Goal: Task Accomplishment & Management: Manage account settings

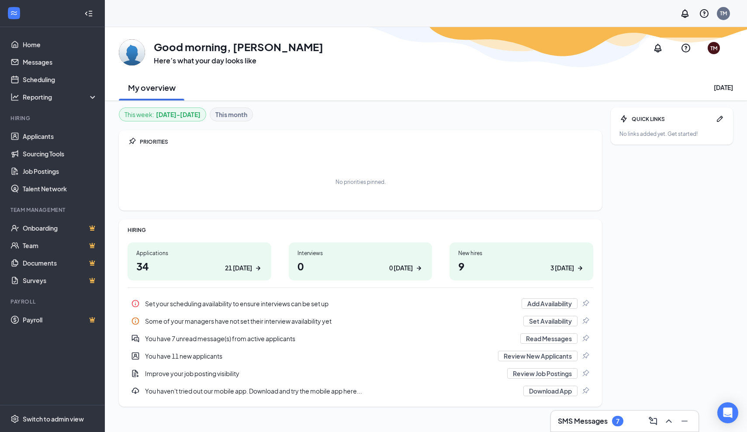
click at [602, 420] on h3 "SMS Messages" at bounding box center [583, 421] width 50 height 10
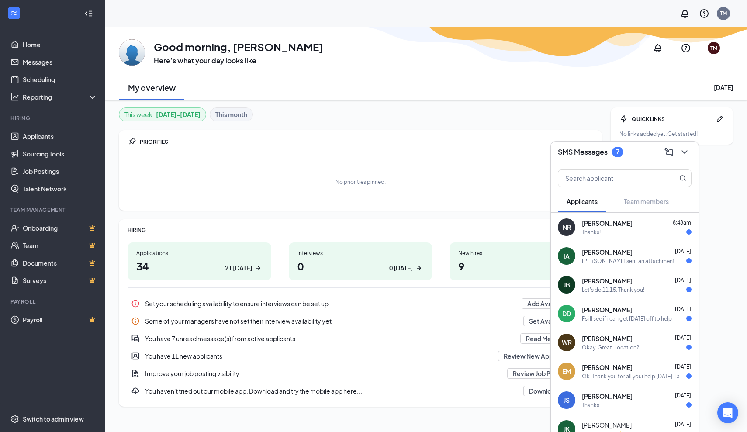
click at [603, 317] on div "Fs ill see if i can get Monday off to help" at bounding box center [627, 318] width 90 height 7
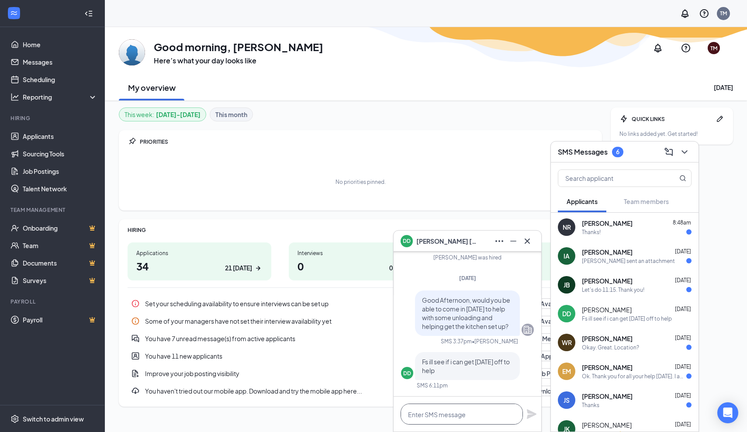
click at [458, 412] on textarea at bounding box center [462, 414] width 122 height 21
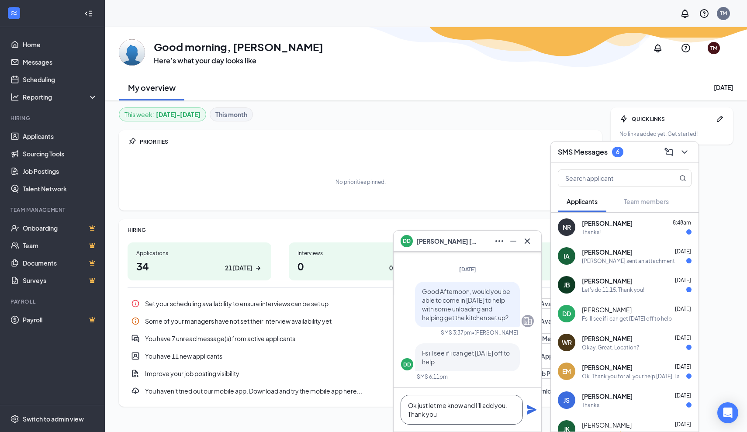
type textarea "Ok just let me know and I'll add you. Thank you"
click at [534, 410] on icon "Plane" at bounding box center [532, 410] width 10 height 10
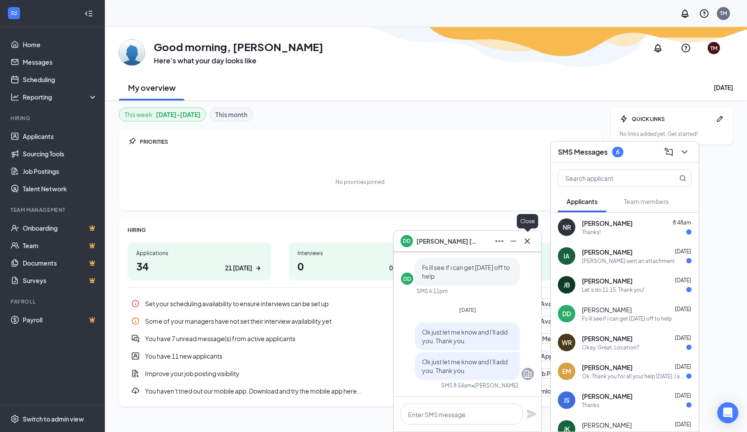
click at [532, 245] on icon "Cross" at bounding box center [527, 241] width 10 height 10
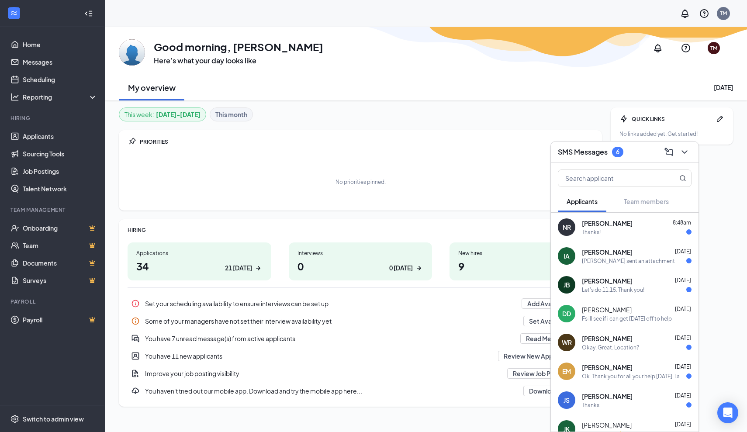
click at [628, 259] on div "Isabel sent an attachment" at bounding box center [628, 260] width 93 height 7
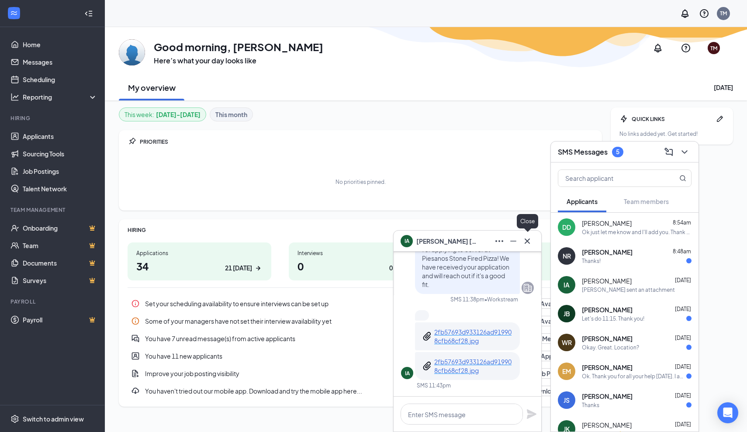
click at [528, 240] on icon "Cross" at bounding box center [527, 240] width 5 height 5
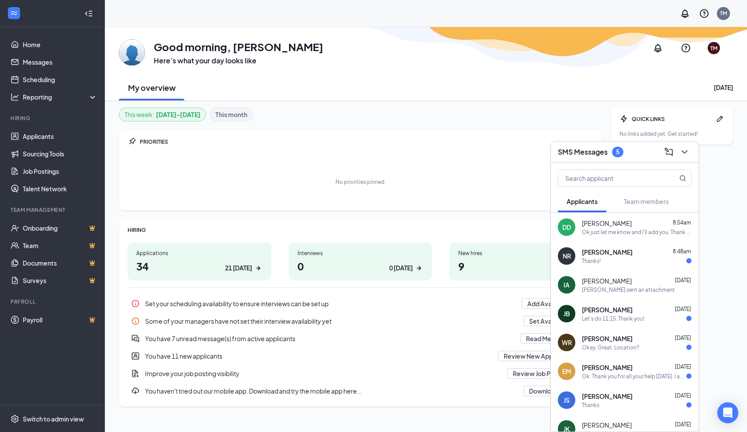
click at [596, 262] on div "Thanks!" at bounding box center [591, 260] width 19 height 7
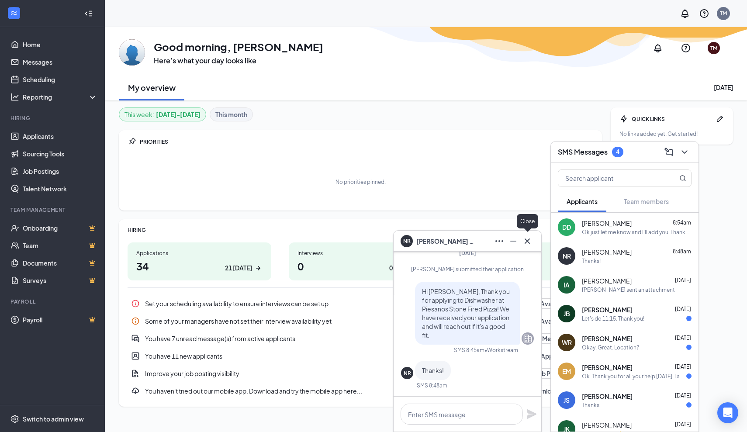
click at [529, 242] on icon "Cross" at bounding box center [527, 241] width 10 height 10
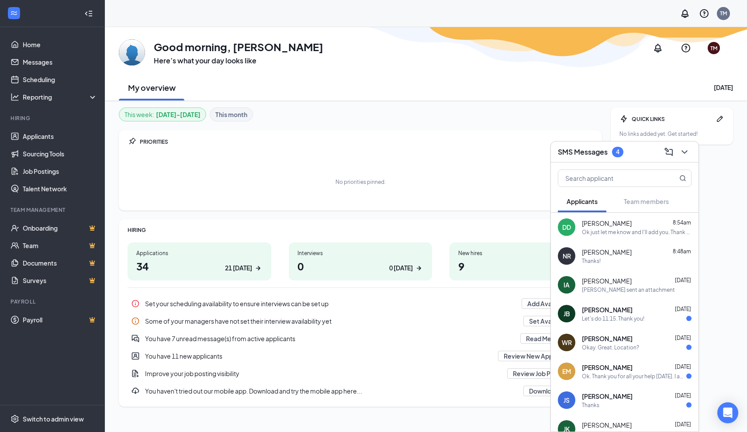
click at [596, 313] on span "Jayme Baily" at bounding box center [607, 309] width 51 height 9
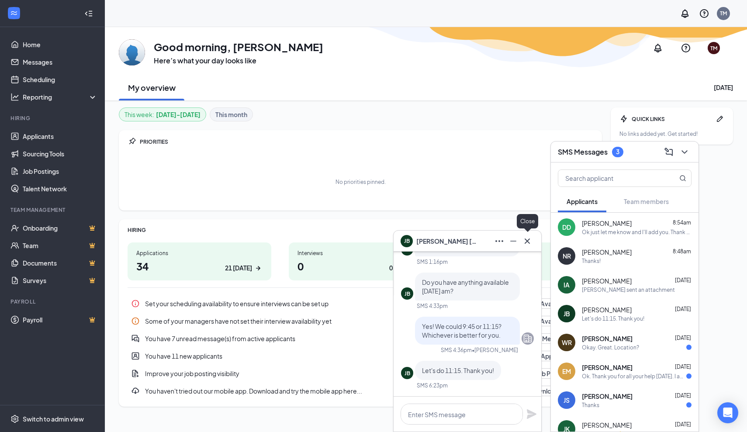
click at [528, 242] on icon "Cross" at bounding box center [527, 240] width 5 height 5
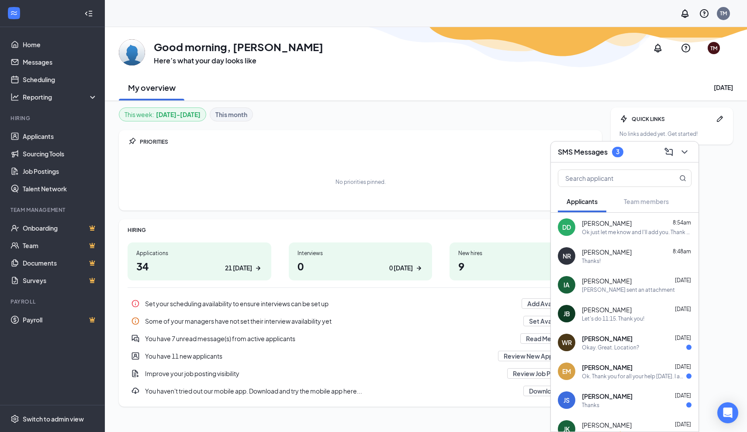
click at [606, 346] on div "Okay. Great. Location?" at bounding box center [610, 347] width 57 height 7
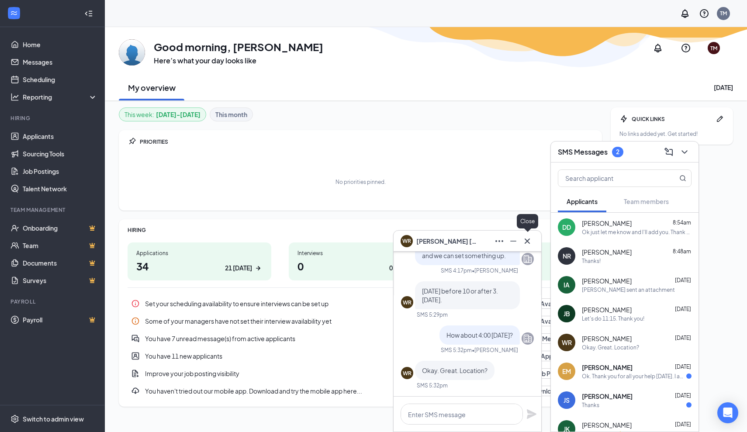
click at [529, 244] on icon "Cross" at bounding box center [527, 241] width 10 height 10
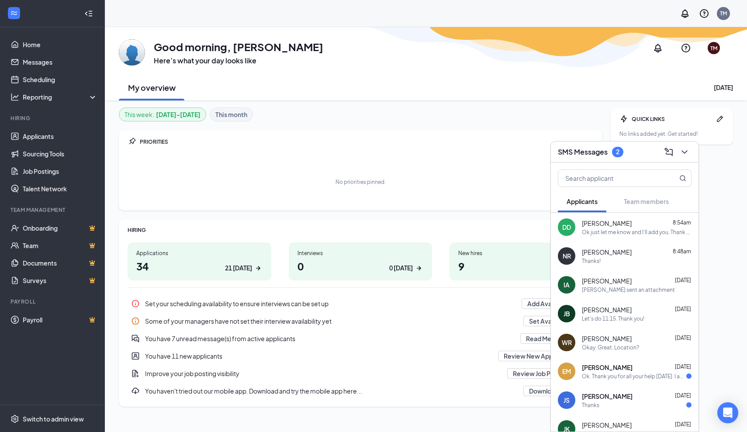
click at [622, 373] on div "Ok. Thank you for all your help today. I appreciate it. I look forward to seein…" at bounding box center [634, 376] width 104 height 7
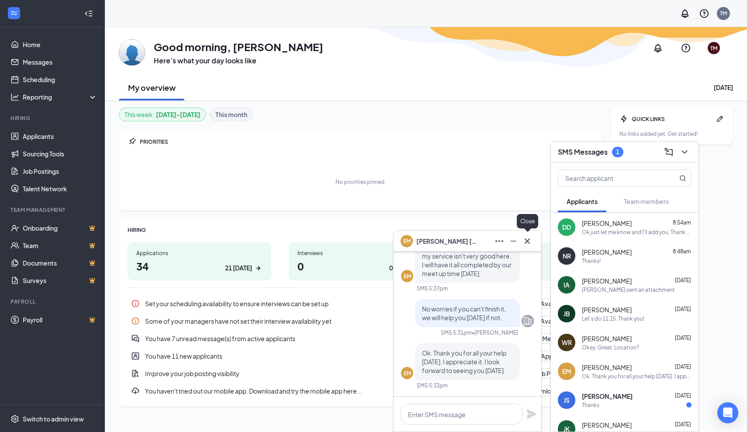
click at [529, 244] on icon "Cross" at bounding box center [527, 241] width 10 height 10
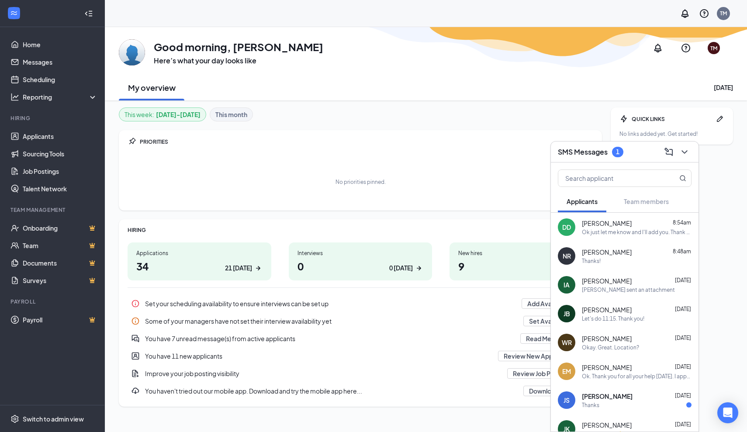
click at [615, 395] on span "Joshua Schellenberg" at bounding box center [607, 396] width 51 height 9
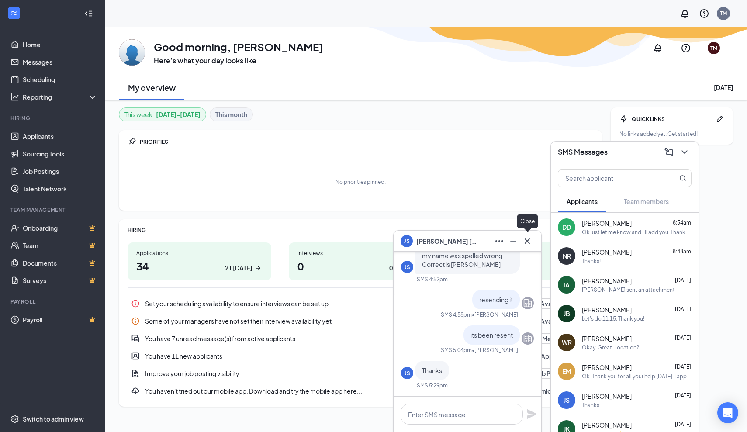
click at [530, 241] on icon "Cross" at bounding box center [527, 241] width 10 height 10
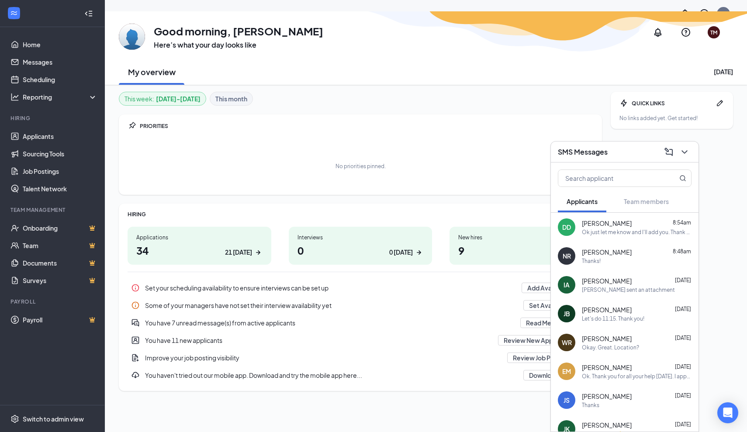
scroll to position [27, 0]
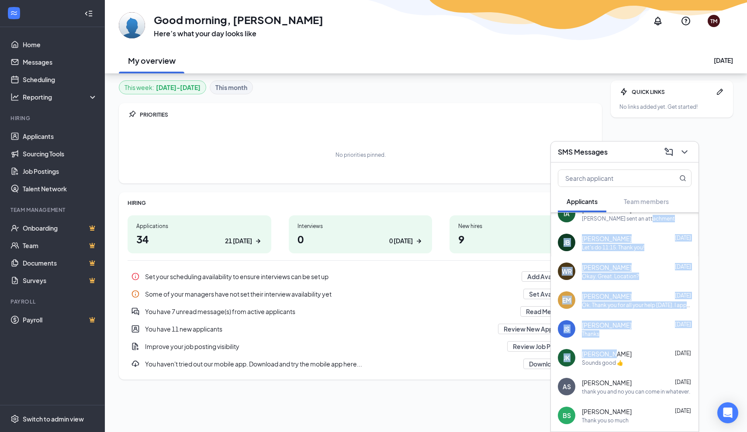
drag, startPoint x: 652, startPoint y: 292, endPoint x: 639, endPoint y: 432, distance: 140.1
click at [639, 432] on div "SMS Messages Applicants Team members DD DALTON DOMBROWSKI 8:54am Ok just let me…" at bounding box center [625, 286] width 149 height 291
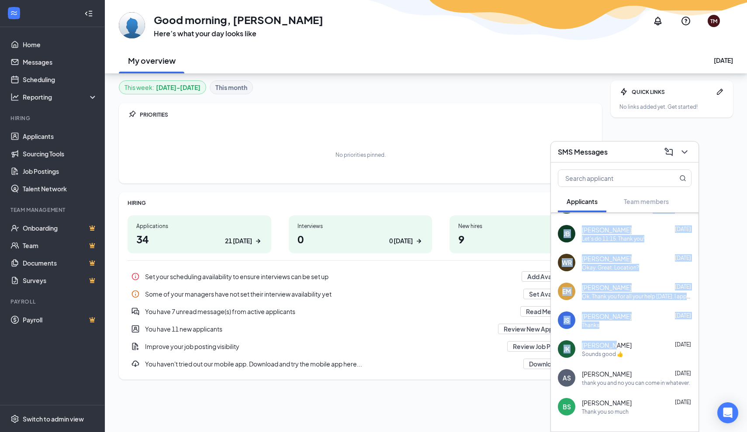
drag, startPoint x: 644, startPoint y: 318, endPoint x: 654, endPoint y: 340, distance: 24.6
click at [654, 340] on div "DD DALTON DOMBROWSKI 8:54am Ok just let me know and I'll add you. Thank you NR …" at bounding box center [625, 299] width 148 height 332
click at [683, 156] on icon "ChevronDown" at bounding box center [685, 152] width 10 height 10
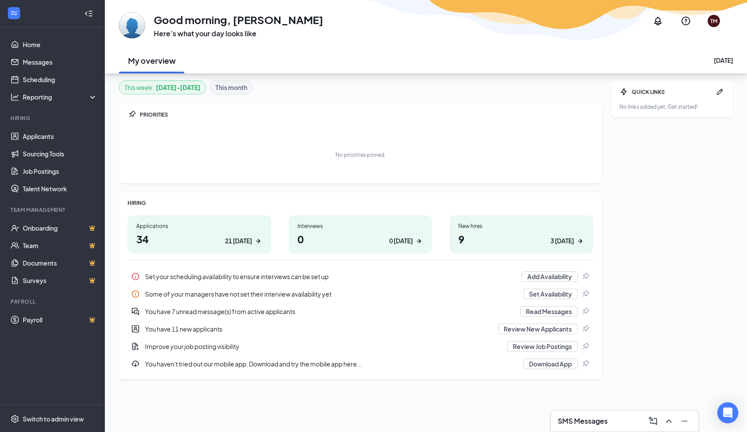
click at [187, 234] on h1 "34 21 today" at bounding box center [199, 239] width 126 height 15
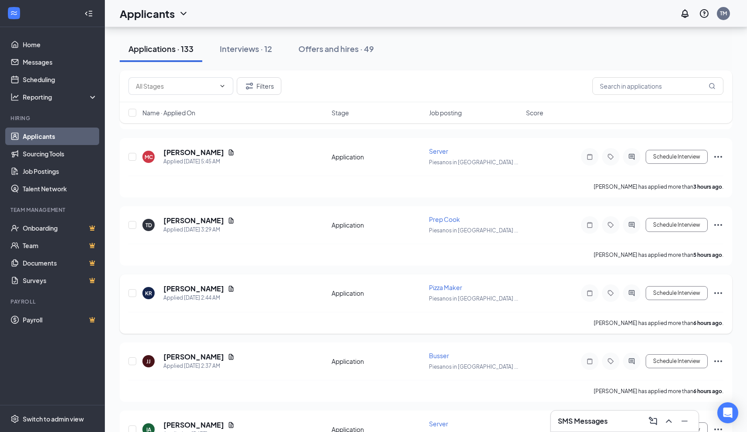
scroll to position [551, 0]
click at [228, 291] on icon "Document" at bounding box center [231, 288] width 7 height 7
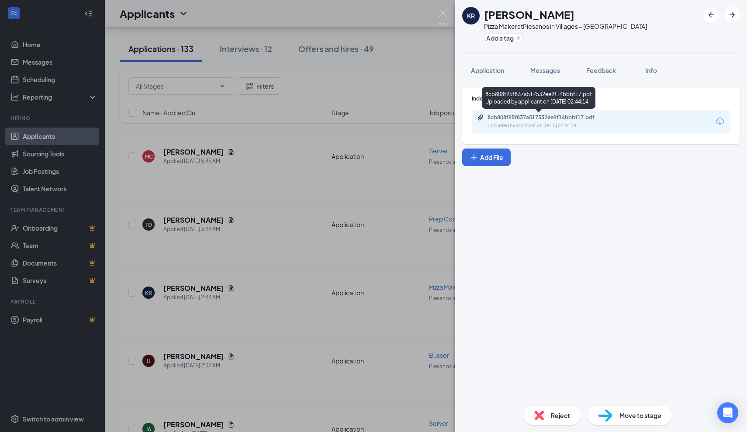
click at [544, 120] on div "8cb808f95f837a517532ee9f14bbbf17.pdf" at bounding box center [549, 117] width 122 height 7
click at [444, 14] on img at bounding box center [443, 17] width 11 height 17
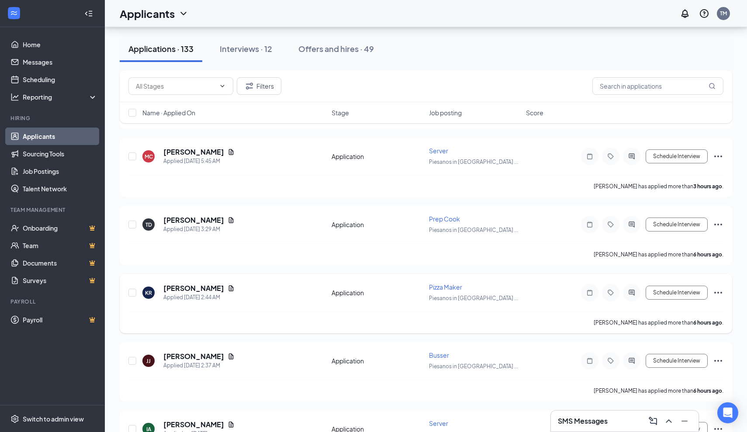
click at [632, 295] on icon "ActiveChat" at bounding box center [632, 292] width 10 height 7
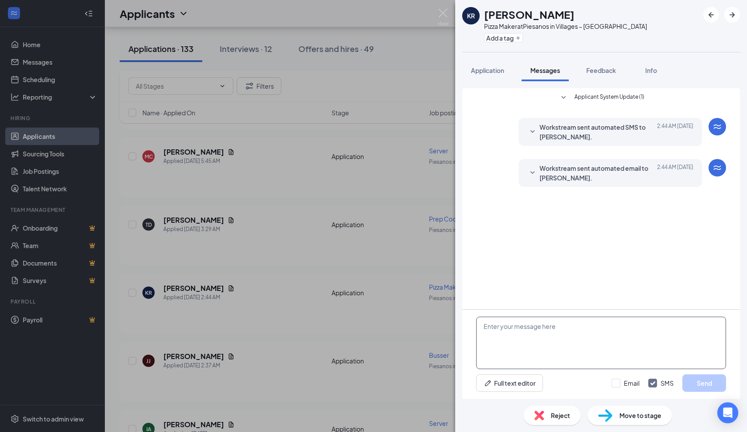
click at [591, 331] on textarea at bounding box center [601, 343] width 250 height 52
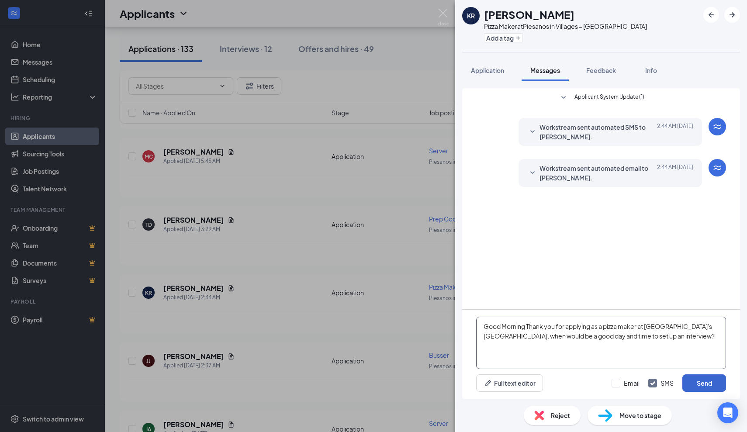
type textarea "Good Morning Thank you for applying as a pizza maker at [GEOGRAPHIC_DATA]'s [GE…"
click at [704, 379] on button "Send" at bounding box center [705, 382] width 44 height 17
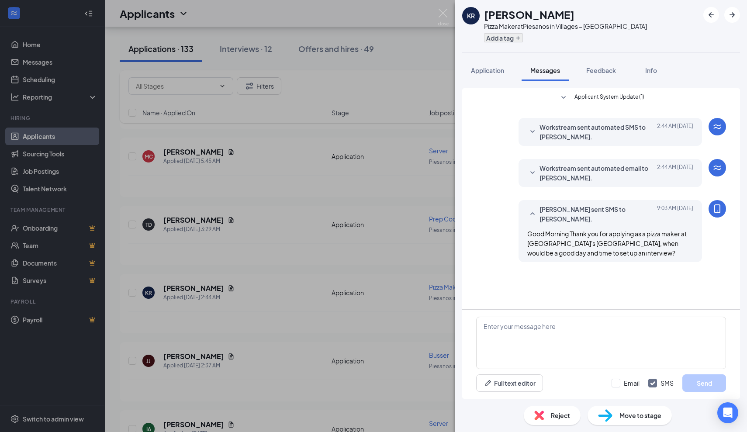
click at [514, 38] on button "Add a tag" at bounding box center [503, 37] width 39 height 9
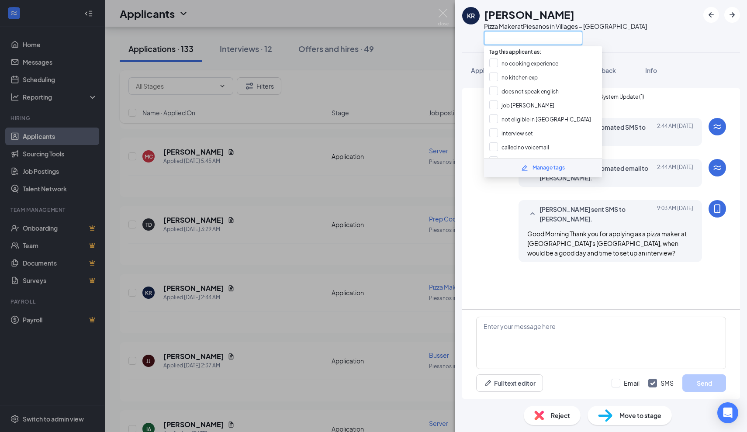
click at [520, 39] on input "text" at bounding box center [533, 38] width 98 height 14
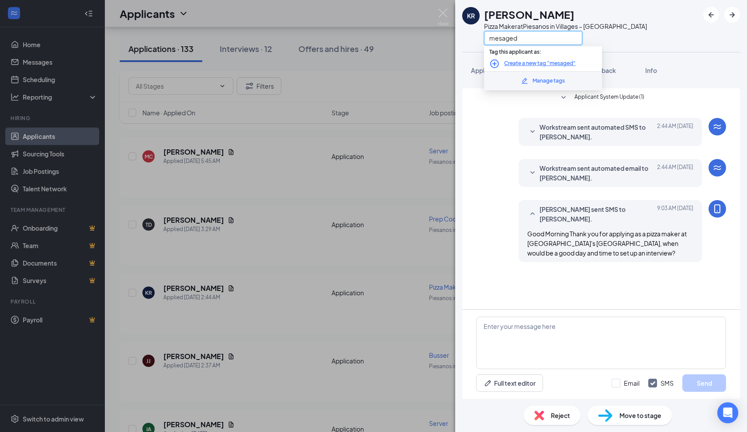
type input "messaged"
drag, startPoint x: 515, startPoint y: 56, endPoint x: 500, endPoint y: 117, distance: 62.1
click at [500, 117] on div "Applicant System Update (1) Workstream sent automated SMS to KELVIN REYES. Toda…" at bounding box center [601, 179] width 250 height 183
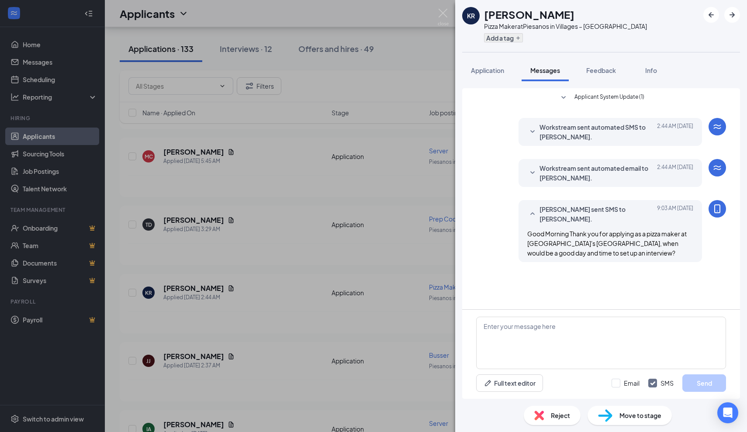
click at [520, 40] on icon "Plus" at bounding box center [518, 37] width 5 height 5
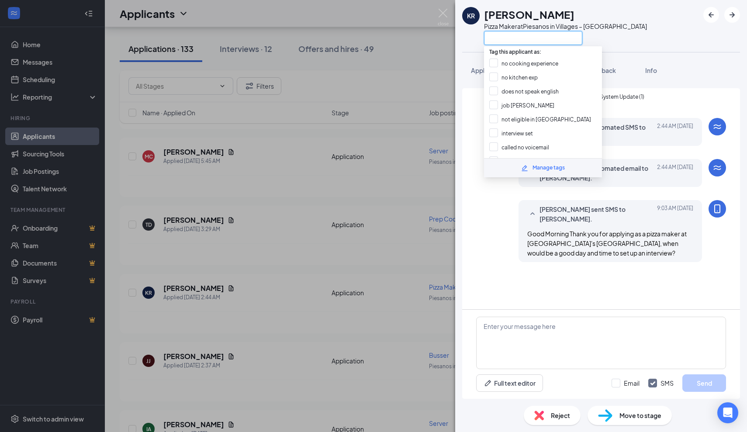
click at [507, 36] on input "text" at bounding box center [533, 38] width 98 height 14
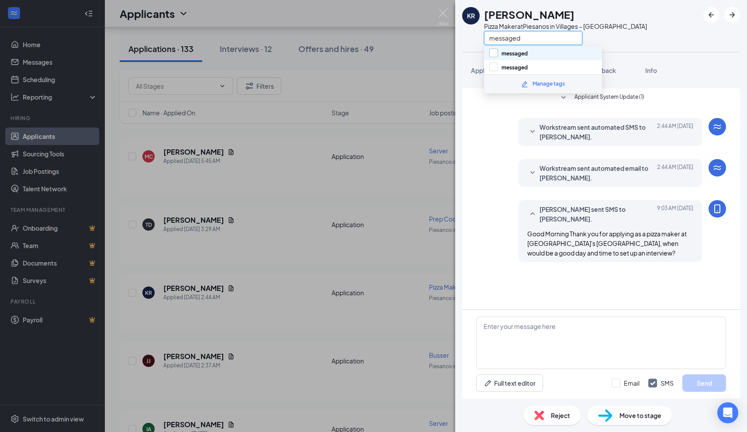
type input "messaged"
click at [494, 53] on input "messaged" at bounding box center [508, 54] width 38 height 10
checkbox input "true"
click at [447, 70] on div "KR KELVIN REYES Pizza Maker at Piesanos in Villages – Southern Trace messaged A…" at bounding box center [373, 216] width 747 height 432
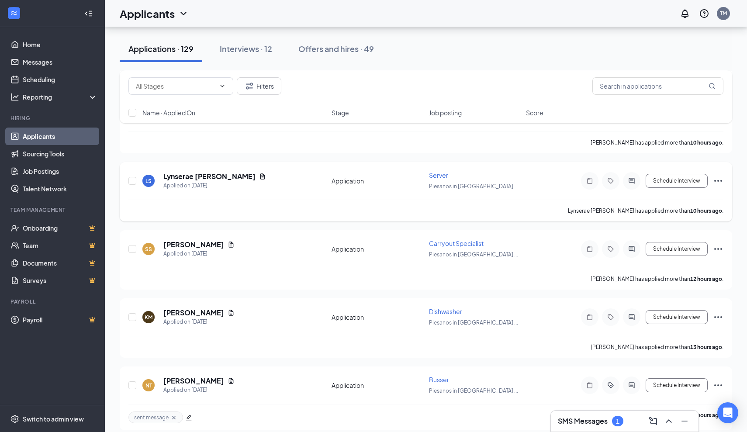
scroll to position [939, 0]
click at [229, 316] on icon "Document" at bounding box center [231, 313] width 5 height 6
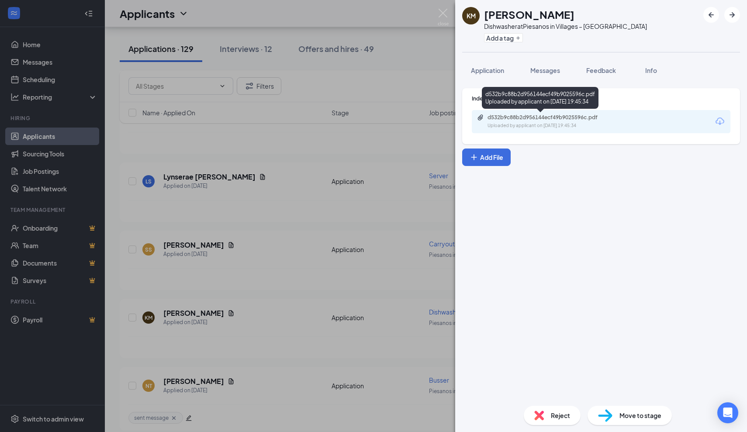
click at [533, 118] on div "d532b9c88b2d956144ecf49b9025596c.pdf" at bounding box center [549, 117] width 122 height 7
click at [549, 410] on div "Reject" at bounding box center [552, 415] width 57 height 19
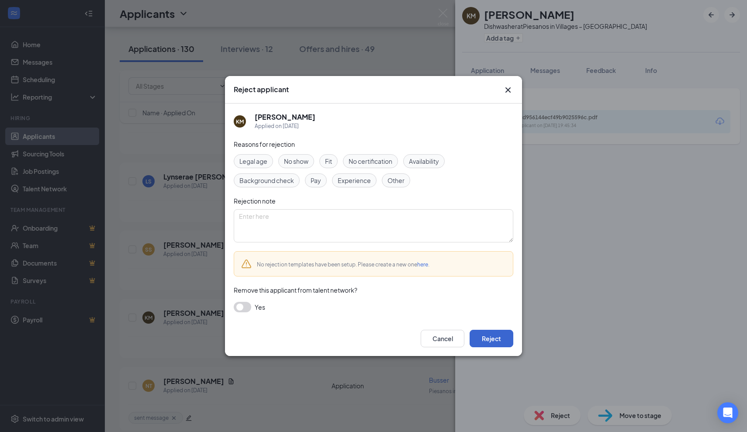
click at [482, 333] on button "Reject" at bounding box center [492, 338] width 44 height 17
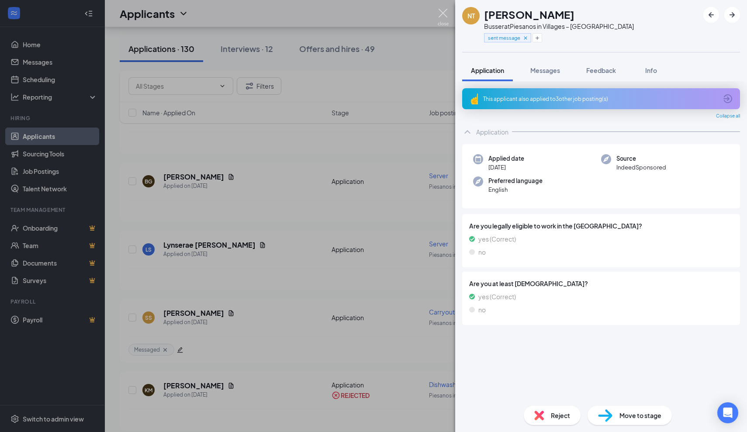
click at [444, 18] on img at bounding box center [443, 17] width 11 height 17
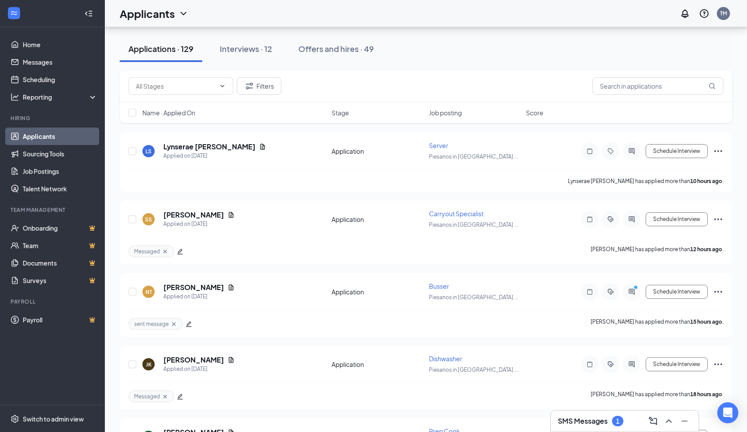
scroll to position [1039, 0]
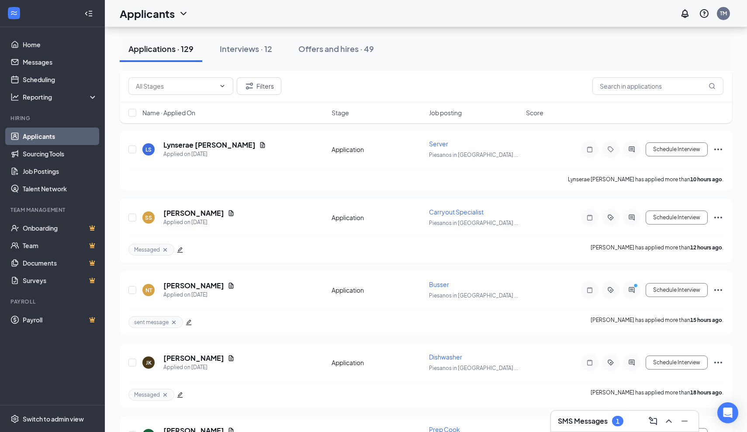
click at [601, 418] on h3 "SMS Messages" at bounding box center [583, 421] width 50 height 10
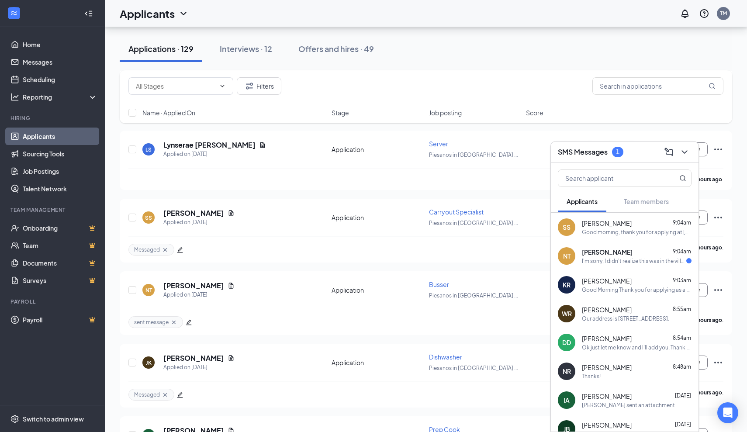
click at [599, 261] on div "I'm sorry, I didn't realize this was in the villages, that's a 40 minute drive …" at bounding box center [634, 260] width 104 height 7
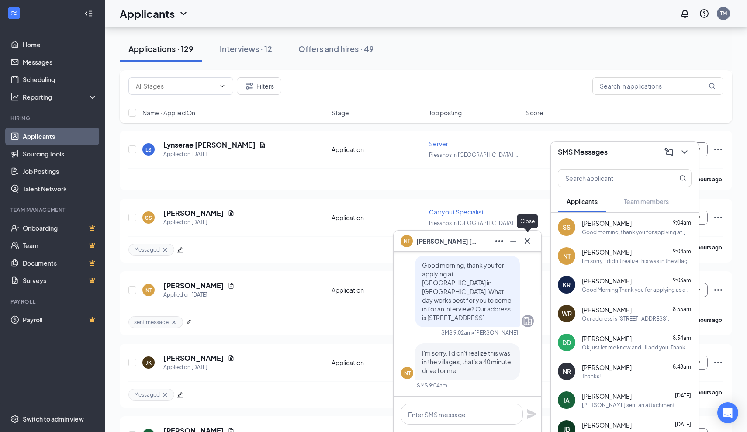
click at [528, 245] on icon "Cross" at bounding box center [527, 241] width 10 height 10
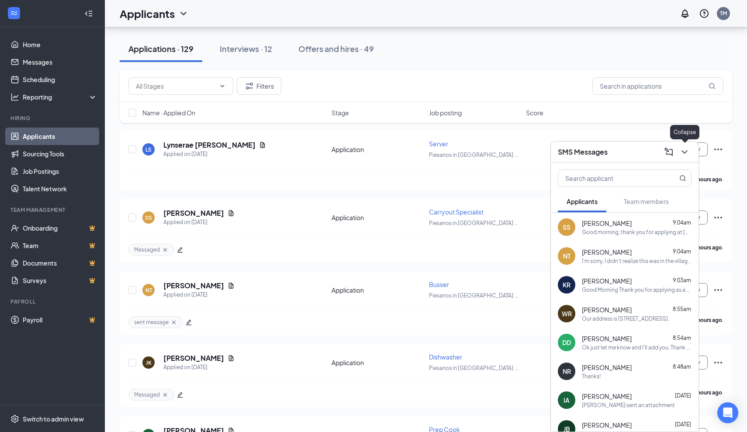
click at [686, 154] on icon "ChevronDown" at bounding box center [685, 152] width 10 height 10
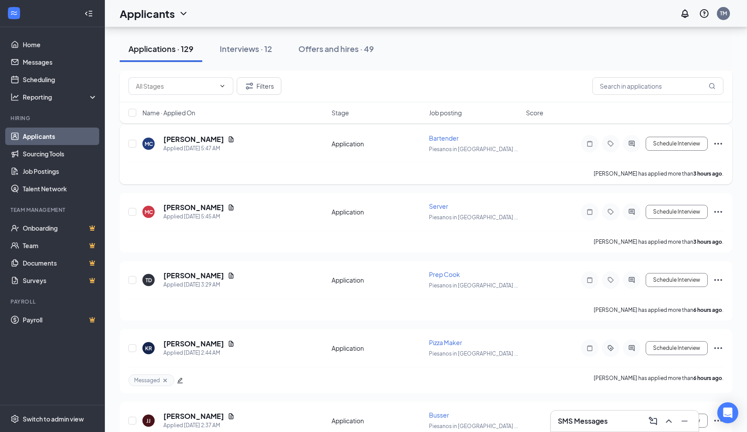
scroll to position [562, 0]
click at [228, 278] on icon "Document" at bounding box center [231, 277] width 7 height 7
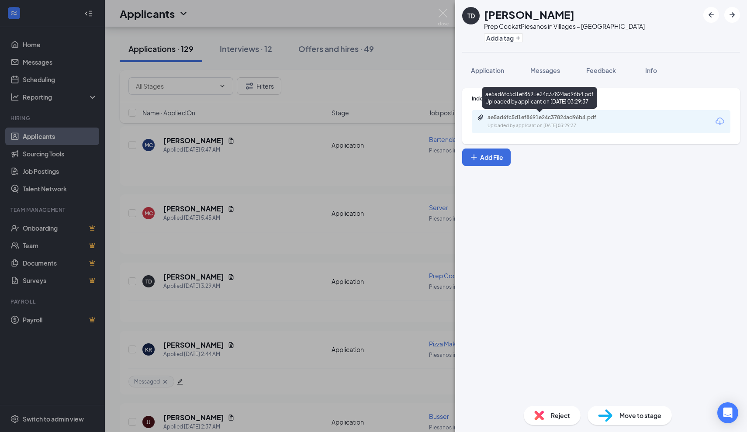
click at [538, 119] on div "ae5ad6fc5d1ef8691e24c37824ad96b4.pdf" at bounding box center [549, 117] width 122 height 7
click at [446, 13] on img at bounding box center [443, 17] width 11 height 17
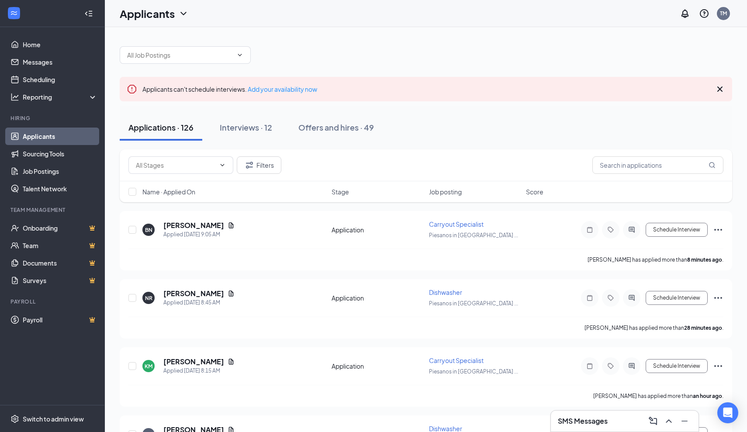
click at [719, 89] on icon "Cross" at bounding box center [720, 89] width 10 height 10
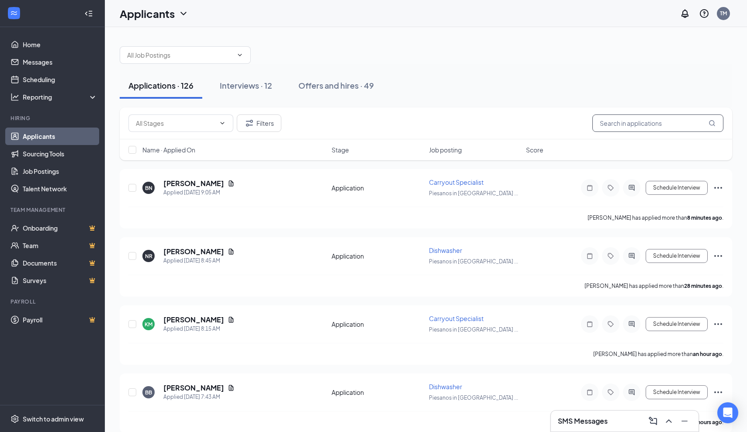
click at [620, 128] on input "text" at bounding box center [658, 122] width 131 height 17
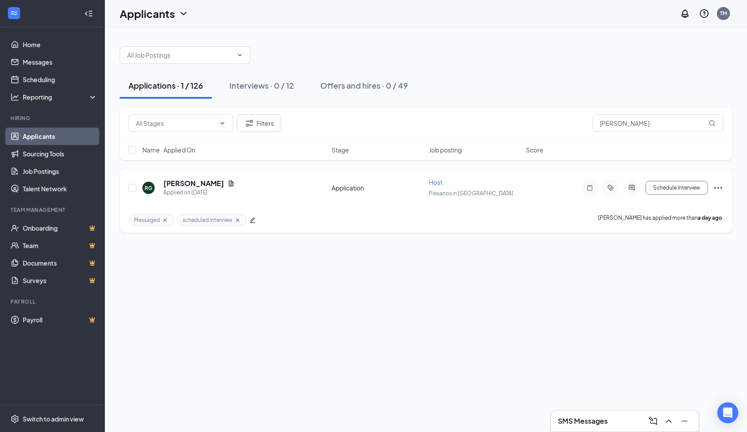
drag, startPoint x: 595, startPoint y: 139, endPoint x: 218, endPoint y: 184, distance: 379.7
click at [229, 184] on icon "Document" at bounding box center [231, 183] width 5 height 6
click at [229, 185] on icon "Document" at bounding box center [231, 183] width 5 height 6
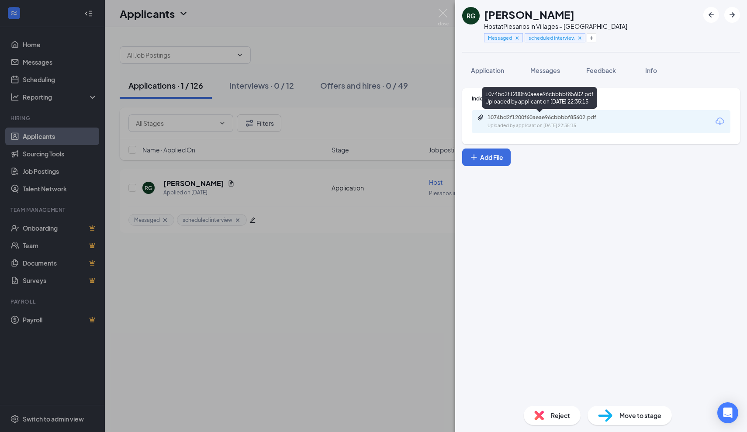
click at [553, 119] on div "1074bd2f1200f60aeae96cbbbbf85602.pdf" at bounding box center [549, 117] width 122 height 7
click at [444, 13] on img at bounding box center [443, 17] width 11 height 17
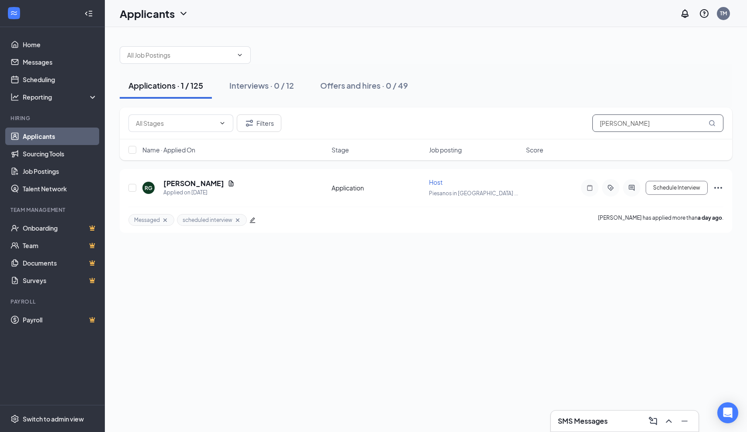
click at [636, 120] on input "[PERSON_NAME]" at bounding box center [658, 122] width 131 height 17
type input "R"
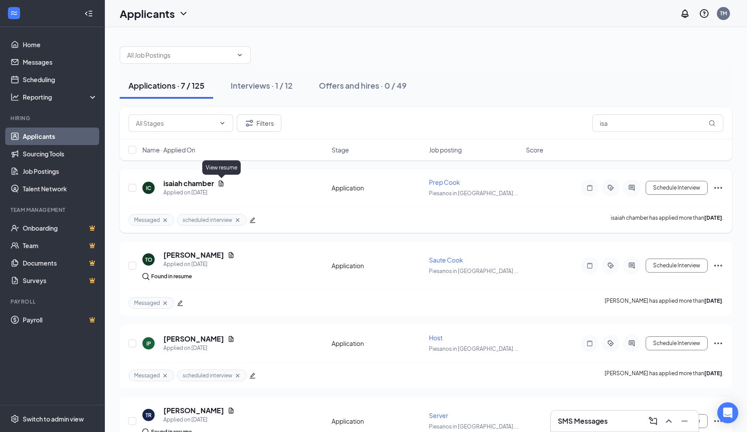
click at [222, 185] on icon "Document" at bounding box center [221, 183] width 5 height 6
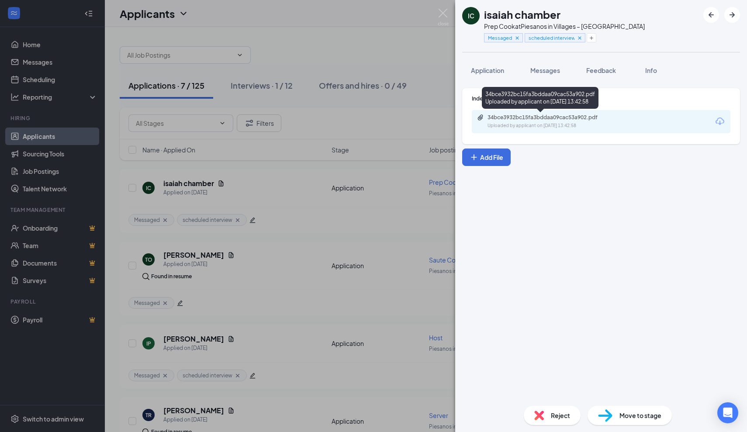
click at [513, 120] on div "34bce3932bc15fa3bddaa09cac53a902.pdf" at bounding box center [549, 117] width 122 height 7
click at [445, 15] on img at bounding box center [443, 17] width 11 height 17
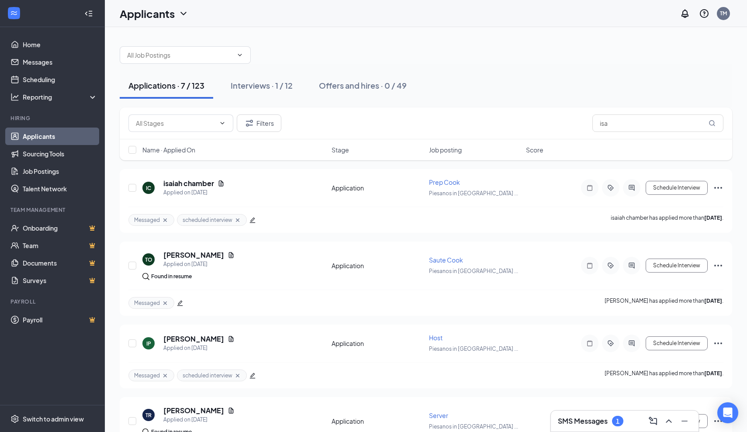
click at [592, 422] on h3 "SMS Messages" at bounding box center [583, 421] width 50 height 10
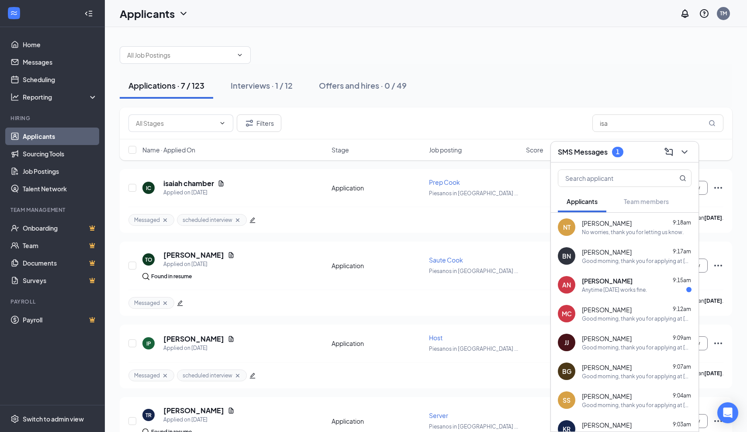
click at [608, 291] on div "Anytime tomorrow works fine." at bounding box center [614, 289] width 65 height 7
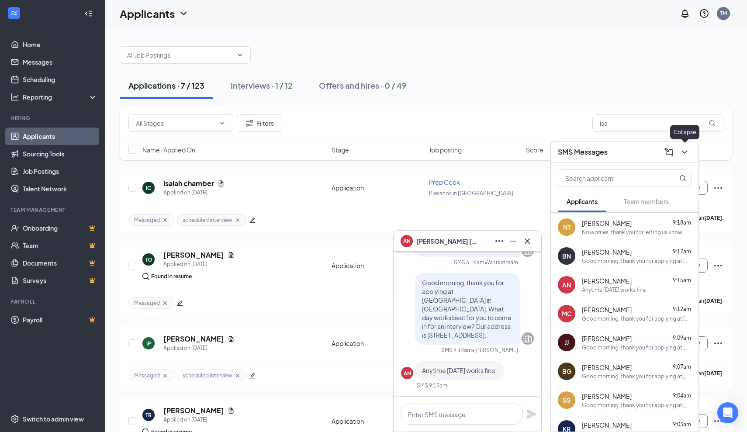
click at [687, 154] on icon "ChevronDown" at bounding box center [685, 152] width 10 height 10
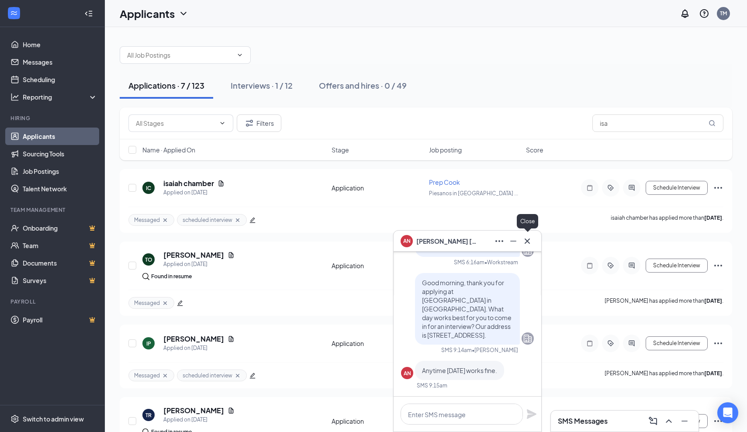
click at [526, 243] on icon "Cross" at bounding box center [527, 241] width 10 height 10
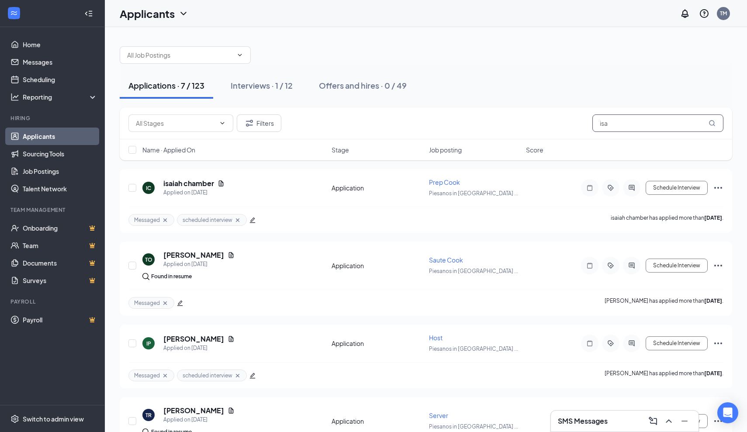
click at [620, 128] on input "isa" at bounding box center [658, 122] width 131 height 17
type input "i"
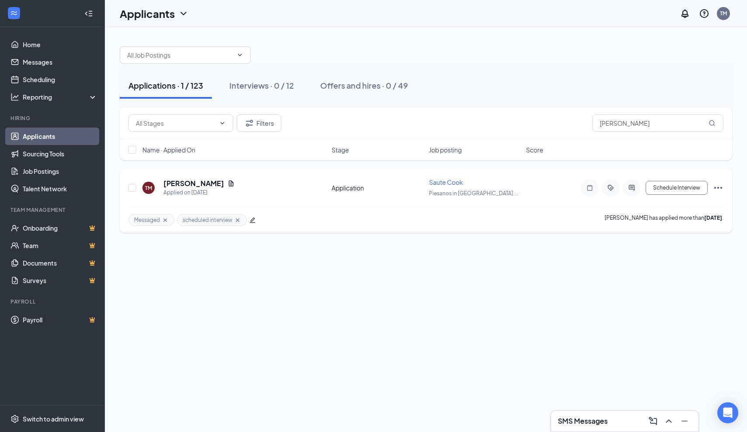
drag, startPoint x: 631, startPoint y: 77, endPoint x: 212, endPoint y: 183, distance: 431.7
click at [228, 183] on icon "Document" at bounding box center [231, 183] width 7 height 7
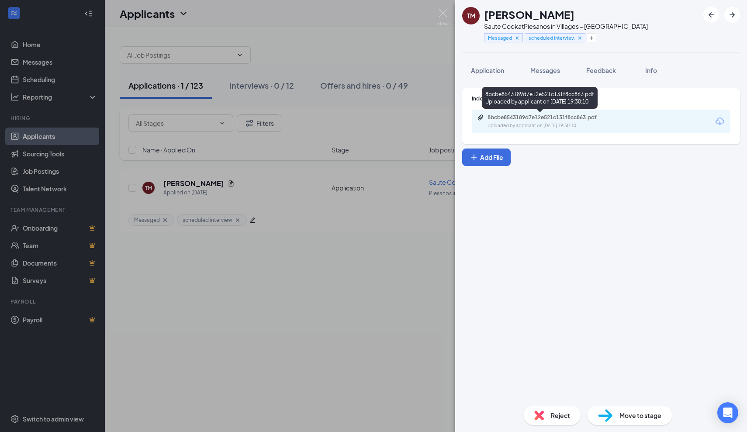
click at [557, 121] on div "8bcbe8543189d7e12e521c131f8cc863.pdf Uploaded by applicant on Sep 14, 2025 at 1…" at bounding box center [548, 121] width 142 height 15
click at [445, 18] on img at bounding box center [443, 17] width 11 height 17
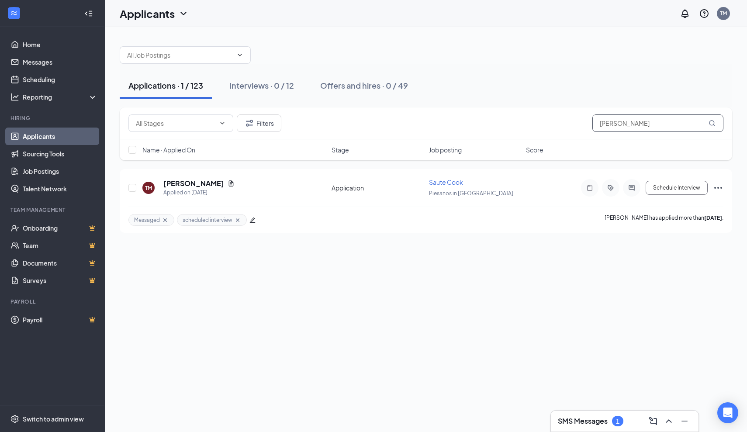
click at [629, 128] on input "Taylor" at bounding box center [658, 122] width 131 height 17
type input "T"
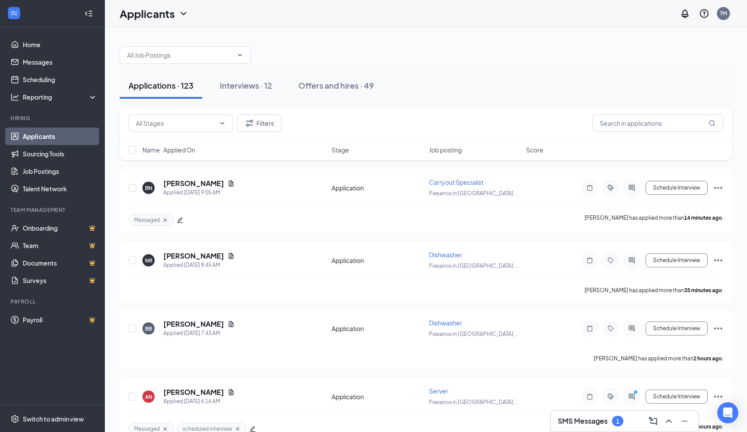
click at [598, 420] on h3 "SMS Messages" at bounding box center [583, 421] width 50 height 10
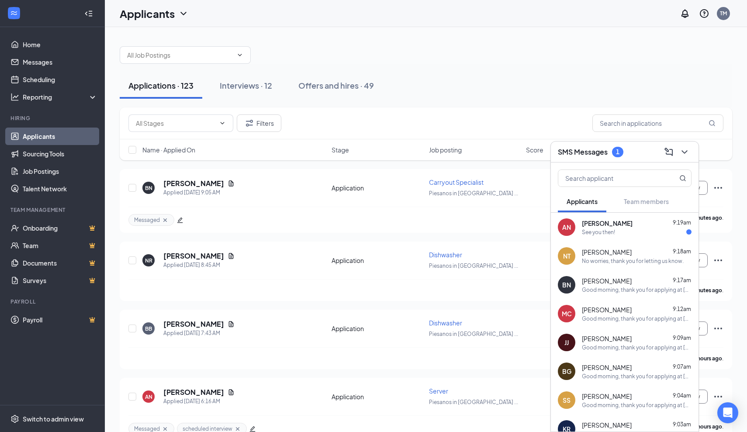
click at [614, 233] on div "See you then!" at bounding box center [598, 232] width 33 height 7
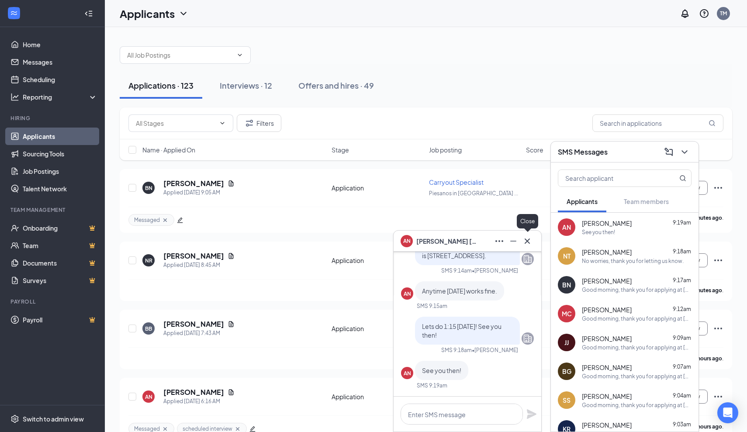
click at [531, 242] on icon "Cross" at bounding box center [527, 241] width 10 height 10
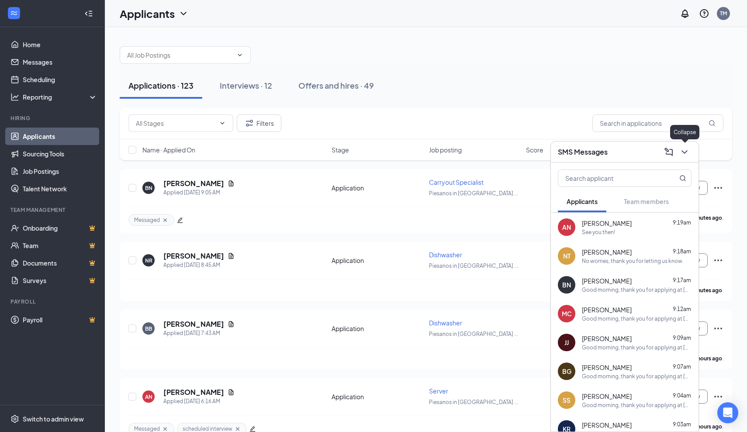
click at [687, 153] on icon "ChevronDown" at bounding box center [685, 152] width 10 height 10
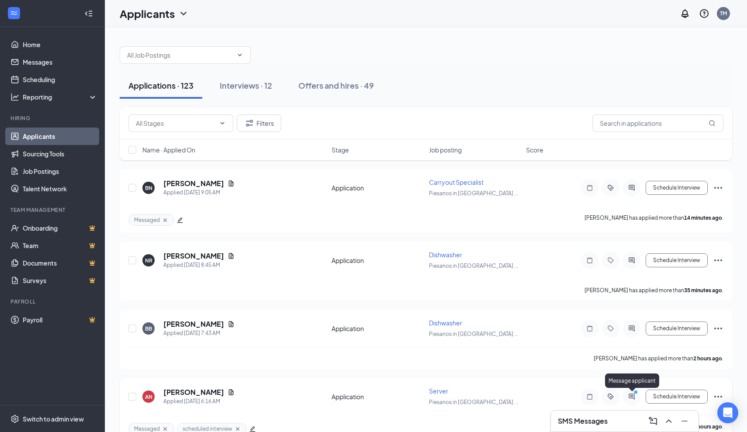
click at [634, 398] on icon "ActiveChat" at bounding box center [632, 396] width 10 height 7
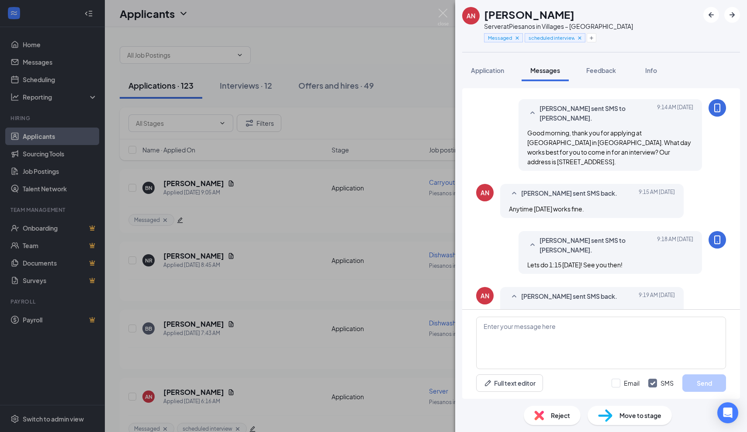
scroll to position [121, 0]
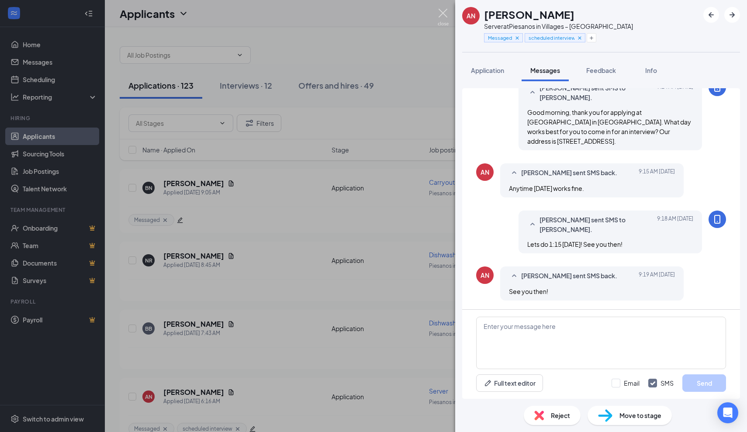
click at [444, 14] on img at bounding box center [443, 17] width 11 height 17
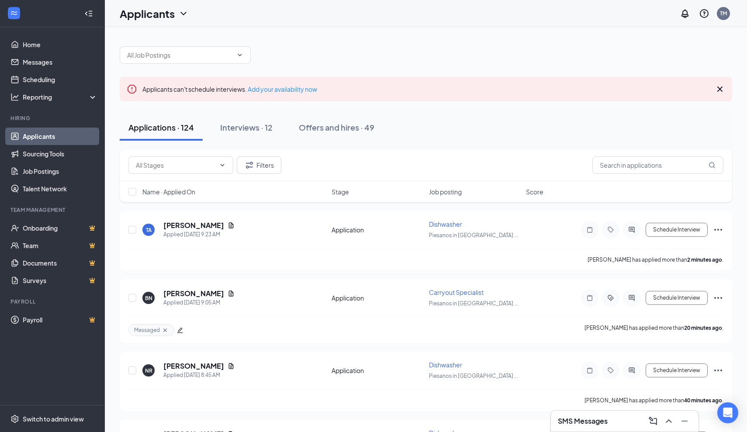
click at [722, 91] on icon "Cross" at bounding box center [720, 89] width 5 height 5
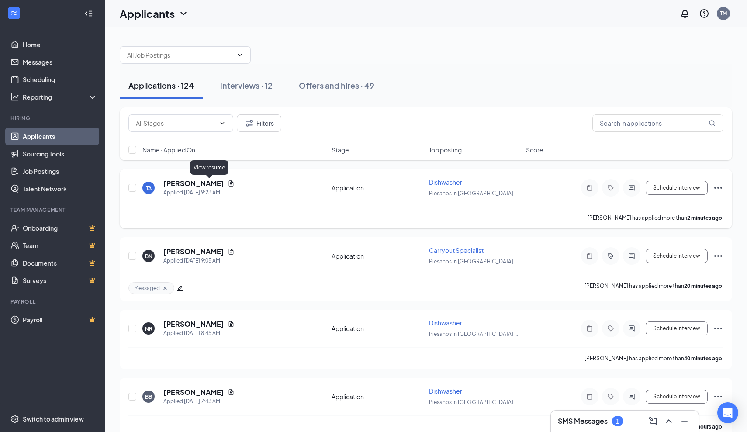
click at [228, 182] on icon "Document" at bounding box center [231, 183] width 7 height 7
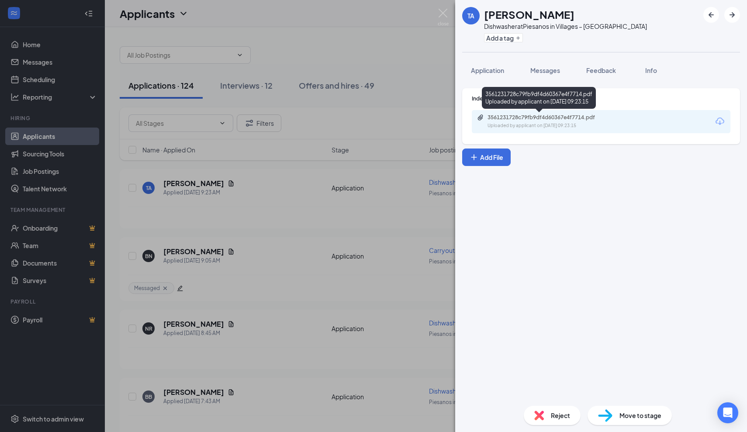
click at [557, 117] on div "3561231728c79fb9df4d60367e4f7714.pdf" at bounding box center [549, 117] width 122 height 7
click at [444, 15] on img at bounding box center [443, 17] width 11 height 17
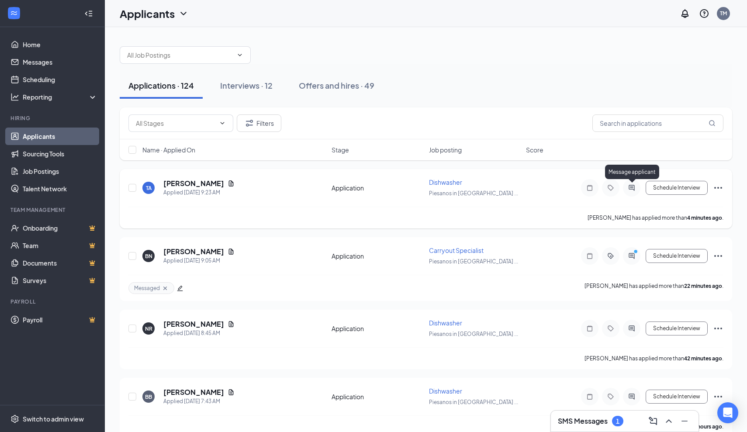
click at [635, 189] on icon "ActiveChat" at bounding box center [632, 187] width 10 height 7
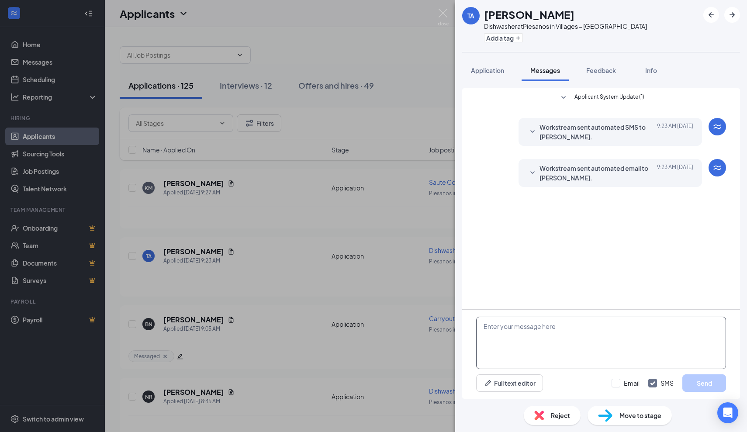
click at [607, 339] on textarea at bounding box center [601, 343] width 250 height 52
type textarea "Good Morning, thank you for applying as a dishwasher at Piesaon's Southern Trac…"
click at [715, 382] on button "Send" at bounding box center [705, 382] width 44 height 17
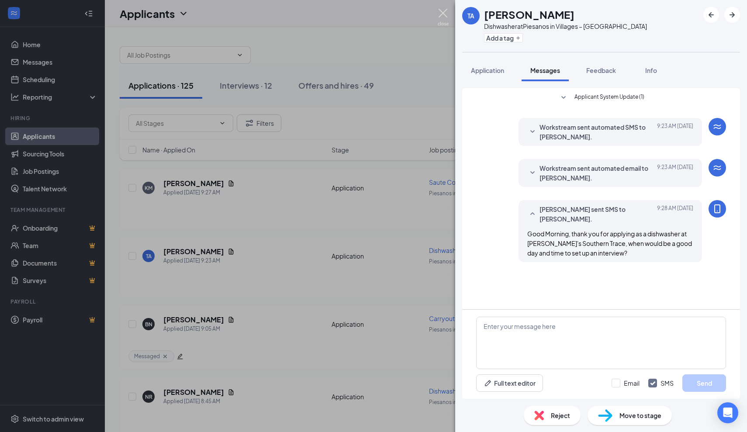
click at [443, 18] on img at bounding box center [443, 17] width 11 height 17
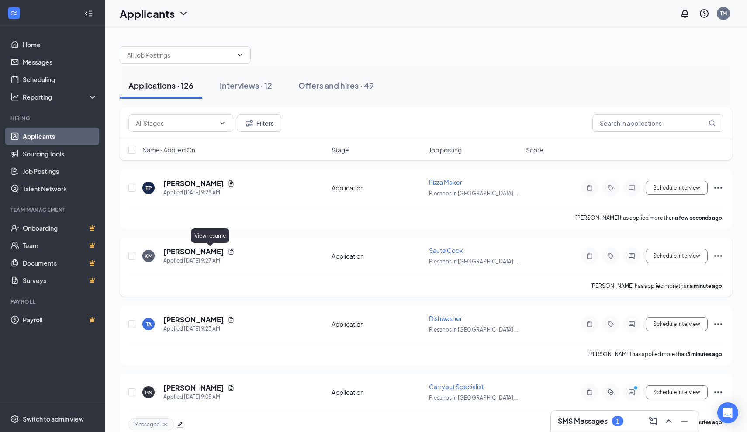
click at [229, 253] on icon "Document" at bounding box center [231, 252] width 5 height 6
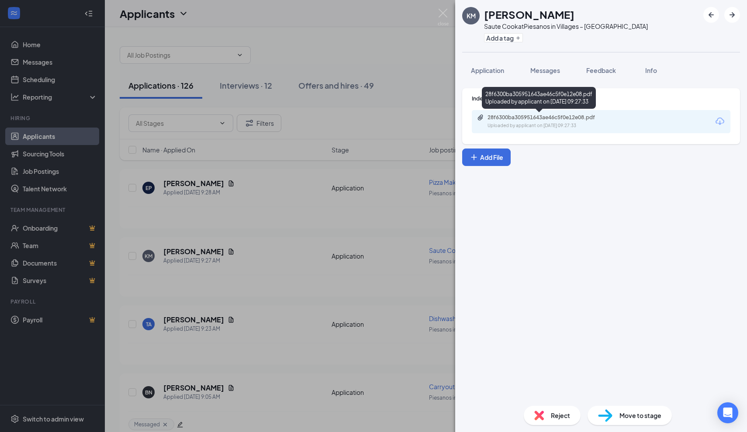
click at [515, 120] on div "28f6300ba305951643ae46c5f0e12e08.pdf" at bounding box center [549, 117] width 122 height 7
click at [563, 412] on span "Reject" at bounding box center [560, 416] width 19 height 10
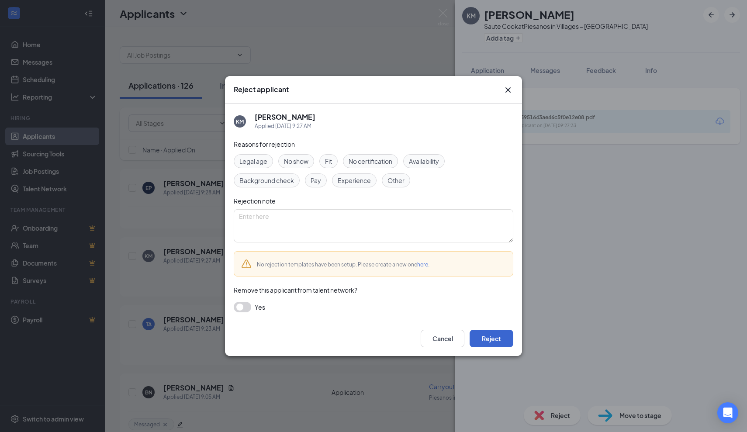
click at [489, 340] on button "Reject" at bounding box center [492, 338] width 44 height 17
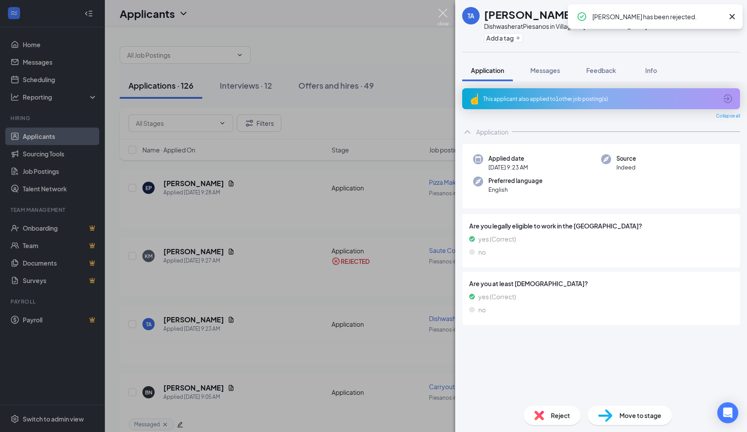
click at [442, 15] on img at bounding box center [443, 17] width 11 height 17
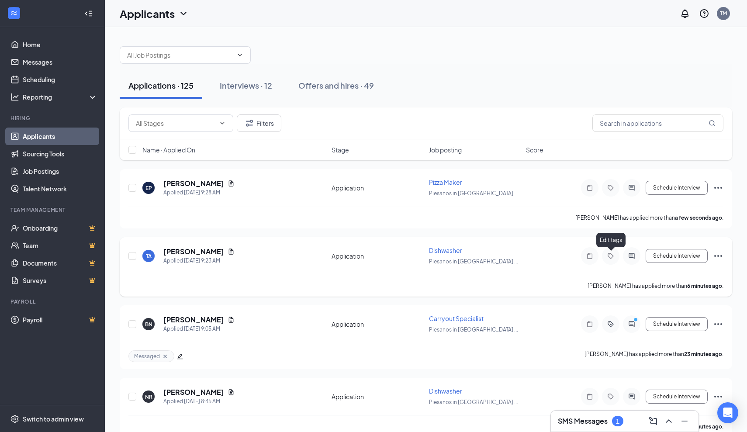
click at [614, 258] on icon "Tag" at bounding box center [611, 256] width 10 height 7
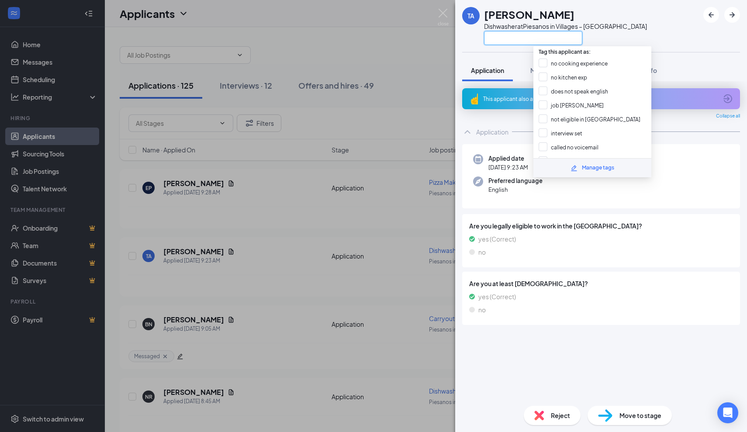
click at [519, 38] on input "text" at bounding box center [533, 38] width 98 height 14
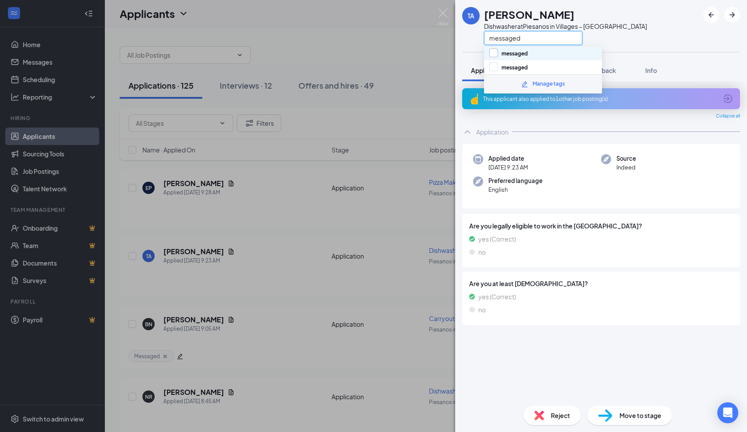
type input "messaged"
click at [492, 53] on input "messaged" at bounding box center [508, 54] width 38 height 10
checkbox input "true"
click at [439, 42] on div "TA tyric adkins Dishwasher at Piesanos in Villages – Southern Trace messaged Ap…" at bounding box center [373, 216] width 747 height 432
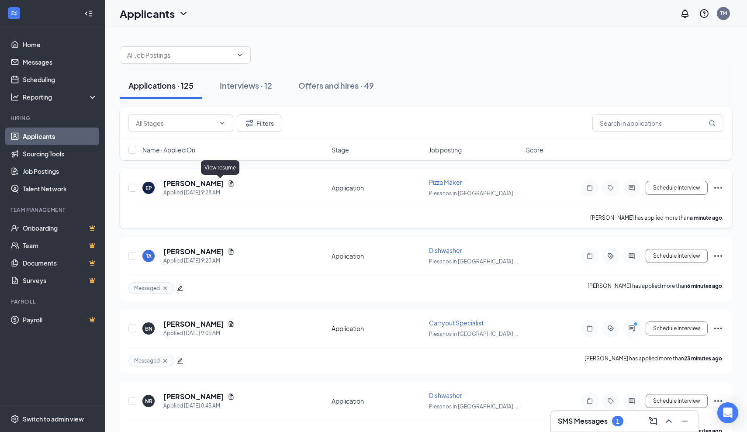
click at [229, 184] on icon "Document" at bounding box center [231, 183] width 5 height 6
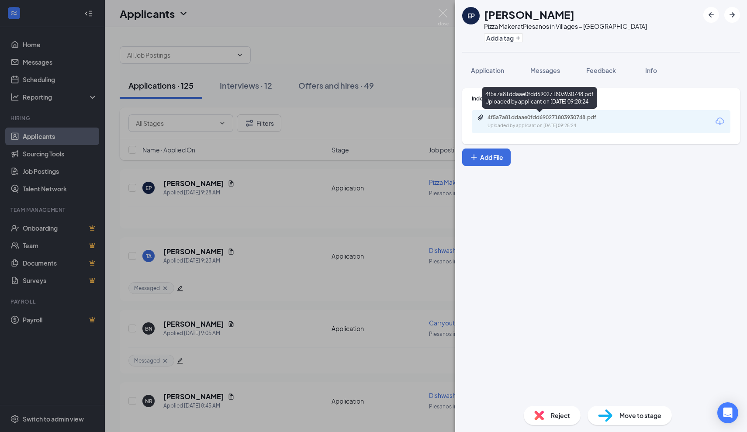
click at [517, 122] on div "Uploaded by applicant on Sep 16, 2025 at 09:28:24" at bounding box center [553, 125] width 131 height 7
click at [386, 204] on div "EP Edward Pahula Pizza Maker at Piesanos in Villages – Southern Trace Add a tag…" at bounding box center [373, 216] width 747 height 432
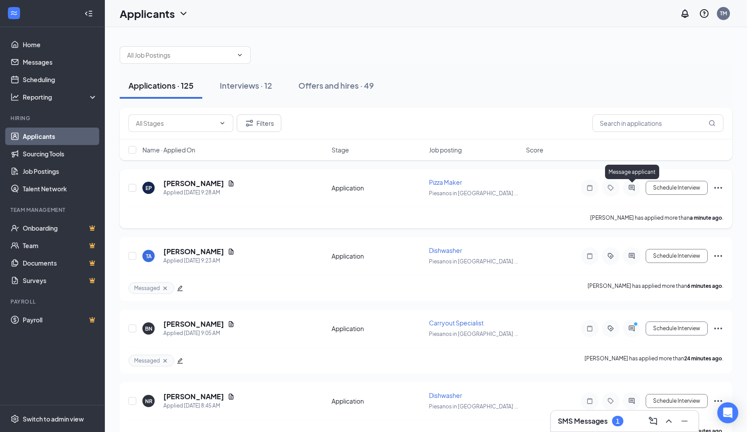
click at [632, 188] on icon "ActiveChat" at bounding box center [632, 187] width 10 height 7
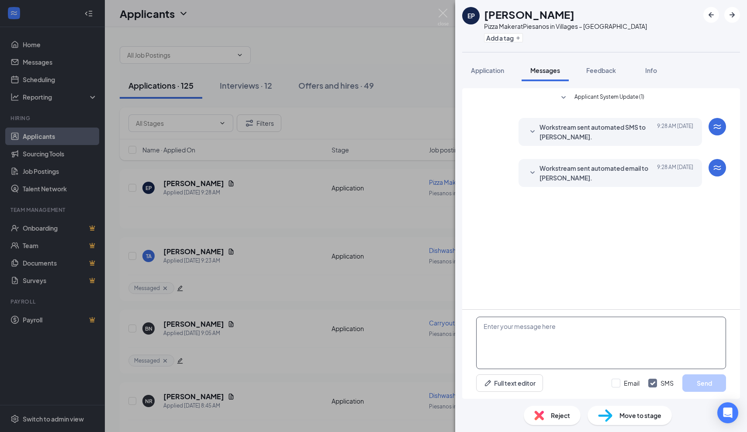
click at [560, 327] on textarea at bounding box center [601, 343] width 250 height 52
type textarea "Good Morning, Thank you for applying as a pizza maker at [GEOGRAPHIC_DATA]'s So…"
click at [702, 385] on button "Send" at bounding box center [705, 382] width 44 height 17
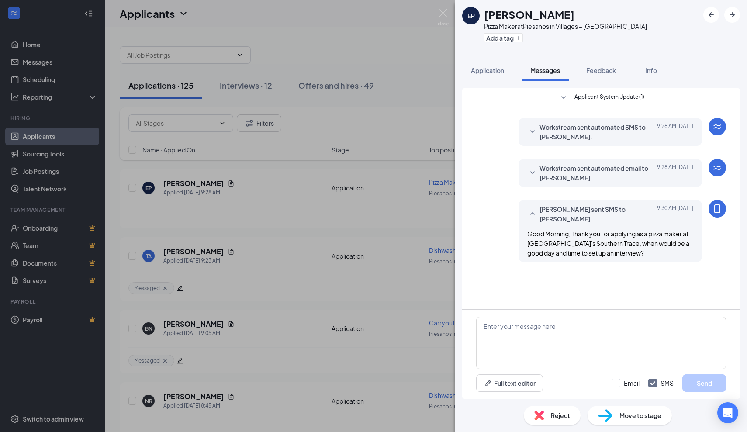
click at [262, 277] on div "EP Edward Pahula Pizza Maker at Piesanos in Villages – Southern Trace Add a tag…" at bounding box center [373, 216] width 747 height 432
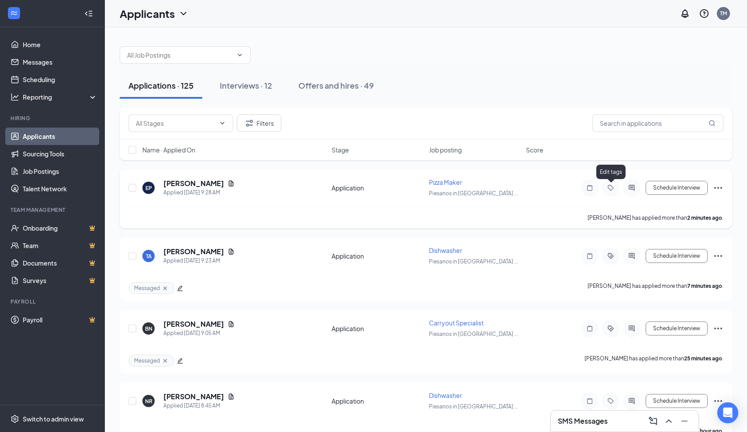
click at [607, 191] on icon "Tag" at bounding box center [611, 187] width 10 height 7
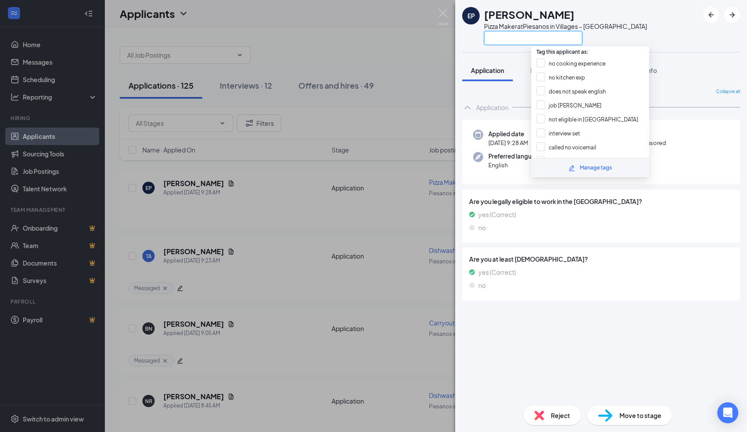
click at [527, 41] on input "text" at bounding box center [533, 38] width 98 height 14
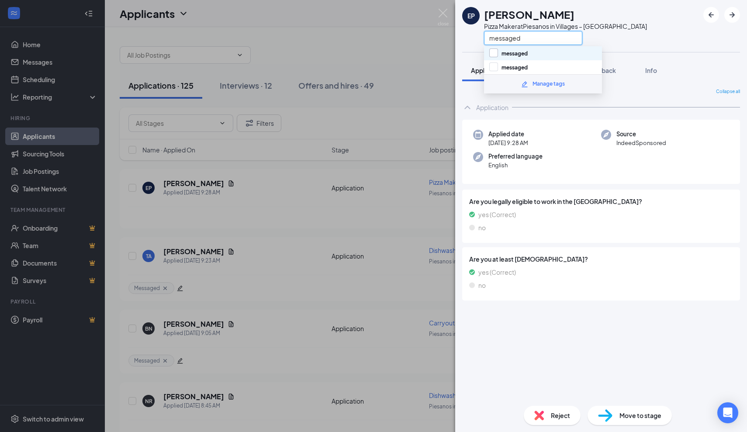
type input "messaged"
click at [495, 52] on div at bounding box center [493, 53] width 9 height 9
click at [495, 52] on input "messaged" at bounding box center [508, 54] width 38 height 10
click at [490, 52] on input "messaged" at bounding box center [508, 54] width 38 height 10
checkbox input "true"
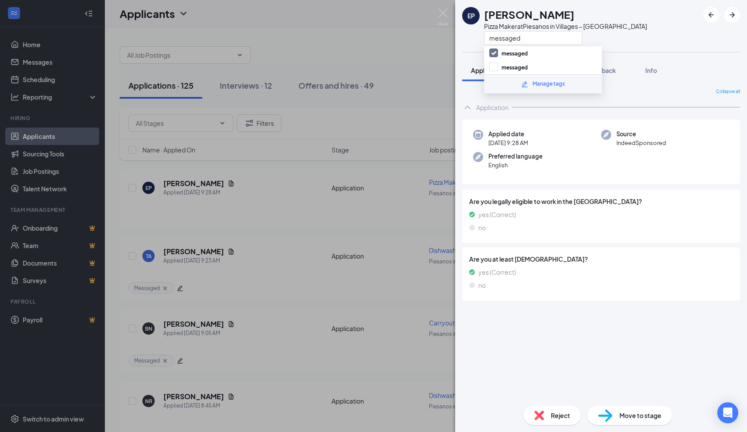
click at [459, 45] on div "EP Edward Pahula Pizza Maker at Piesanos in Villages – Southern Trace messaged" at bounding box center [601, 26] width 292 height 52
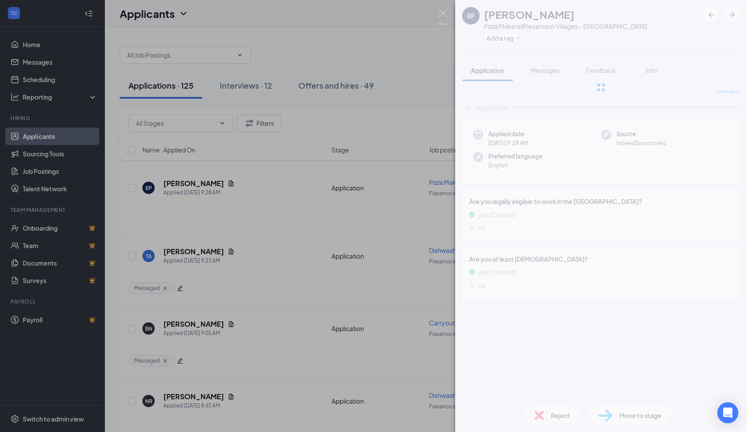
click at [418, 53] on div "EP Edward Pahula Pizza Maker at Piesanos in Villages – Southern Trace Add a tag…" at bounding box center [373, 216] width 747 height 432
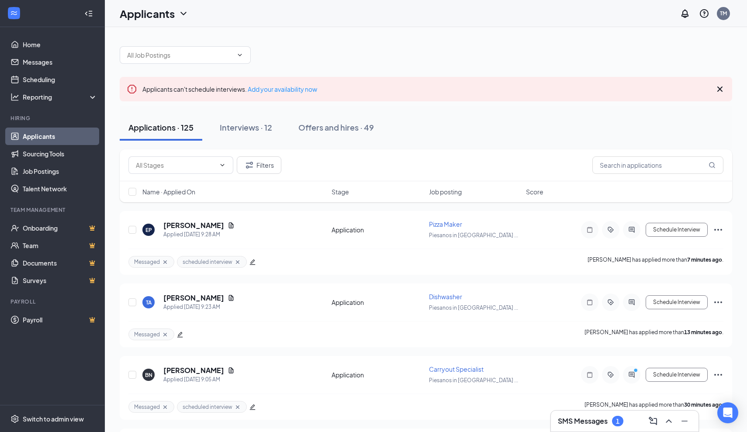
click at [719, 88] on icon "Cross" at bounding box center [720, 89] width 5 height 5
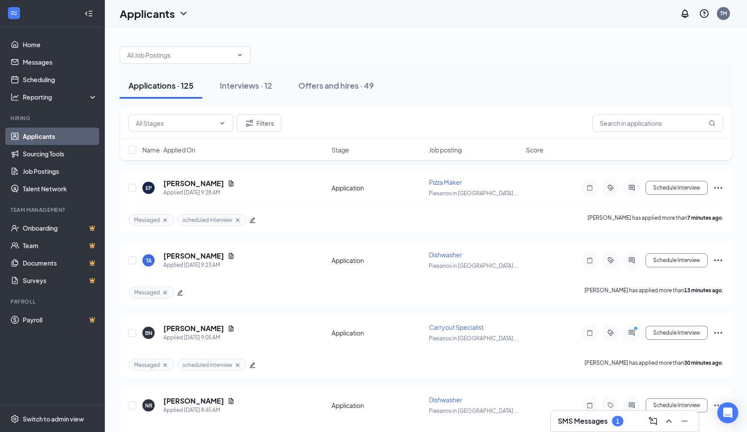
click at [600, 423] on h3 "SMS Messages" at bounding box center [583, 421] width 50 height 10
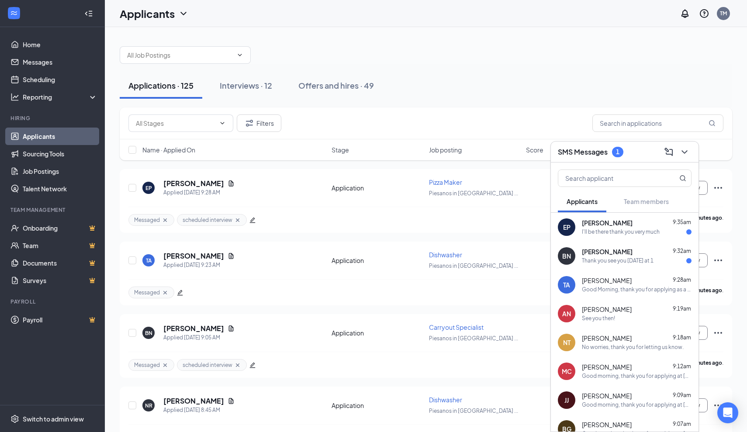
click at [584, 260] on div "Thank you see you [DATE] at 1" at bounding box center [618, 260] width 72 height 7
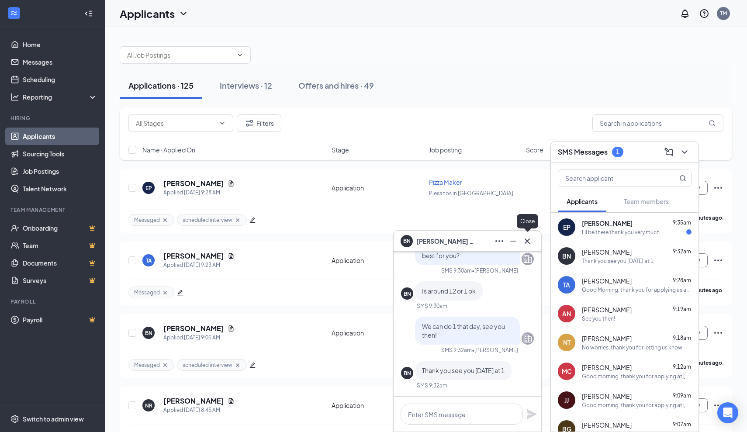
click at [529, 239] on icon "Cross" at bounding box center [527, 240] width 5 height 5
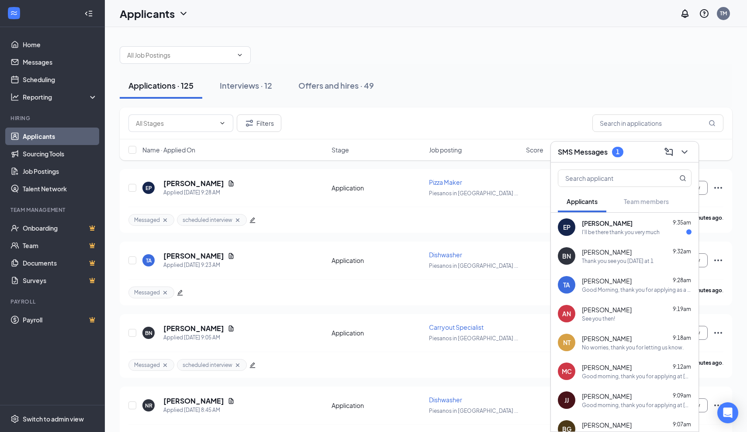
click at [598, 232] on div "I'll be there thank you very much" at bounding box center [621, 232] width 78 height 7
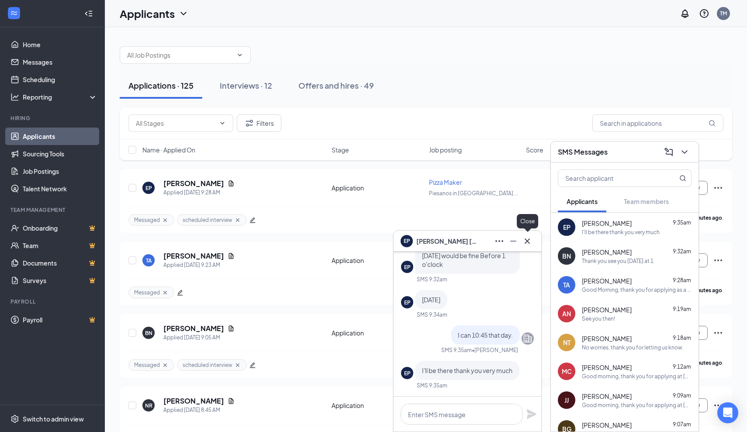
click at [530, 242] on icon "Cross" at bounding box center [527, 241] width 10 height 10
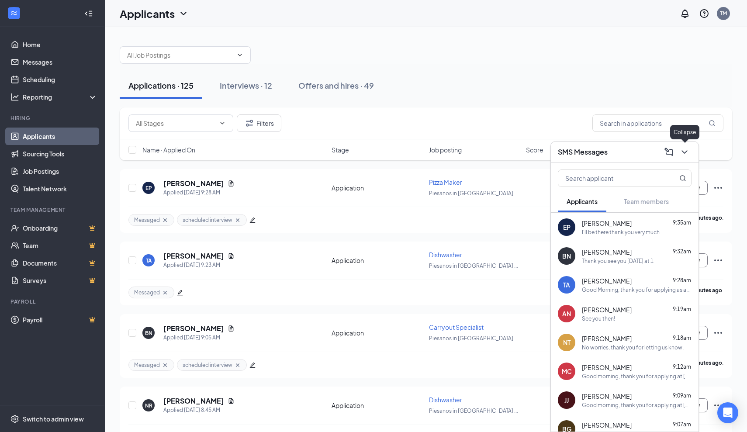
click at [687, 154] on icon "ChevronDown" at bounding box center [685, 152] width 10 height 10
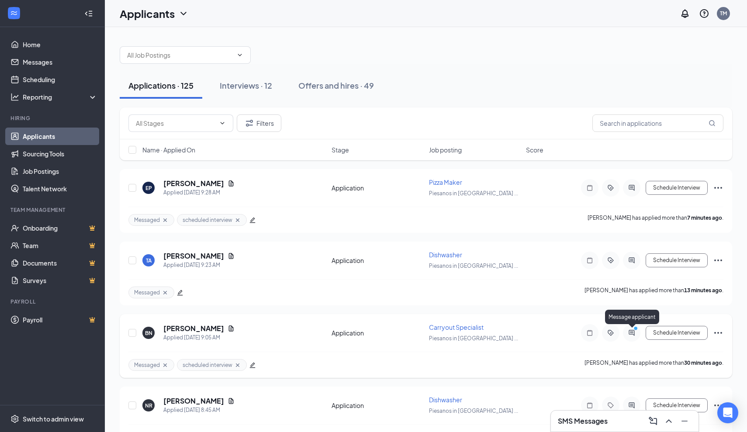
click at [631, 333] on icon "ActiveChat" at bounding box center [632, 332] width 10 height 7
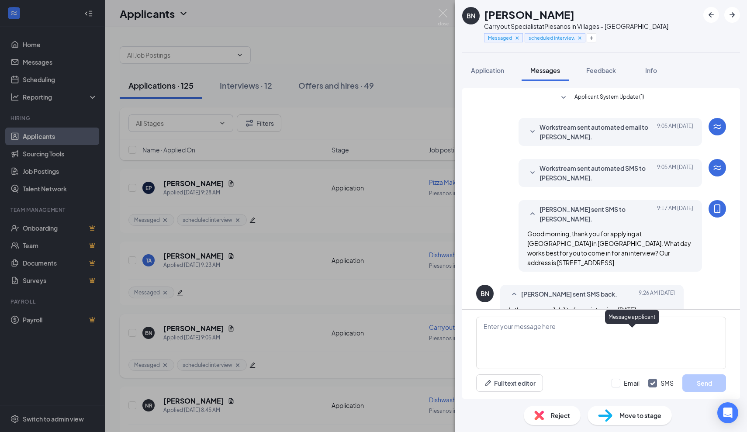
scroll to position [272, 0]
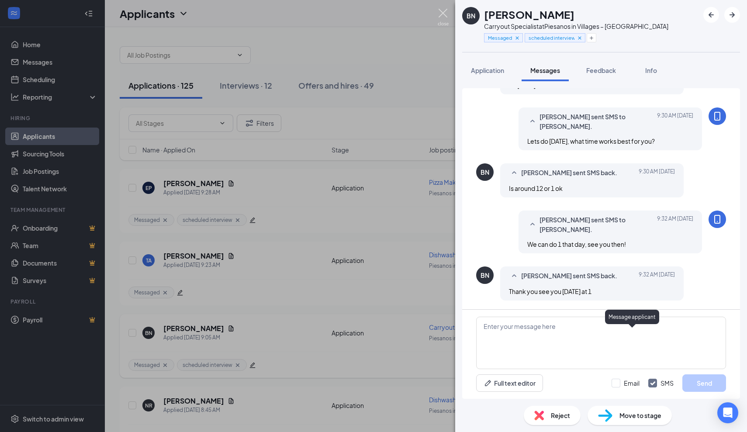
click at [444, 15] on img at bounding box center [443, 17] width 11 height 17
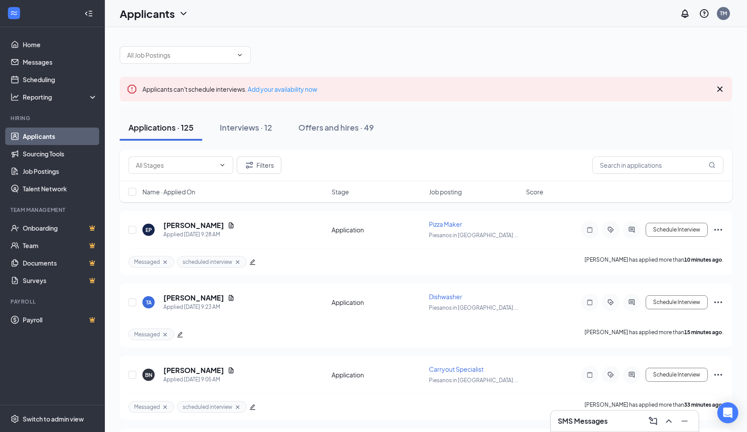
click at [721, 89] on icon "Cross" at bounding box center [720, 89] width 10 height 10
click at [602, 424] on h3 "SMS Messages" at bounding box center [583, 421] width 50 height 10
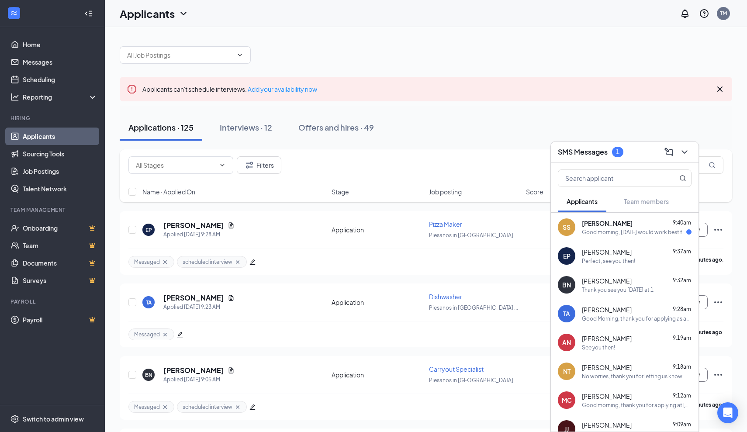
click at [605, 231] on div "Good morning, Thursday the 18th would work best for me! If possible would I be …" at bounding box center [634, 232] width 104 height 7
click at [685, 153] on icon "ChevronDown" at bounding box center [685, 151] width 6 height 3
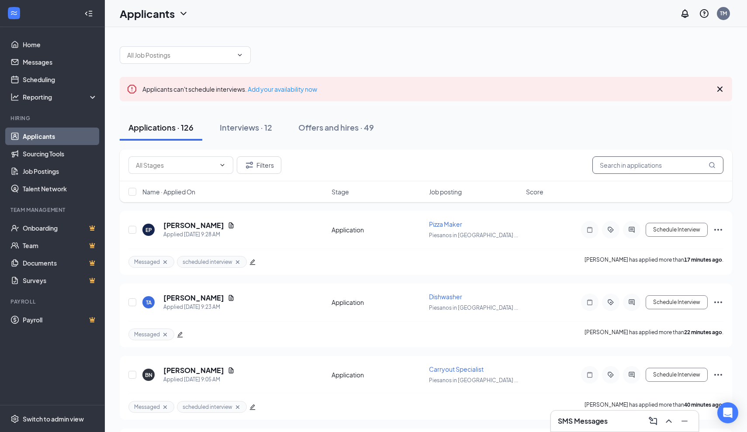
click at [675, 165] on input "text" at bounding box center [658, 164] width 131 height 17
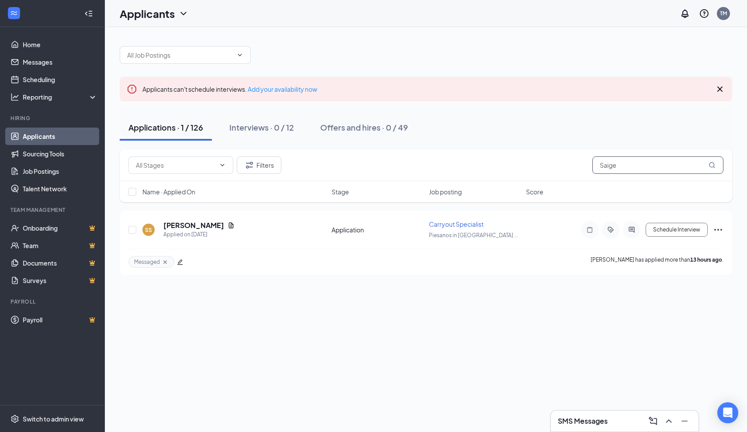
type input "Saige"
click at [609, 423] on div "SMS Messages" at bounding box center [625, 421] width 134 height 14
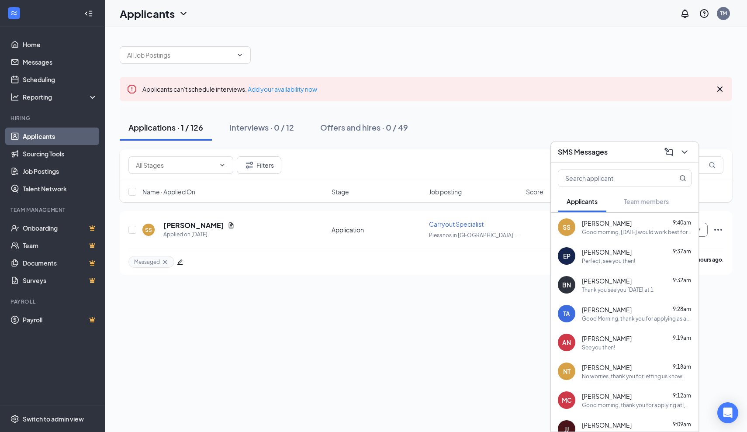
click at [605, 231] on div "Good morning, Thursday the 18th would work best for me! If possible would I be …" at bounding box center [637, 232] width 110 height 7
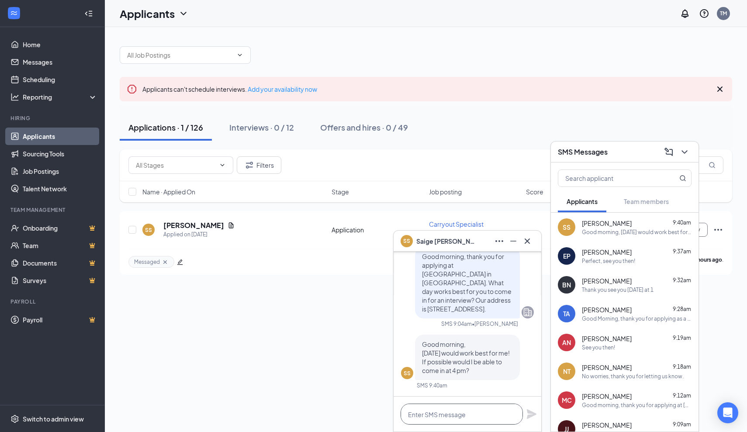
click at [462, 420] on textarea at bounding box center [462, 414] width 122 height 21
type textarea "I put you down for 4PM on the 18th"
click at [533, 413] on icon "Plane" at bounding box center [532, 414] width 10 height 10
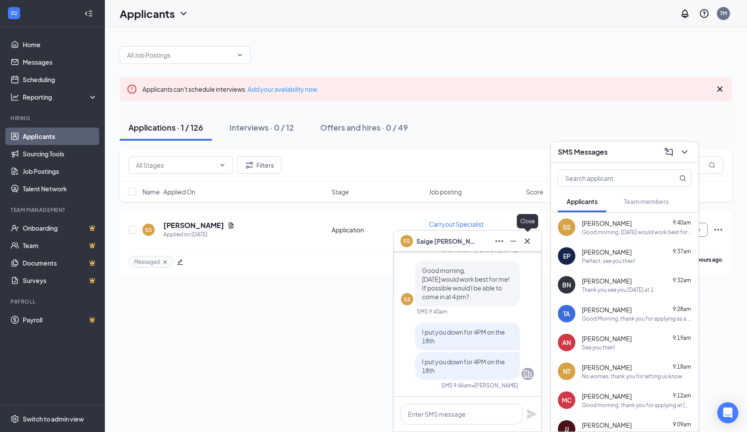
click at [526, 243] on icon "Cross" at bounding box center [527, 240] width 5 height 5
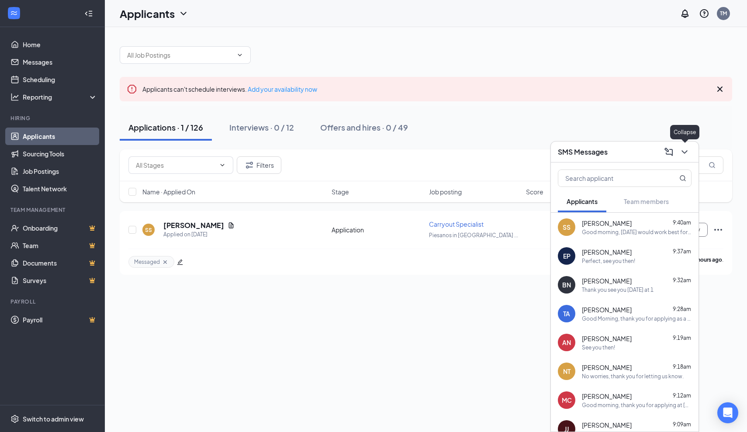
click at [687, 155] on icon "ChevronDown" at bounding box center [685, 152] width 10 height 10
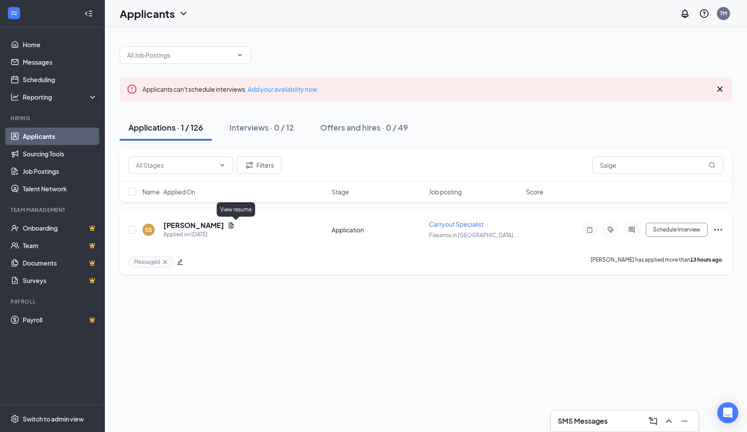
click at [234, 225] on icon "Document" at bounding box center [231, 225] width 5 height 6
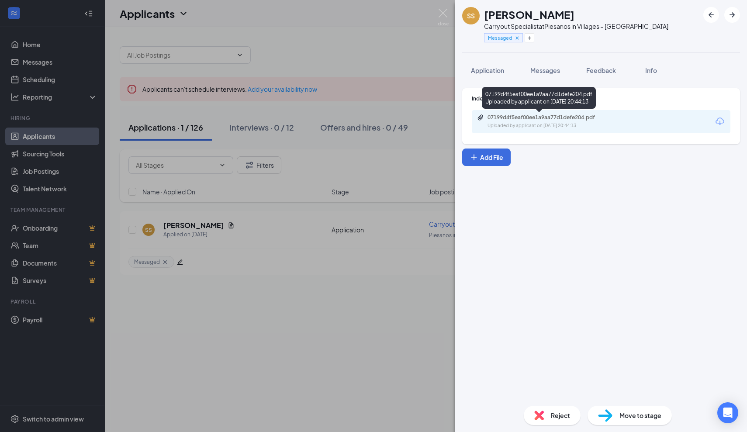
click at [534, 118] on div "07199d4f5eaf00ee1a9aa77d1defe204.pdf" at bounding box center [549, 117] width 122 height 7
click at [445, 12] on img at bounding box center [443, 17] width 11 height 17
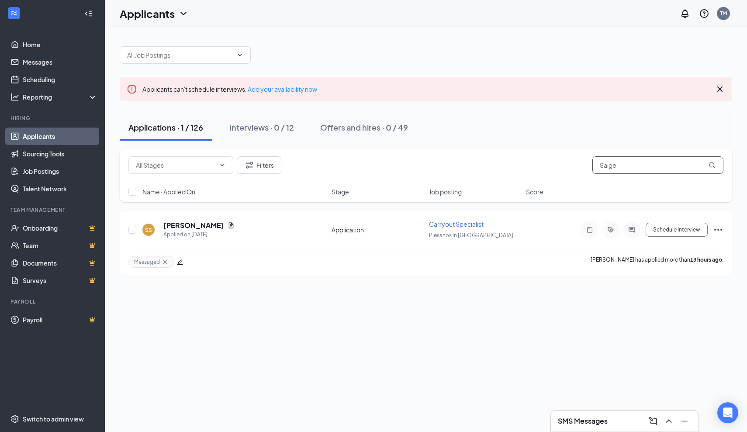
click at [622, 164] on input "Saige" at bounding box center [658, 164] width 131 height 17
type input "S"
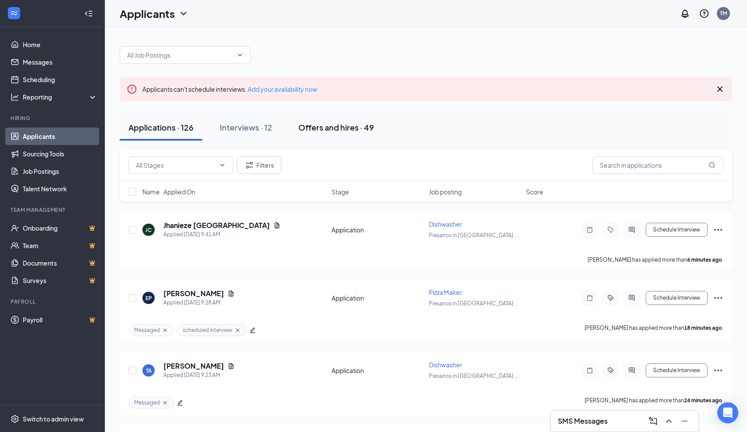
click at [335, 129] on div "Offers and hires · 49" at bounding box center [336, 127] width 76 height 11
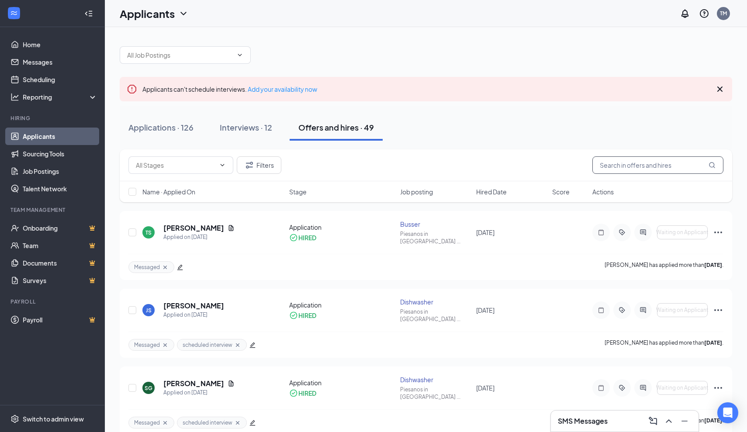
click at [628, 167] on input "text" at bounding box center [658, 164] width 131 height 17
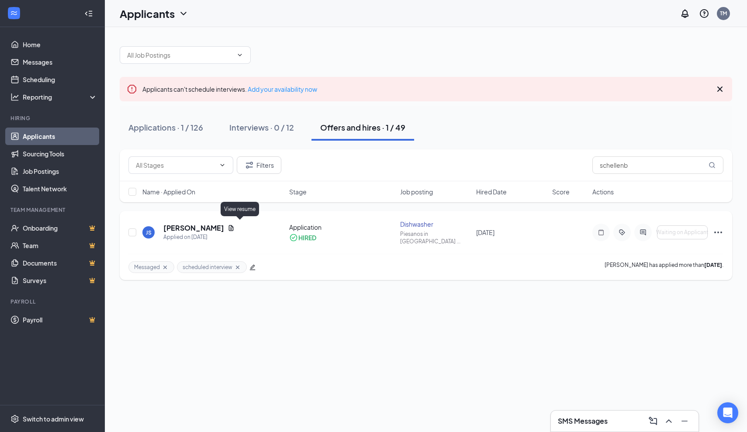
click at [234, 225] on icon "Document" at bounding box center [231, 228] width 5 height 6
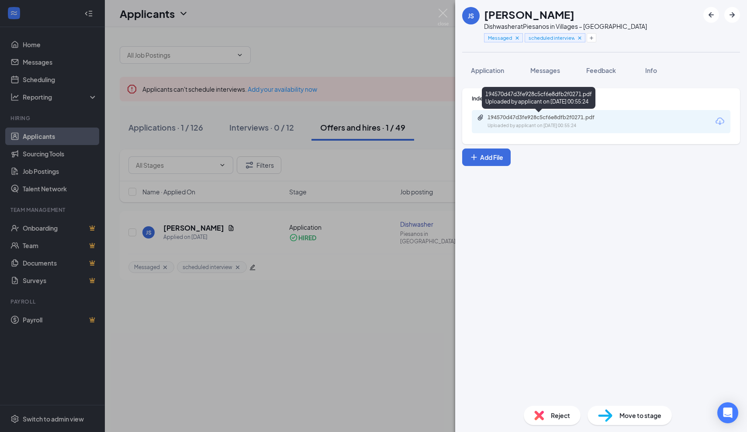
click at [505, 120] on div "194570d47d3fe928c5cf6e8dfb2f0271.pdf" at bounding box center [549, 117] width 122 height 7
click at [446, 14] on img at bounding box center [443, 17] width 11 height 17
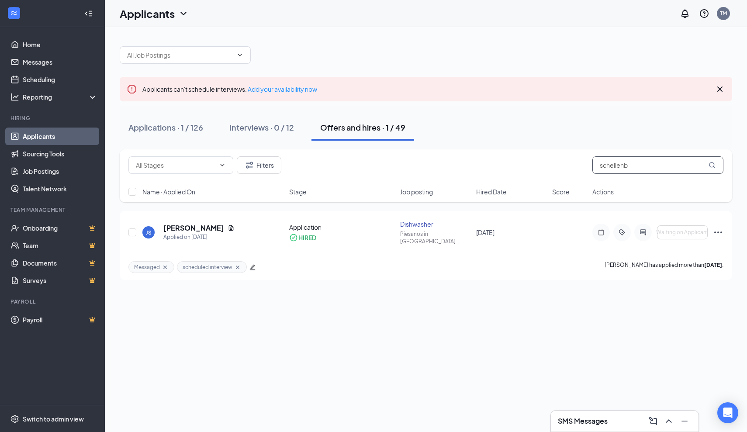
click at [639, 169] on input "schellenb" at bounding box center [658, 164] width 131 height 17
type input "s"
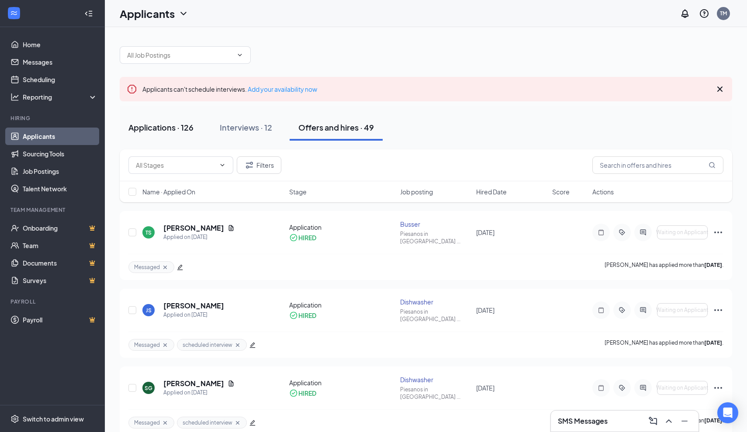
click at [165, 129] on div "Applications · 126" at bounding box center [160, 127] width 65 height 11
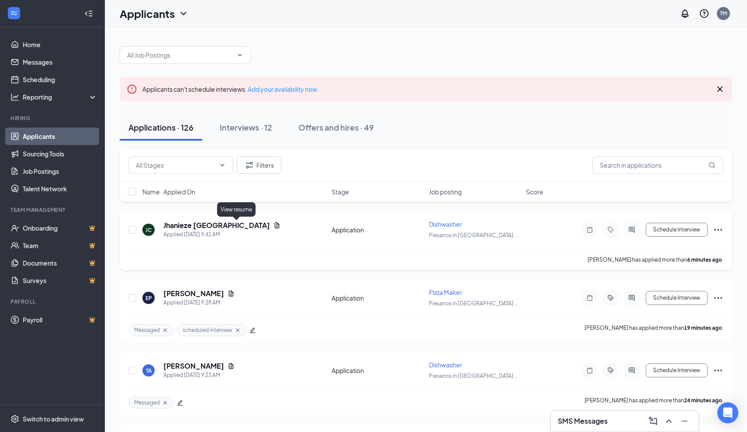
click at [275, 223] on icon "Document" at bounding box center [277, 225] width 5 height 6
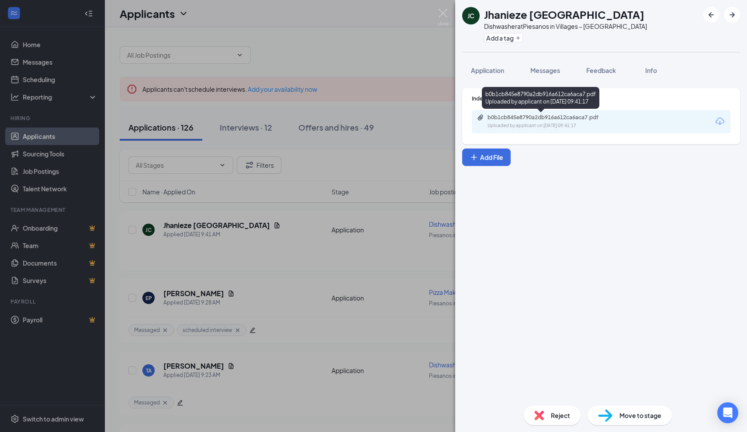
click at [538, 118] on div "b0b1cb845e8790a2db916a612ca6aca7.pdf" at bounding box center [549, 117] width 122 height 7
click at [446, 16] on img at bounding box center [443, 17] width 11 height 17
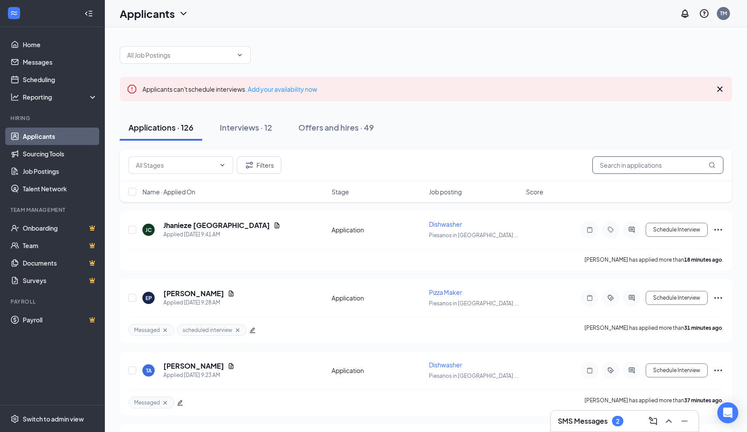
click at [670, 167] on input "text" at bounding box center [658, 164] width 131 height 17
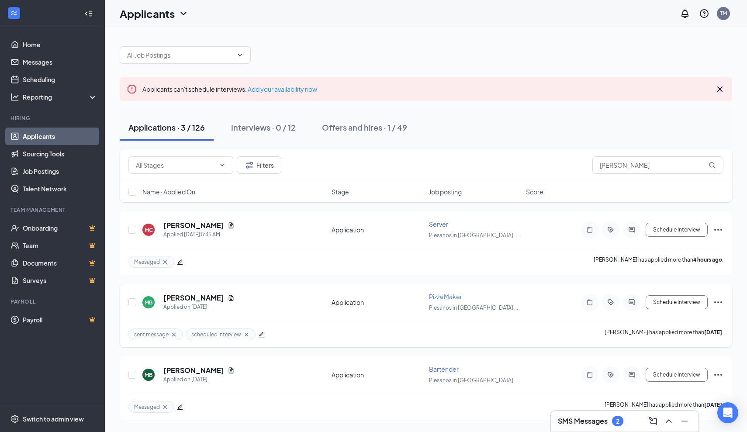
drag, startPoint x: 670, startPoint y: 167, endPoint x: 631, endPoint y: 304, distance: 142.6
click at [631, 304] on icon "ActiveChat" at bounding box center [632, 302] width 6 height 6
click at [635, 304] on icon "ActiveChat" at bounding box center [632, 302] width 10 height 7
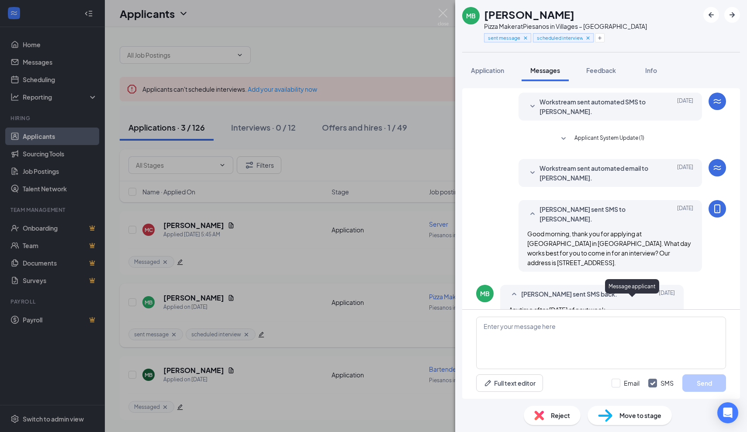
scroll to position [225, 0]
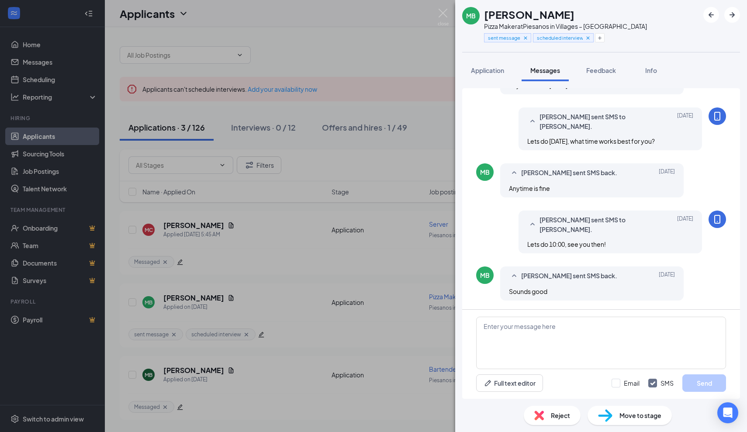
click at [295, 266] on div "MB Michael Barone Pizza Maker at Piesanos in Villages – Southern Trace sent mes…" at bounding box center [373, 216] width 747 height 432
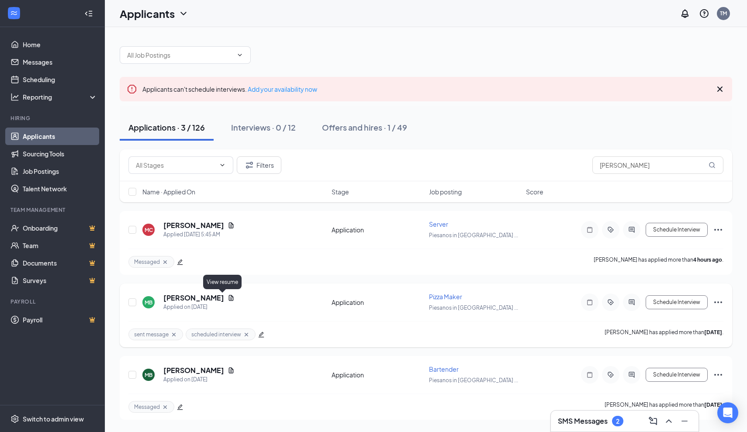
click at [228, 296] on icon "Document" at bounding box center [231, 298] width 7 height 7
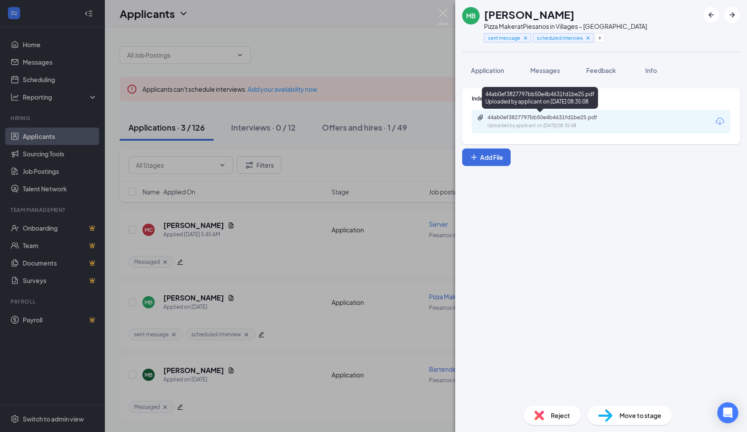
click at [569, 120] on div "44ab0ef3827797bb50e4b4631fd1be25.pdf" at bounding box center [549, 117] width 122 height 7
click at [442, 14] on img at bounding box center [443, 17] width 11 height 17
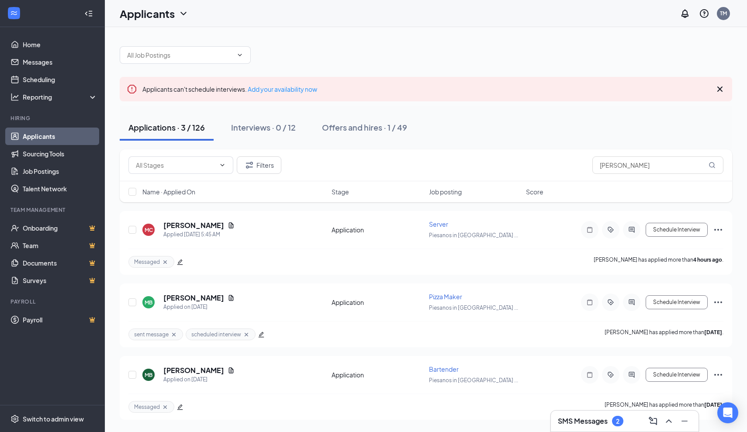
click at [576, 418] on h3 "SMS Messages" at bounding box center [583, 421] width 50 height 10
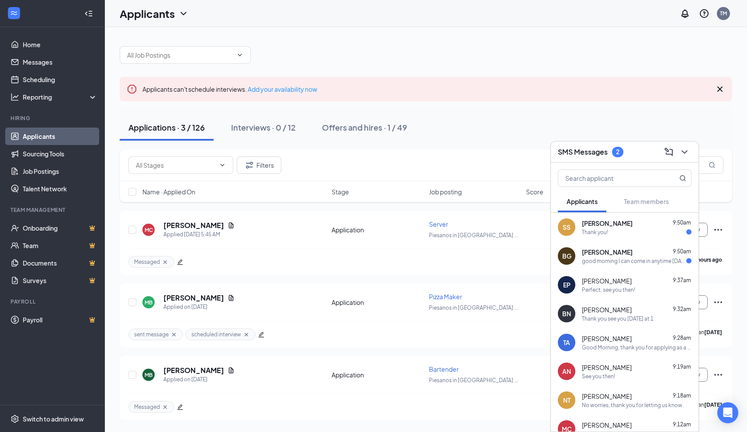
click at [617, 229] on div "Thank you!" at bounding box center [637, 232] width 110 height 7
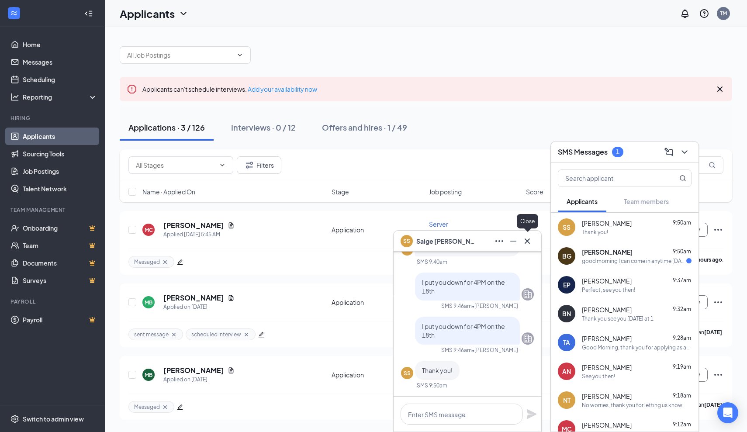
click at [531, 242] on icon "Cross" at bounding box center [527, 241] width 10 height 10
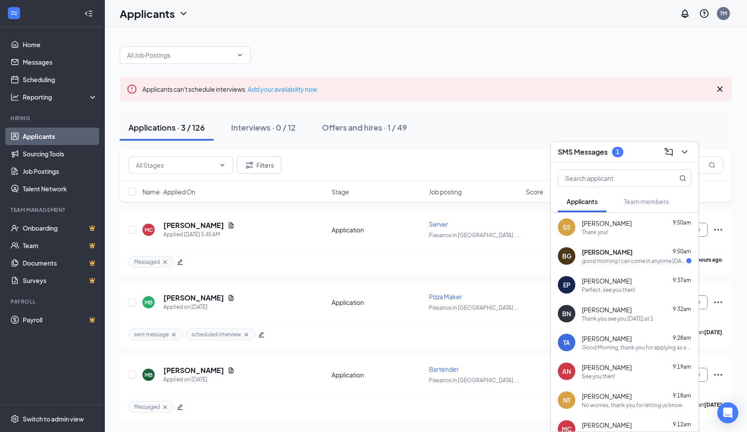
click at [592, 255] on span "Bianca Gonzalez" at bounding box center [607, 252] width 51 height 9
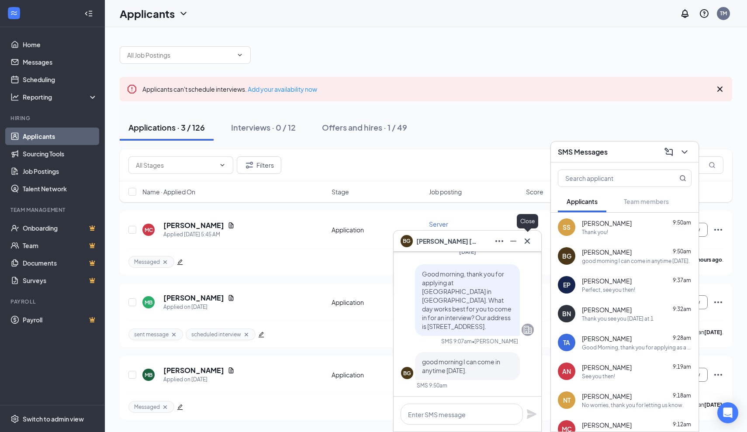
click at [531, 243] on icon "Cross" at bounding box center [527, 241] width 10 height 10
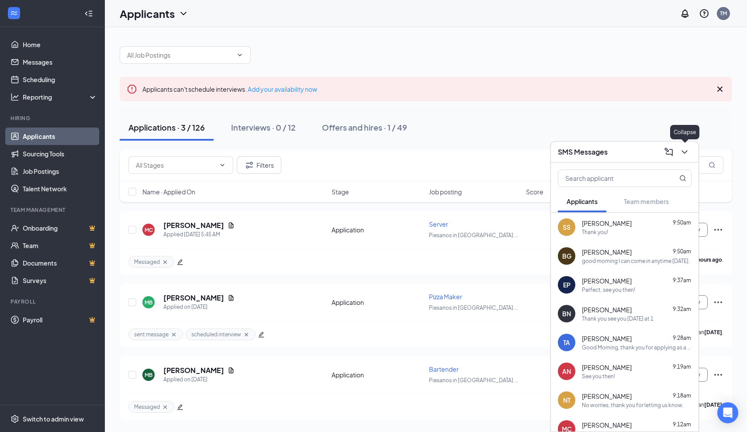
click at [688, 155] on icon "ChevronDown" at bounding box center [685, 152] width 10 height 10
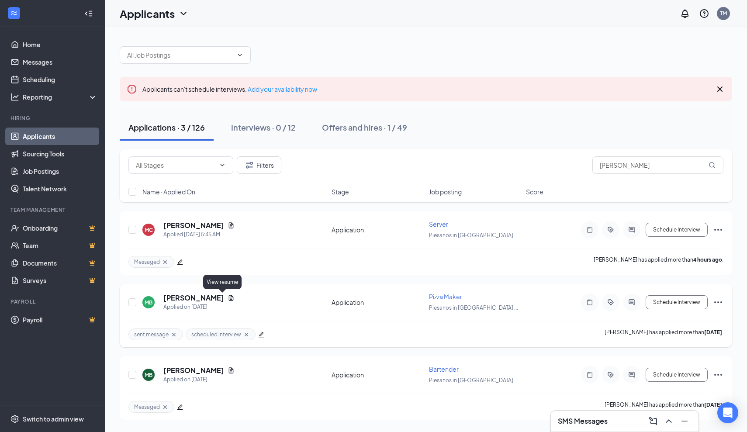
click at [228, 299] on icon "Document" at bounding box center [231, 298] width 7 height 7
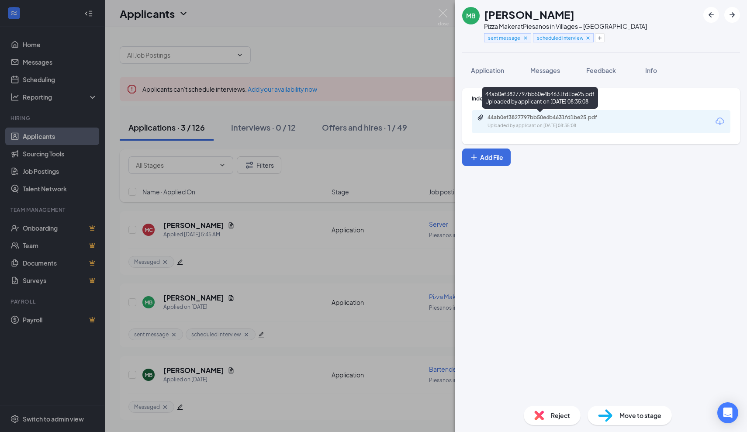
click at [548, 120] on div "44ab0ef3827797bb50e4b4631fd1be25.pdf" at bounding box center [549, 117] width 122 height 7
click at [444, 19] on img at bounding box center [443, 17] width 11 height 17
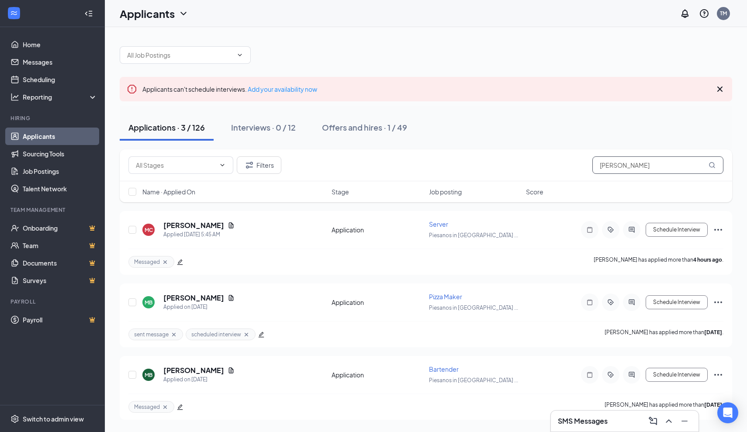
click at [636, 169] on input "Michael" at bounding box center [658, 164] width 131 height 17
type input "M"
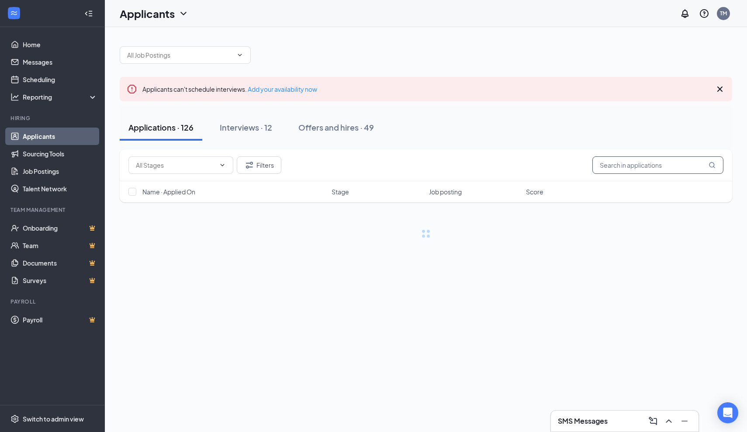
type input "t"
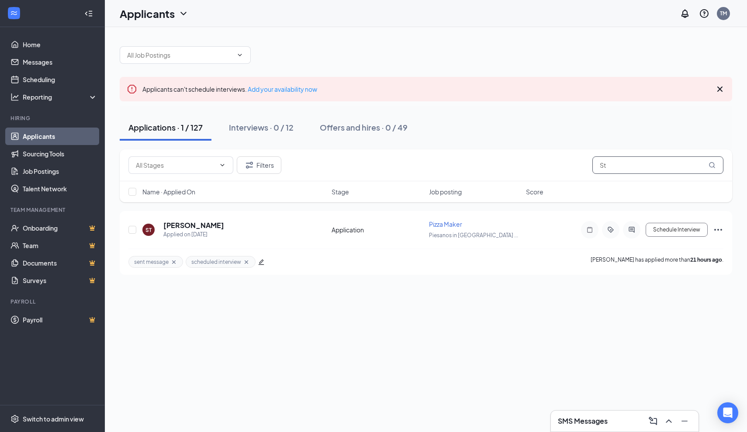
type input "S"
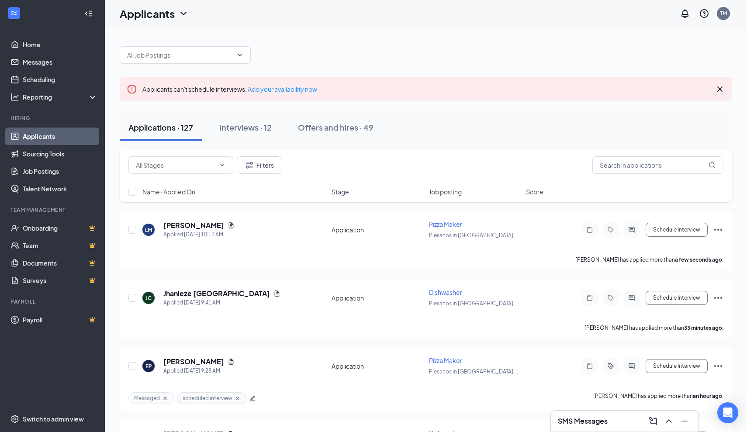
click at [720, 89] on icon "Cross" at bounding box center [720, 89] width 5 height 5
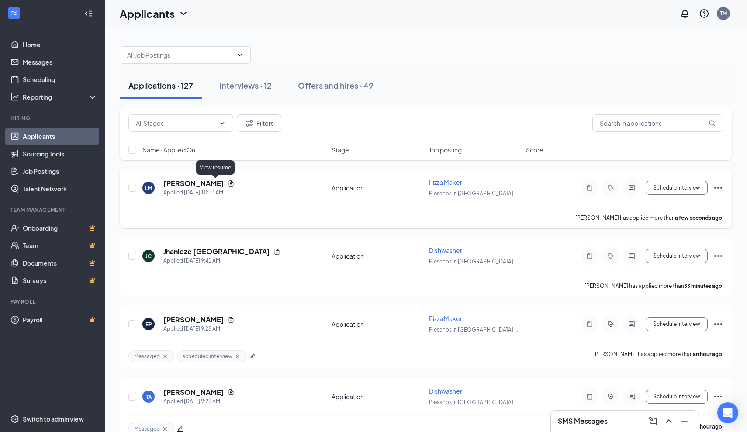
click at [229, 184] on icon "Document" at bounding box center [231, 183] width 5 height 6
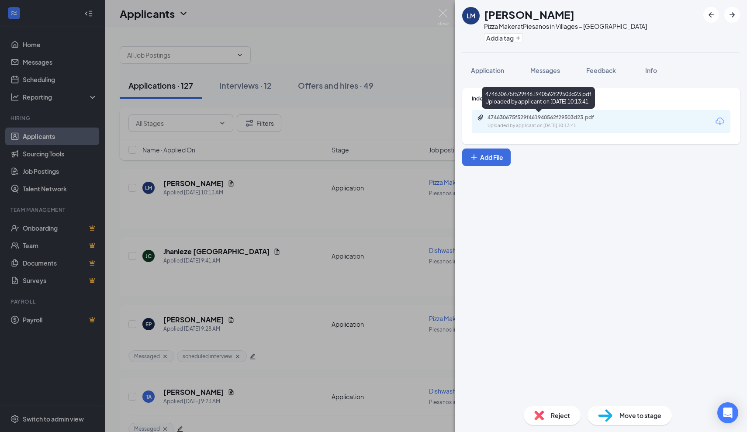
click at [523, 117] on div "474630675f529f461940562f29503d23.pdf" at bounding box center [549, 117] width 122 height 7
click at [551, 413] on span "Reject" at bounding box center [560, 416] width 19 height 10
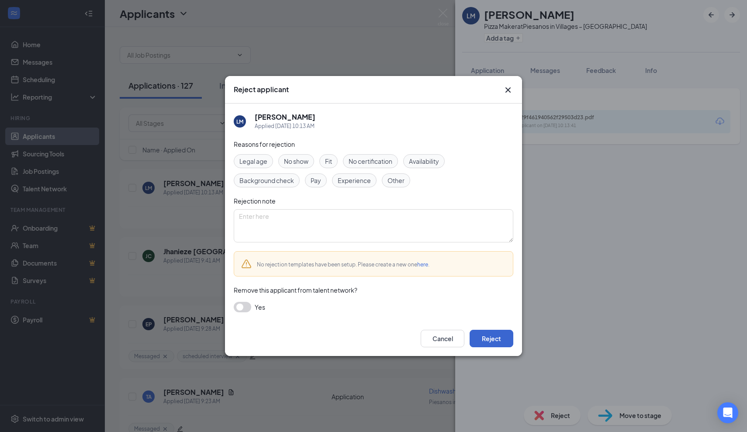
click at [492, 339] on button "Reject" at bounding box center [492, 338] width 44 height 17
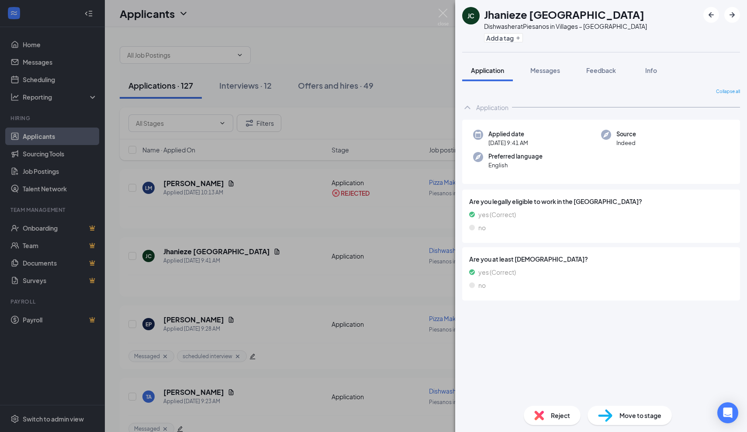
click at [404, 105] on div "JC Jhanieze Cartagena Dishwasher at Piesanos in Villages – Southern Trace Add a…" at bounding box center [373, 216] width 747 height 432
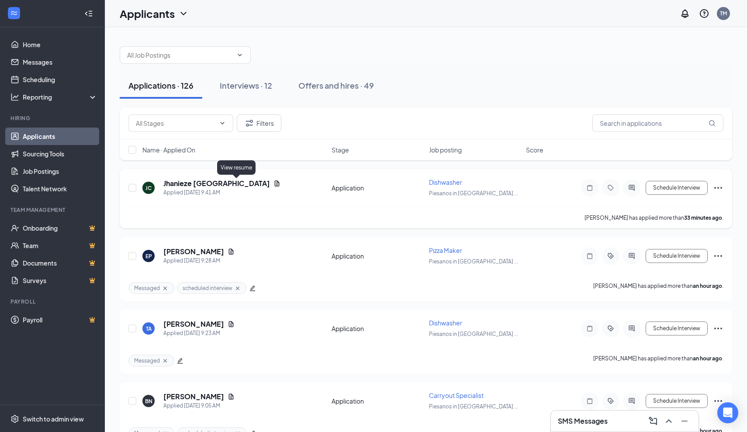
click at [274, 183] on icon "Document" at bounding box center [277, 183] width 7 height 7
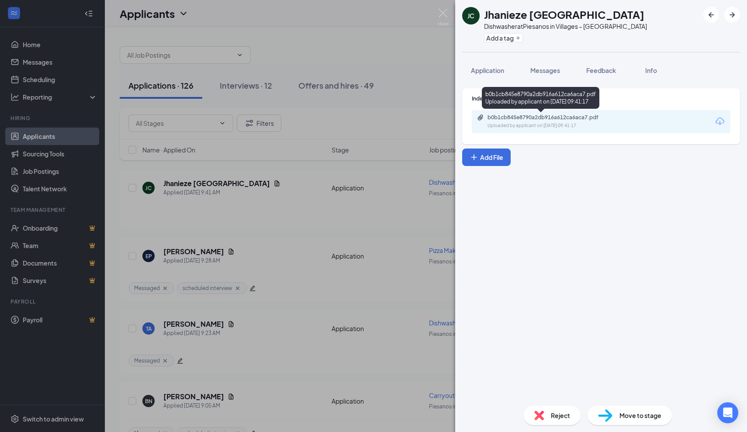
click at [537, 120] on div "b0b1cb845e8790a2db916a612ca6aca7.pdf" at bounding box center [549, 117] width 122 height 7
click at [444, 14] on img at bounding box center [443, 17] width 11 height 17
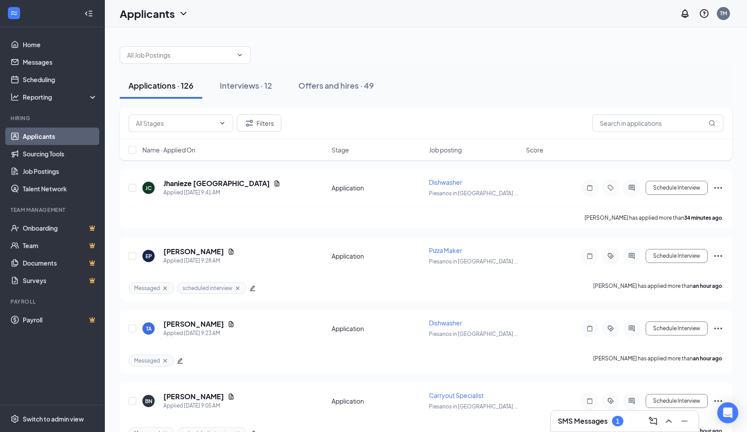
click at [602, 424] on h3 "SMS Messages" at bounding box center [583, 421] width 50 height 10
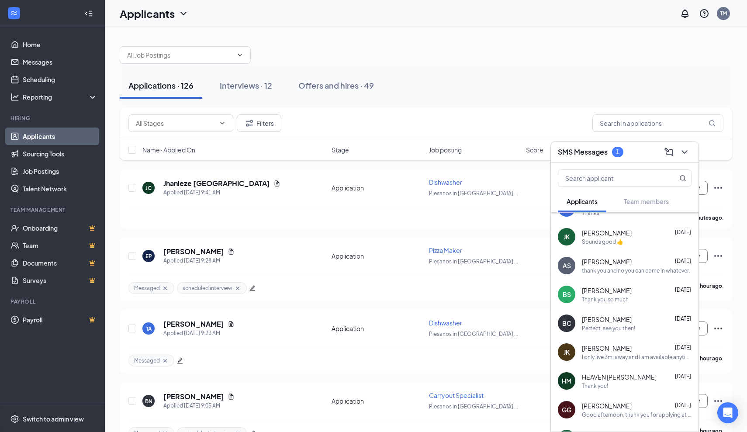
scroll to position [498, 0]
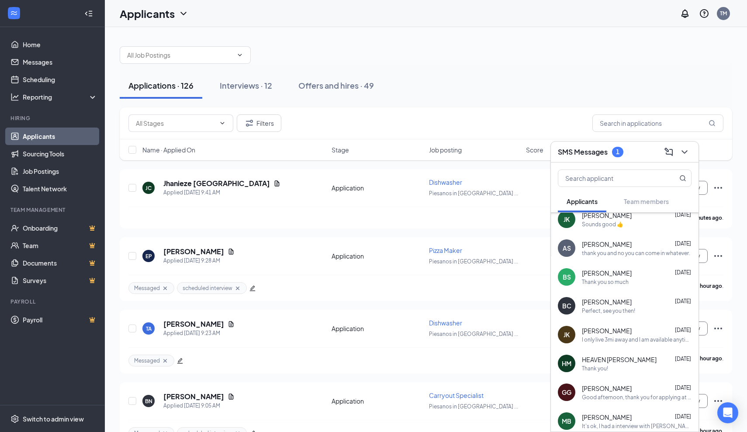
drag, startPoint x: 636, startPoint y: 267, endPoint x: 638, endPoint y: 432, distance: 164.3
click at [638, 432] on div "SMS Messages 1 Applicants Team members IC isaiah chamber 10:15am Our address is…" at bounding box center [625, 286] width 149 height 291
click at [638, 432] on div "SMS Messages Applicants Team members IC isaiah chamber 10:15am Our address is 3…" at bounding box center [625, 286] width 149 height 291
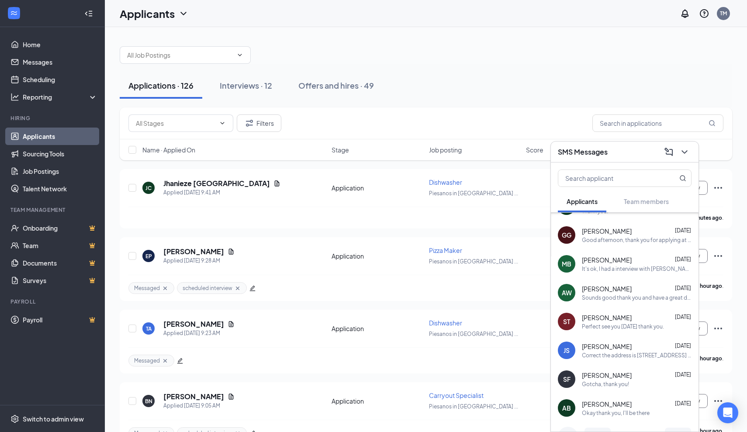
scroll to position [682, 0]
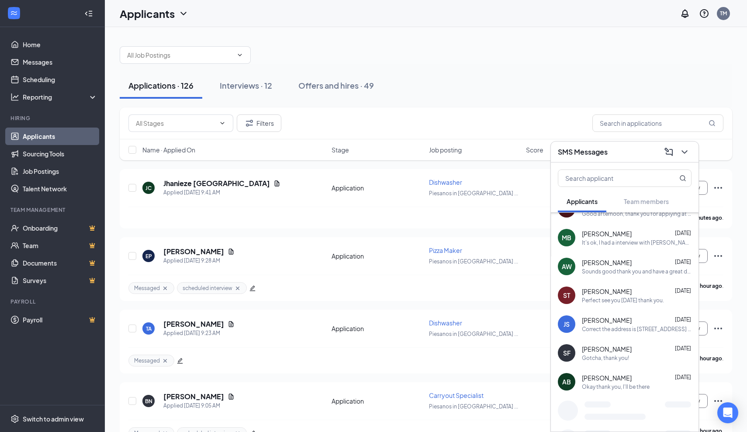
drag, startPoint x: 642, startPoint y: 335, endPoint x: 646, endPoint y: 432, distance: 97.1
click at [646, 432] on div "SMS Messages Applicants Team members IC isaiah chamber 10:15am Our address is 3…" at bounding box center [625, 286] width 149 height 291
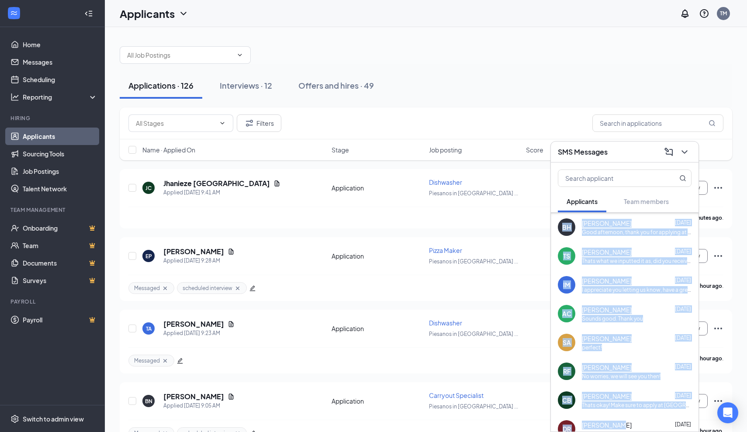
drag, startPoint x: 620, startPoint y: 328, endPoint x: 615, endPoint y: 428, distance: 100.2
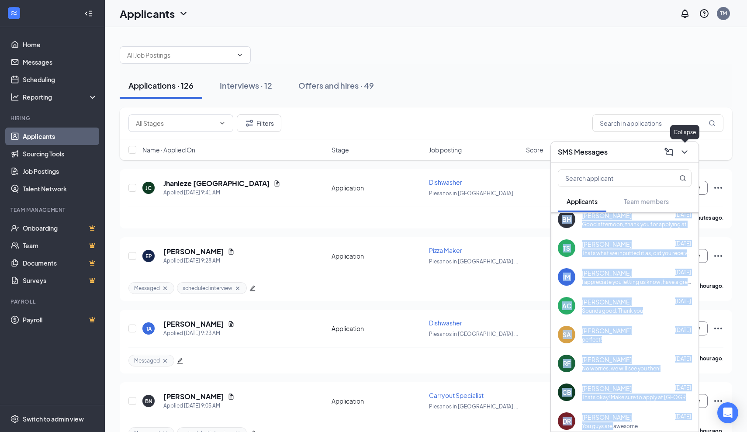
click at [688, 155] on icon "ChevronDown" at bounding box center [685, 152] width 10 height 10
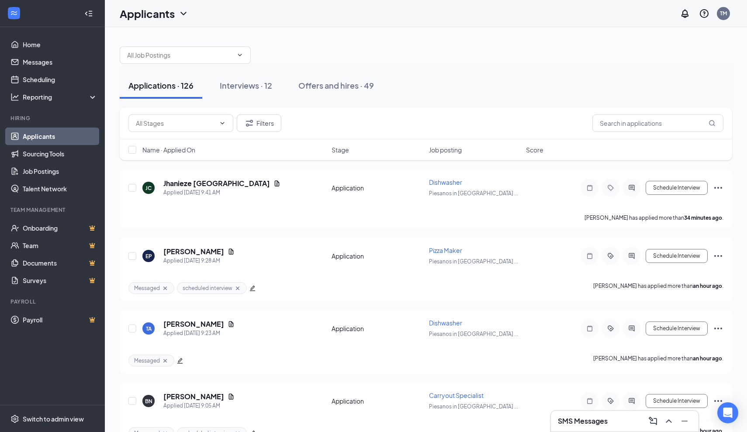
scroll to position [0, 0]
click at [688, 155] on div "Name · Applied On Stage Job posting Score" at bounding box center [426, 149] width 613 height 21
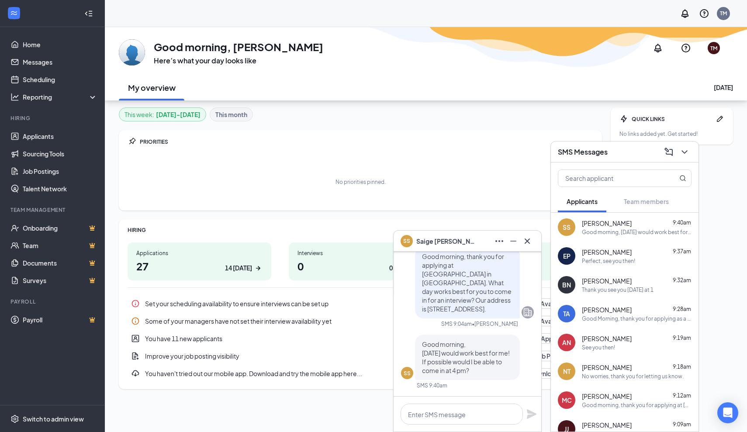
scroll to position [27, 0]
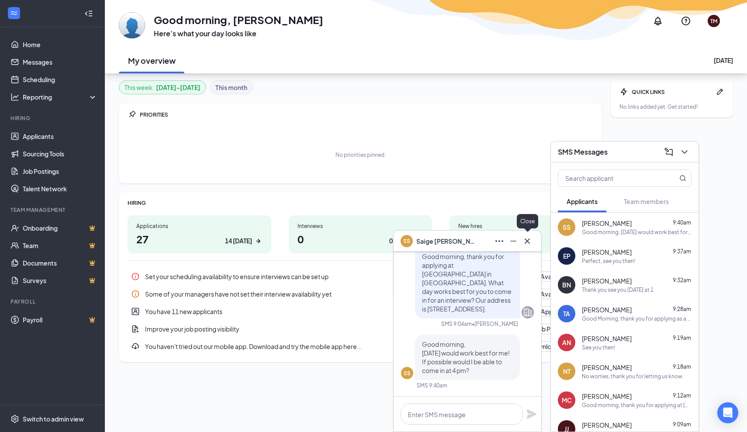
click at [530, 243] on icon "Cross" at bounding box center [527, 241] width 10 height 10
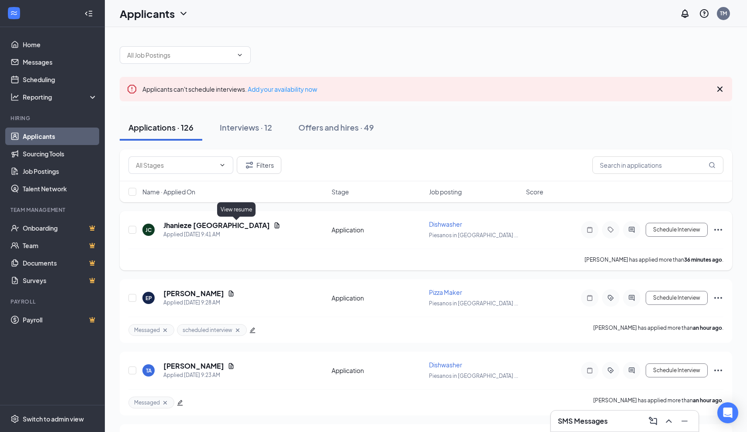
click at [275, 225] on icon "Document" at bounding box center [277, 225] width 5 height 6
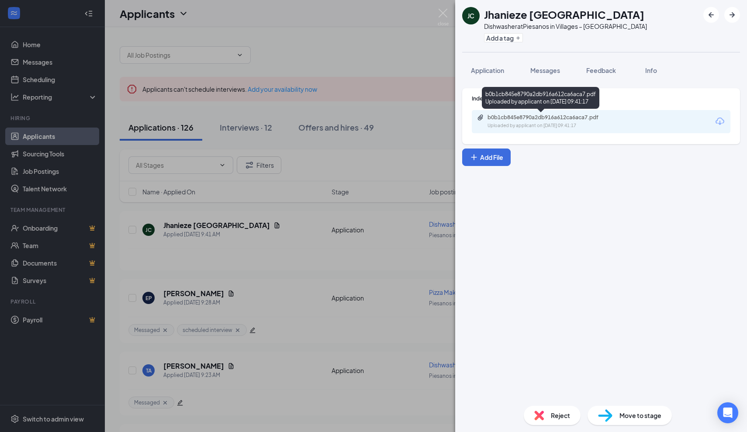
click at [503, 117] on div "b0b1cb845e8790a2db916a612ca6aca7.pdf" at bounding box center [549, 117] width 122 height 7
click at [442, 15] on img at bounding box center [443, 17] width 11 height 17
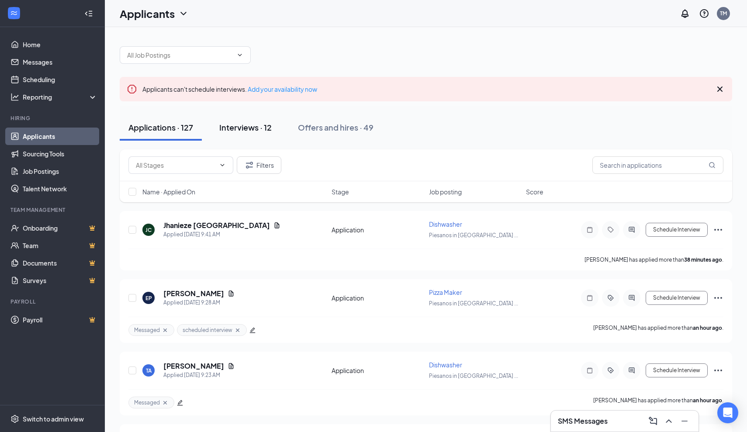
click at [251, 128] on div "Interviews · 12" at bounding box center [245, 127] width 52 height 11
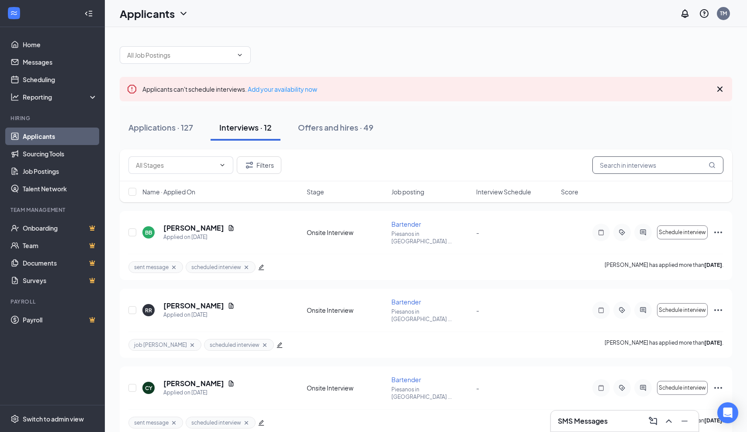
click at [635, 168] on input "text" at bounding box center [658, 164] width 131 height 17
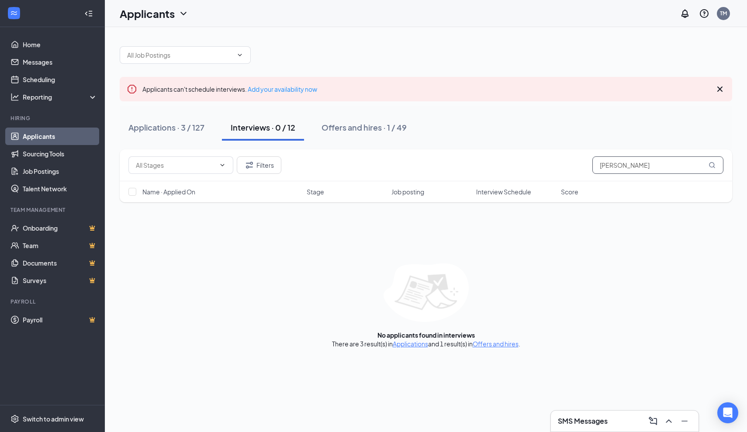
type input "Michael"
drag, startPoint x: 631, startPoint y: 183, endPoint x: 409, endPoint y: 345, distance: 275.9
click at [409, 345] on link "Applications" at bounding box center [410, 344] width 35 height 8
click at [409, 343] on link "Applications" at bounding box center [410, 344] width 35 height 8
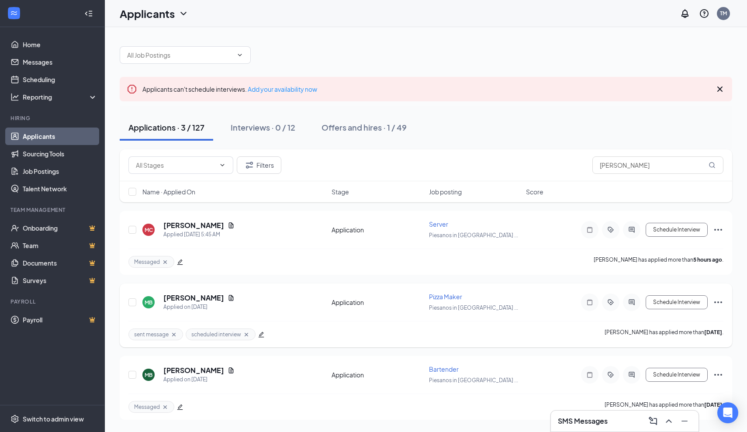
click at [720, 304] on icon "Ellipses" at bounding box center [718, 302] width 10 height 10
click at [625, 164] on input "Michael" at bounding box center [658, 164] width 131 height 17
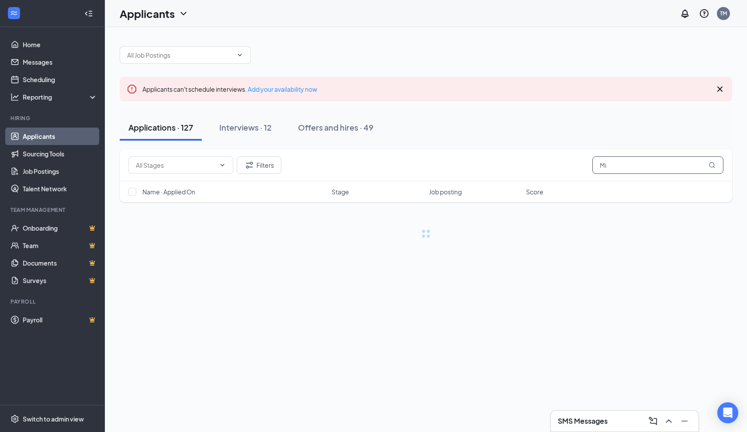
type input "M"
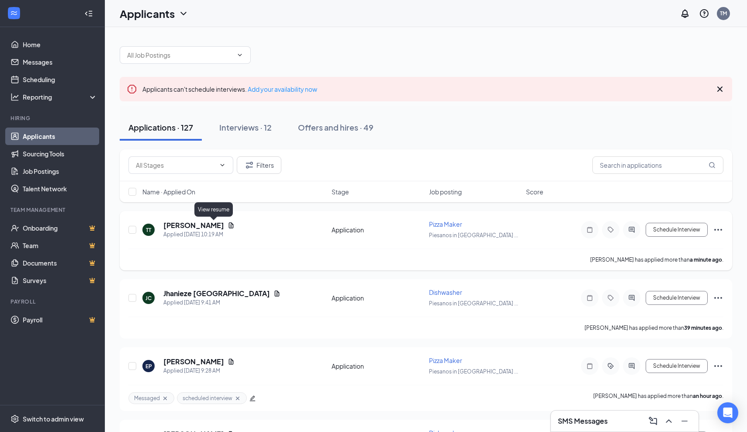
click at [229, 225] on icon "Document" at bounding box center [231, 225] width 5 height 6
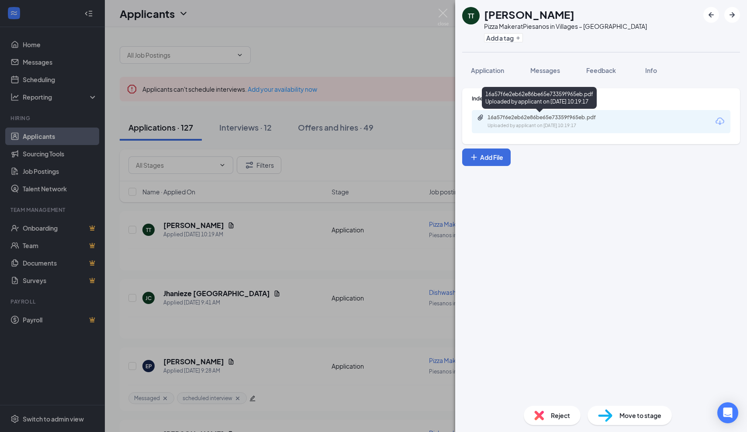
click at [517, 120] on div "16a57f6e2eb62e86be65e73359f965eb.pdf" at bounding box center [549, 117] width 122 height 7
click at [554, 415] on span "Reject" at bounding box center [560, 416] width 19 height 10
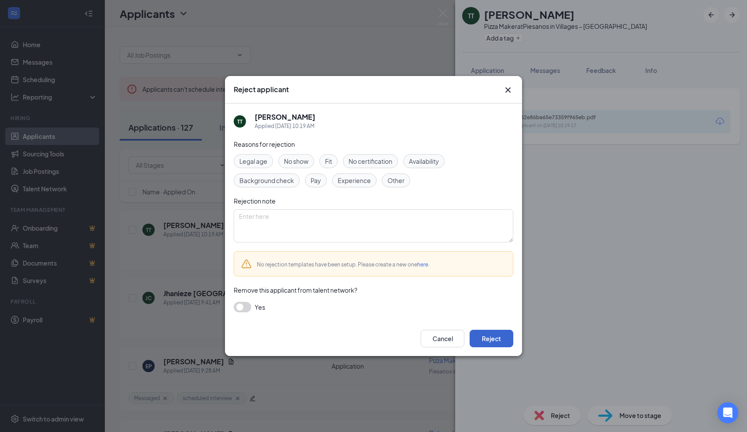
click at [491, 343] on button "Reject" at bounding box center [492, 338] width 44 height 17
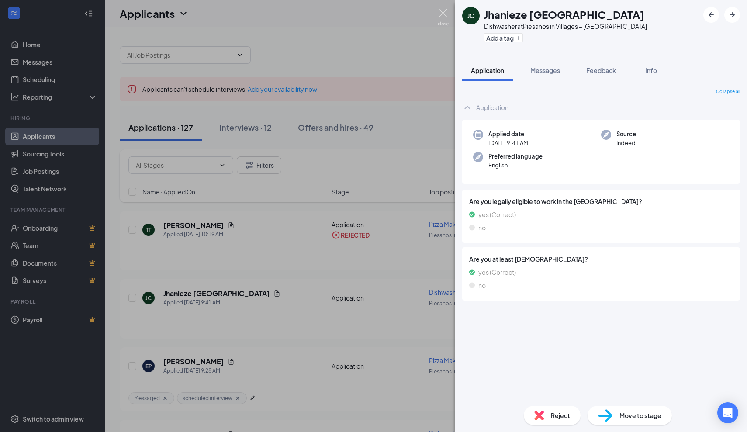
click at [446, 12] on img at bounding box center [443, 17] width 11 height 17
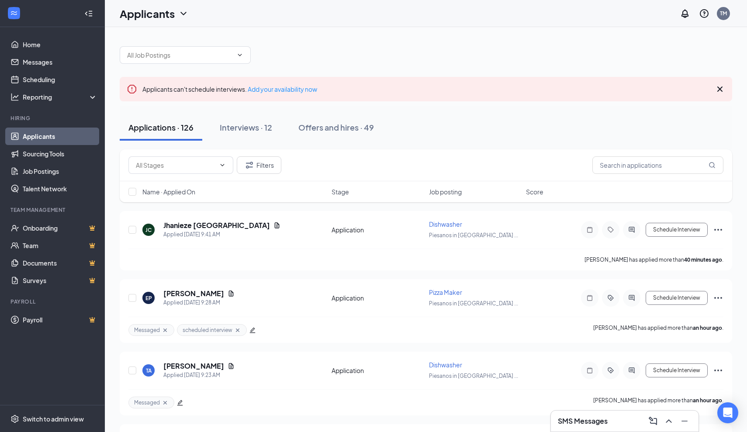
click at [410, 118] on div "Applications · 126 Interviews · 12 Offers and hires · 49" at bounding box center [426, 127] width 613 height 26
click at [624, 166] on input "text" at bounding box center [658, 164] width 131 height 17
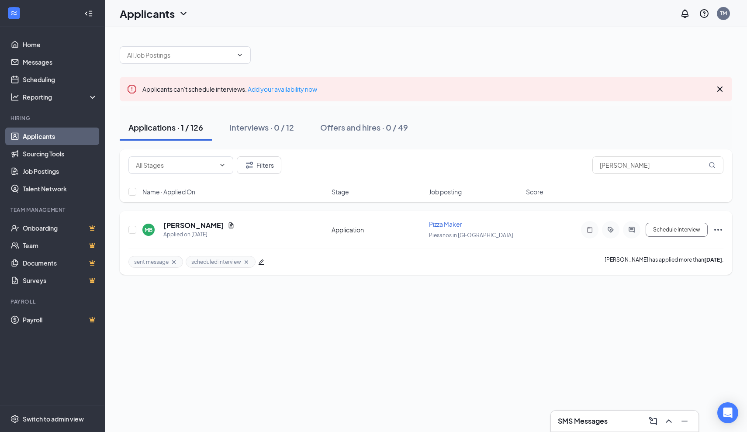
click at [719, 231] on icon "Ellipses" at bounding box center [718, 230] width 10 height 10
click at [660, 358] on p "Reject" at bounding box center [678, 356] width 75 height 9
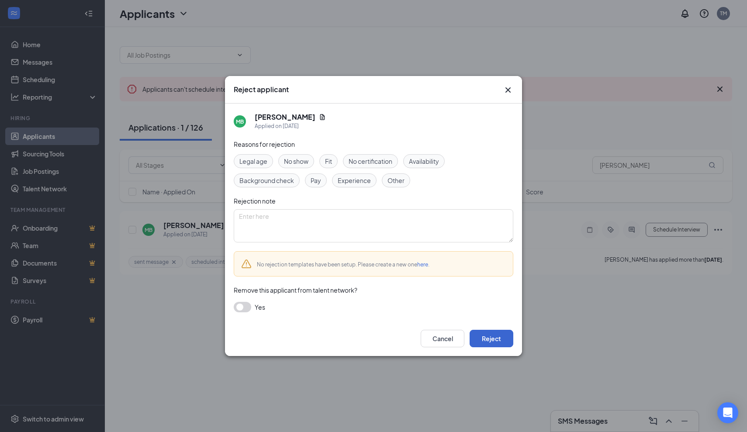
click at [486, 340] on button "Reject" at bounding box center [492, 338] width 44 height 17
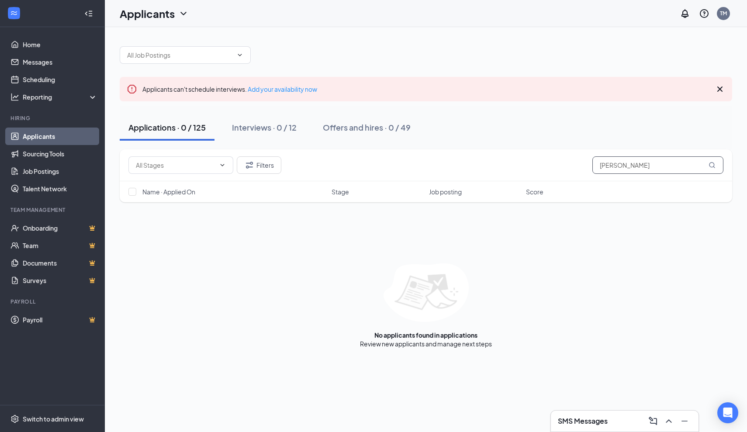
click at [659, 164] on input "Michael barone" at bounding box center [658, 164] width 131 height 17
type input "M"
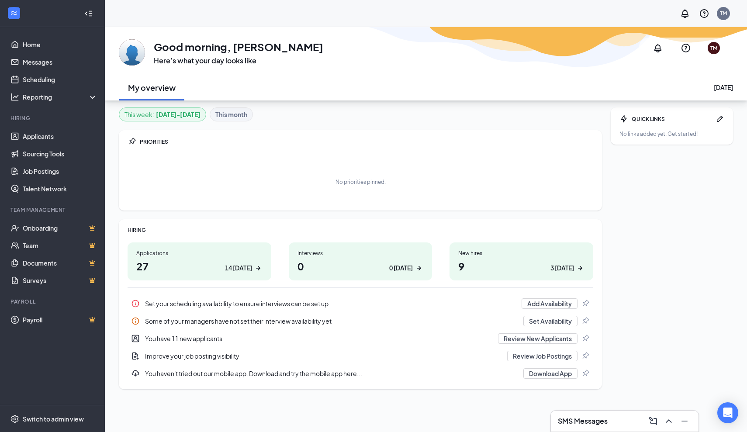
scroll to position [27, 0]
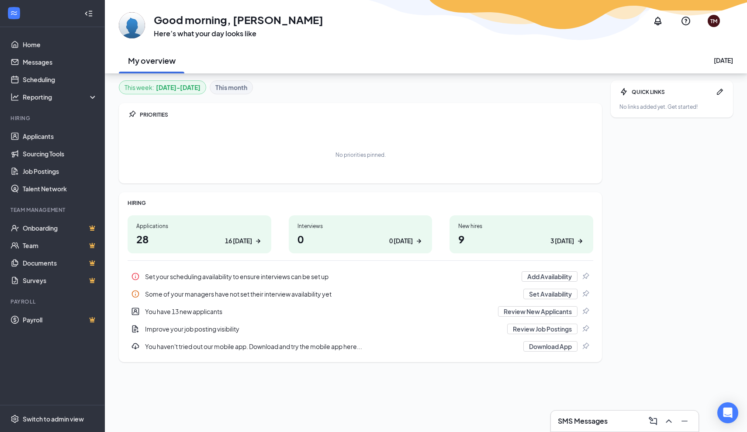
click at [190, 239] on h1 "28 16 today" at bounding box center [199, 239] width 126 height 15
click at [579, 419] on h3 "SMS Messages" at bounding box center [583, 421] width 50 height 10
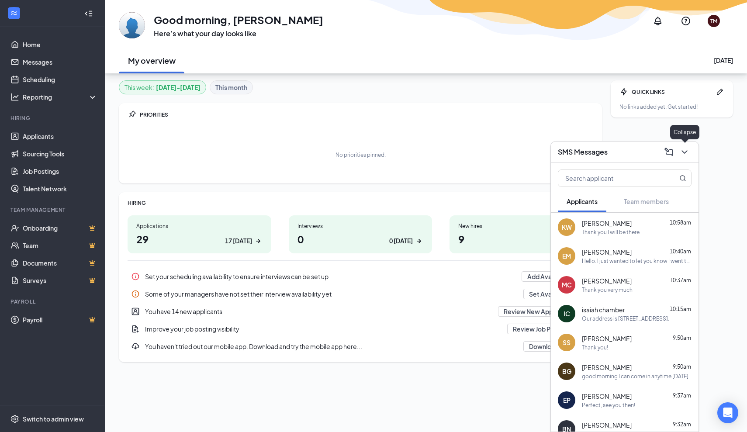
click at [687, 153] on icon "ChevronDown" at bounding box center [685, 152] width 10 height 10
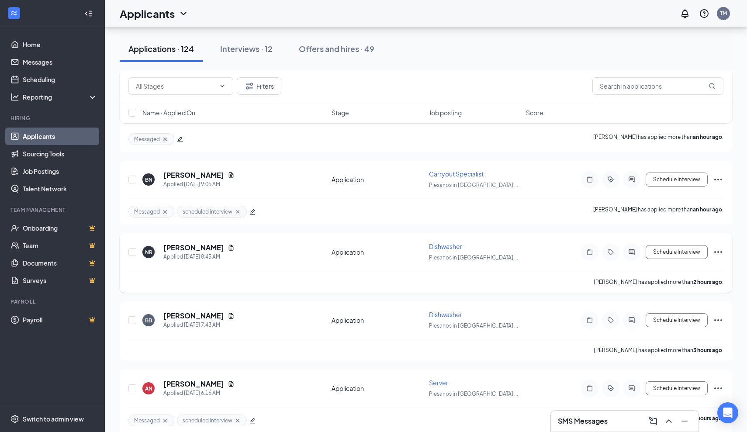
scroll to position [264, 0]
click at [228, 246] on icon "Document" at bounding box center [231, 247] width 7 height 7
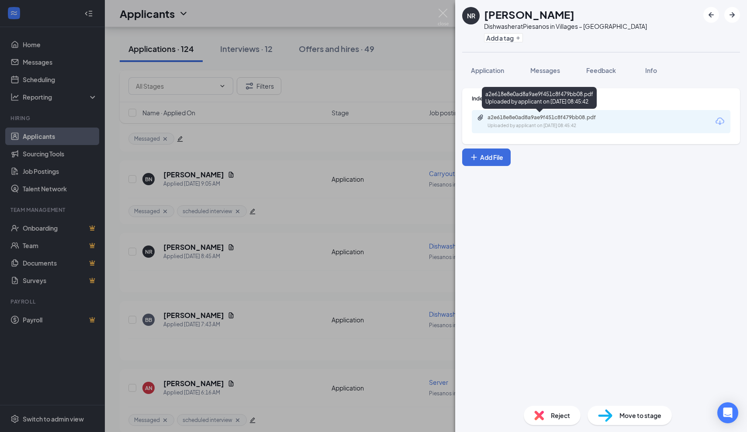
click at [527, 118] on div "a2e618e8e0ad8a9ae9f451c8f479bb08.pdf" at bounding box center [549, 117] width 122 height 7
click at [401, 145] on div "NR Neil Rider Dishwasher at Piesanos in Villages – Southern Trace Add a tag App…" at bounding box center [373, 216] width 747 height 432
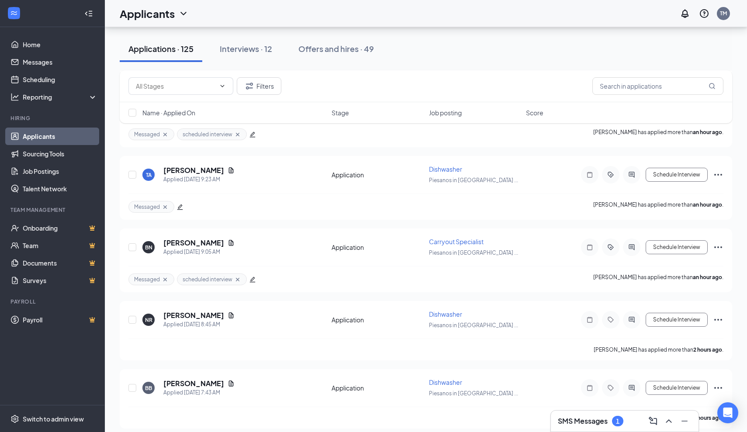
click at [588, 423] on h3 "SMS Messages" at bounding box center [583, 421] width 50 height 10
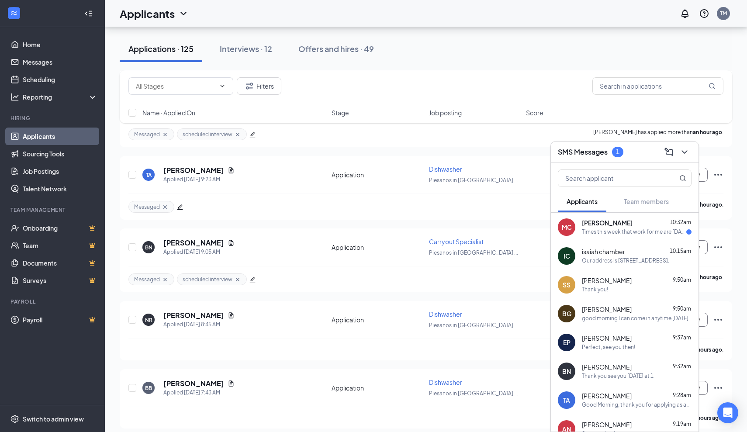
click at [608, 228] on div "Michael Corio 10:32am Times this week that work for me are Wednesday/Thursday a…" at bounding box center [637, 227] width 110 height 17
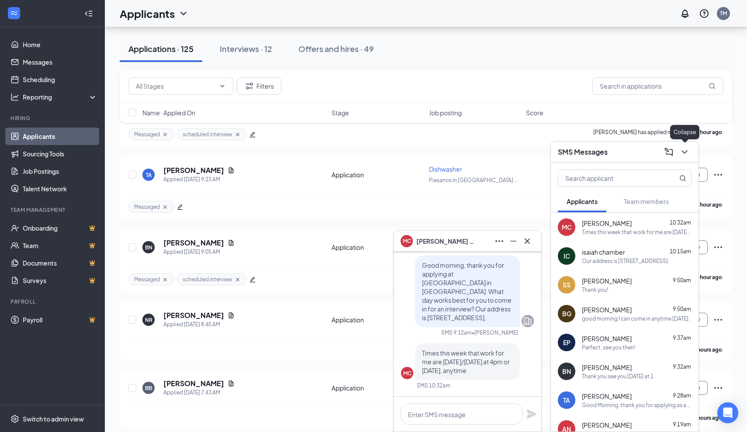
click at [685, 155] on icon "ChevronDown" at bounding box center [685, 152] width 10 height 10
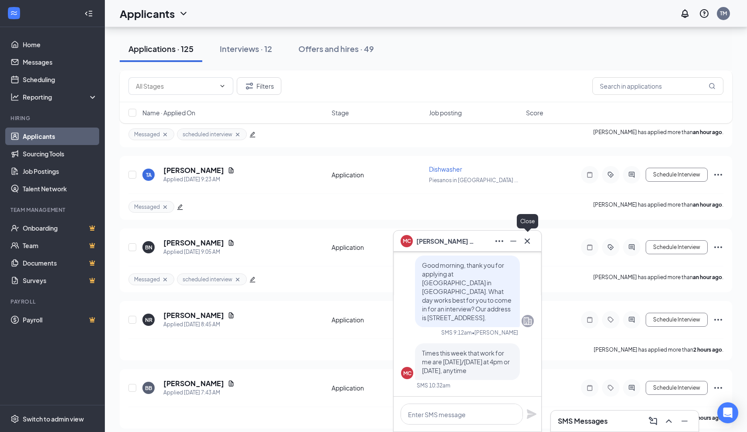
click at [527, 244] on icon "Cross" at bounding box center [527, 241] width 10 height 10
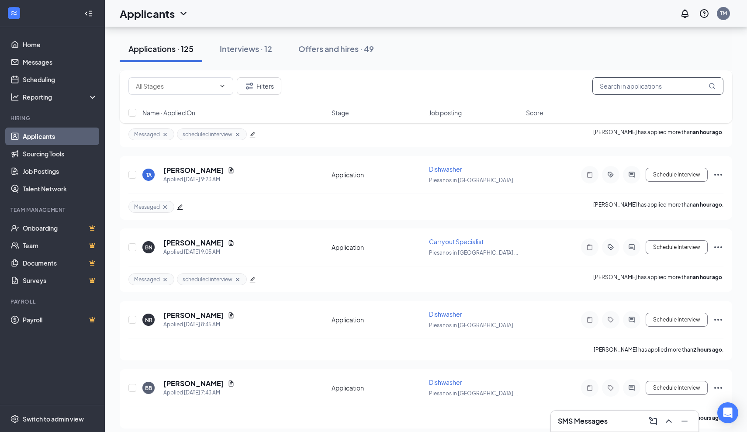
click at [618, 86] on input "text" at bounding box center [658, 85] width 131 height 17
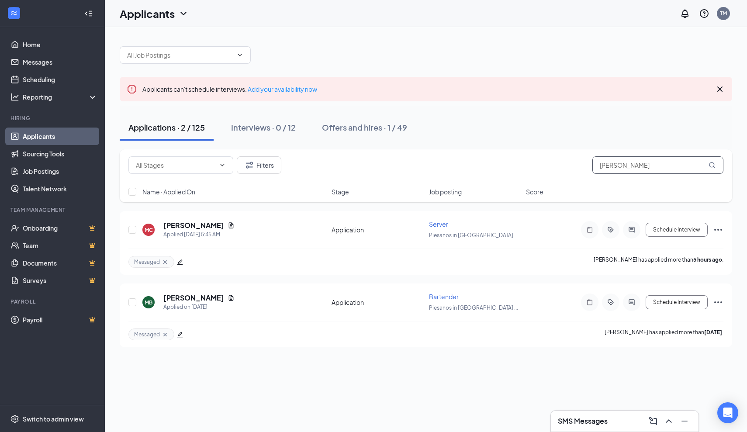
type input "Michael"
drag, startPoint x: 618, startPoint y: 86, endPoint x: 217, endPoint y: 227, distance: 425.8
click at [229, 227] on icon "Document" at bounding box center [231, 225] width 5 height 6
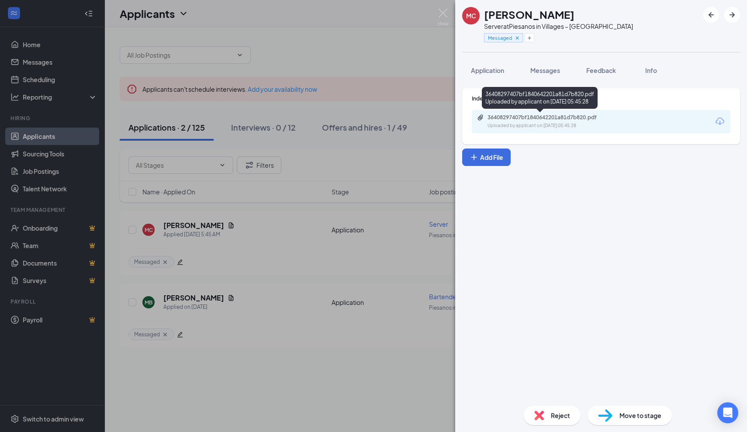
click at [524, 120] on div "36408297407bf1840642201a81d7b820.pdf" at bounding box center [549, 117] width 122 height 7
click at [428, 67] on div "MC Michael Corio Server at Piesanos in Villages – Southern Trace Messaged Appli…" at bounding box center [373, 216] width 747 height 432
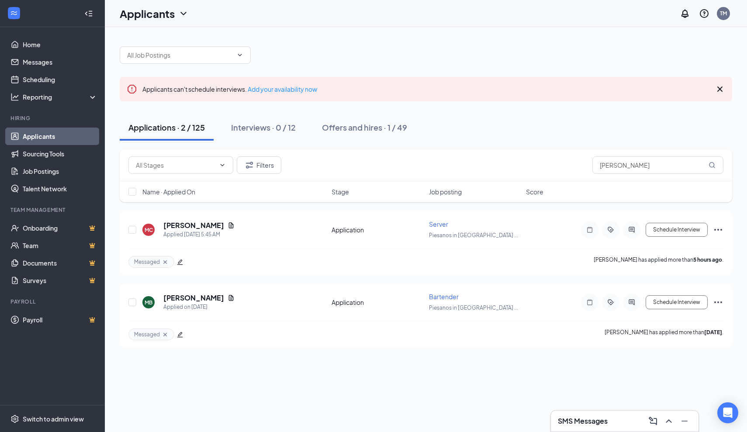
click at [594, 424] on h3 "SMS Messages" at bounding box center [583, 421] width 50 height 10
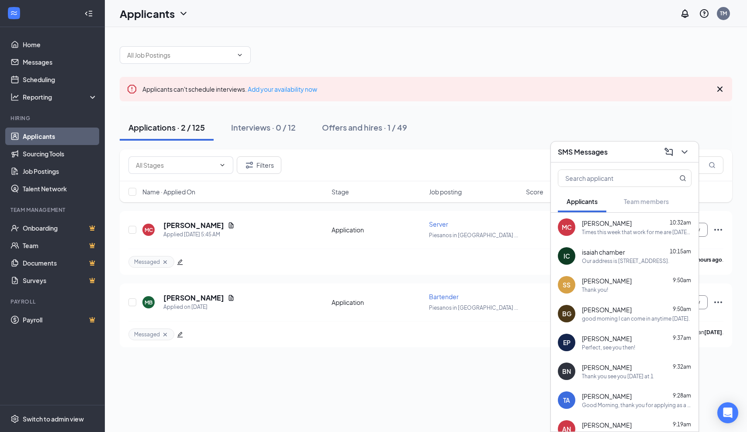
click at [584, 226] on span "[PERSON_NAME]" at bounding box center [607, 223] width 50 height 9
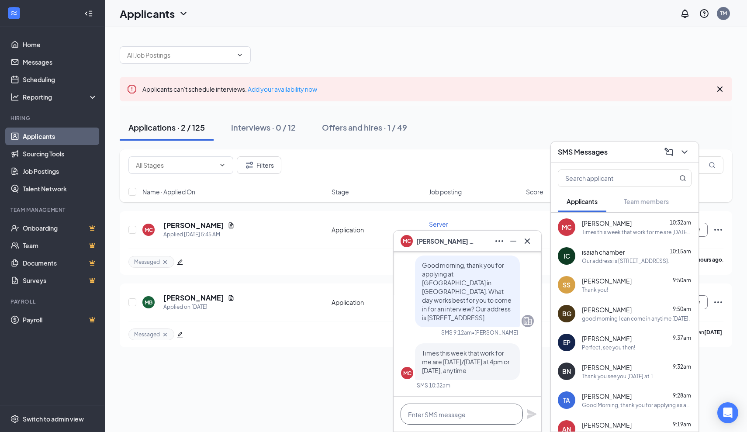
click at [441, 410] on textarea at bounding box center [462, 414] width 122 height 21
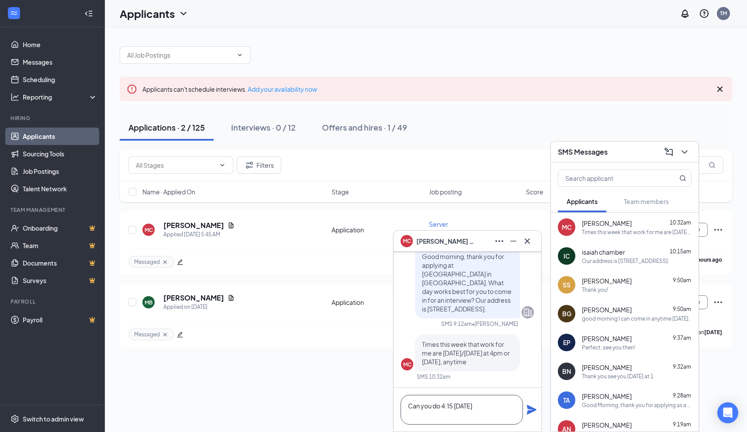
type textarea "Can you do 4:15 Tomorrow"
click at [534, 408] on icon "Plane" at bounding box center [532, 410] width 10 height 10
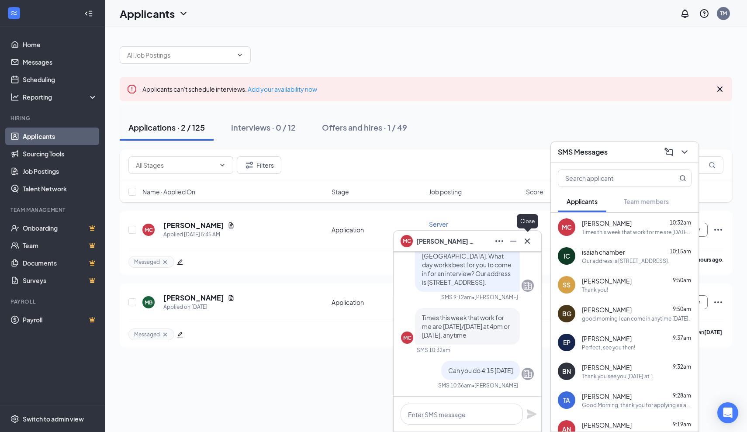
click at [532, 241] on icon "Cross" at bounding box center [527, 241] width 10 height 10
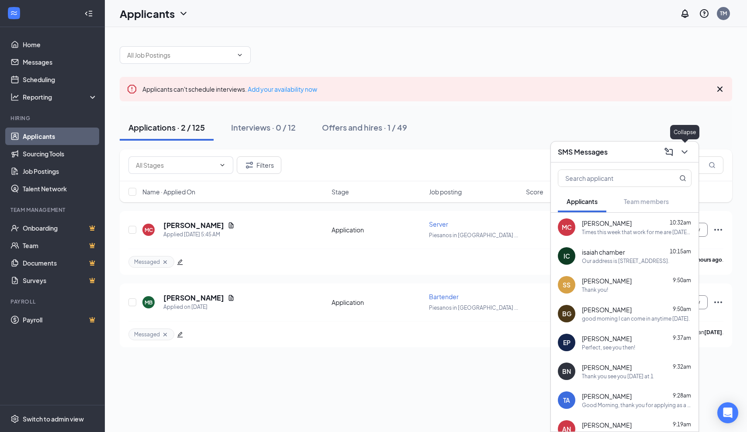
click at [688, 154] on icon "ChevronDown" at bounding box center [685, 152] width 10 height 10
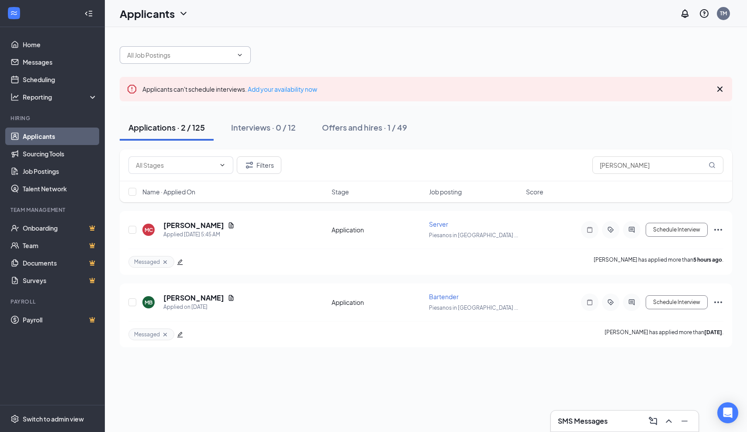
click at [194, 60] on span at bounding box center [185, 54] width 131 height 17
click at [597, 427] on div "SMS Messages 1" at bounding box center [625, 421] width 134 height 14
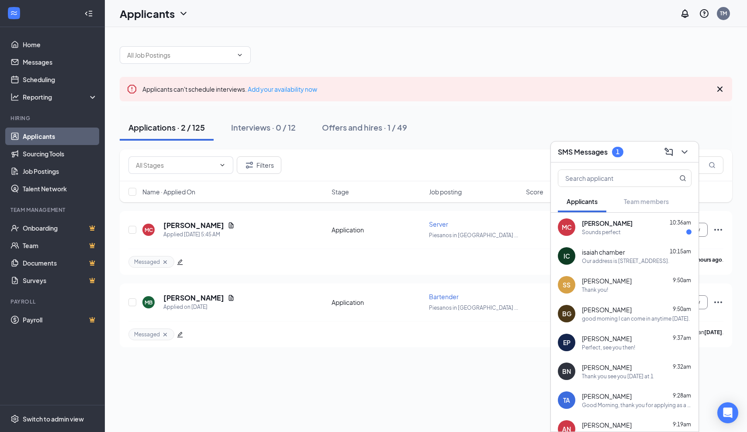
click at [602, 235] on div "Sounds perfect" at bounding box center [601, 232] width 39 height 7
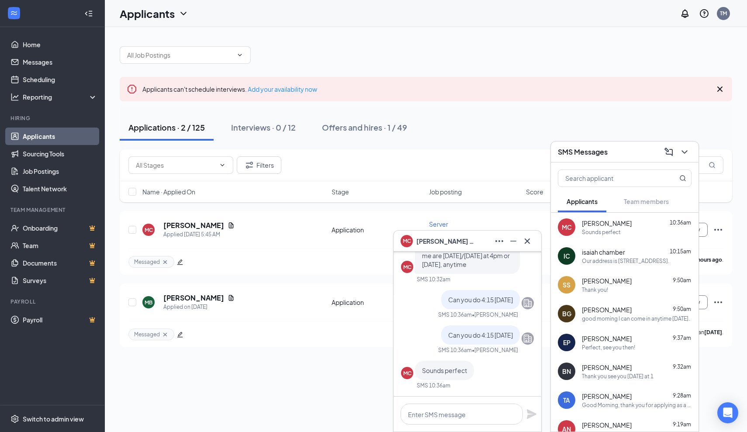
click at [479, 431] on div at bounding box center [468, 414] width 148 height 35
click at [479, 419] on textarea at bounding box center [462, 414] width 122 height 21
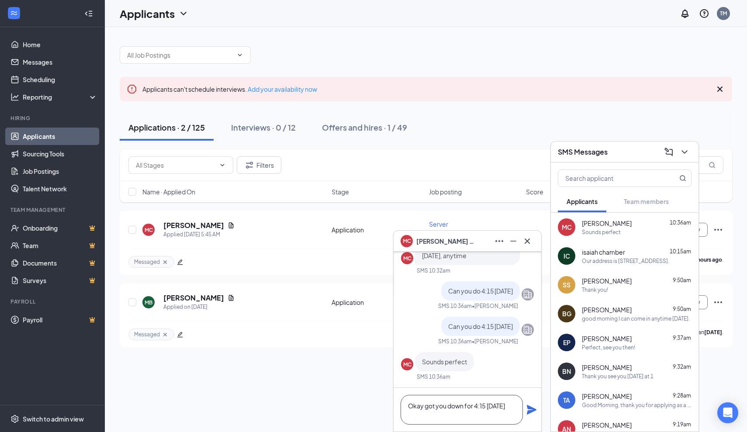
type textarea "Okay got you down for 4:15 tomorrow"
click at [533, 412] on icon "Plane" at bounding box center [532, 410] width 10 height 10
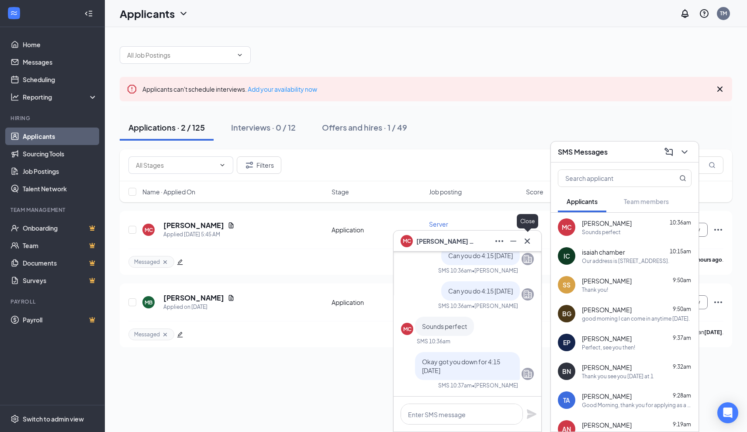
click at [528, 243] on icon "Cross" at bounding box center [527, 241] width 10 height 10
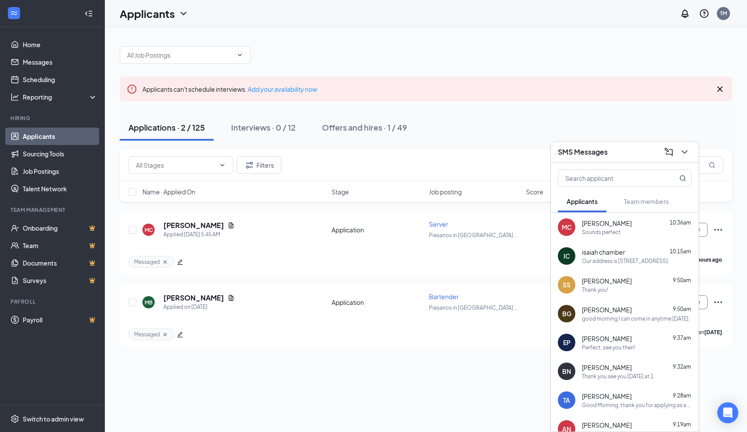
click at [720, 88] on icon "Cross" at bounding box center [720, 89] width 10 height 10
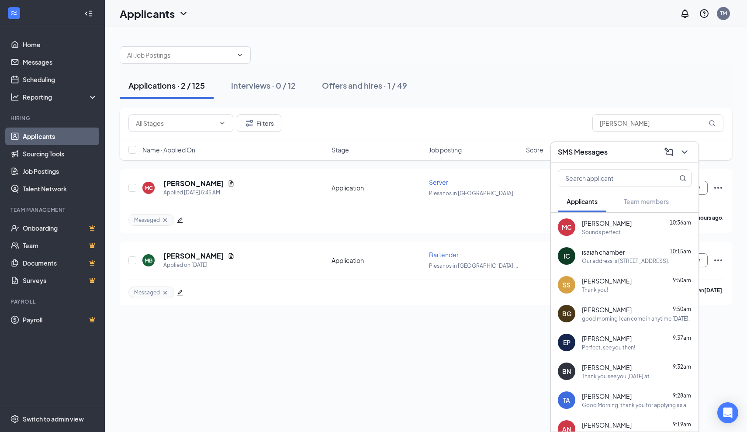
click at [537, 117] on div "Filters Michael" at bounding box center [425, 122] width 595 height 17
click at [683, 155] on icon "ChevronDown" at bounding box center [685, 152] width 10 height 10
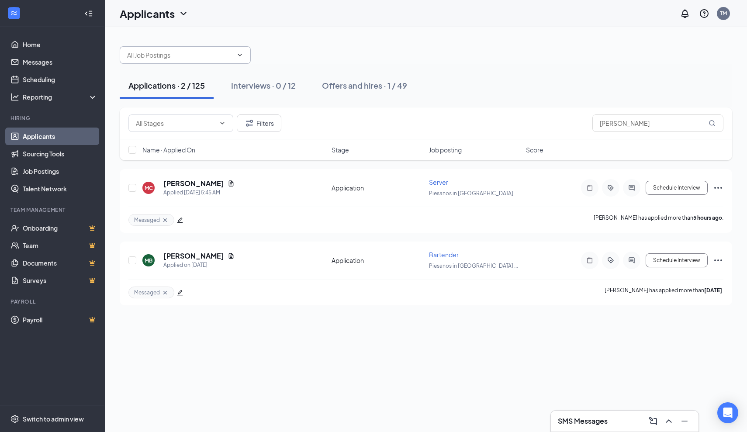
click at [226, 56] on input "text" at bounding box center [180, 55] width 106 height 10
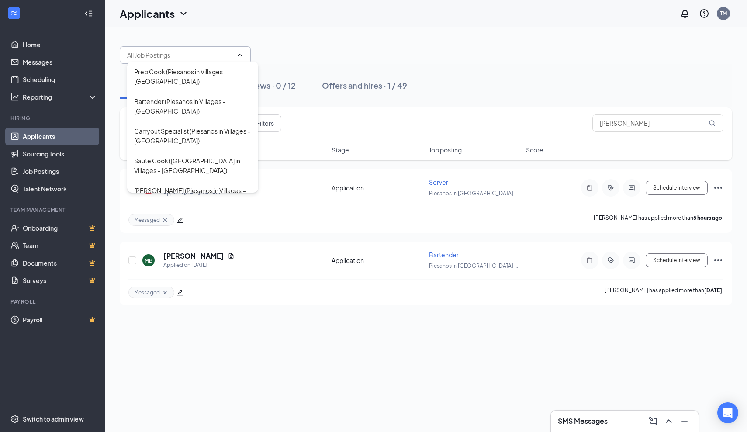
click at [244, 52] on span "Prep Cook (Piesanos in Villages – Southern Trace) Bartender (Piesanos in Villag…" at bounding box center [185, 54] width 131 height 17
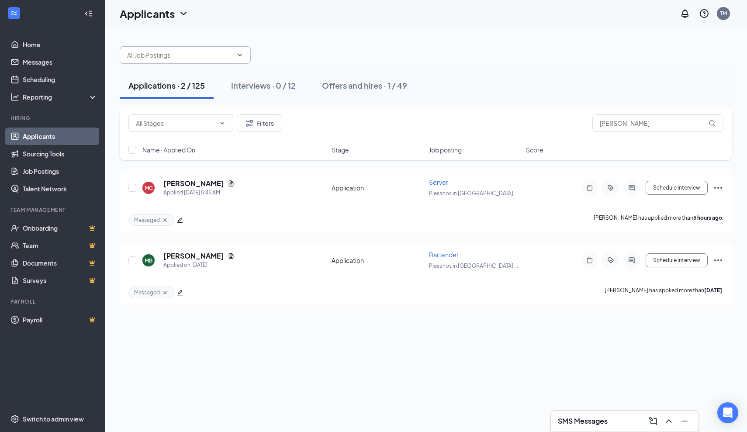
click at [155, 16] on h1 "Applicants" at bounding box center [147, 13] width 55 height 15
click at [147, 39] on link "Applicants" at bounding box center [172, 38] width 94 height 9
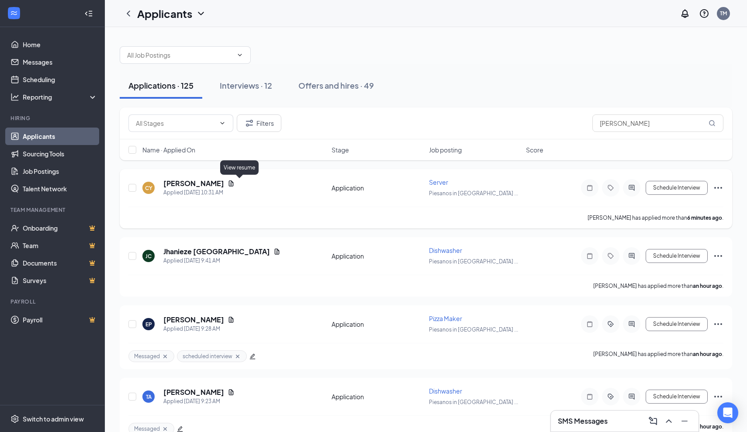
click at [235, 183] on icon "Document" at bounding box center [231, 183] width 7 height 7
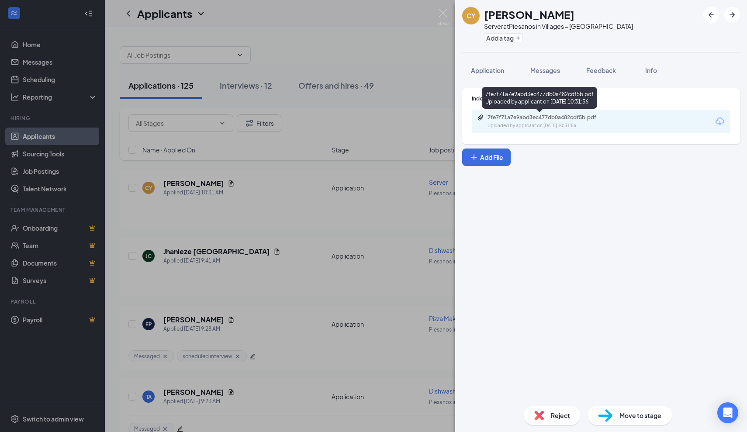
click at [549, 118] on div "7fe7f71a7e9abd3ec477db0a482cdf5b.pdf" at bounding box center [549, 117] width 122 height 7
click at [447, 19] on img at bounding box center [443, 17] width 11 height 17
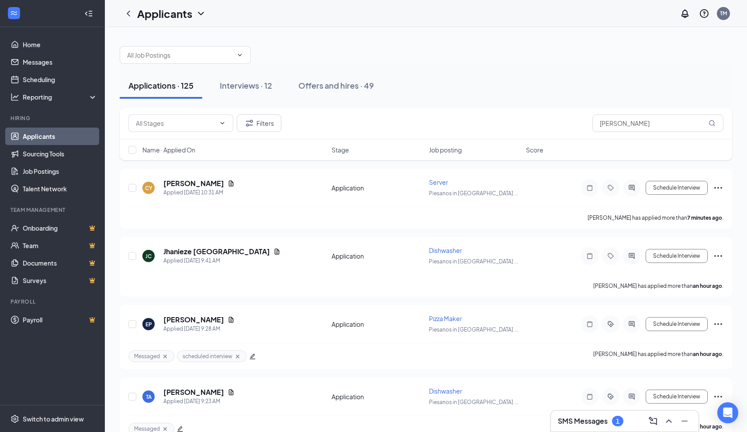
click at [584, 421] on h3 "SMS Messages" at bounding box center [583, 421] width 50 height 10
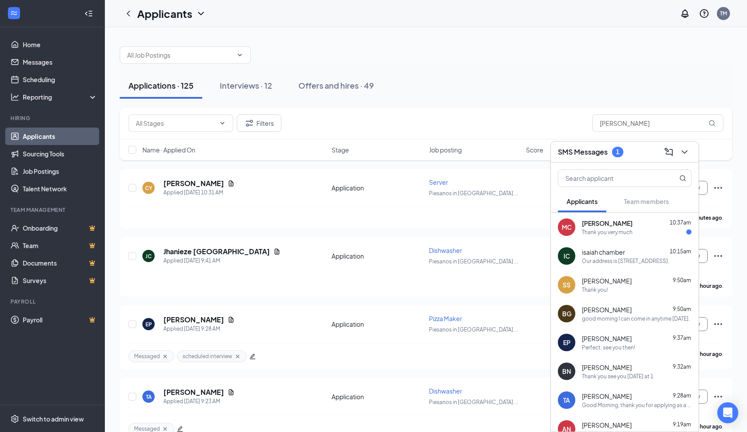
click at [614, 236] on div "Thank you very much" at bounding box center [607, 232] width 51 height 7
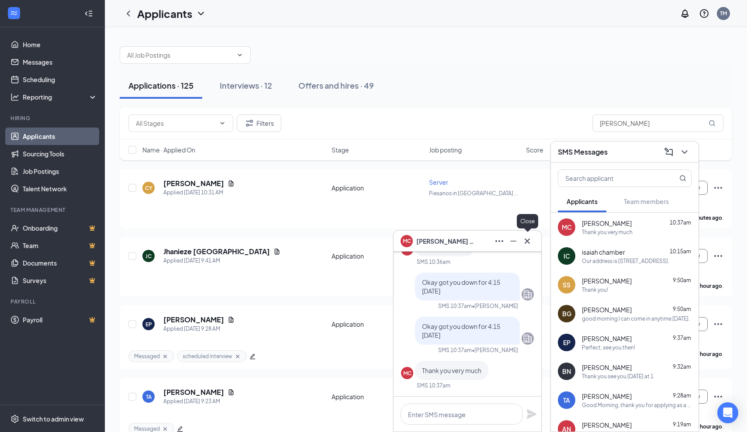
click at [527, 243] on icon "Cross" at bounding box center [527, 241] width 10 height 10
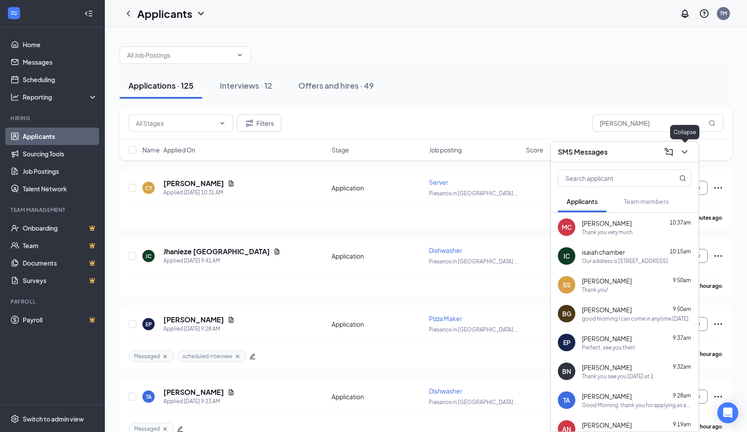
click at [686, 153] on icon "ChevronDown" at bounding box center [685, 152] width 10 height 10
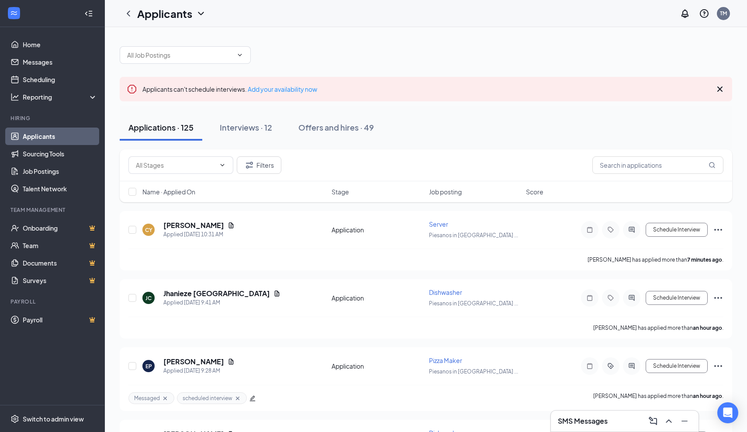
click at [720, 91] on icon "Cross" at bounding box center [720, 89] width 10 height 10
click at [595, 424] on h3 "SMS Messages" at bounding box center [583, 421] width 50 height 10
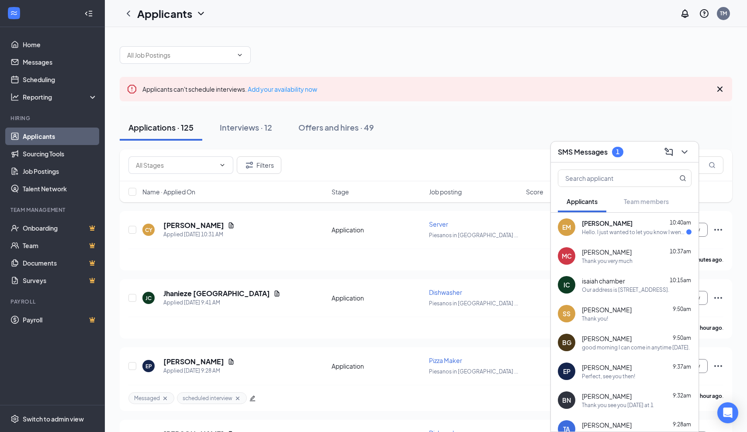
click at [596, 231] on div "Hello. I just wanted to let you know I went to the wrong one in the villages. I…" at bounding box center [634, 232] width 104 height 7
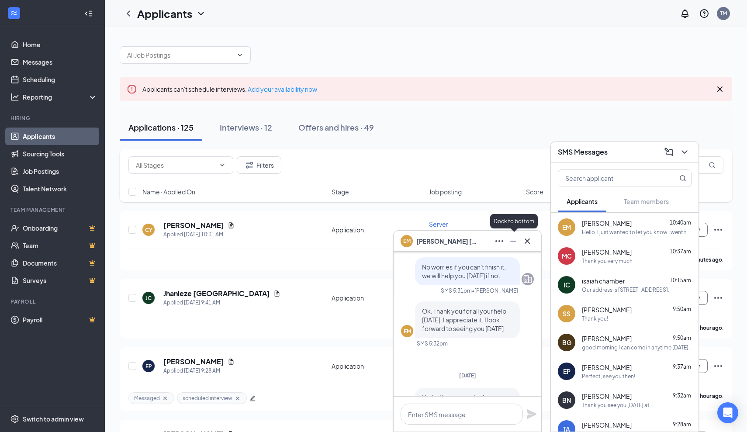
scroll to position [-116, 0]
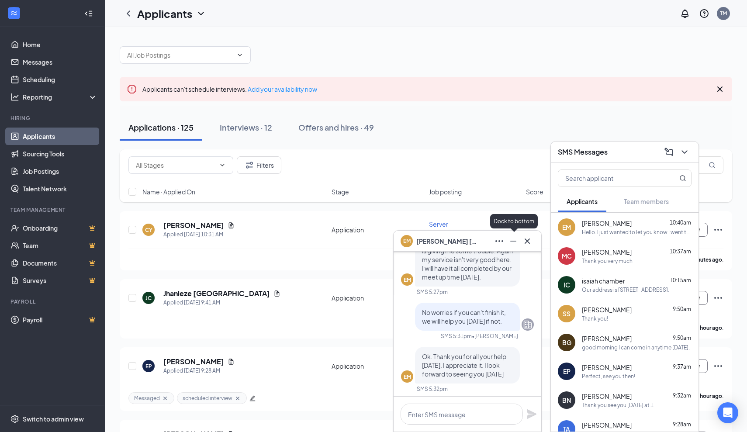
drag, startPoint x: 514, startPoint y: 267, endPoint x: 513, endPoint y: 240, distance: 26.7
click at [513, 240] on div "EM Eileen Morris Monday EM It still will not let me in d02c872a6f2febfd93c14a99…" at bounding box center [467, 331] width 149 height 202
click at [529, 246] on button at bounding box center [527, 241] width 14 height 14
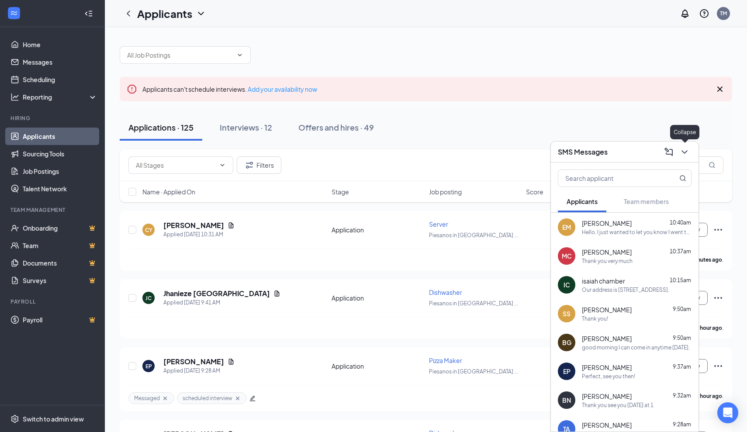
click at [686, 152] on icon "ChevronDown" at bounding box center [685, 151] width 6 height 3
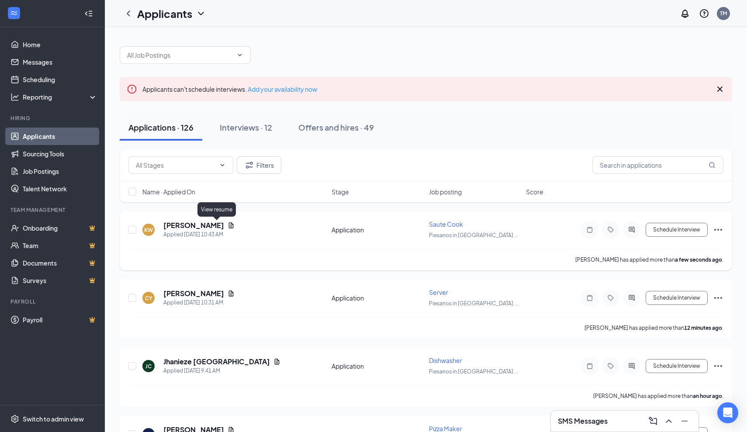
click at [229, 227] on icon "Document" at bounding box center [231, 225] width 5 height 6
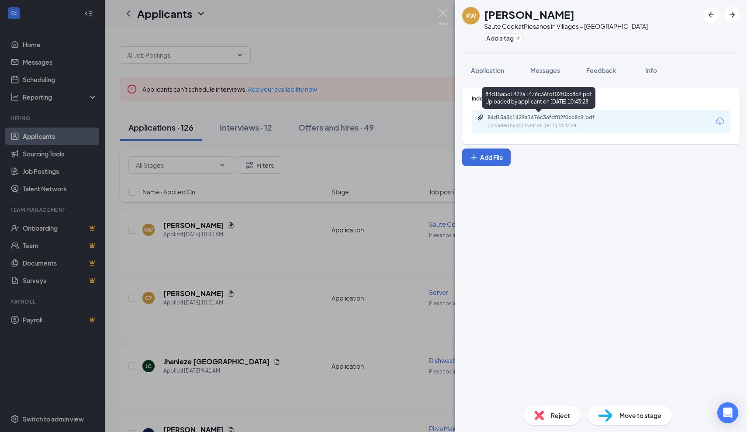
click at [544, 119] on div "84d15a5c1429a1476c36fdf02f0cc8c9.pdf" at bounding box center [549, 117] width 122 height 7
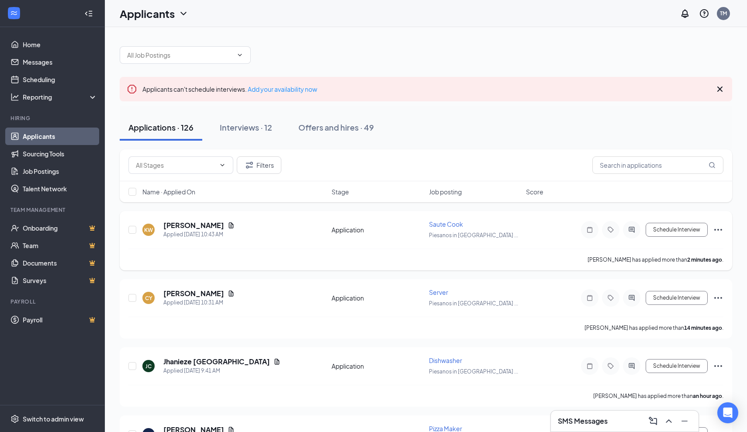
click at [633, 233] on icon "ActiveChat" at bounding box center [632, 229] width 10 height 7
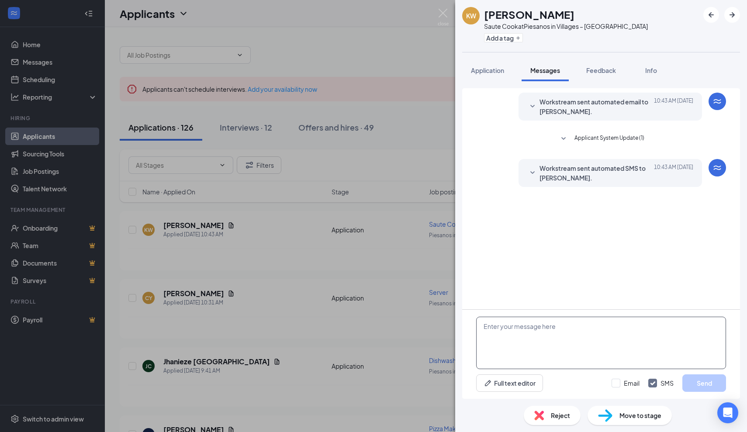
click at [599, 327] on textarea at bounding box center [601, 343] width 250 height 52
type textarea "Good Morning, thank you for applying as a sauce cook at [PERSON_NAME]'s Souther…"
click at [698, 380] on button "Send" at bounding box center [705, 382] width 44 height 17
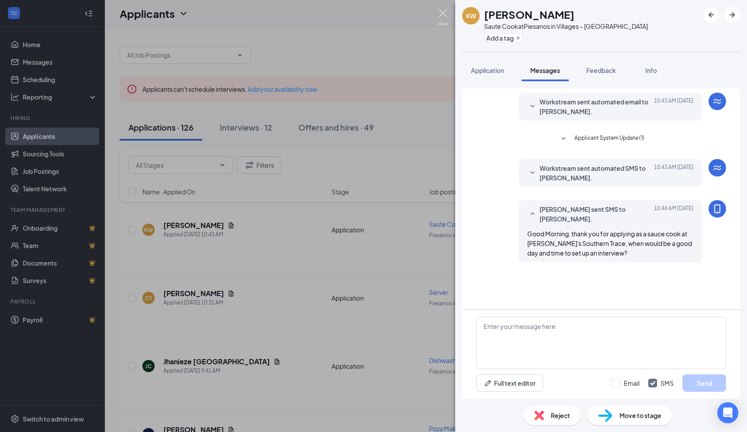
click at [446, 14] on img at bounding box center [443, 17] width 11 height 17
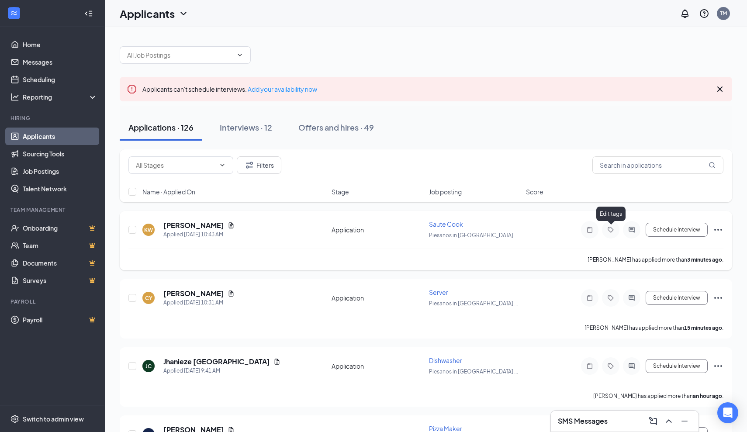
click at [609, 228] on icon "Tag" at bounding box center [611, 229] width 10 height 7
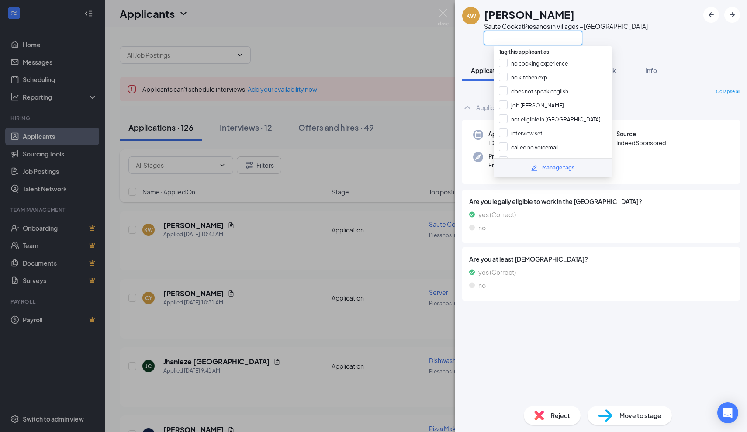
click at [528, 39] on input "text" at bounding box center [533, 38] width 98 height 14
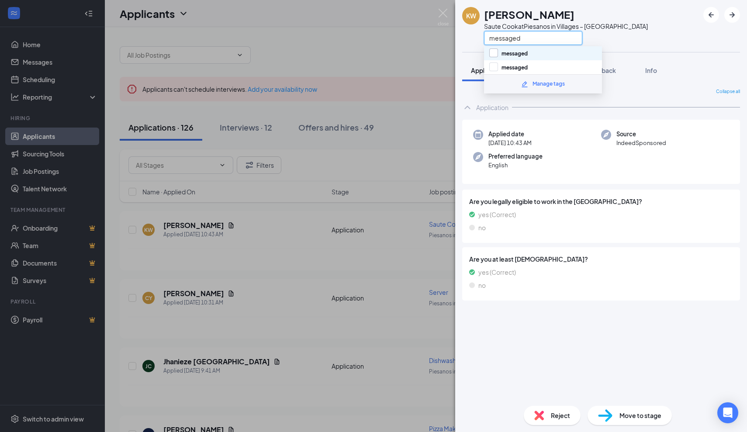
type input "messaged"
click at [494, 52] on input "messaged" at bounding box center [508, 54] width 38 height 10
checkbox input "true"
click at [433, 53] on div "KW Kevin Warden Saute Cook at Piesanos in Villages – Southern Trace messaged Ap…" at bounding box center [373, 216] width 747 height 432
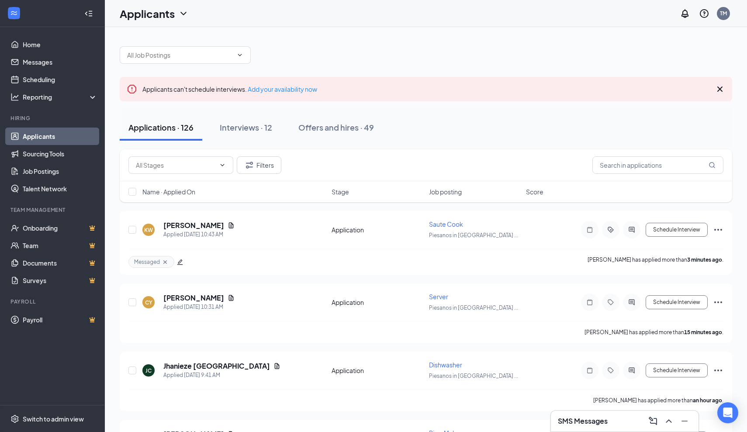
click at [722, 87] on icon "Cross" at bounding box center [720, 89] width 5 height 5
click at [721, 89] on icon "Cross" at bounding box center [720, 89] width 5 height 5
click at [606, 425] on h3 "SMS Messages" at bounding box center [583, 421] width 50 height 10
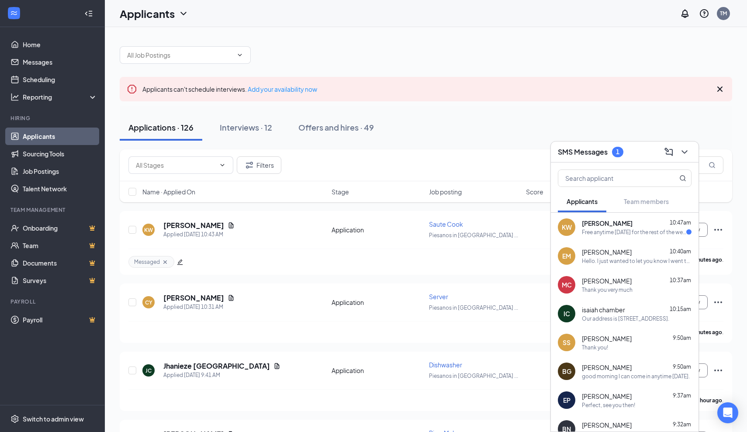
click at [609, 232] on div "Free anytime [DATE] for the rest of the week anytime of day" at bounding box center [634, 232] width 104 height 7
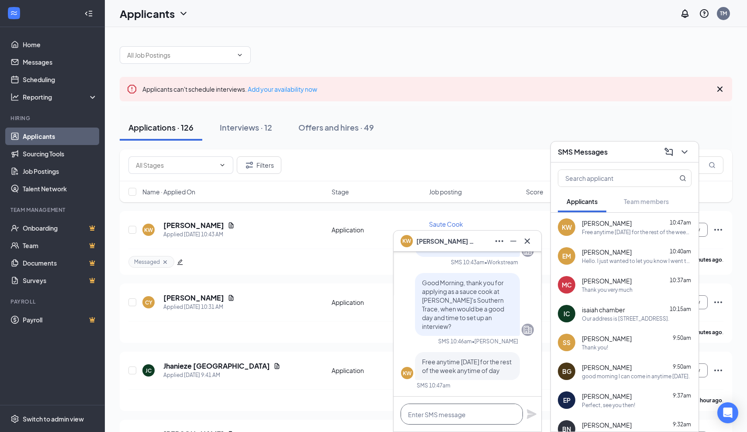
click at [444, 416] on textarea at bounding box center [462, 414] width 122 height 21
type textarea "I have a 1:45 [DATE]"
click at [528, 416] on icon "Plane" at bounding box center [532, 414] width 10 height 10
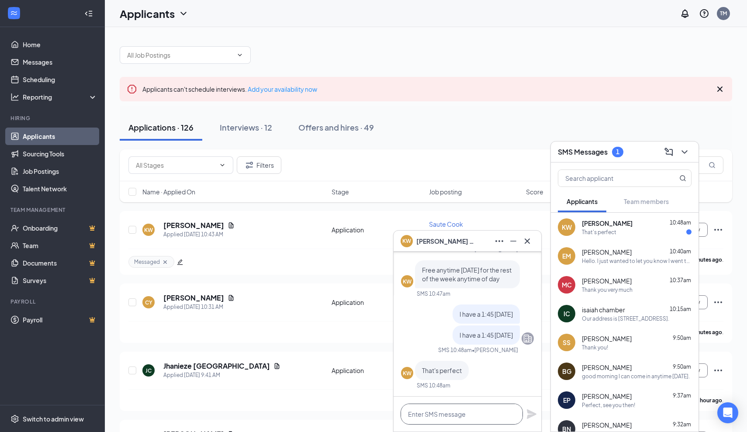
click at [479, 423] on textarea at bounding box center [462, 414] width 122 height 21
click at [489, 416] on textarea "okay great I'll put" at bounding box center [462, 414] width 122 height 21
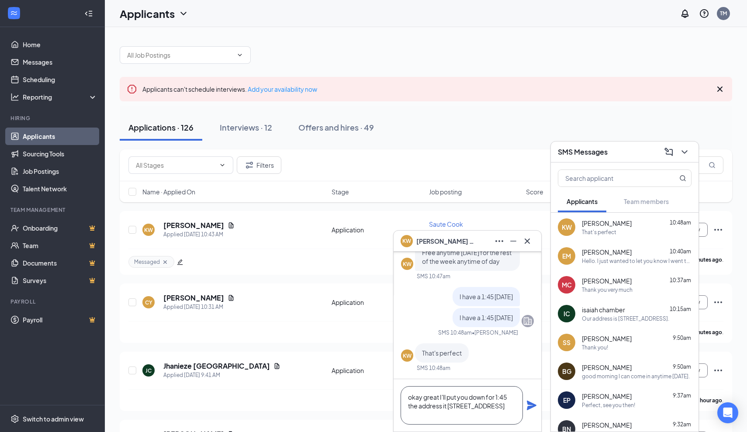
type textarea "okay great I'll put you down for 1:45 the address it 3539 wedgewood lane, the v…"
click at [531, 405] on icon "Plane" at bounding box center [532, 406] width 10 height 10
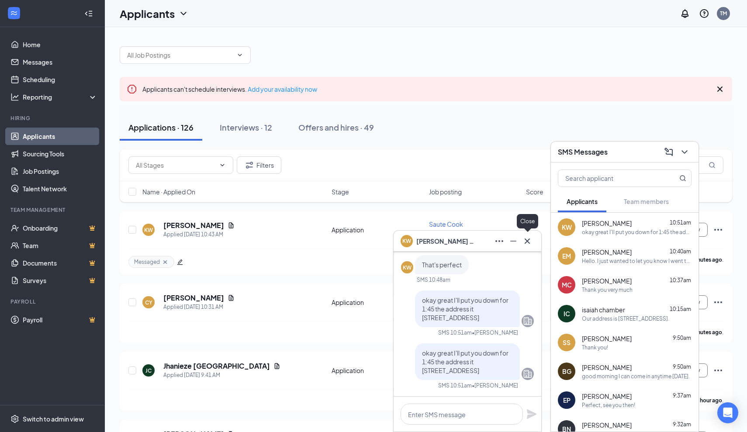
click at [529, 245] on icon "Cross" at bounding box center [527, 241] width 10 height 10
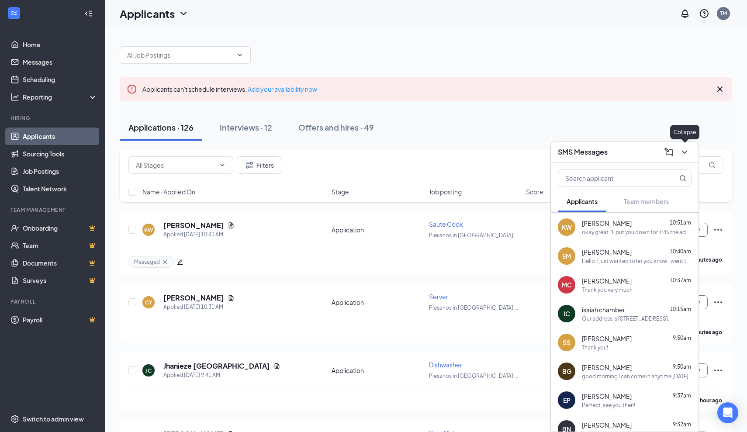
click at [688, 153] on icon "ChevronDown" at bounding box center [685, 152] width 10 height 10
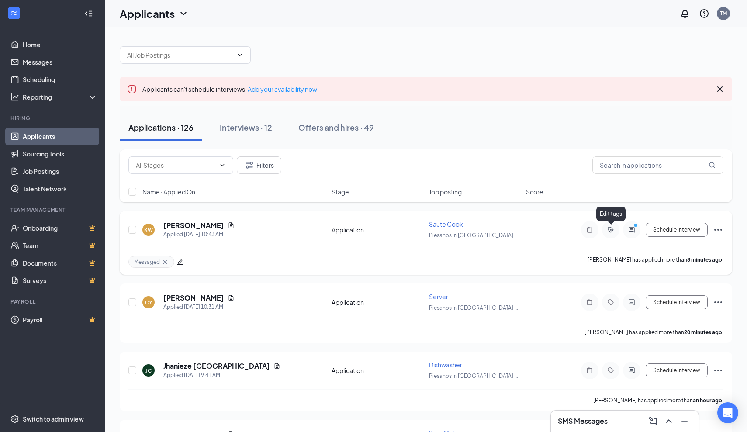
click at [612, 230] on icon "ActiveTag" at bounding box center [611, 229] width 10 height 7
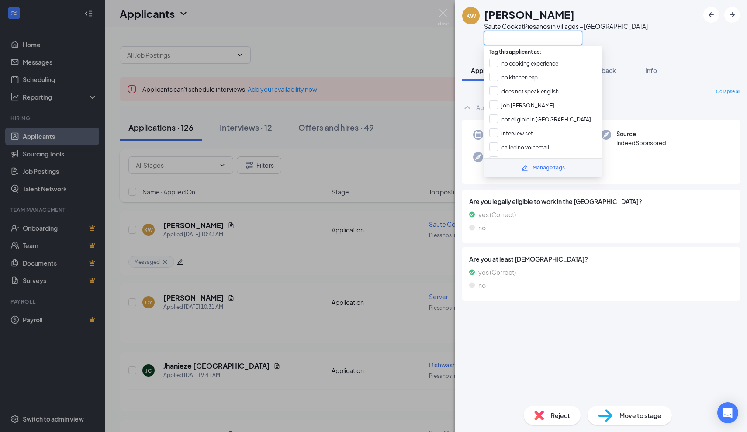
click at [522, 41] on input "text" at bounding box center [533, 38] width 98 height 14
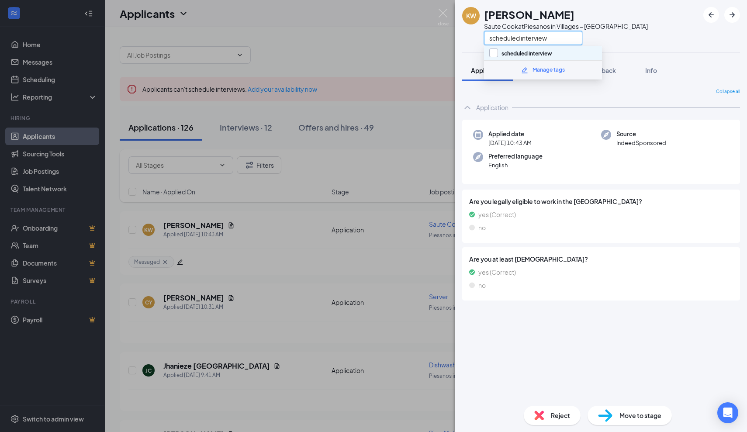
type input "scheduled interview"
click at [493, 52] on input "scheduled interview" at bounding box center [520, 54] width 63 height 10
checkbox input "true"
click at [418, 42] on div "KW Kevin Warden Saute Cook at Piesanos in Villages – Southern Trace scheduled i…" at bounding box center [373, 216] width 747 height 432
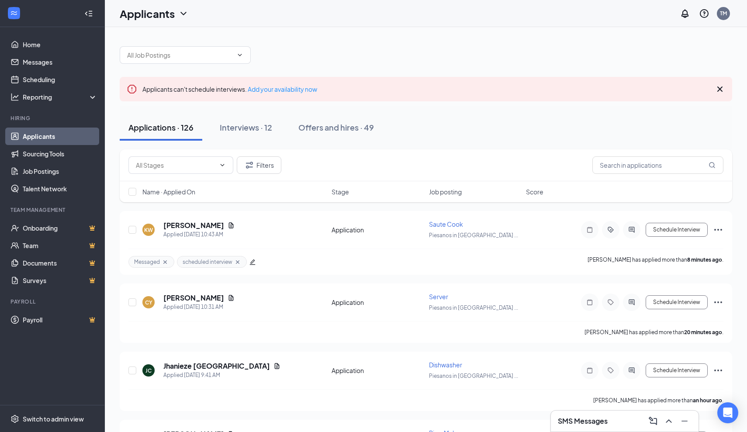
click at [625, 427] on div "SMS Messages" at bounding box center [625, 421] width 134 height 14
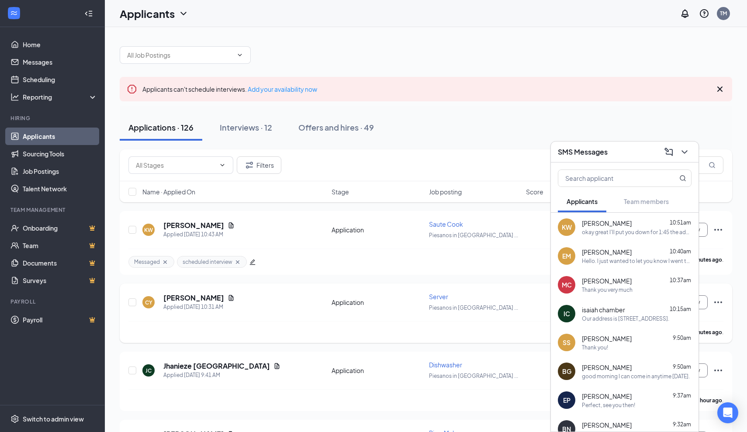
click at [523, 300] on div "CY Cheyenne Yaworsky Applied Today 10:31 AM Application Server Piesanos in Vill…" at bounding box center [425, 306] width 595 height 29
click at [686, 154] on icon "ChevronDown" at bounding box center [685, 152] width 10 height 10
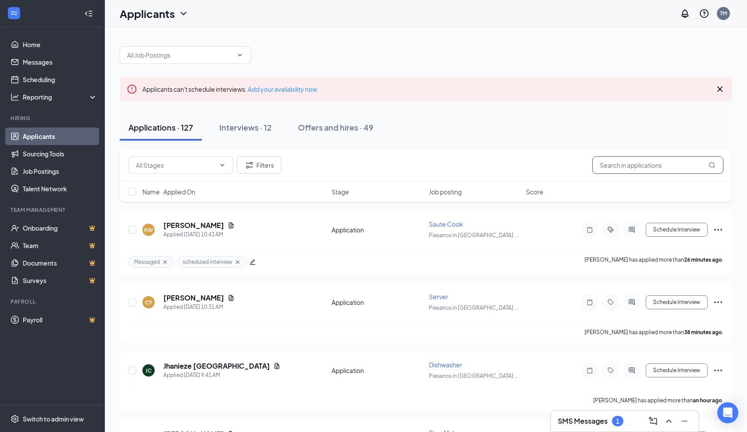
click at [626, 166] on input "text" at bounding box center [658, 164] width 131 height 17
click at [589, 421] on h3 "SMS Messages" at bounding box center [583, 421] width 50 height 10
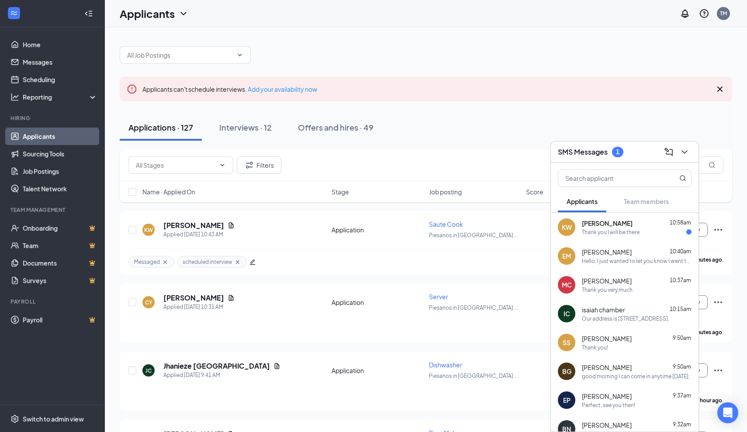
click at [613, 236] on div "KW [PERSON_NAME] 10:58am Thank you I will be there" at bounding box center [625, 227] width 148 height 29
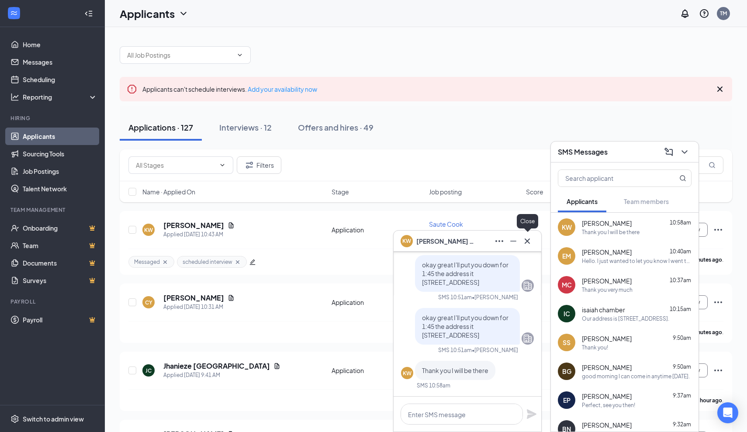
click at [531, 245] on icon "Cross" at bounding box center [527, 241] width 10 height 10
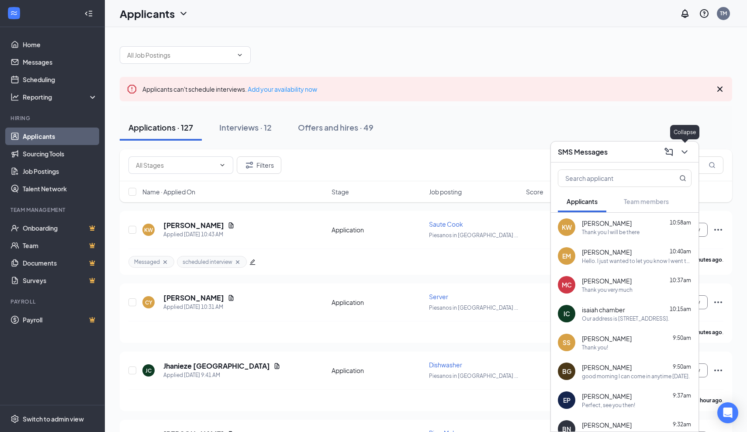
click at [688, 155] on icon "ChevronDown" at bounding box center [685, 152] width 10 height 10
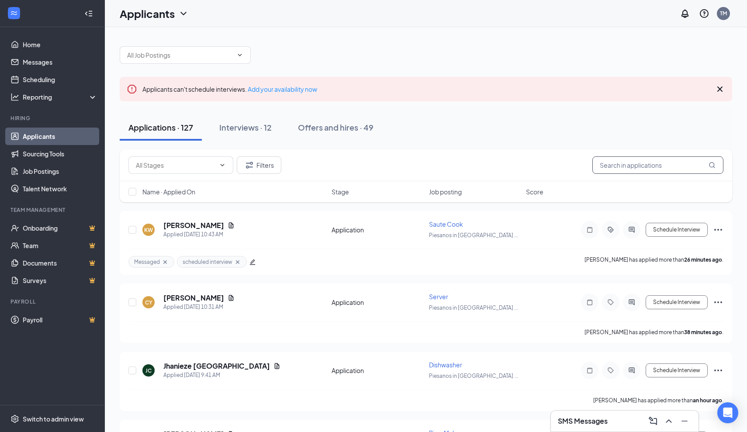
click at [666, 168] on input "text" at bounding box center [658, 164] width 131 height 17
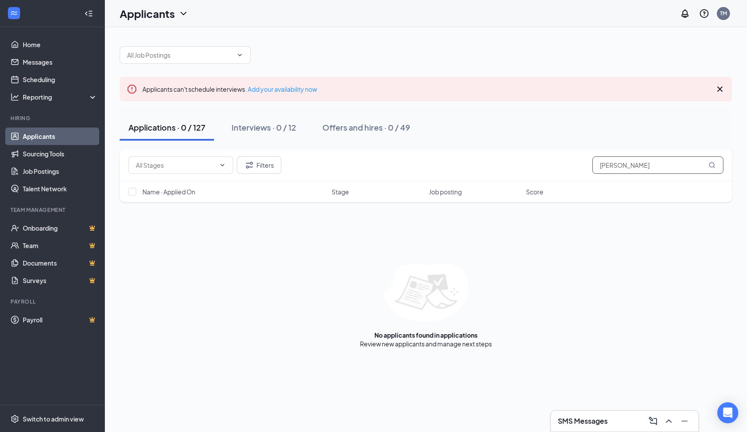
drag, startPoint x: 666, startPoint y: 168, endPoint x: 657, endPoint y: 163, distance: 9.4
click at [657, 163] on input "[PERSON_NAME]" at bounding box center [658, 164] width 131 height 17
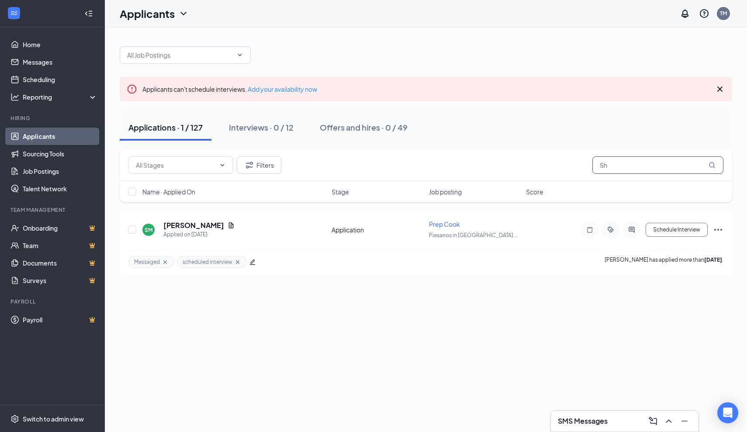
type input "S"
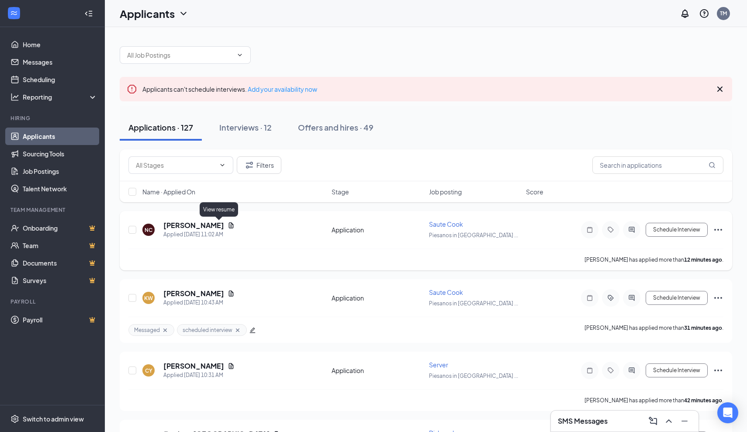
click at [229, 227] on icon "Document" at bounding box center [231, 225] width 5 height 6
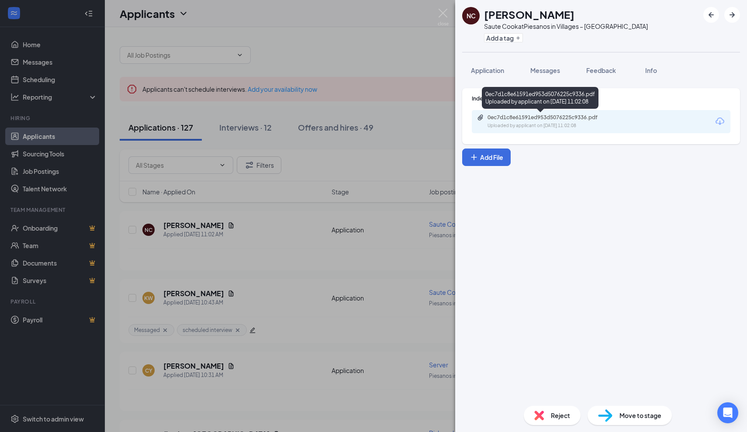
click at [520, 115] on div "0ec7d1c8e61591ed953d5076225c9336.pdf" at bounding box center [549, 117] width 122 height 7
click at [424, 328] on div "NC [PERSON_NAME] Saute Cook at [GEOGRAPHIC_DATA] in Villages – [GEOGRAPHIC_DATA…" at bounding box center [373, 216] width 747 height 432
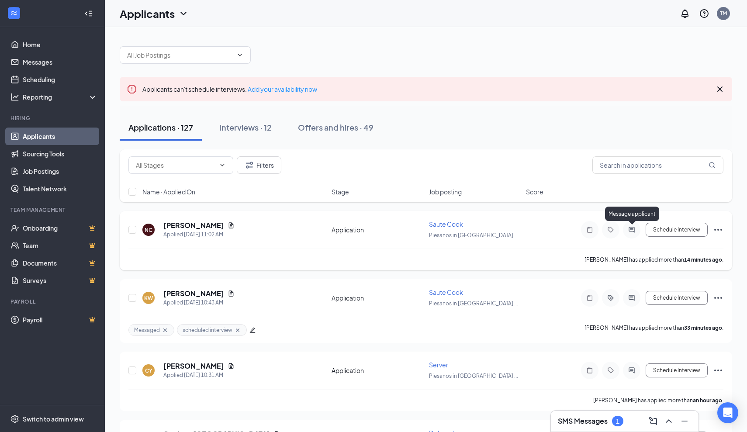
click at [631, 232] on icon "ActiveChat" at bounding box center [632, 229] width 10 height 7
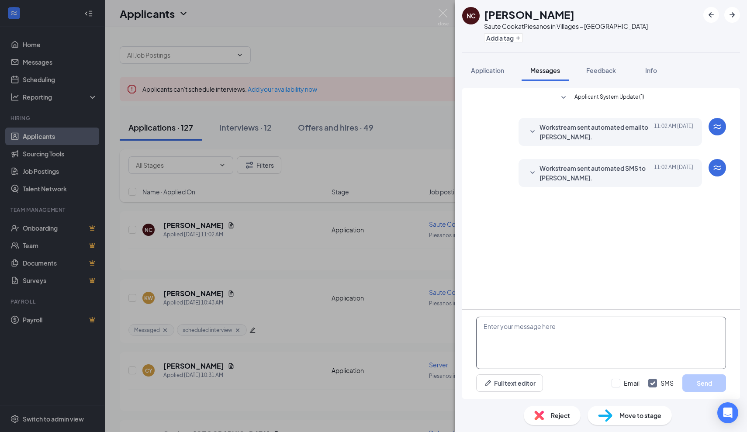
click at [530, 347] on textarea at bounding box center [601, 343] width 250 height 52
type textarea "T"
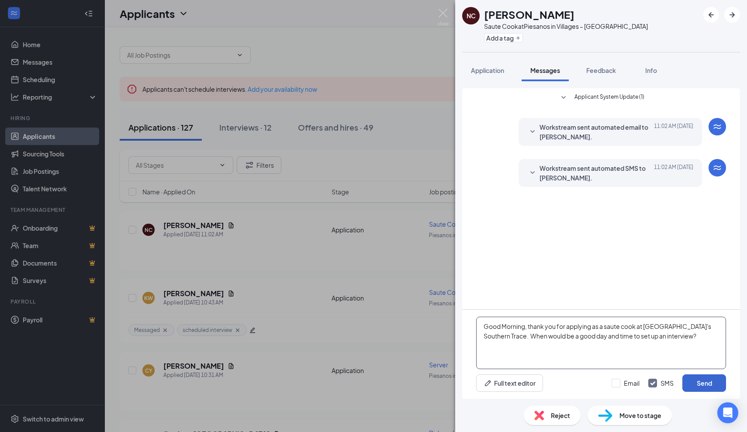
type textarea "Good Morning, thank you for applying as a saute cook at [GEOGRAPHIC_DATA]'s Sou…"
click at [696, 383] on button "Send" at bounding box center [705, 382] width 44 height 17
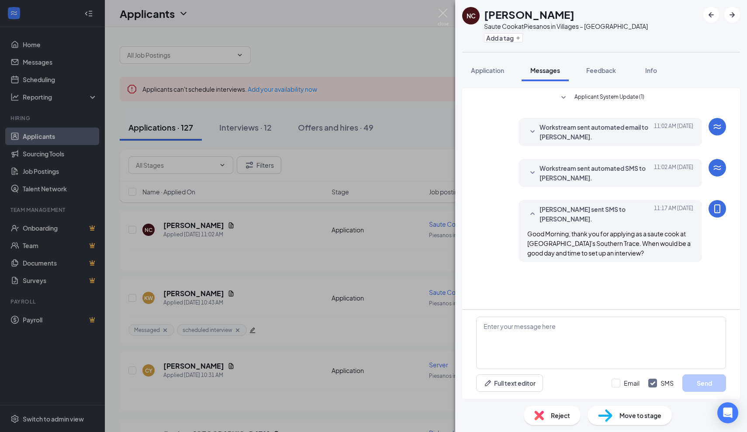
click at [409, 276] on div "NC [PERSON_NAME] Saute Cook at [GEOGRAPHIC_DATA] in Villages – [GEOGRAPHIC_DATA…" at bounding box center [373, 216] width 747 height 432
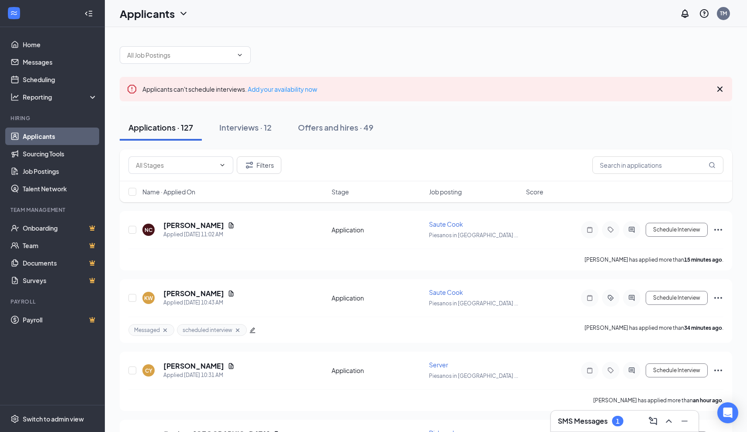
click at [575, 422] on h3 "SMS Messages" at bounding box center [583, 421] width 50 height 10
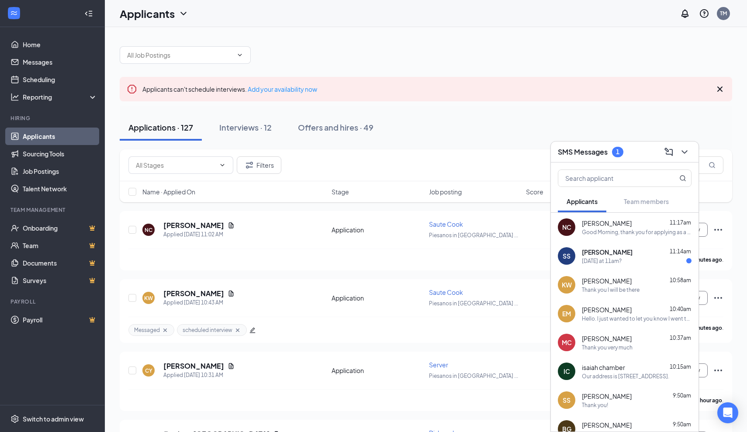
click at [600, 260] on div "Tomorrow at 11am?" at bounding box center [602, 260] width 40 height 7
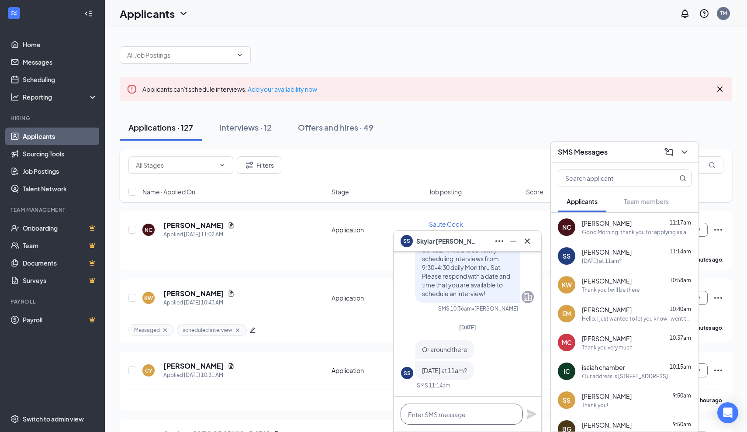
click at [463, 416] on textarea at bounding box center [462, 414] width 122 height 21
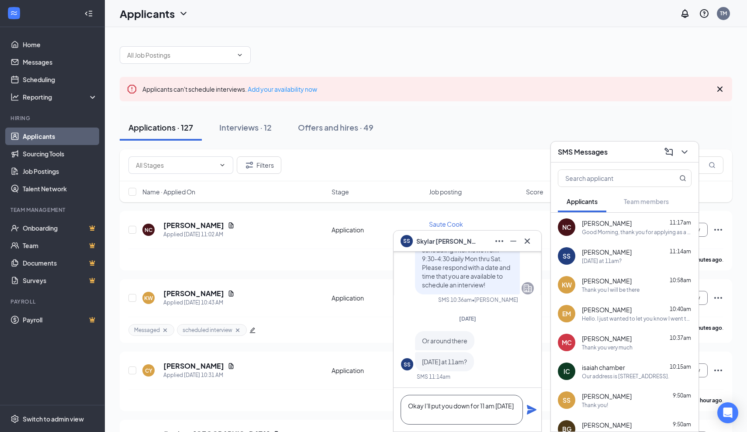
type textarea "Okay I'll put you down for 11 am tomorrow"
click at [533, 413] on icon "Plane" at bounding box center [532, 410] width 10 height 10
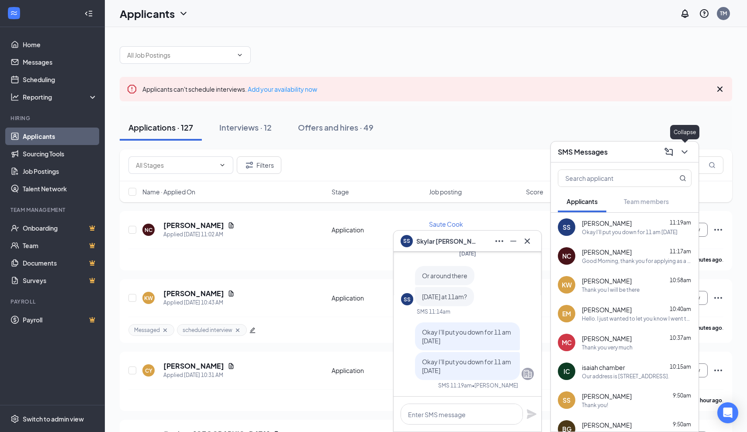
click at [685, 153] on icon "ChevronDown" at bounding box center [685, 151] width 6 height 3
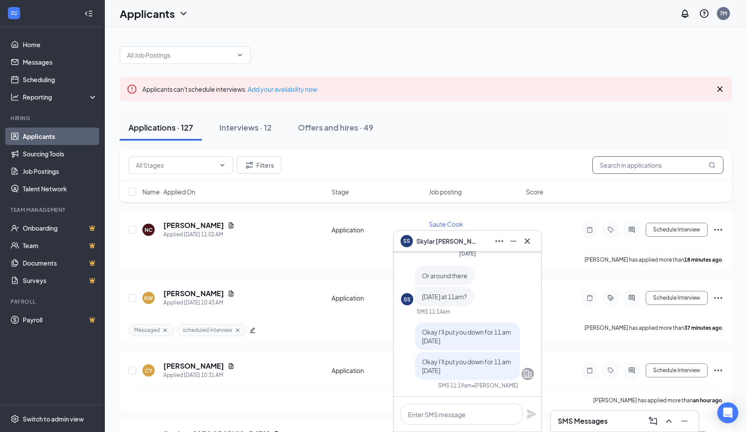
click at [678, 163] on input "text" at bounding box center [658, 164] width 131 height 17
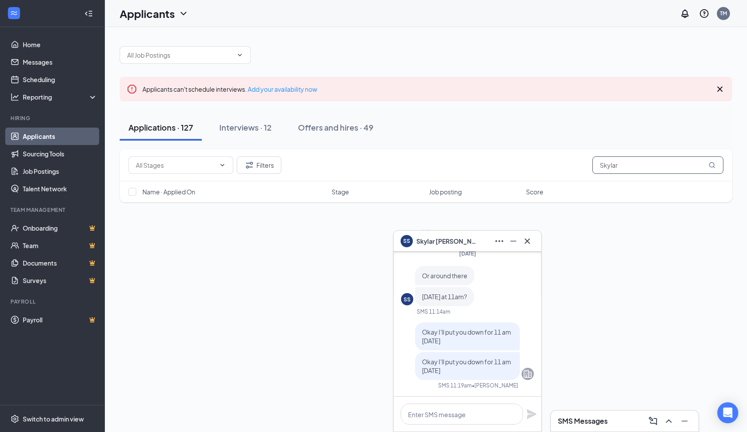
type input "Skylar"
drag, startPoint x: 678, startPoint y: 163, endPoint x: 531, endPoint y: 245, distance: 169.0
click at [531, 245] on icon "Cross" at bounding box center [527, 241] width 10 height 10
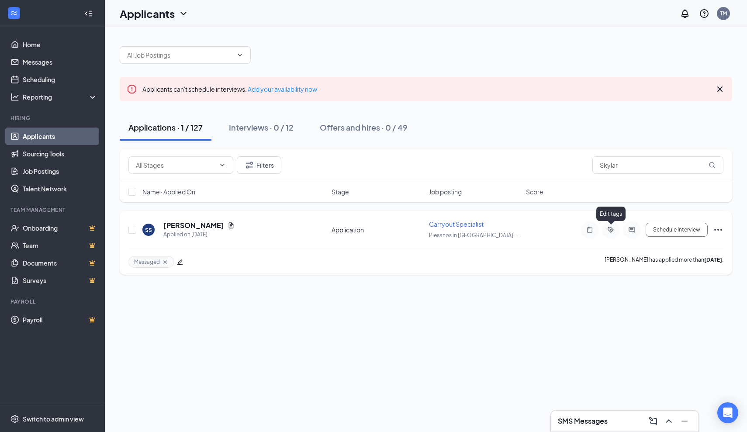
click at [609, 227] on icon "ActiveTag" at bounding box center [611, 229] width 10 height 7
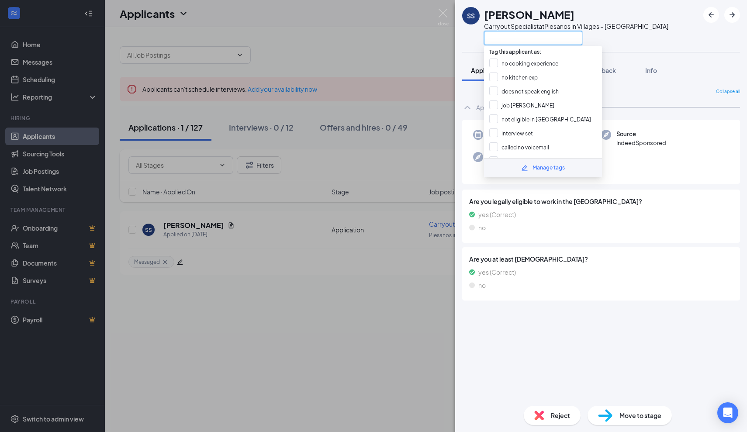
click at [526, 35] on input "text" at bounding box center [533, 38] width 98 height 14
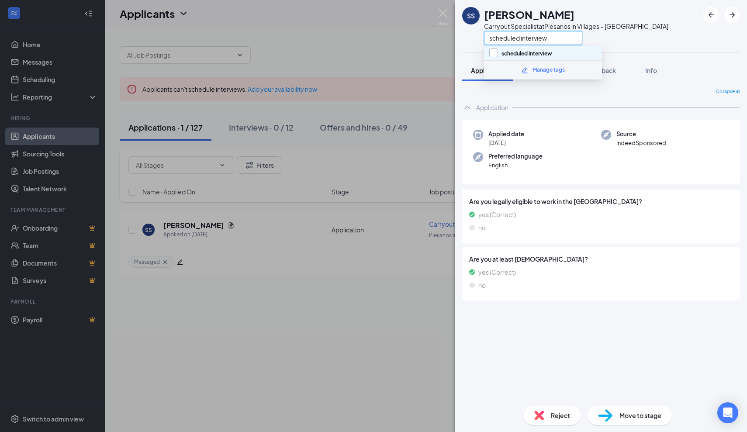
type input "scheduled interview"
click at [496, 55] on div at bounding box center [493, 53] width 9 height 9
click at [496, 55] on input "scheduled interview" at bounding box center [520, 54] width 63 height 10
click at [492, 52] on input "scheduled interview" at bounding box center [520, 54] width 63 height 10
checkbox input "true"
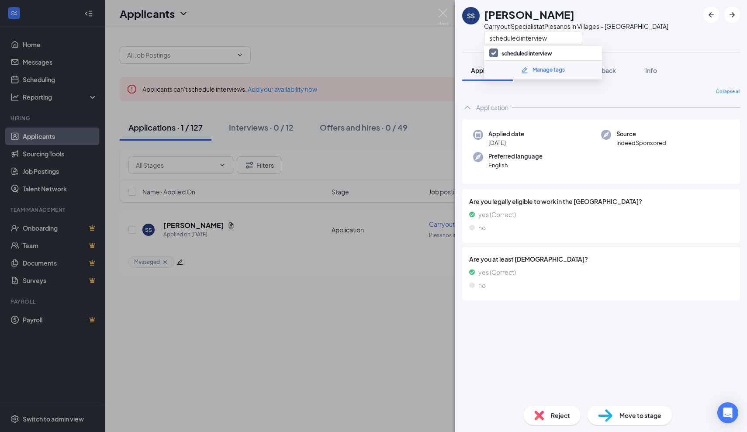
click at [440, 47] on div "SS Skylar Swain Carryout Specialist at Piesanos in Villages – Southern Trace sc…" at bounding box center [373, 216] width 747 height 432
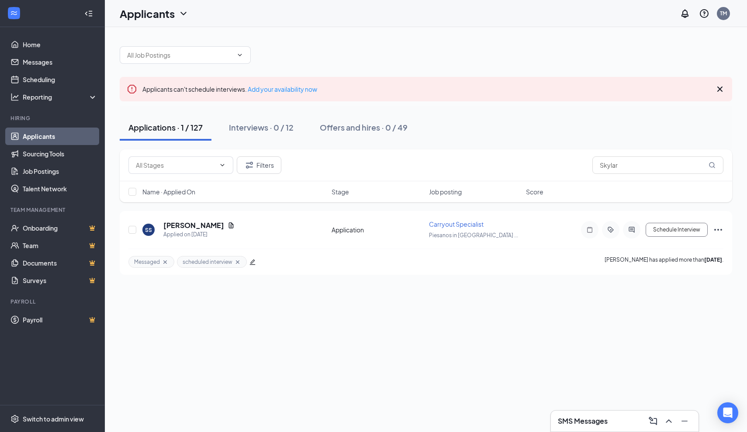
click at [600, 416] on h3 "SMS Messages" at bounding box center [583, 421] width 50 height 10
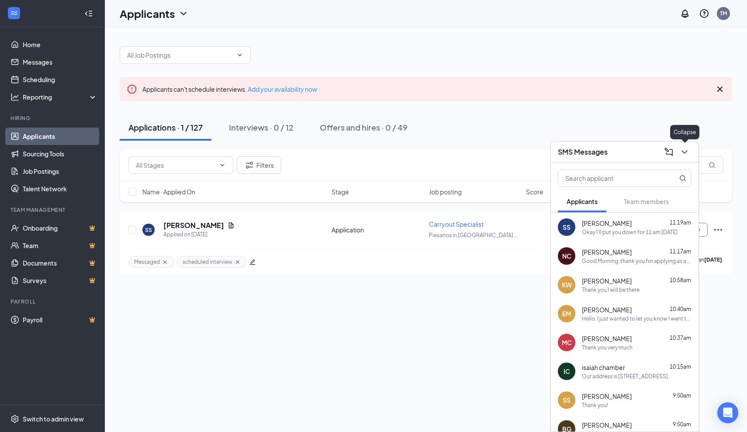
click at [682, 155] on icon "ChevronDown" at bounding box center [685, 152] width 10 height 10
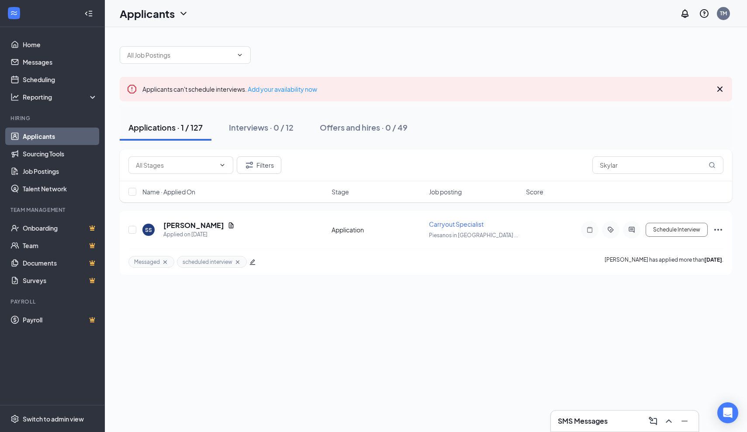
click at [720, 91] on icon "Cross" at bounding box center [720, 89] width 10 height 10
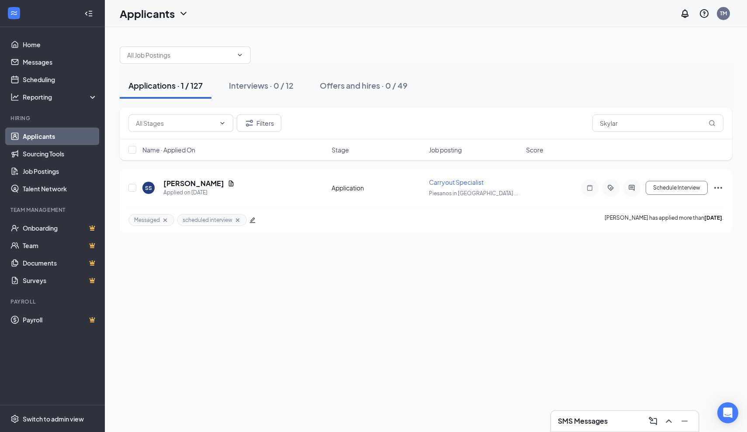
click at [143, 12] on h1 "Applicants" at bounding box center [147, 13] width 55 height 15
click at [150, 38] on link "Applicants" at bounding box center [172, 38] width 94 height 9
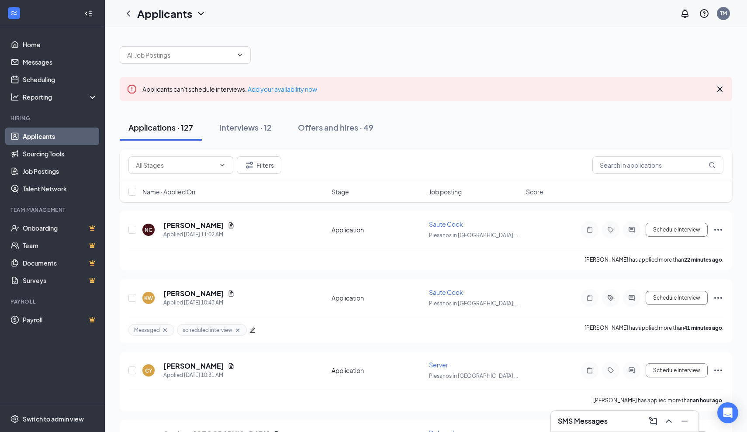
click at [607, 427] on div "SMS Messages" at bounding box center [625, 421] width 134 height 14
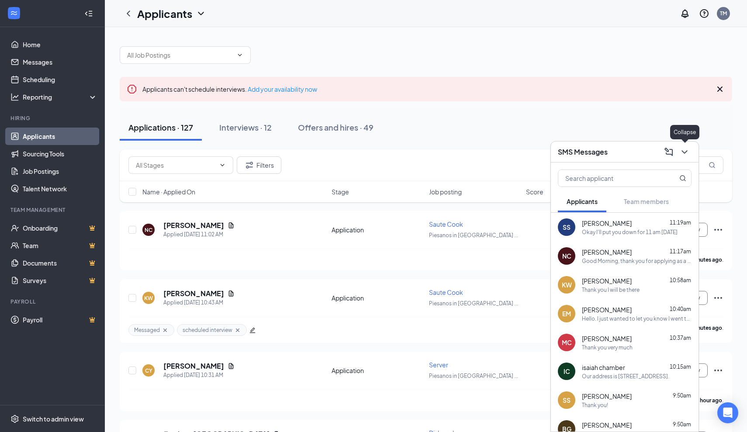
click at [686, 153] on icon "ChevronDown" at bounding box center [685, 152] width 10 height 10
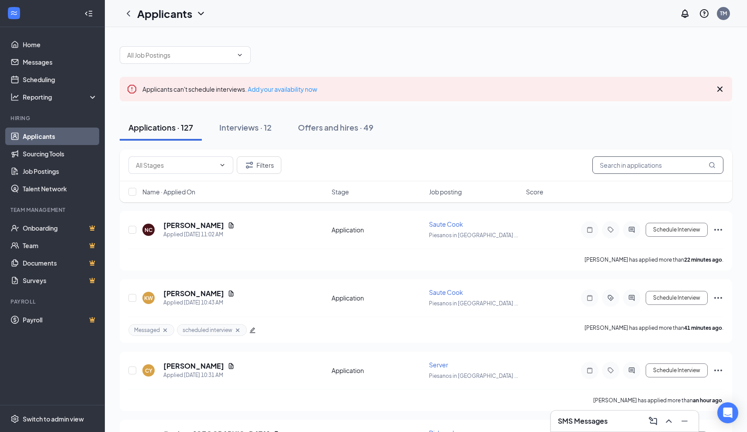
click at [665, 169] on input "text" at bounding box center [658, 164] width 131 height 17
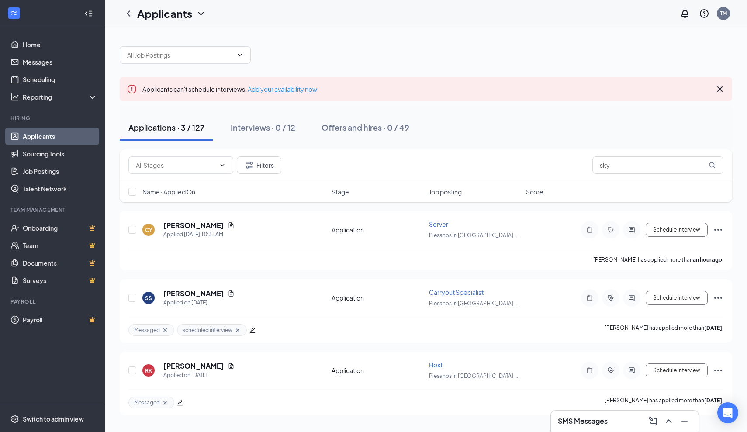
click at [720, 92] on icon "Cross" at bounding box center [720, 89] width 10 height 10
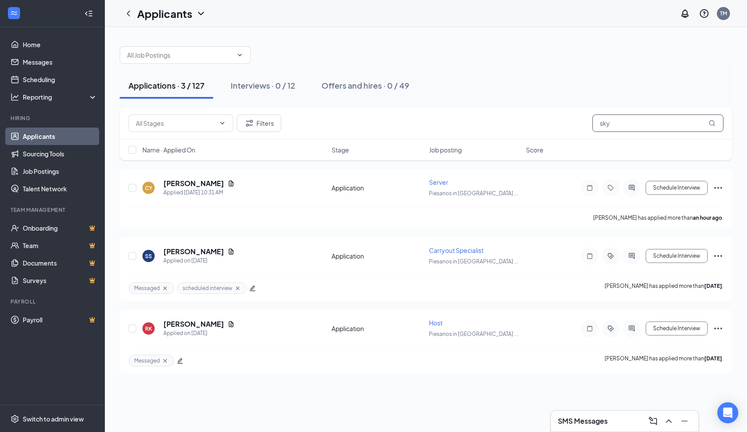
click at [626, 121] on input "sky" at bounding box center [658, 122] width 131 height 17
type input "s"
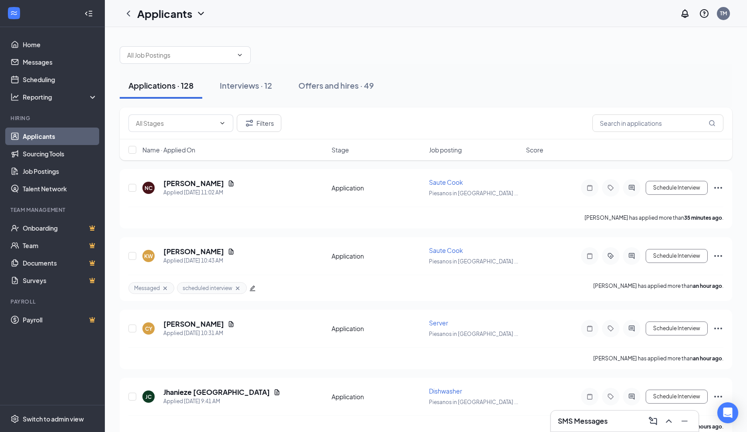
click at [591, 419] on h3 "SMS Messages" at bounding box center [583, 421] width 50 height 10
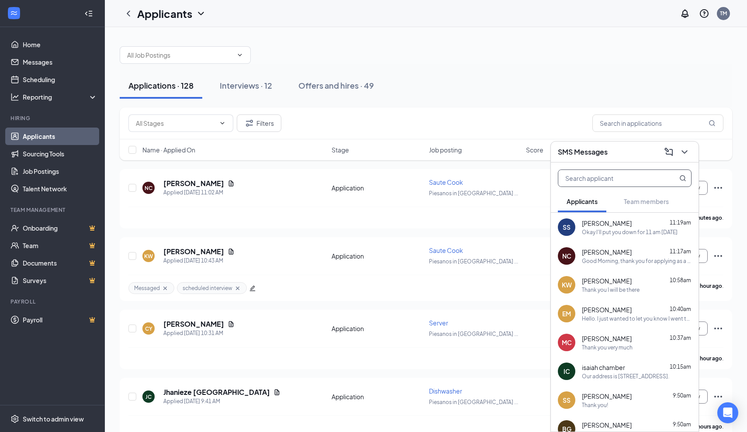
click at [625, 179] on input "text" at bounding box center [610, 178] width 104 height 17
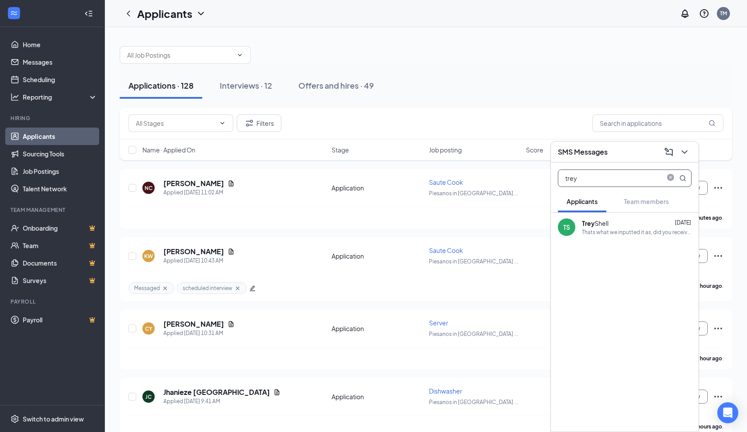
type input "trey"
click at [622, 226] on div "Trey Shell Sep 15" at bounding box center [637, 223] width 110 height 9
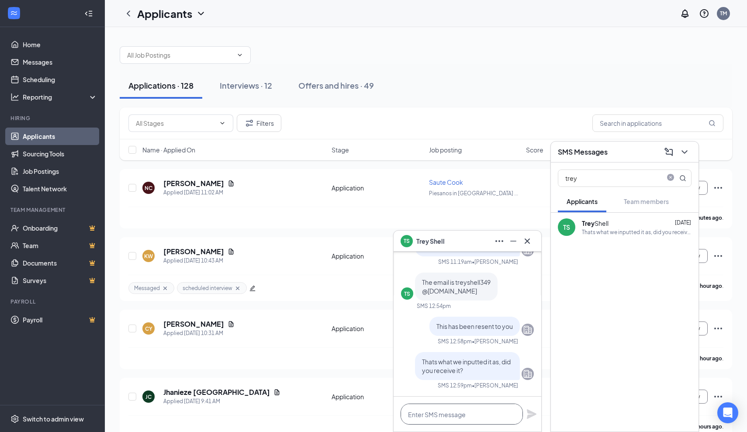
click at [423, 415] on textarea at bounding box center [462, 414] width 122 height 21
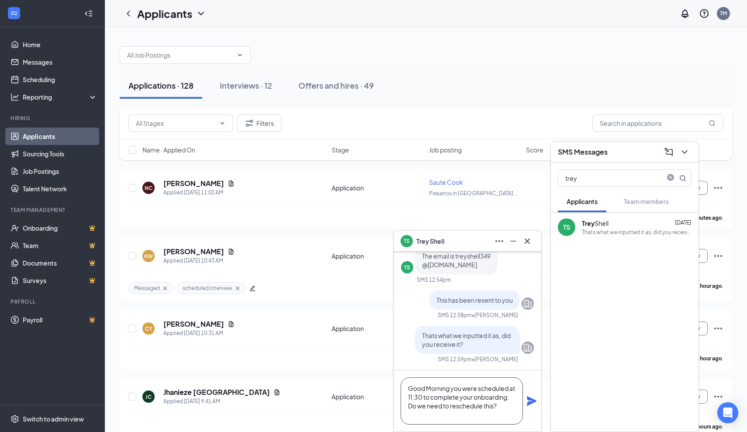
type textarea "Good Morning you were scheduled at 11:30 to complete your onboarding. Do we nee…"
click at [530, 400] on icon "Plane" at bounding box center [532, 401] width 10 height 10
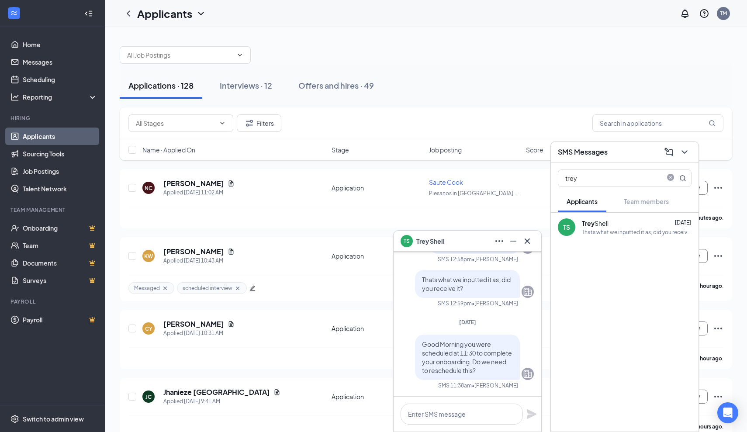
scroll to position [0, 0]
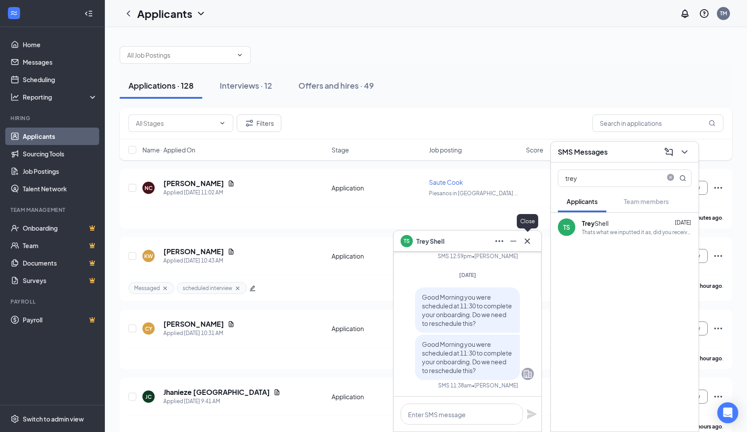
click at [526, 242] on icon "Cross" at bounding box center [527, 241] width 10 height 10
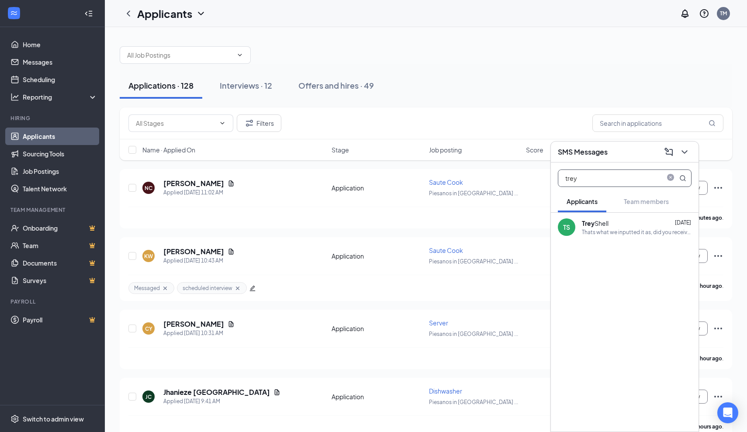
click at [600, 180] on input "trey" at bounding box center [610, 178] width 104 height 17
type input "t"
type input "Shawna"
drag, startPoint x: 600, startPoint y: 180, endPoint x: 584, endPoint y: 224, distance: 47.0
click at [584, 224] on b "Shawna" at bounding box center [608, 223] width 52 height 8
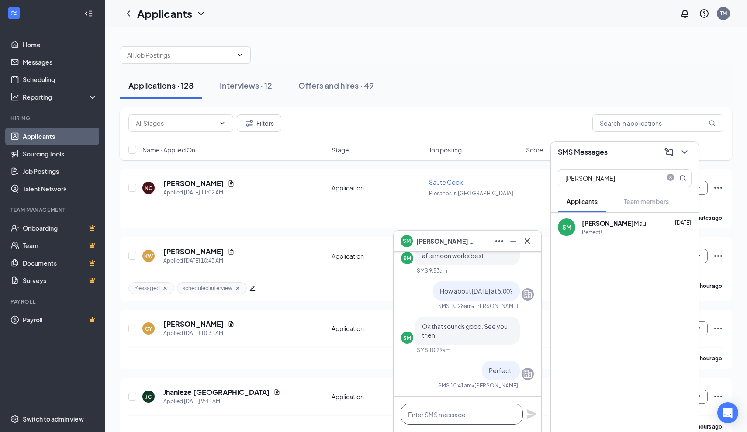
click at [473, 420] on textarea at bounding box center [462, 414] width 122 height 21
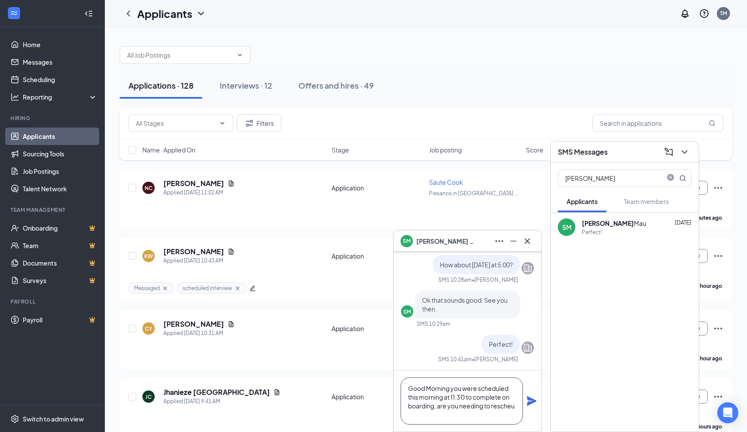
scroll to position [0, 0]
type textarea "Good Morning you were scheduled this morning at 11:30 to complete on boarding, …"
click at [528, 400] on icon "Plane" at bounding box center [532, 401] width 10 height 10
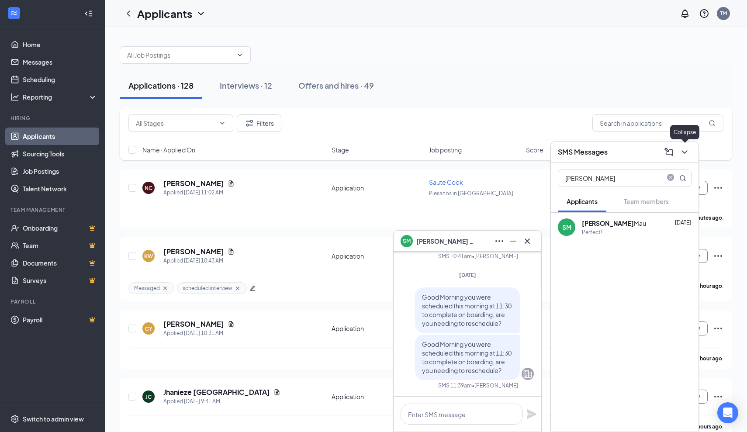
click at [683, 155] on icon "ChevronDown" at bounding box center [685, 152] width 10 height 10
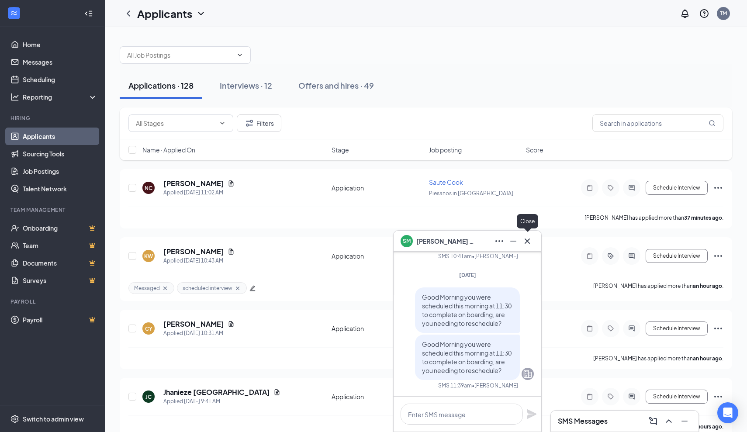
click at [526, 244] on icon "Cross" at bounding box center [527, 241] width 10 height 10
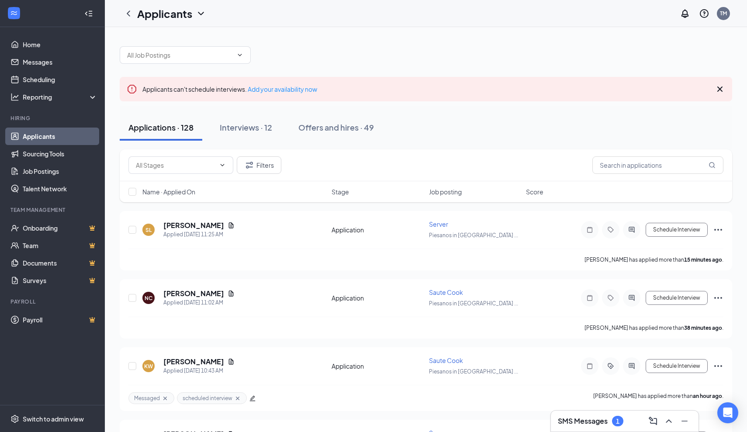
click at [601, 424] on h3 "SMS Messages" at bounding box center [583, 421] width 50 height 10
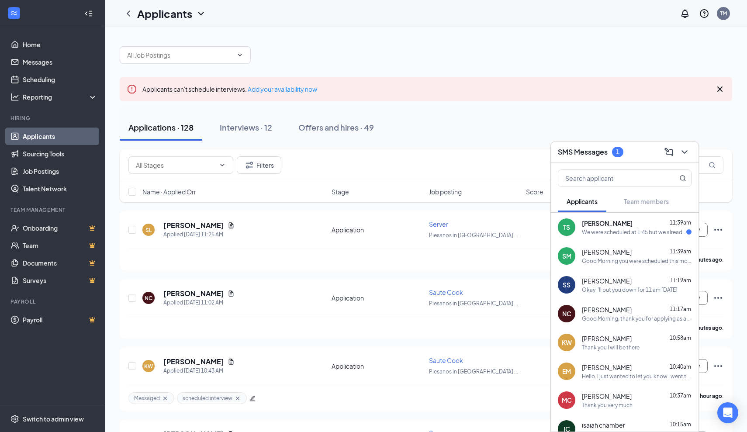
click at [616, 226] on div "Trey Shell 11:39am" at bounding box center [637, 223] width 110 height 9
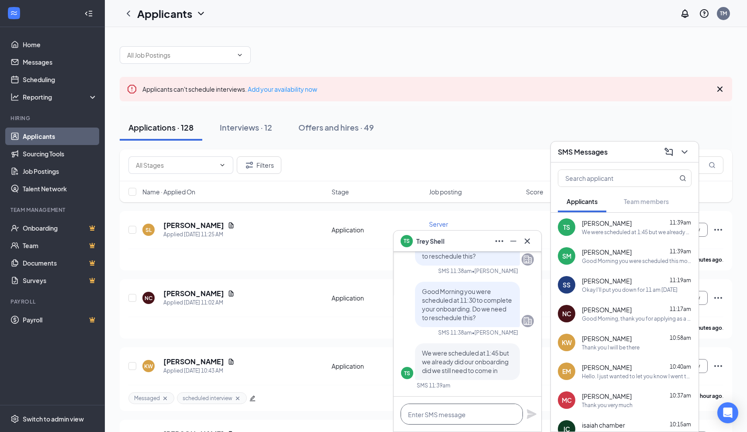
click at [431, 415] on textarea at bounding box center [462, 414] width 122 height 21
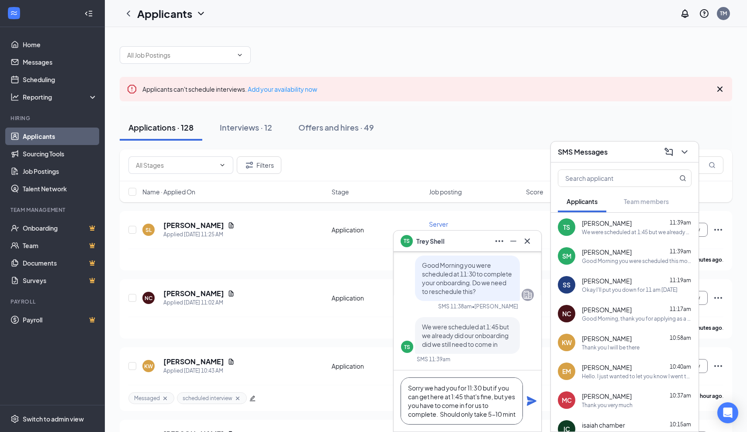
scroll to position [9, 0]
type textarea "Sorry we had you for 11:30 but if you can get here at 1:45 that's fine, but yes…"
drag, startPoint x: 418, startPoint y: 384, endPoint x: 531, endPoint y: 399, distance: 113.8
click at [531, 399] on icon "Plane" at bounding box center [532, 401] width 10 height 10
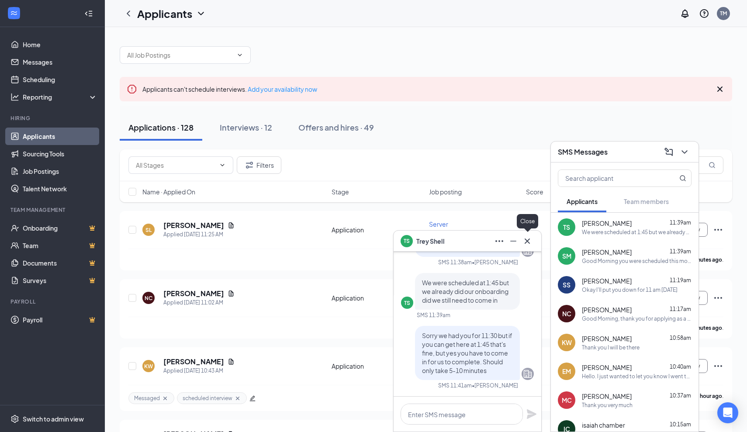
click at [528, 238] on icon "Cross" at bounding box center [527, 241] width 10 height 10
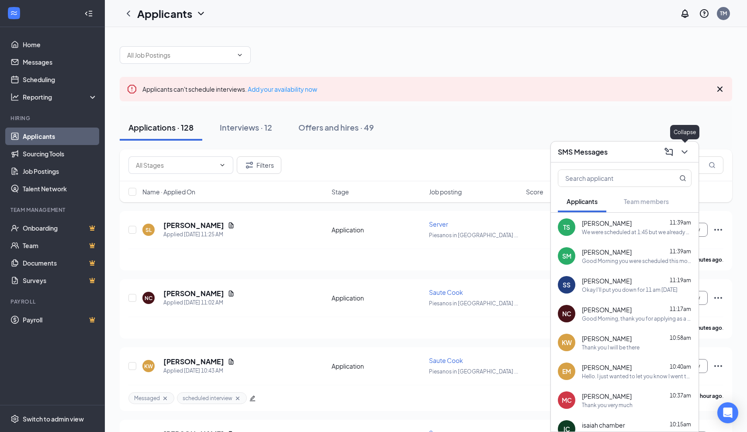
click at [685, 153] on icon "ChevronDown" at bounding box center [685, 151] width 6 height 3
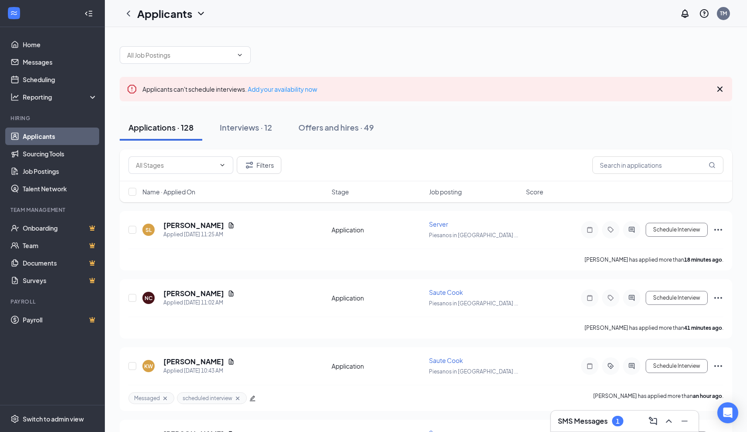
click at [598, 423] on h3 "SMS Messages" at bounding box center [583, 421] width 50 height 10
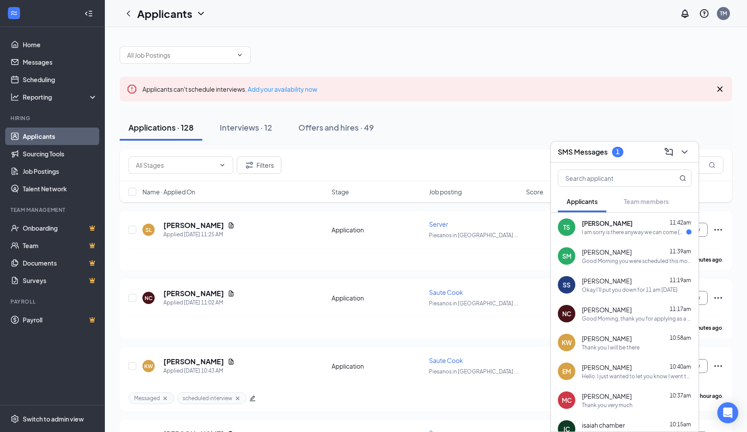
click at [603, 229] on div "I am sorry is there anyway we can come tomorrow forgot about a Dr appointment I…" at bounding box center [634, 232] width 104 height 7
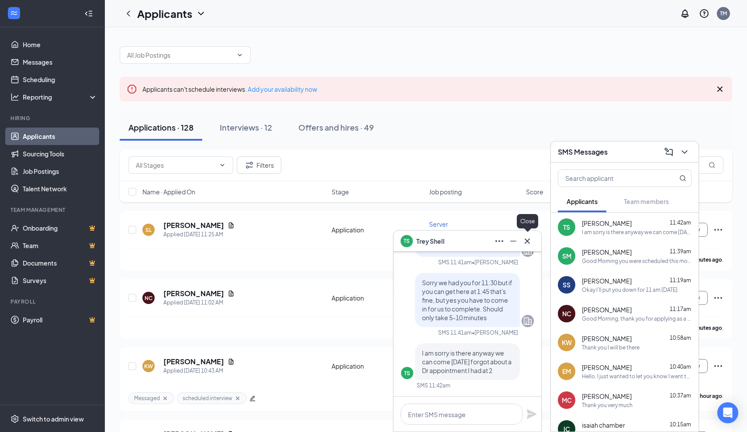
click at [529, 243] on icon "Cross" at bounding box center [527, 240] width 5 height 5
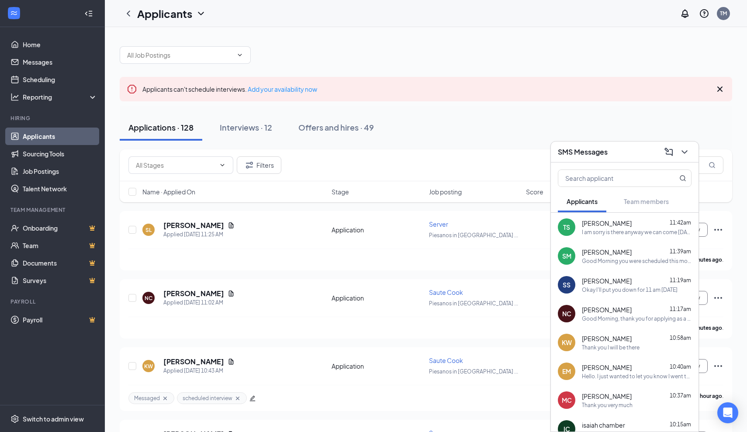
click at [607, 229] on div "I am sorry is there anyway we can come tomorrow forgot about a Dr appointment I…" at bounding box center [637, 232] width 110 height 7
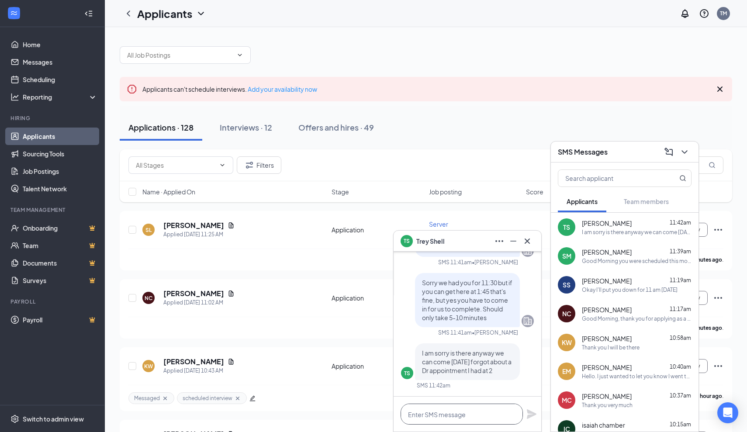
click at [454, 406] on textarea at bounding box center [462, 414] width 122 height 21
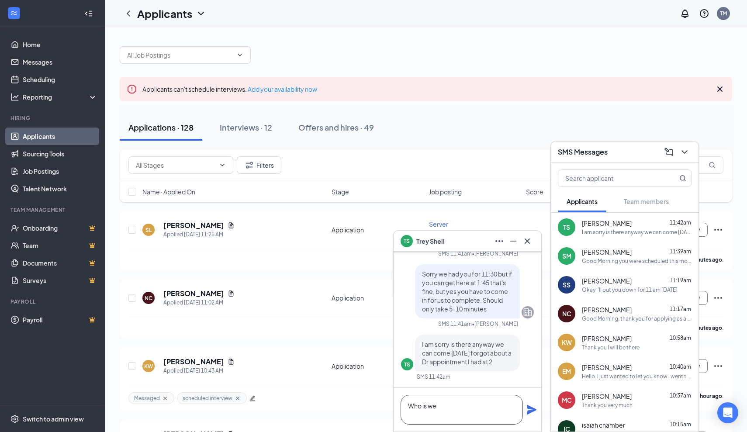
scroll to position [0, 0]
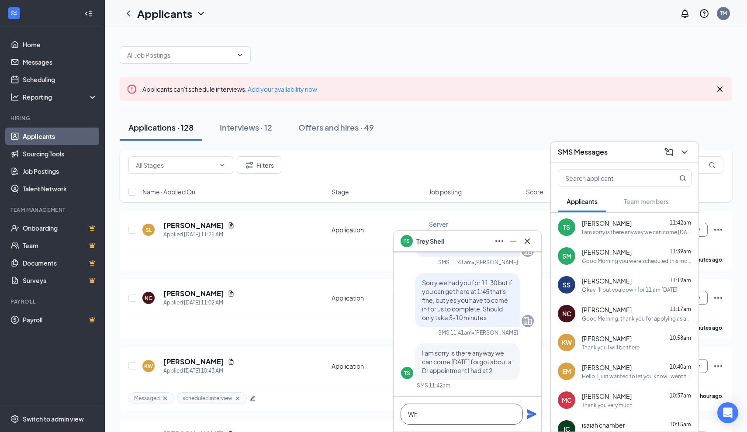
type textarea "W"
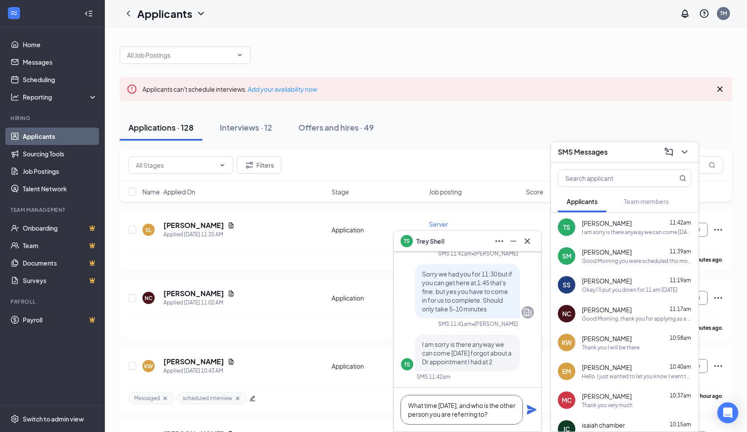
type textarea "What time tomorrow, and who is the other person you are referring to?"
click at [531, 410] on icon "Plane" at bounding box center [532, 410] width 10 height 10
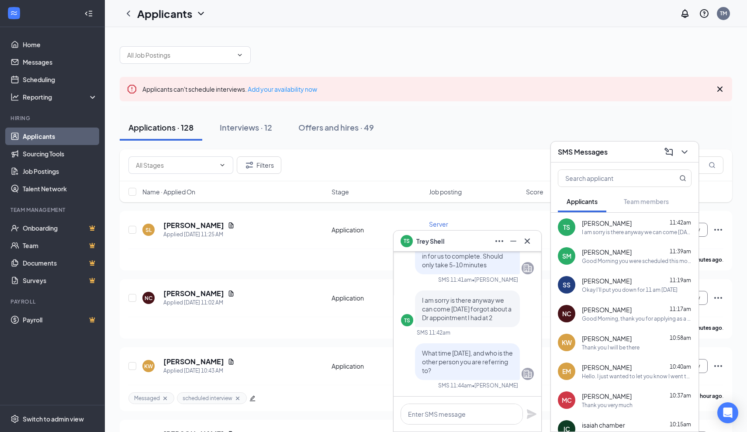
scroll to position [0, 0]
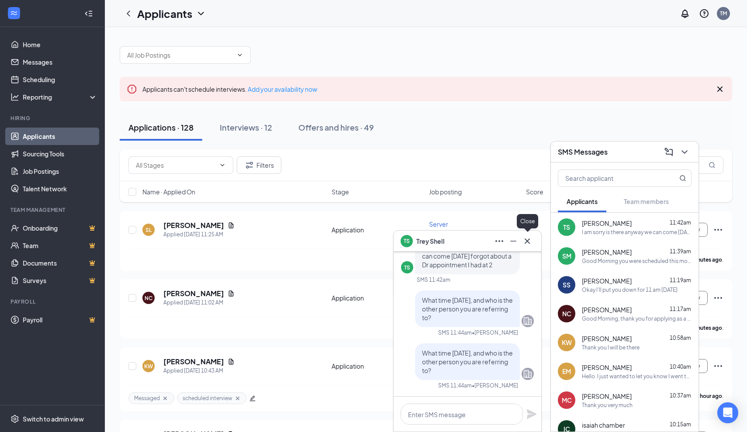
click at [529, 241] on icon "Cross" at bounding box center [527, 241] width 10 height 10
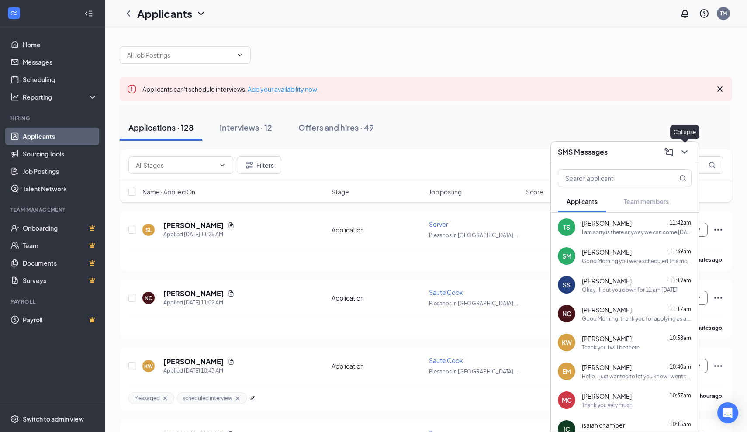
click at [684, 154] on icon "ChevronDown" at bounding box center [685, 152] width 10 height 10
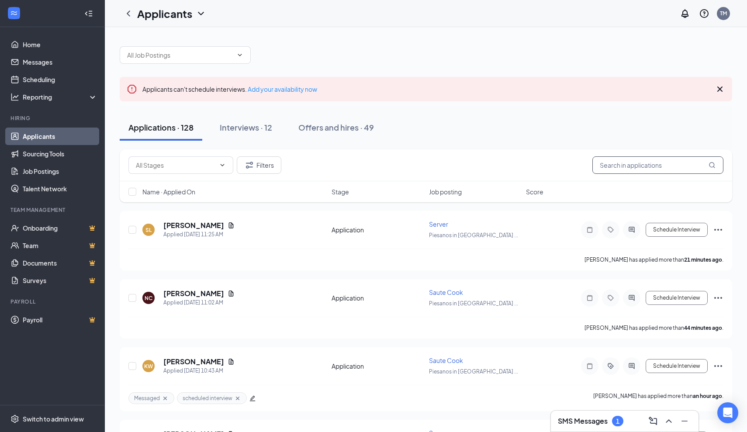
click at [645, 168] on input "text" at bounding box center [658, 164] width 131 height 17
click at [583, 424] on h3 "SMS Messages" at bounding box center [583, 421] width 50 height 10
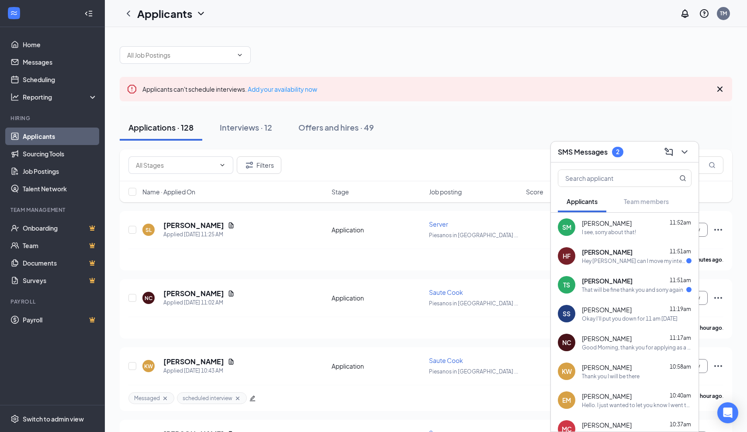
click at [608, 232] on div "I see, sorry about that!" at bounding box center [609, 232] width 54 height 7
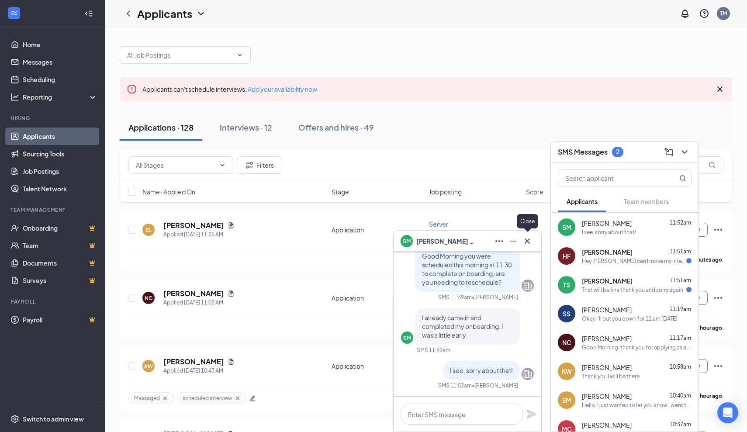
click at [529, 244] on icon "Cross" at bounding box center [527, 241] width 10 height 10
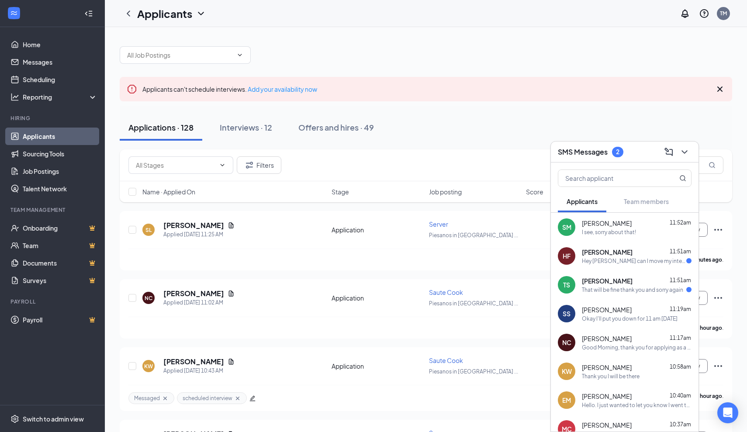
click at [635, 290] on div "That will be fine thank you and sorry again" at bounding box center [632, 289] width 101 height 7
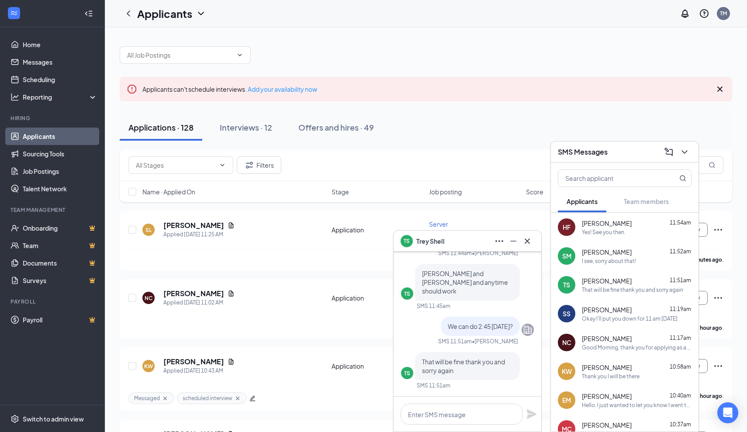
click at [620, 263] on div "I see, sorry about that!" at bounding box center [609, 260] width 54 height 7
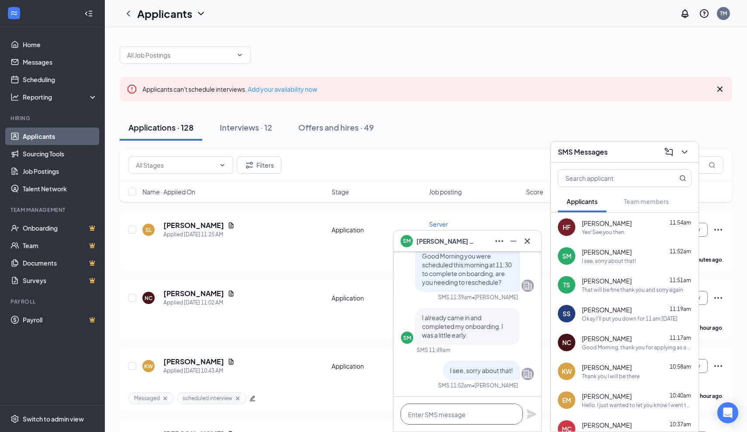
click at [495, 414] on textarea at bounding box center [462, 414] width 122 height 21
type textarea "Omg that is perfect"
click at [532, 413] on icon "Plane" at bounding box center [532, 414] width 10 height 10
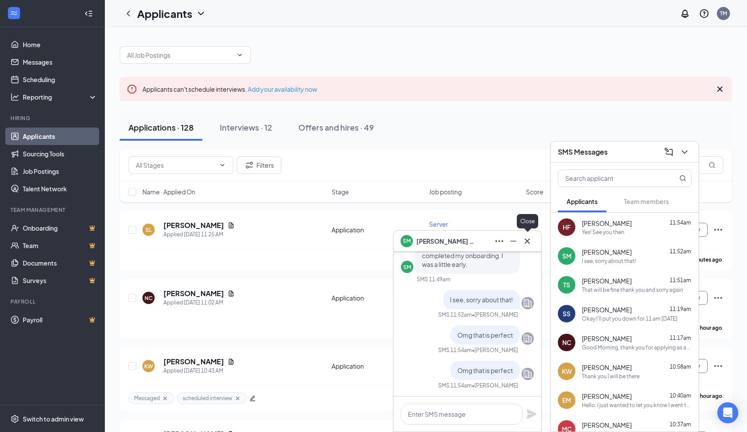
click at [532, 241] on icon "Cross" at bounding box center [527, 241] width 10 height 10
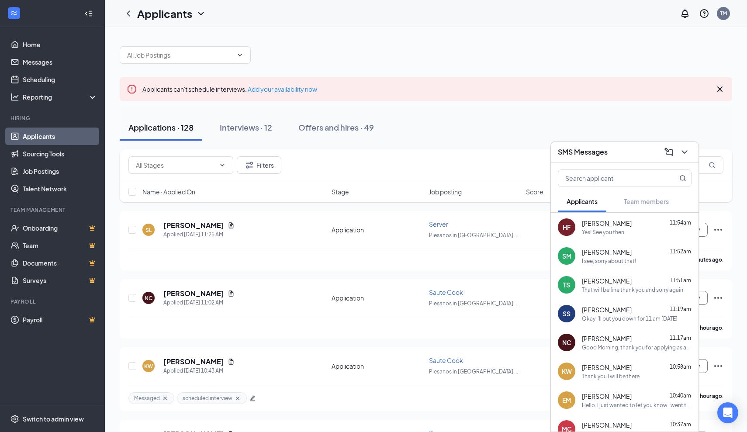
click at [641, 235] on div "Yes! See you then." at bounding box center [637, 232] width 110 height 7
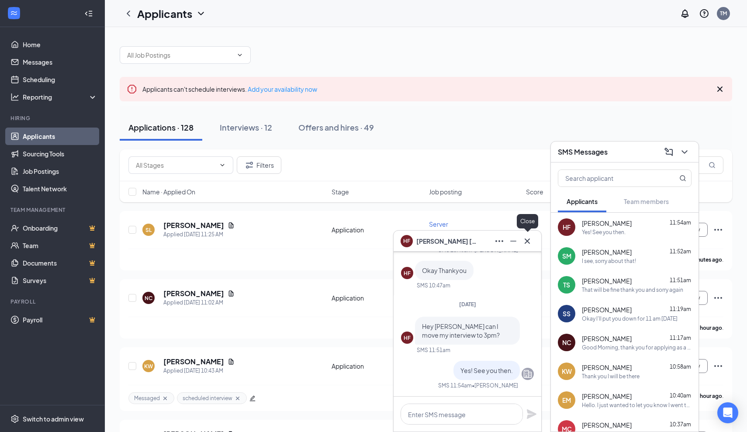
click at [529, 242] on icon "Cross" at bounding box center [527, 241] width 10 height 10
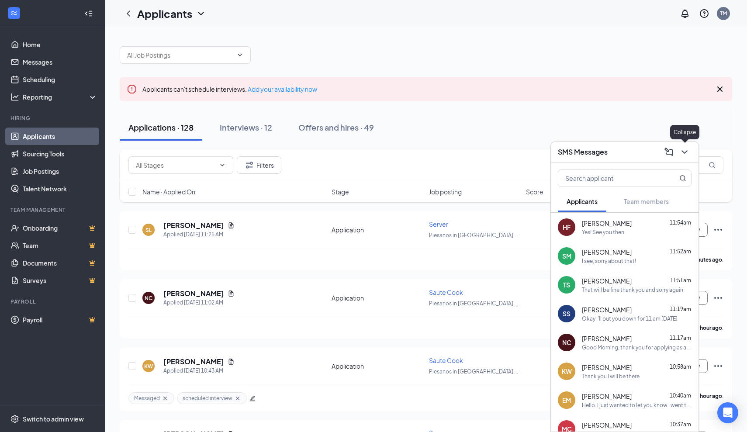
click at [683, 153] on icon "ChevronDown" at bounding box center [685, 152] width 10 height 10
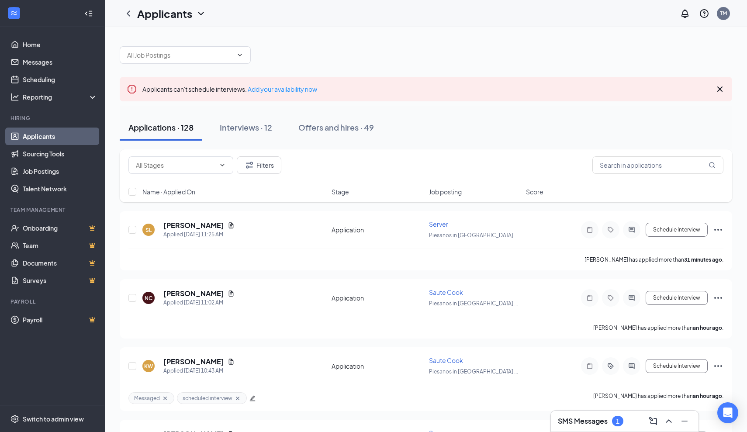
click at [592, 426] on div "SMS Messages 1" at bounding box center [591, 421] width 66 height 10
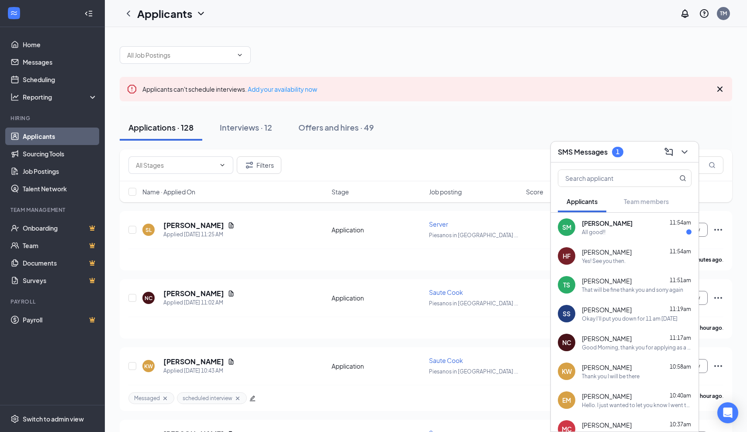
click at [595, 237] on div "SM Shawna Mau 11:54am All good!!" at bounding box center [625, 227] width 148 height 29
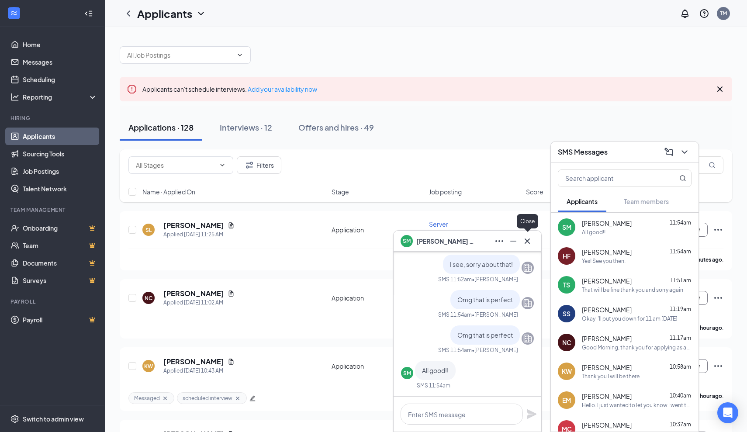
click at [530, 243] on icon "Cross" at bounding box center [527, 241] width 10 height 10
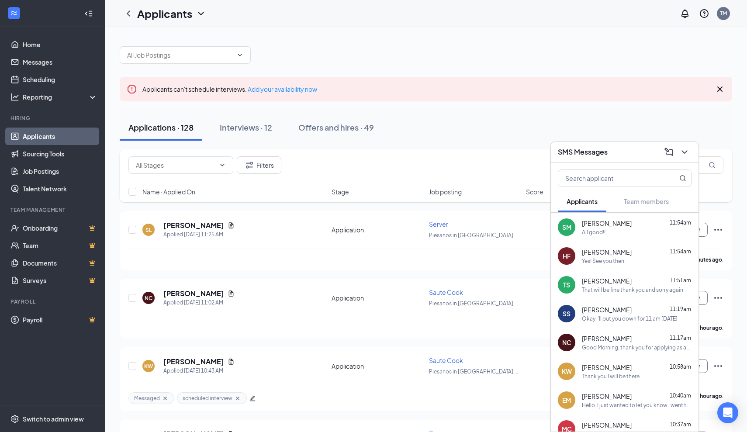
click at [609, 261] on div "Yes! See you then." at bounding box center [604, 260] width 44 height 7
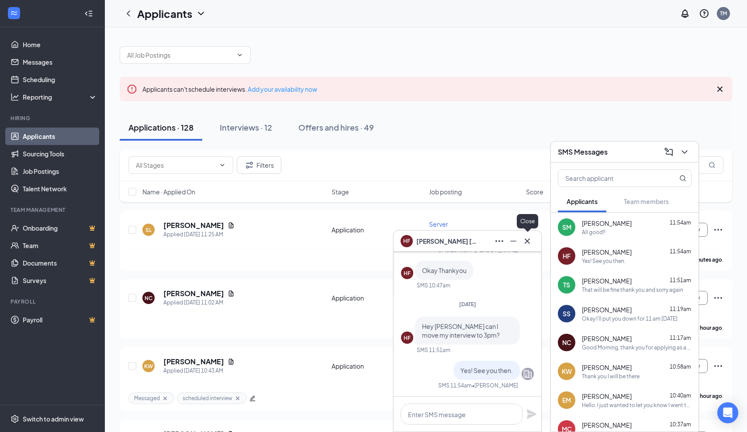
click at [531, 244] on icon "Cross" at bounding box center [527, 241] width 10 height 10
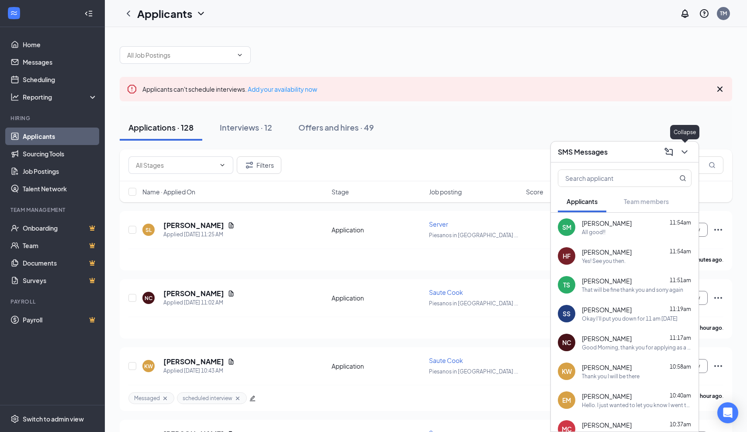
click at [681, 152] on icon "ChevronDown" at bounding box center [685, 152] width 10 height 10
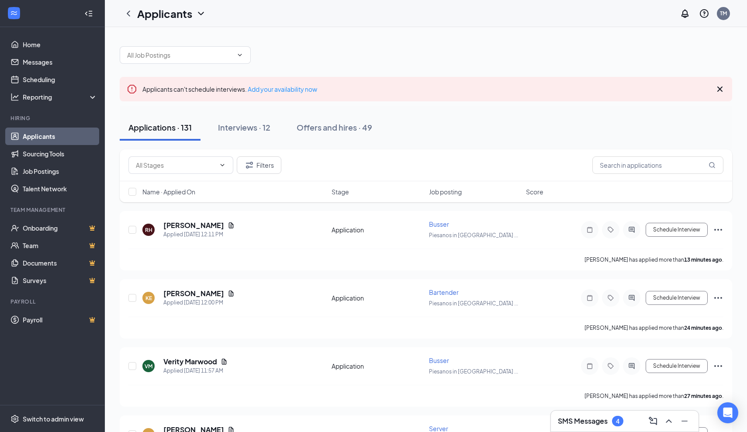
click at [600, 421] on h3 "SMS Messages" at bounding box center [583, 421] width 50 height 10
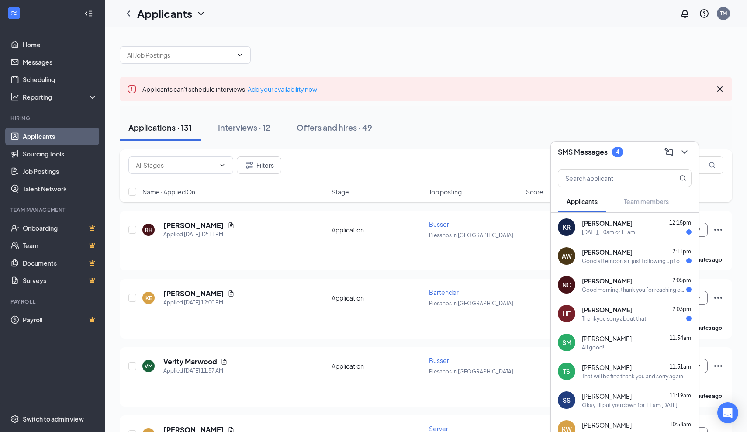
click at [635, 323] on div "HF [PERSON_NAME] 12:03pm Thankyou sorry about that" at bounding box center [625, 313] width 148 height 29
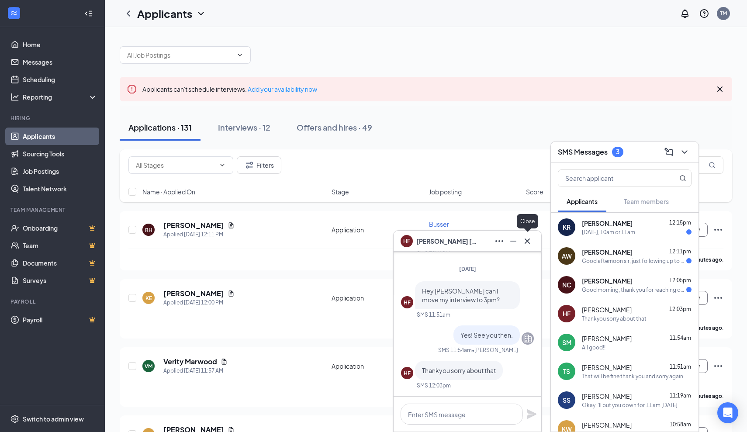
click at [527, 245] on icon "Cross" at bounding box center [527, 241] width 10 height 10
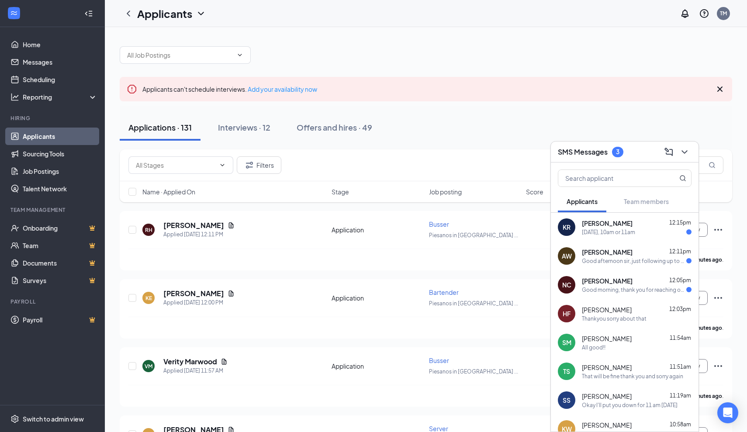
click at [592, 285] on div "[PERSON_NAME] 12:05pm Good morning, thank you for reaching out. I’m available […" at bounding box center [637, 285] width 110 height 17
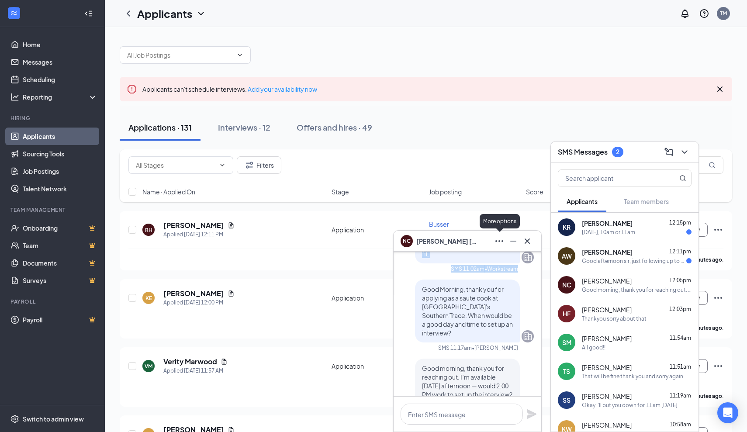
scroll to position [-62, 0]
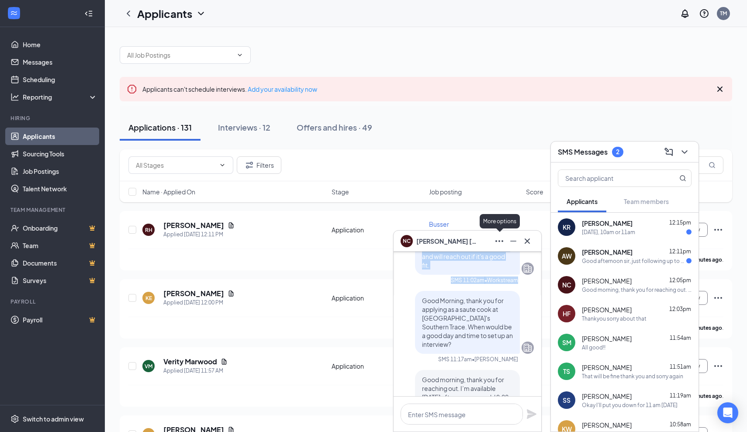
drag, startPoint x: 529, startPoint y: 285, endPoint x: 520, endPoint y: 265, distance: 22.3
click at [511, 253] on div "[PERSON_NAME] submitted their application Hi [PERSON_NAME], Thank you for apply…" at bounding box center [467, 327] width 133 height 262
click at [529, 308] on div "Good Morning, thank you for applying as a saute cook at [GEOGRAPHIC_DATA]'s Sou…" at bounding box center [467, 322] width 133 height 63
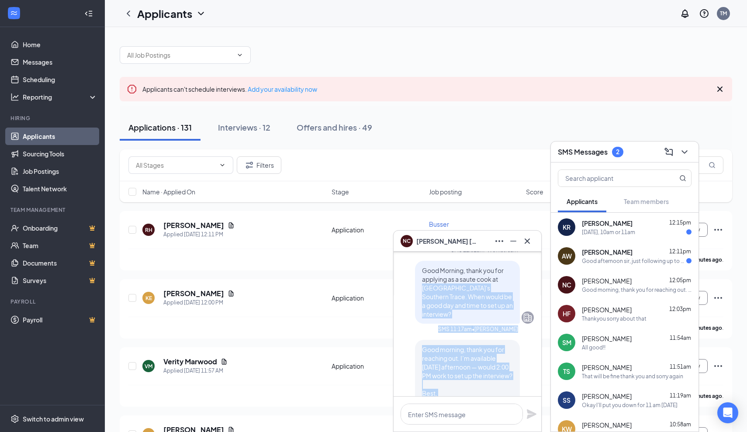
scroll to position [-14, 0]
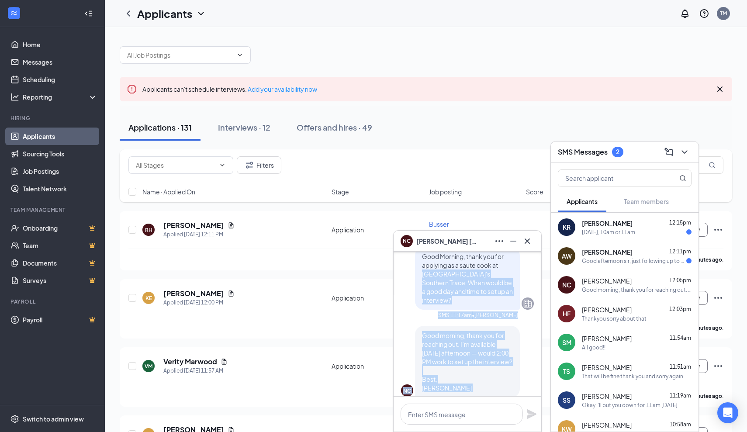
drag, startPoint x: 524, startPoint y: 313, endPoint x: 529, endPoint y: 375, distance: 62.2
click at [529, 400] on div "NC [PERSON_NAME] Applicant Saute Cook • Piesanos in Villages – Southern Trace […" at bounding box center [468, 342] width 148 height 180
click at [526, 368] on div "NC Good morning, thank you for reaching out. I’m available [DATE] afternoon — w…" at bounding box center [467, 359] width 133 height 72
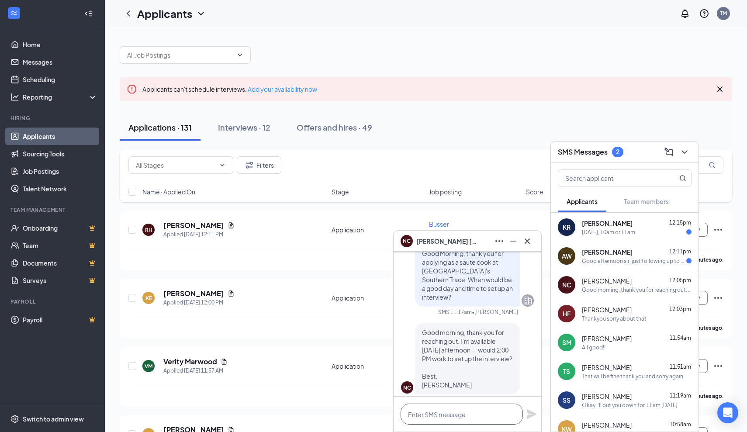
click at [479, 415] on textarea at bounding box center [462, 414] width 122 height 21
type textarea "I have 2:15 open"
click at [533, 419] on icon "Plane" at bounding box center [532, 414] width 10 height 10
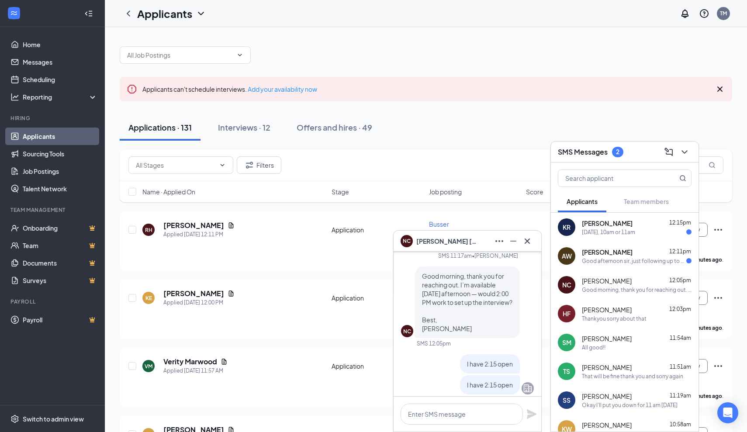
click at [619, 260] on div "Good afternoon sir, just following up to see if we're set for [DATE] at 4:00?" at bounding box center [634, 260] width 104 height 7
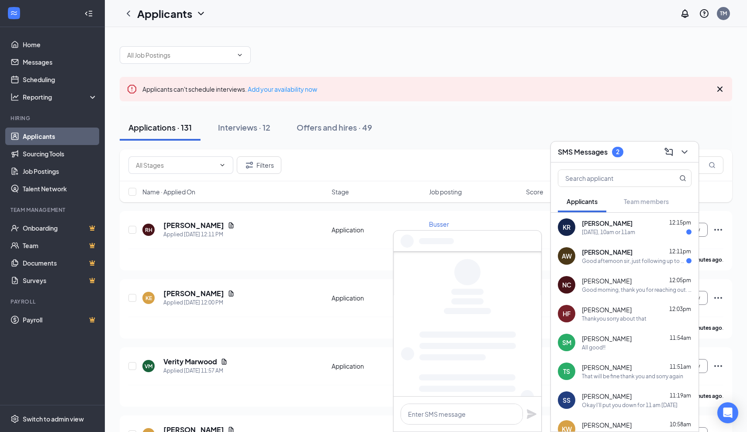
scroll to position [0, 0]
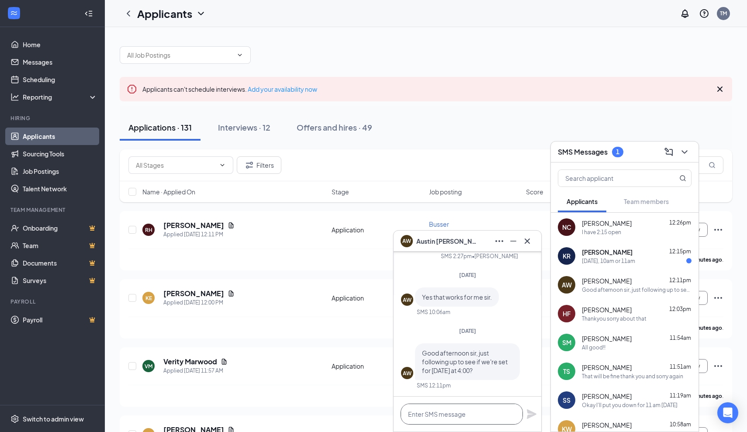
click at [471, 415] on textarea at bounding box center [462, 414] width 122 height 21
type textarea "Yes we are set for [DATE] at 4PM"
click at [529, 417] on icon "Plane" at bounding box center [532, 414] width 10 height 10
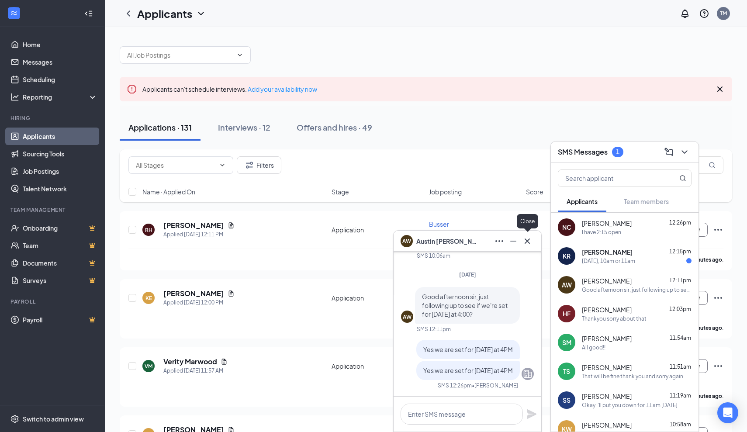
click at [531, 242] on icon "Cross" at bounding box center [527, 241] width 10 height 10
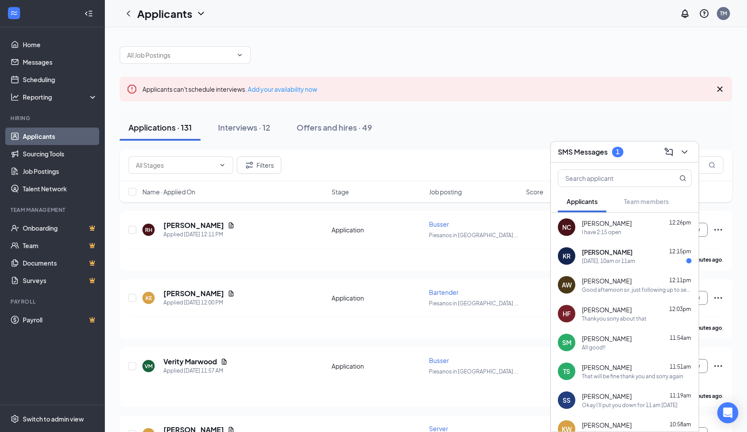
click at [599, 264] on div "[DATE], 10am or 11am" at bounding box center [608, 260] width 53 height 7
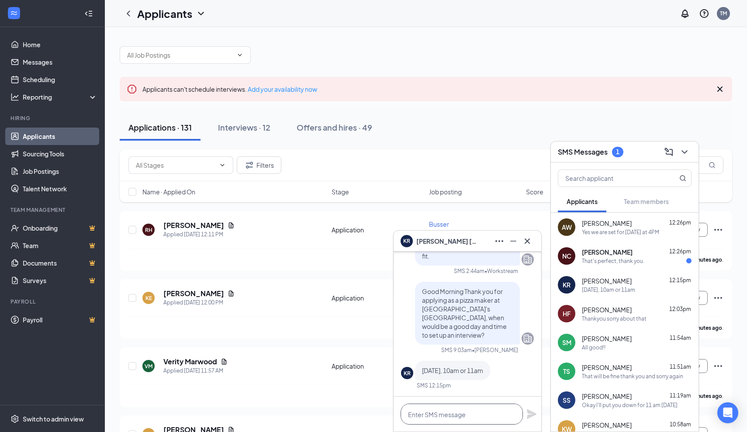
click at [472, 413] on textarea at bounding box center [462, 414] width 122 height 21
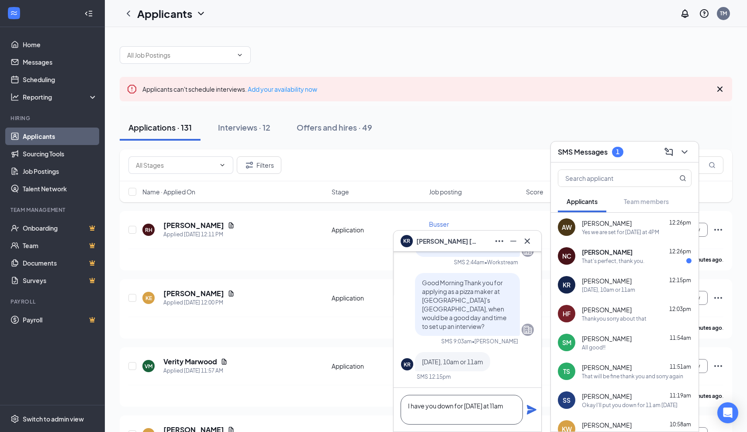
type textarea "I have you down for [DATE] at 11am"
click at [527, 411] on icon "Plane" at bounding box center [532, 410] width 10 height 10
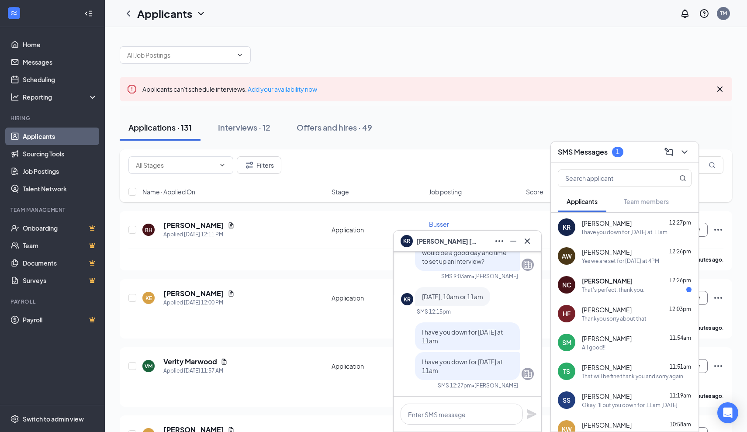
click at [600, 289] on div "That's perfect, thank you." at bounding box center [613, 289] width 62 height 7
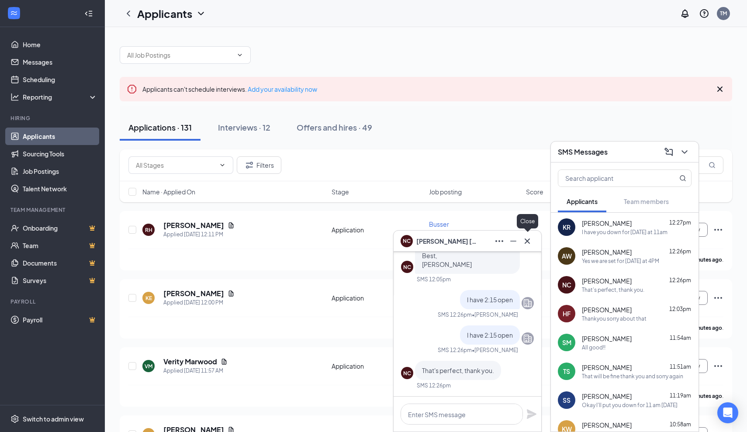
click at [526, 244] on icon "Cross" at bounding box center [527, 241] width 10 height 10
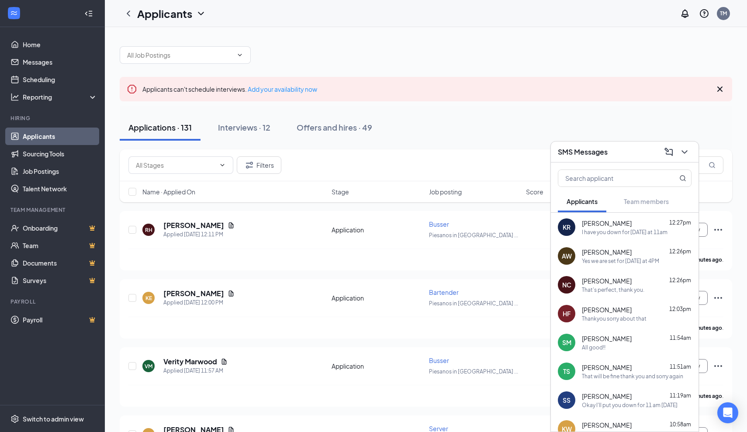
click at [614, 312] on span "[PERSON_NAME]" at bounding box center [607, 309] width 50 height 9
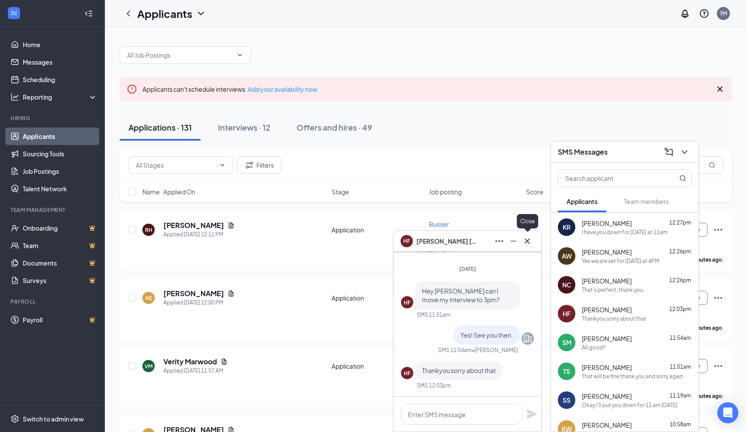
click at [528, 241] on icon "Cross" at bounding box center [527, 241] width 10 height 10
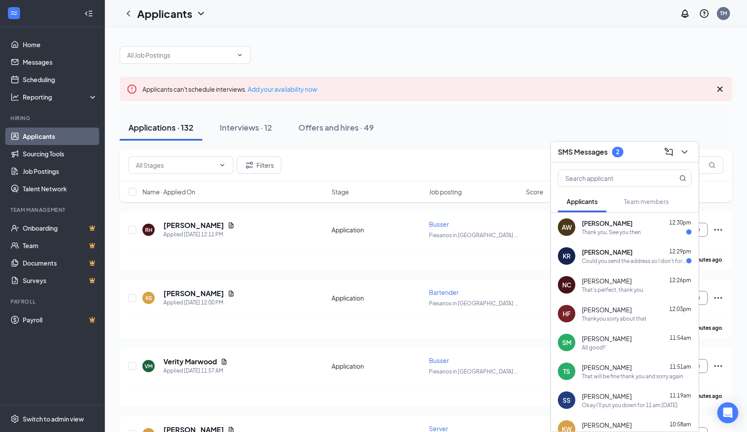
click at [601, 257] on div "Could you send the address so I don't forget too please" at bounding box center [634, 260] width 104 height 7
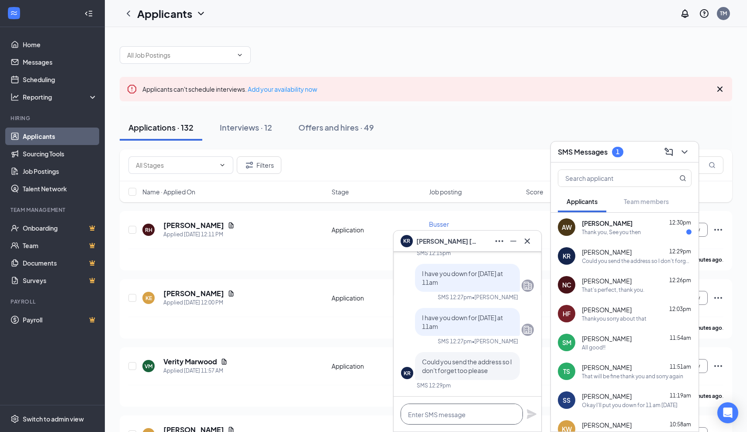
click at [498, 424] on textarea at bounding box center [462, 414] width 122 height 21
type textarea "[STREET_ADDRESS] the villages"
click at [534, 414] on icon "Plane" at bounding box center [532, 414] width 10 height 10
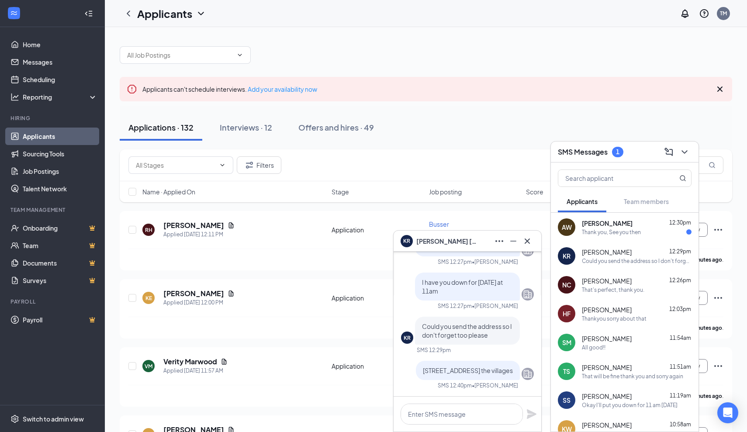
click at [621, 231] on div "Thank you, See you then" at bounding box center [611, 232] width 59 height 7
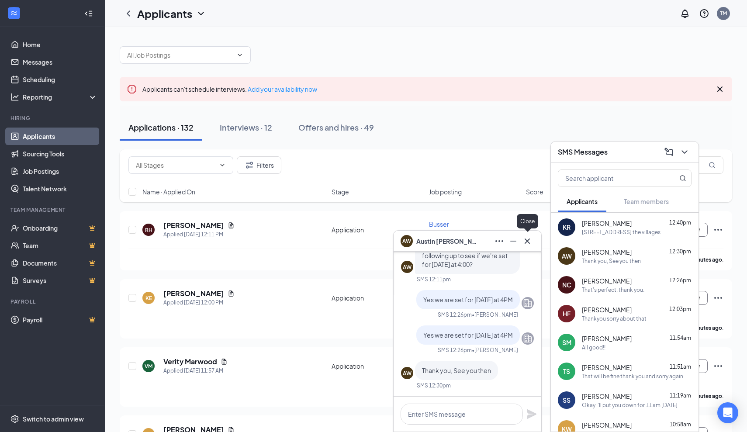
click at [531, 245] on icon "Cross" at bounding box center [527, 241] width 10 height 10
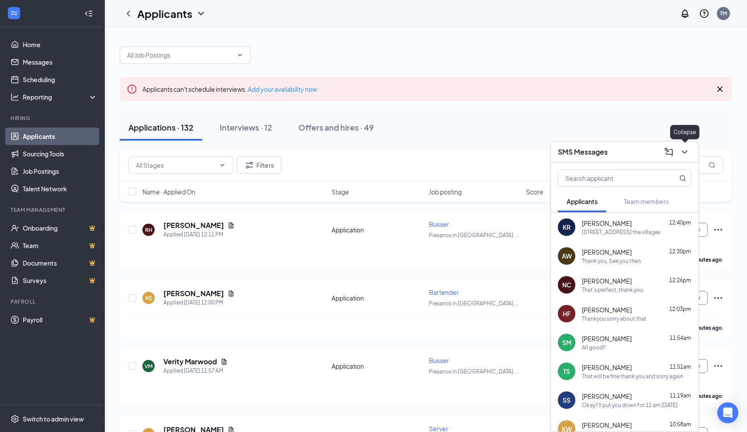
click at [683, 154] on icon "ChevronDown" at bounding box center [685, 152] width 10 height 10
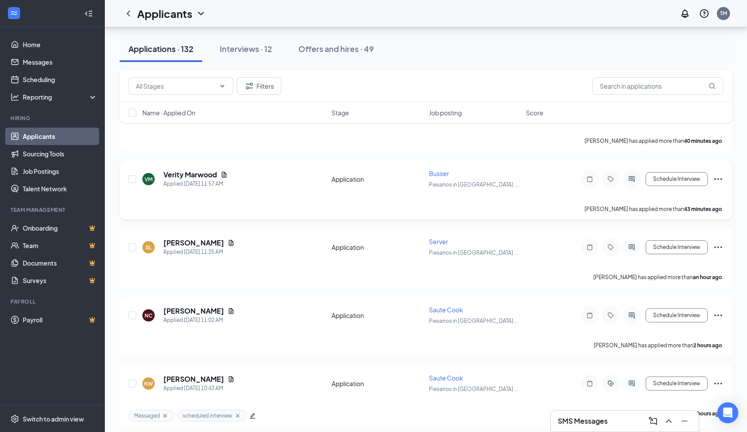
scroll to position [258, 0]
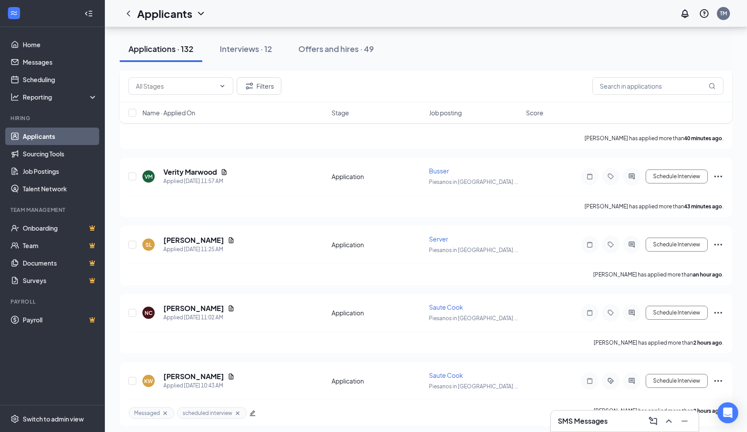
click at [607, 418] on h3 "SMS Messages" at bounding box center [583, 421] width 50 height 10
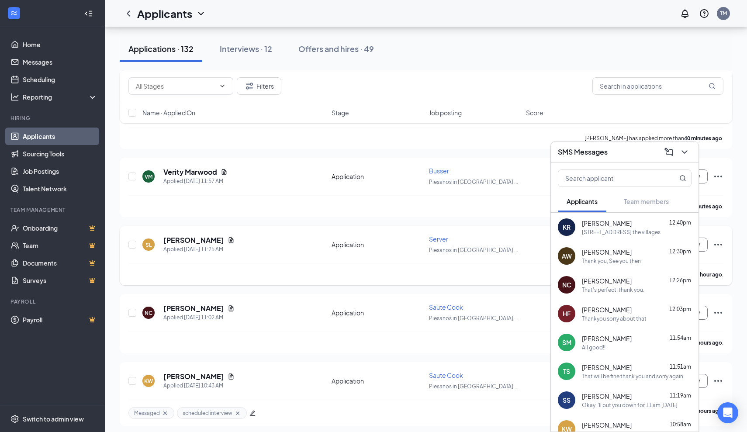
click at [489, 265] on div "[PERSON_NAME] has applied more than an hour ago ." at bounding box center [425, 275] width 595 height 22
click at [684, 152] on icon "ChevronDown" at bounding box center [685, 151] width 6 height 3
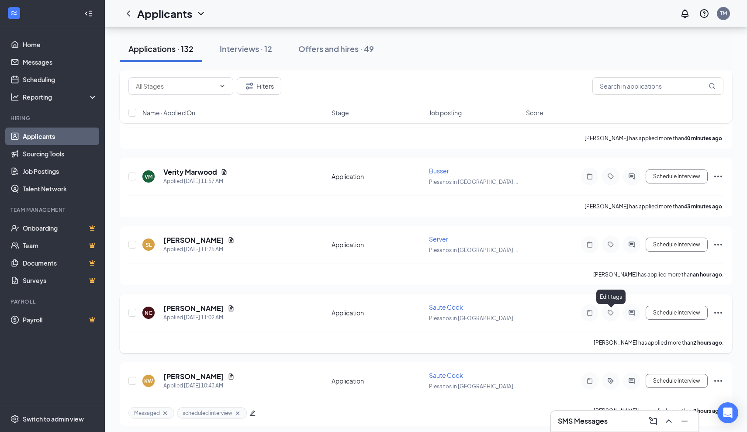
click at [612, 313] on icon "Tag" at bounding box center [611, 312] width 10 height 7
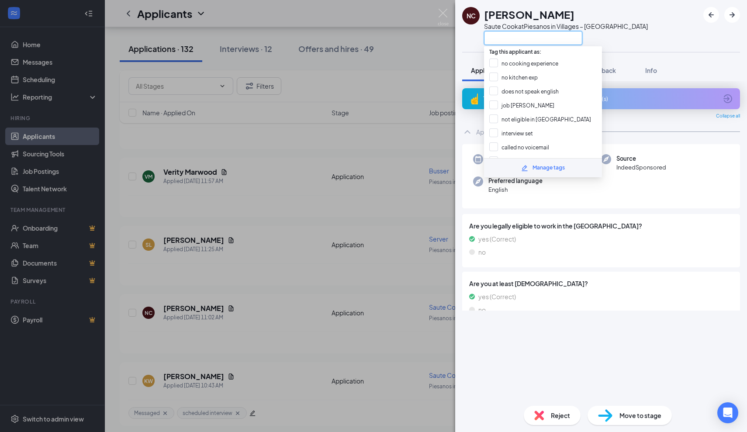
click at [531, 36] on input "text" at bounding box center [533, 38] width 98 height 14
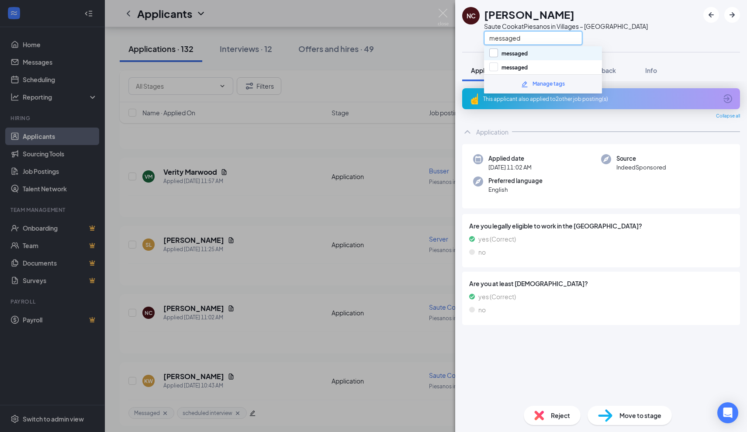
type input "messaged"
click at [495, 55] on div at bounding box center [493, 53] width 9 height 9
click at [495, 55] on input "messaged" at bounding box center [508, 54] width 38 height 10
click at [495, 55] on div at bounding box center [493, 53] width 9 height 9
click at [495, 55] on input "messaged" at bounding box center [508, 54] width 38 height 10
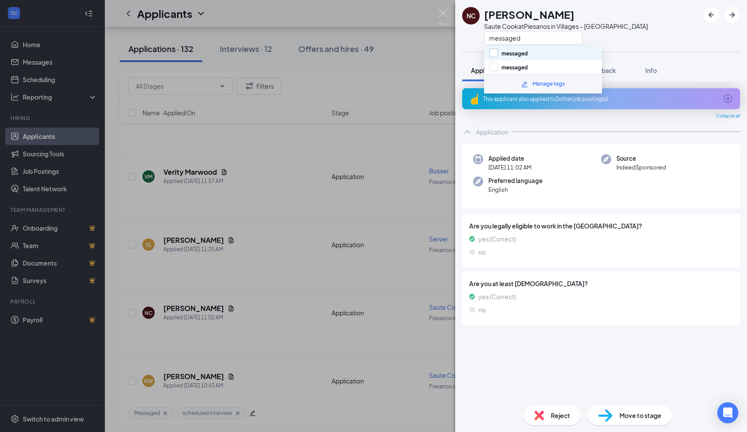
click at [491, 53] on input "messaged" at bounding box center [508, 54] width 38 height 10
checkbox input "true"
click at [445, 55] on div "NC [PERSON_NAME] Saute Cook at [GEOGRAPHIC_DATA] in Villages – Southern Trace m…" at bounding box center [373, 216] width 747 height 432
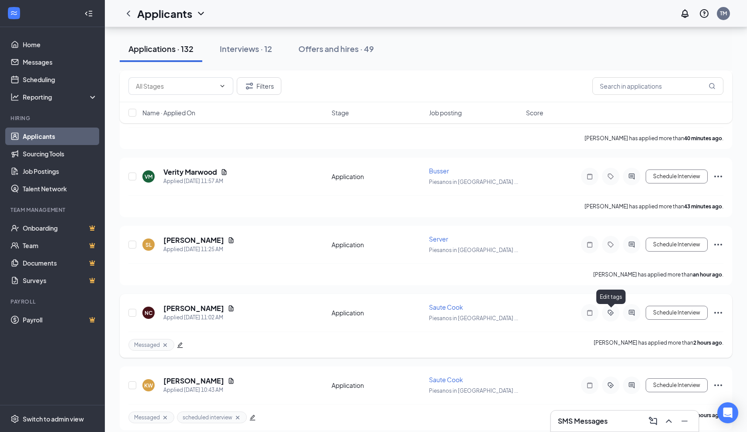
click at [611, 314] on icon "ActiveTag" at bounding box center [611, 312] width 10 height 7
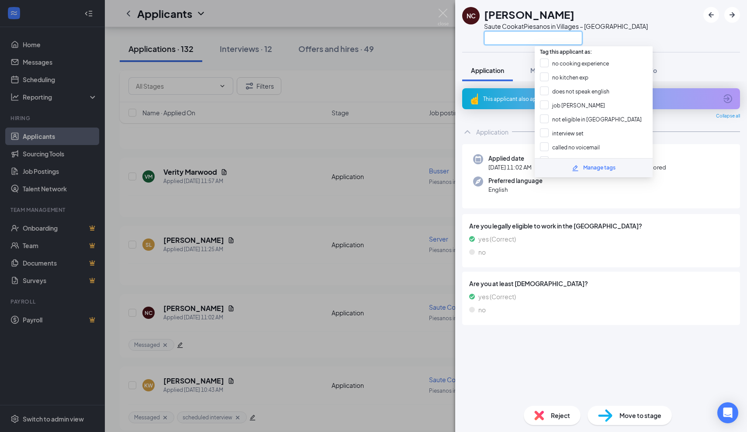
click at [504, 35] on input "text" at bounding box center [533, 38] width 98 height 14
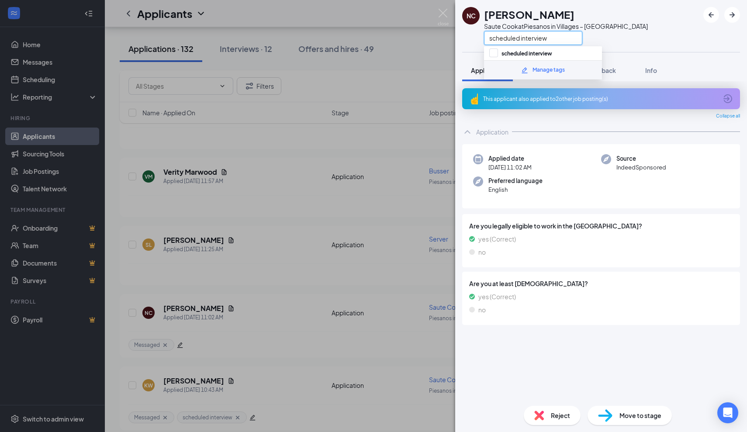
drag, startPoint x: 504, startPoint y: 35, endPoint x: 523, endPoint y: 35, distance: 18.8
click at [523, 35] on input "scheduled interview" at bounding box center [533, 38] width 98 height 14
type input "scheduled interview"
click at [489, 50] on div "scheduled interview" at bounding box center [543, 53] width 118 height 14
checkbox input "true"
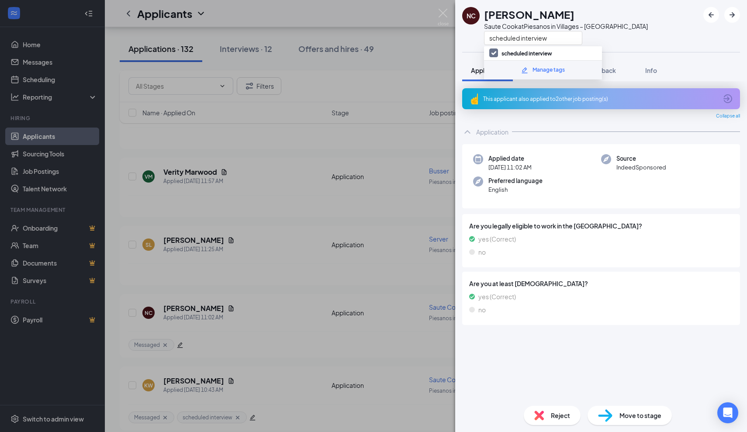
click at [432, 64] on div "NC [PERSON_NAME] Saute Cook at [GEOGRAPHIC_DATA] in Villages – Southern Trace s…" at bounding box center [373, 216] width 747 height 432
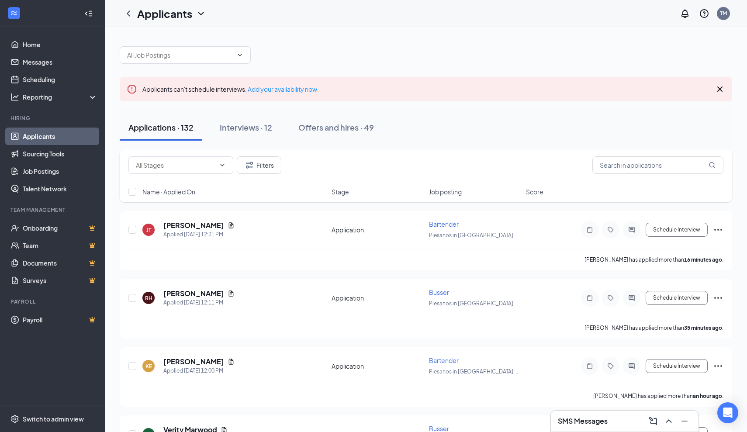
click at [721, 90] on icon "Cross" at bounding box center [720, 89] width 5 height 5
click at [605, 418] on h3 "SMS Messages" at bounding box center [583, 421] width 50 height 10
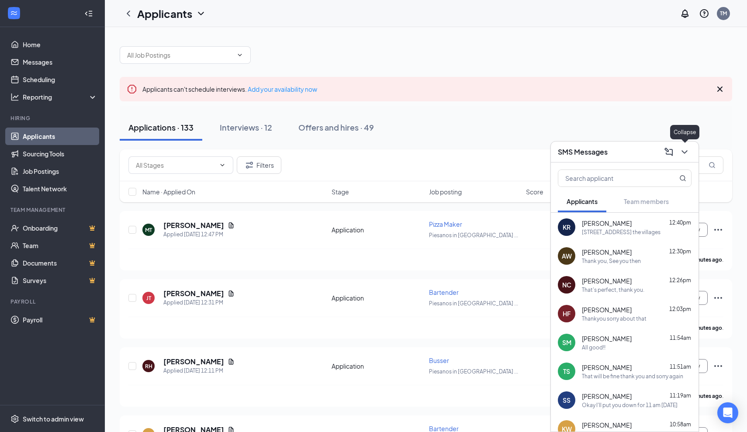
click at [685, 152] on icon "ChevronDown" at bounding box center [685, 152] width 10 height 10
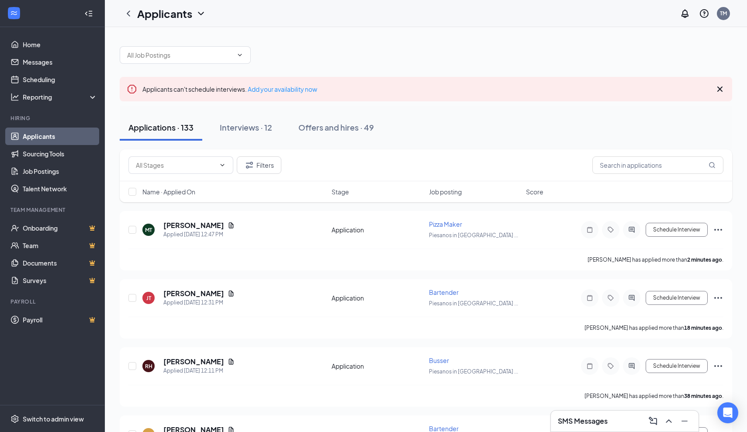
click at [721, 90] on icon "Cross" at bounding box center [720, 89] width 5 height 5
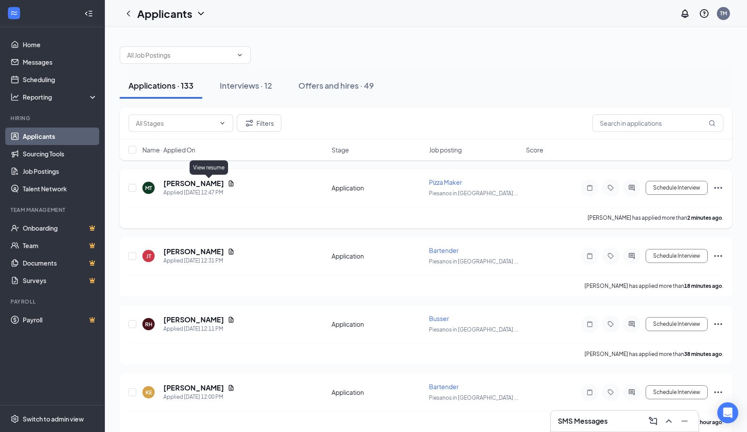
click at [229, 184] on icon "Document" at bounding box center [231, 183] width 5 height 6
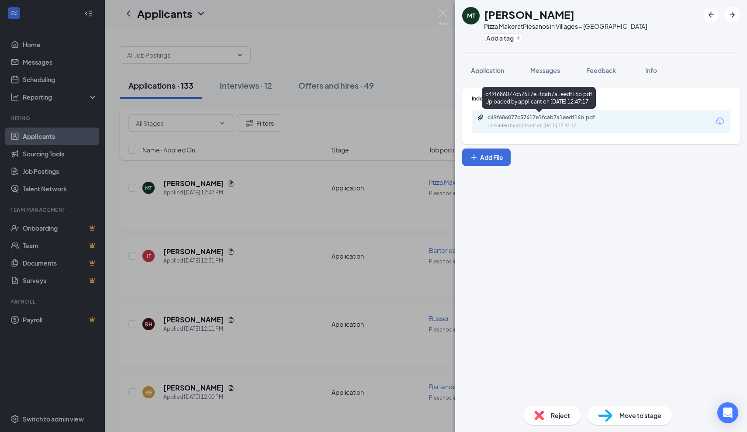
click at [525, 119] on div "c49f686077c57617e1fcab7a1eedf16b.pdf" at bounding box center [549, 117] width 122 height 7
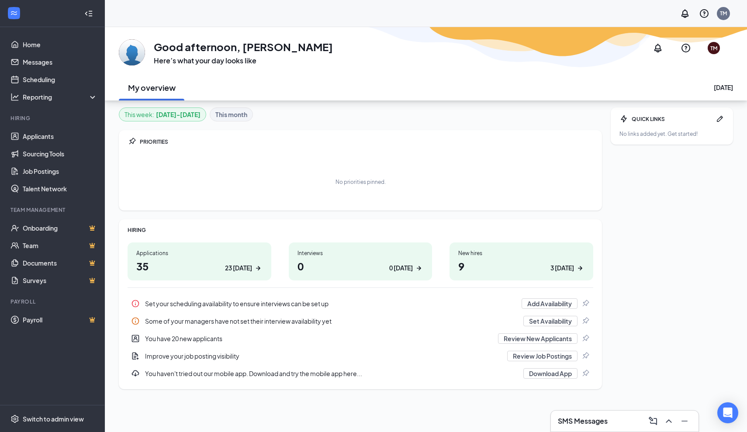
scroll to position [27, 0]
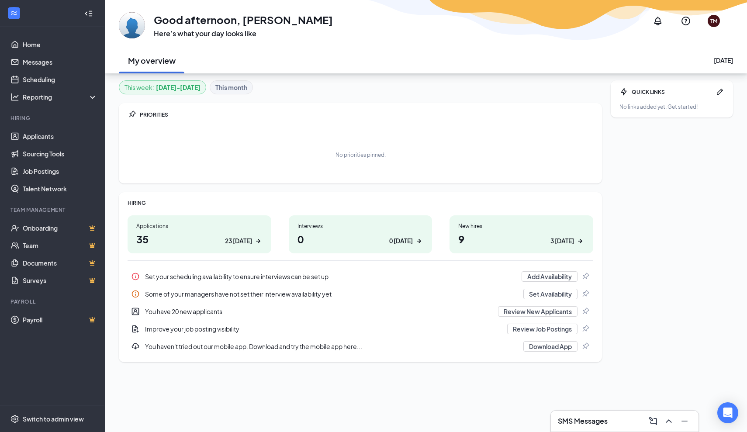
click at [621, 417] on div "SMS Messages" at bounding box center [625, 421] width 134 height 14
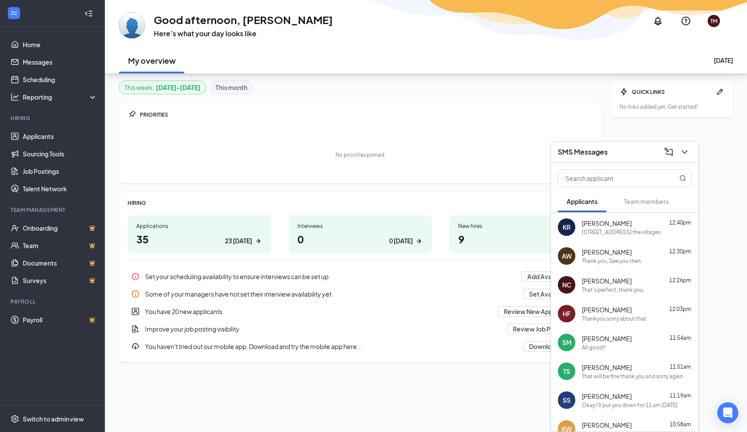
click at [619, 12] on div "GA Good afternoon, [PERSON_NAME] Here’s what your day looks like TM" at bounding box center [426, 20] width 614 height 35
click at [683, 154] on icon "ChevronDown" at bounding box center [685, 152] width 10 height 10
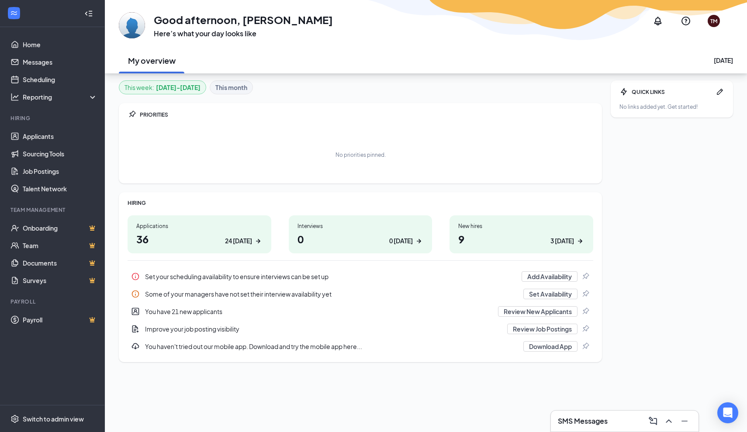
click at [616, 426] on div "SMS Messages" at bounding box center [625, 421] width 134 height 14
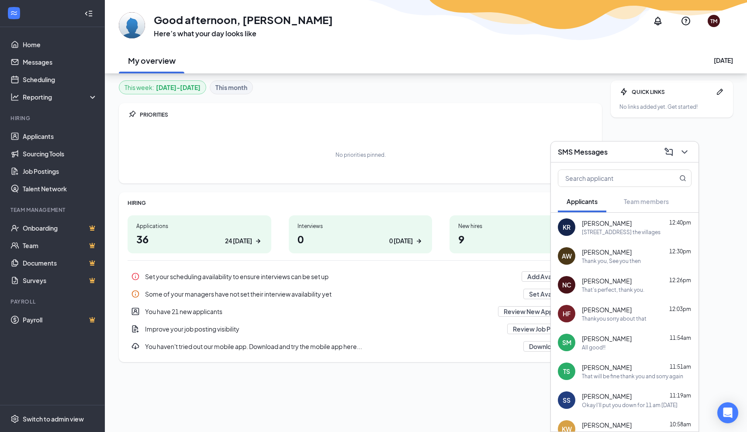
click at [205, 236] on h1 "36 24 today" at bounding box center [199, 239] width 126 height 15
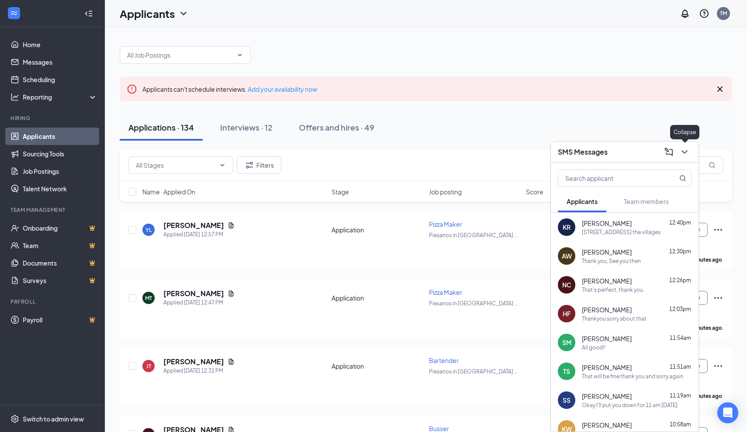
click at [687, 152] on icon "ChevronDown" at bounding box center [685, 152] width 10 height 10
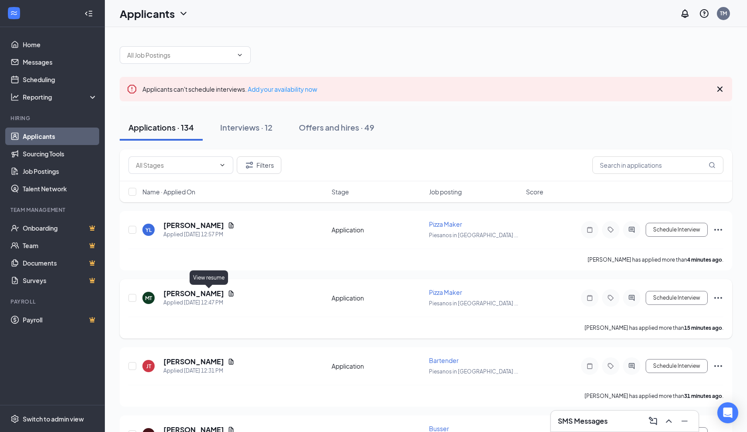
click at [228, 295] on icon "Document" at bounding box center [231, 293] width 7 height 7
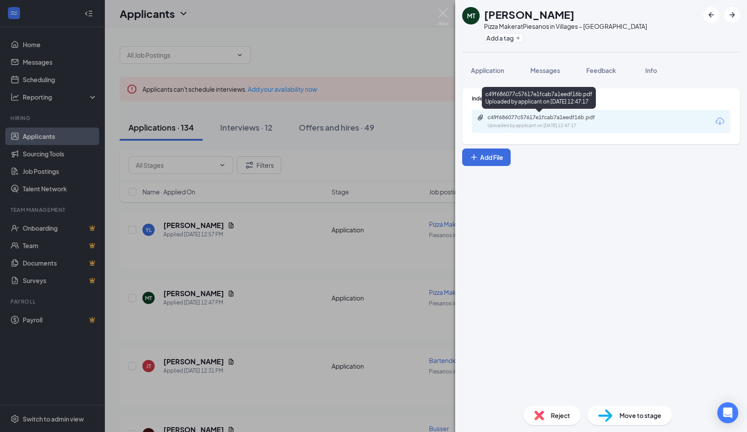
click at [573, 121] on div "c49f686077c57617e1fcab7a1eedf16b.pdf Uploaded by applicant on [DATE] 12:47:17" at bounding box center [548, 121] width 142 height 15
click at [558, 407] on div "Reject" at bounding box center [552, 415] width 57 height 19
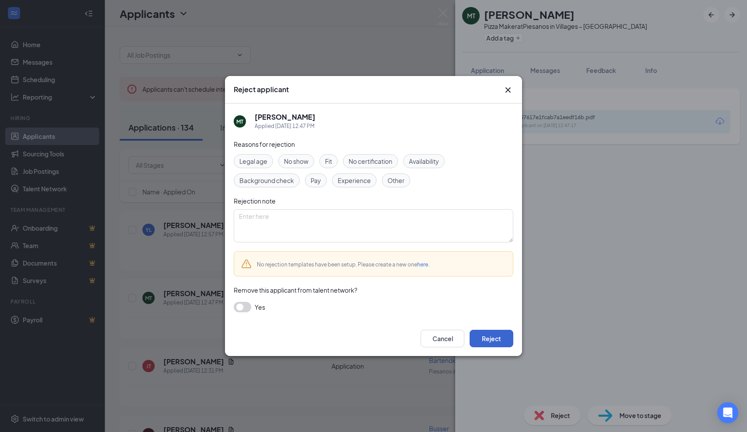
click at [490, 339] on button "Reject" at bounding box center [492, 338] width 44 height 17
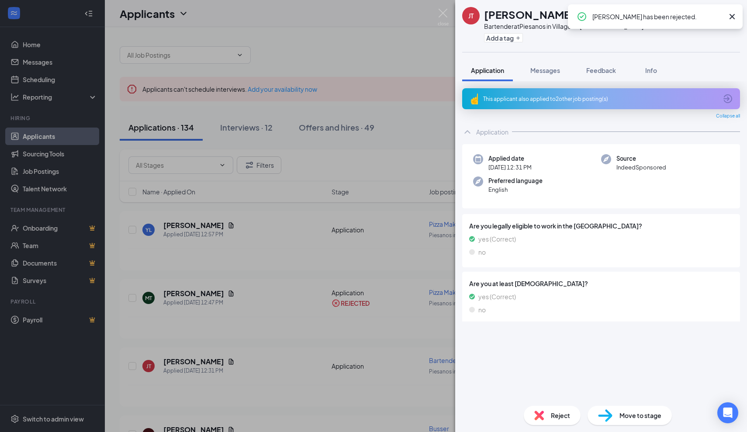
click at [267, 249] on div "JT Jessica Tipton Bartender at Piesanos in Villages – Southern Trace Add a tag …" at bounding box center [373, 216] width 747 height 432
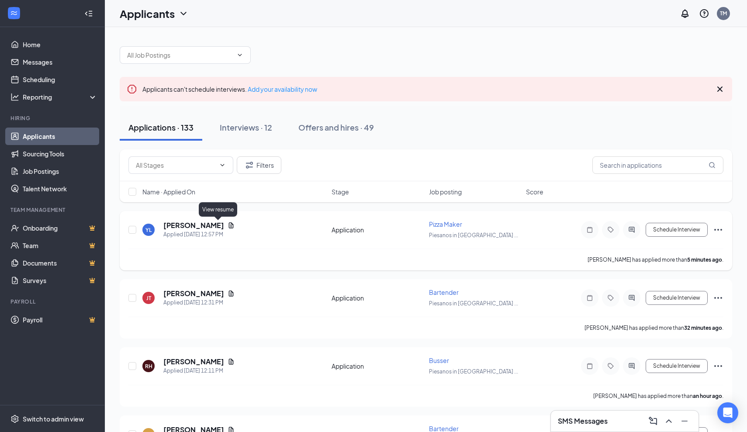
click at [229, 225] on icon "Document" at bounding box center [231, 225] width 5 height 6
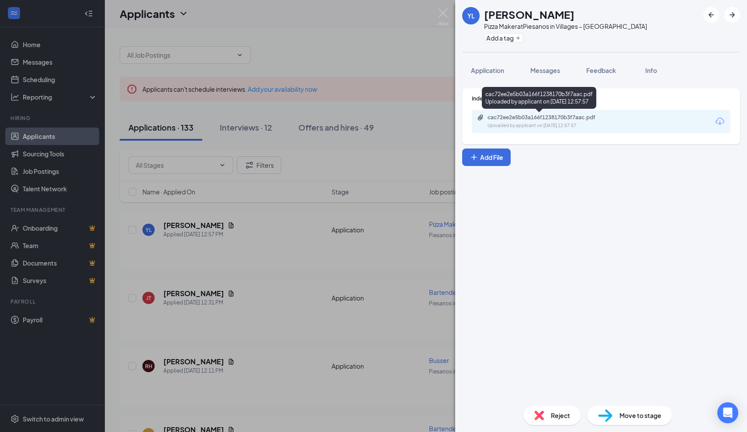
click at [543, 120] on div "cac72ee2e5b03a166f1238170b3f7aac.pdf" at bounding box center [549, 117] width 122 height 7
click at [556, 419] on span "Reject" at bounding box center [560, 416] width 19 height 10
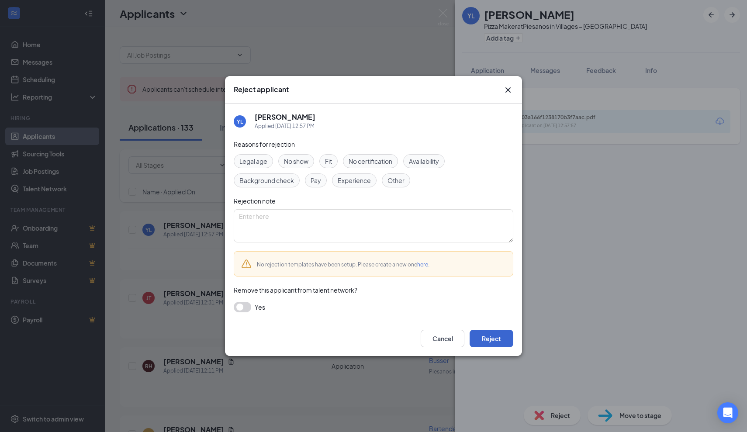
click at [483, 337] on button "Reject" at bounding box center [492, 338] width 44 height 17
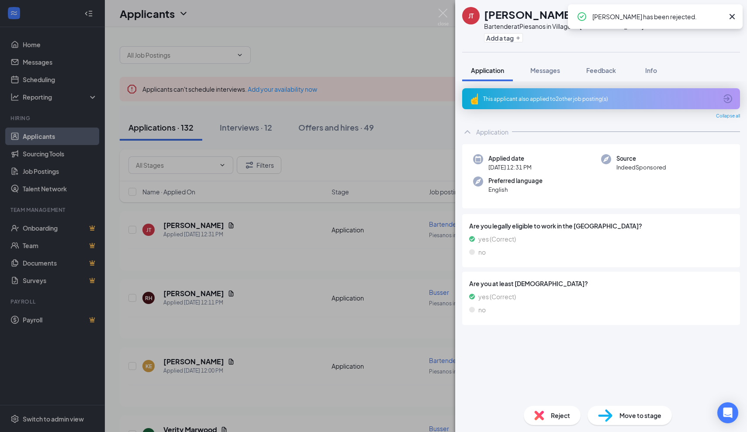
click at [423, 163] on div "JT Jessica Tipton Bartender at Piesanos in Villages – Southern Trace Add a tag …" at bounding box center [373, 216] width 747 height 432
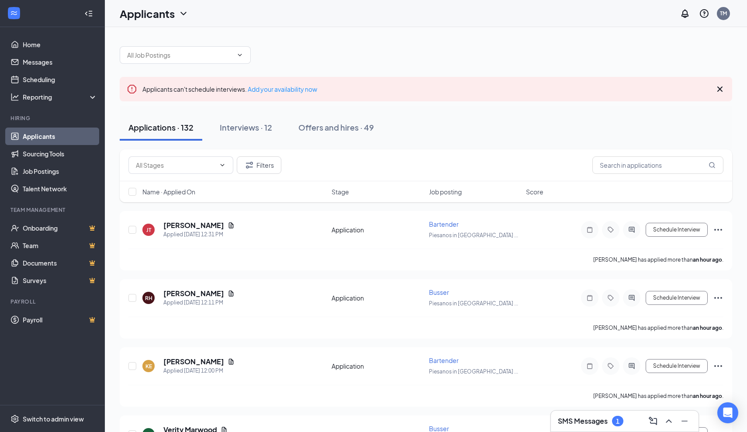
click at [607, 427] on div "SMS Messages 1" at bounding box center [625, 421] width 134 height 14
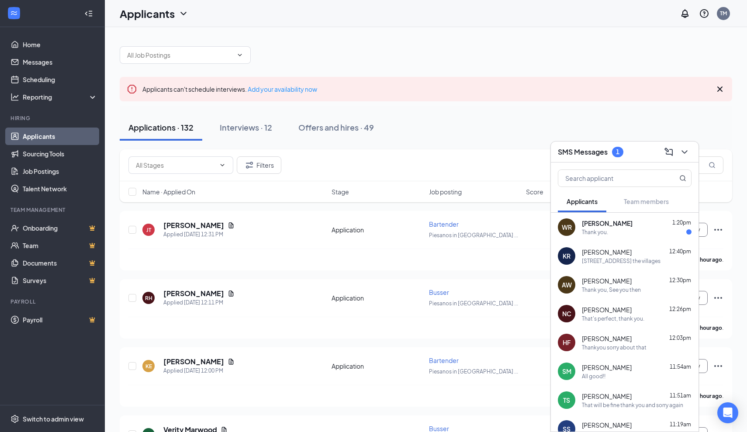
click at [608, 224] on span "[PERSON_NAME]" at bounding box center [607, 223] width 51 height 9
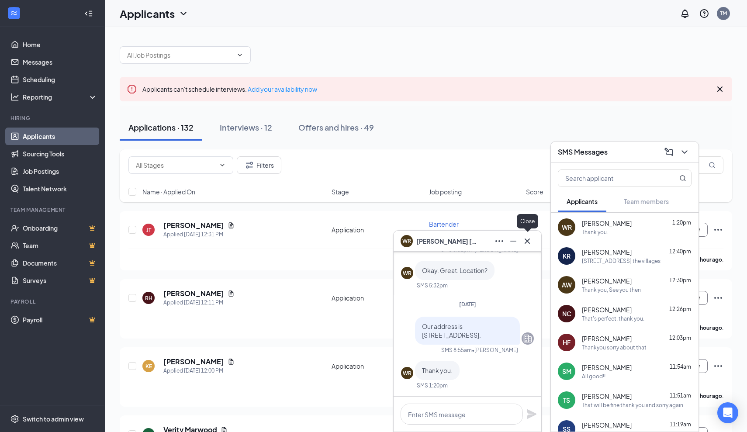
click at [527, 243] on icon "Cross" at bounding box center [527, 241] width 10 height 10
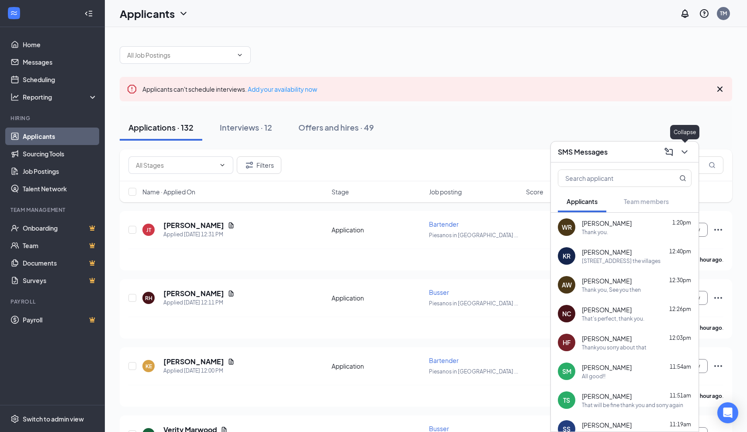
click at [687, 154] on icon "ChevronDown" at bounding box center [685, 152] width 10 height 10
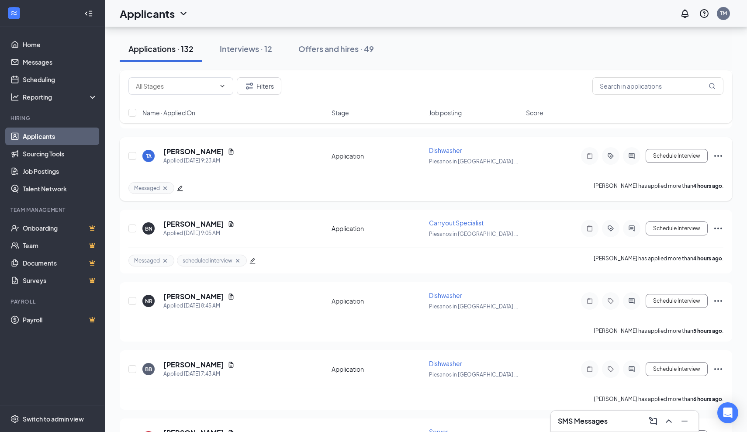
scroll to position [771, 0]
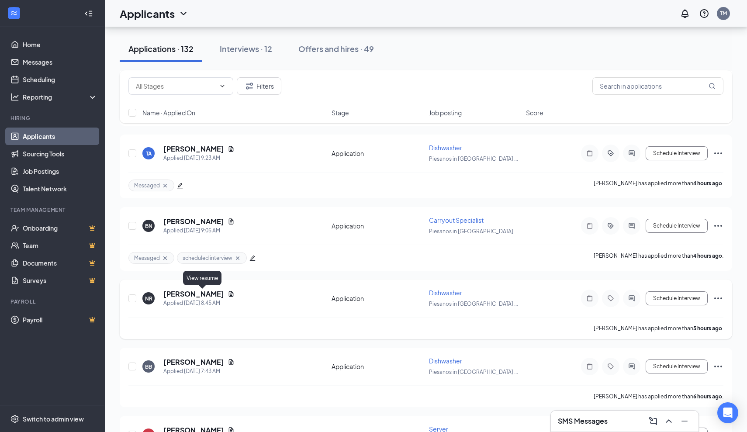
click at [229, 293] on icon "Document" at bounding box center [231, 294] width 5 height 6
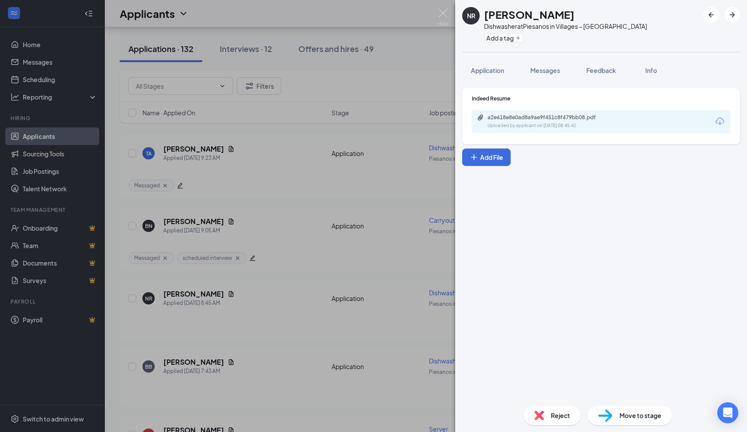
click at [560, 130] on div "a2e618e8e0ad8a9ae9f451c8f479bb08.pdf Uploaded by applicant on [DATE] 08:45:42" at bounding box center [601, 121] width 259 height 23
click at [560, 118] on div "a2e618e8e0ad8a9ae9f451c8f479bb08.pdf" at bounding box center [549, 117] width 122 height 7
click at [423, 210] on div "NR [PERSON_NAME] Dishwasher at [GEOGRAPHIC_DATA] in Villages – [GEOGRAPHIC_DATA…" at bounding box center [373, 216] width 747 height 432
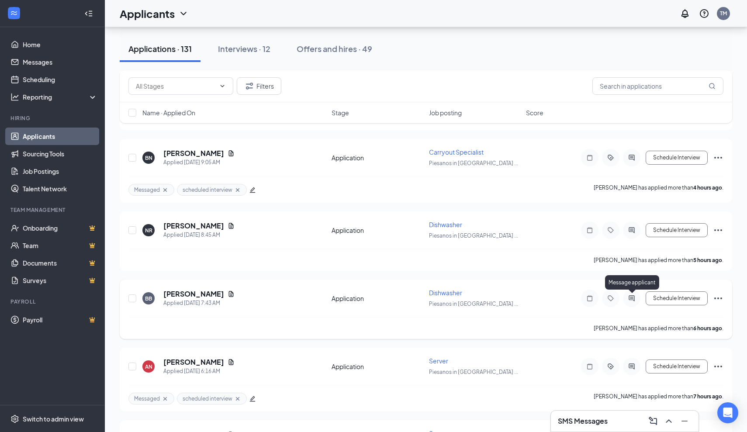
click at [630, 298] on icon "ActiveChat" at bounding box center [632, 298] width 10 height 7
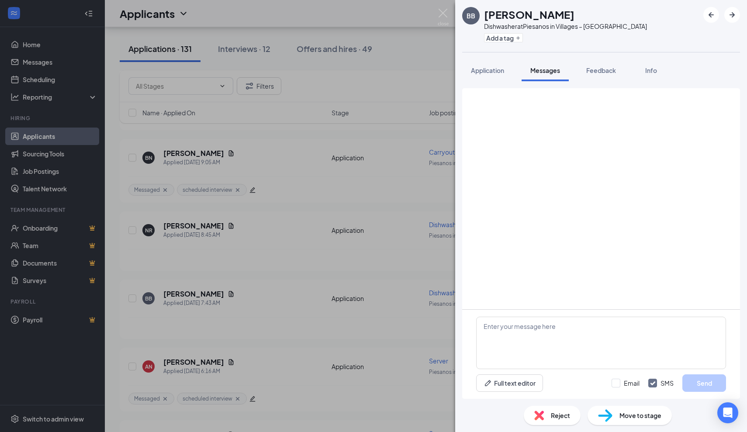
click at [336, 280] on div "BB Brian Bowers Dishwasher at Piesanos in Villages – Southern Trace Add a tag A…" at bounding box center [373, 216] width 747 height 432
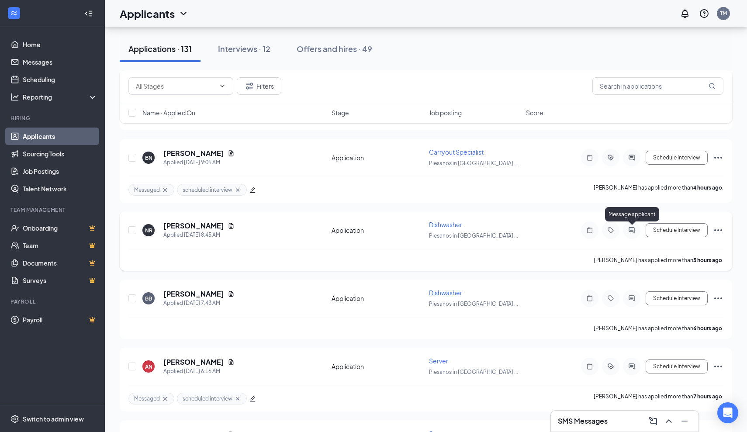
click at [631, 230] on icon "ActiveChat" at bounding box center [632, 230] width 6 height 6
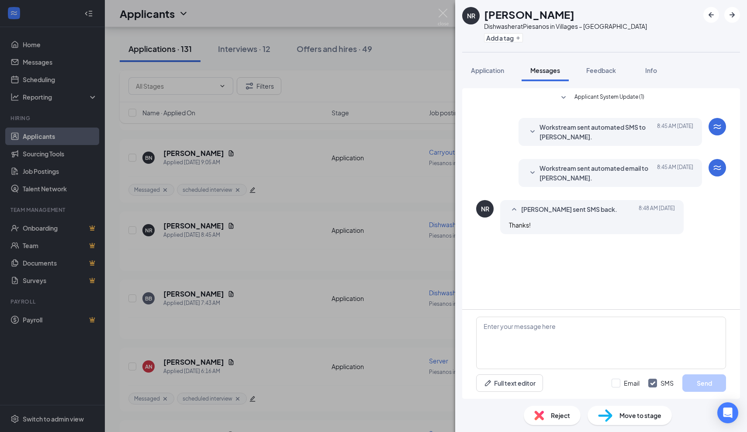
click at [420, 252] on div "NR Neil Rider Dishwasher at Piesanos in Villages – Southern Trace Add a tag App…" at bounding box center [373, 216] width 747 height 432
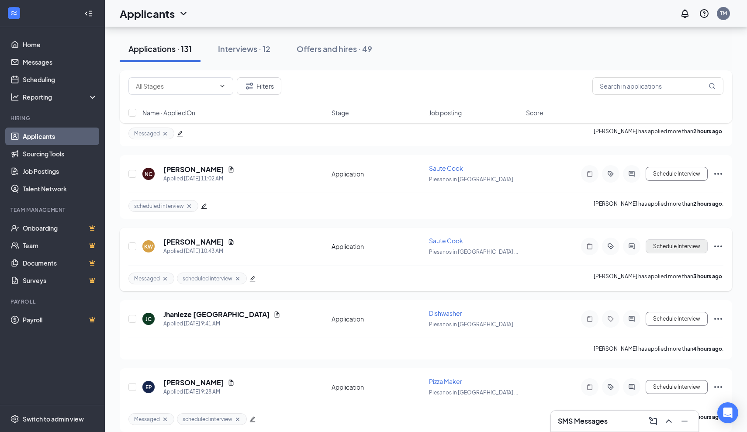
scroll to position [403, 0]
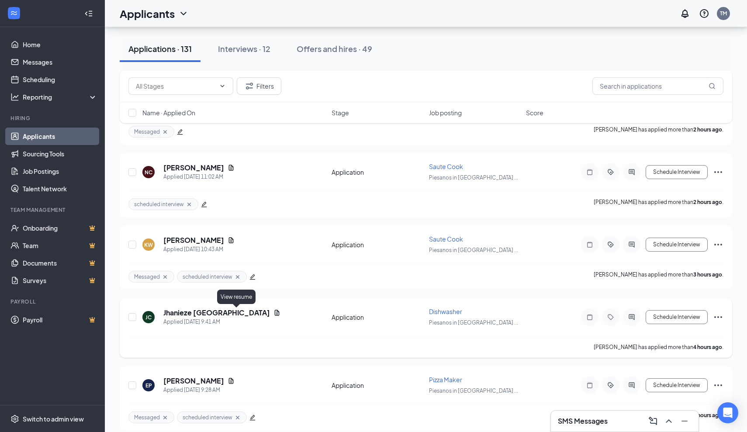
click at [275, 313] on icon "Document" at bounding box center [277, 313] width 5 height 6
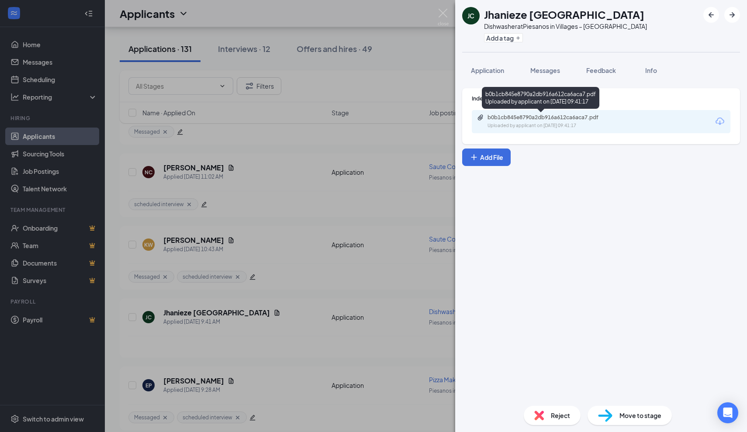
click at [542, 116] on div "b0b1cb845e8790a2db916a612ca6aca7.pdf" at bounding box center [549, 117] width 122 height 7
click at [555, 419] on span "Reject" at bounding box center [560, 416] width 19 height 10
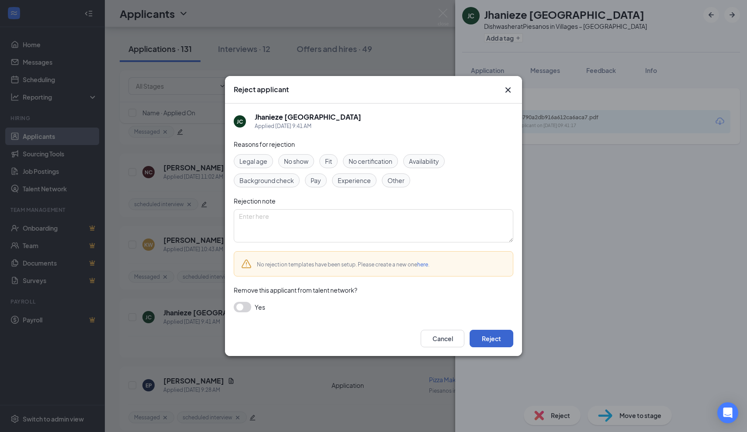
click at [493, 336] on button "Reject" at bounding box center [492, 338] width 44 height 17
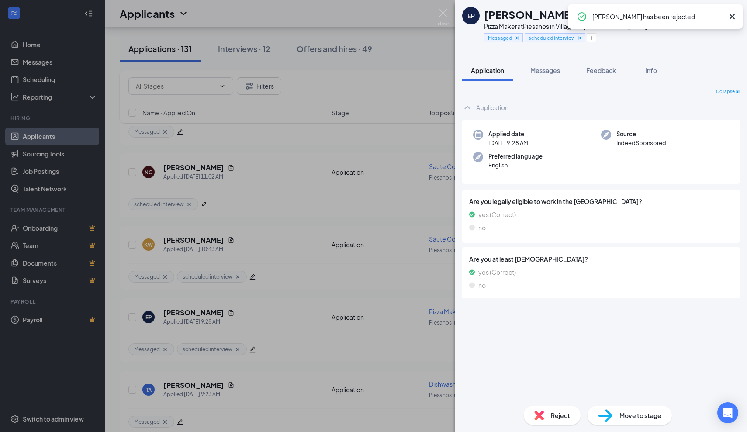
click at [396, 141] on div "EP [PERSON_NAME] Pizza Maker at [GEOGRAPHIC_DATA] in Villages – [GEOGRAPHIC_DAT…" at bounding box center [373, 216] width 747 height 432
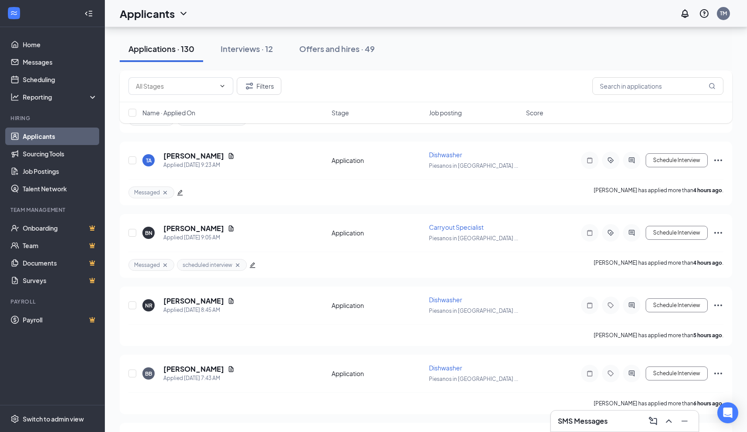
scroll to position [633, 0]
click at [229, 368] on icon "Document" at bounding box center [231, 368] width 5 height 6
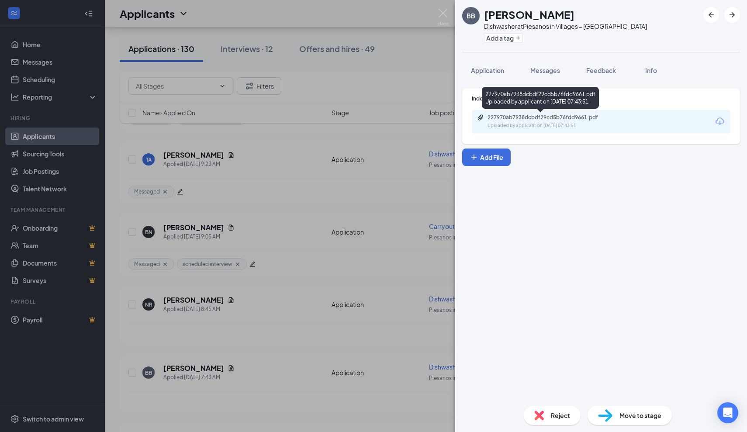
click at [579, 125] on div "Uploaded by applicant on Sep 16, 2025 at 07:43:51" at bounding box center [553, 125] width 131 height 7
click at [545, 417] on div "Reject" at bounding box center [552, 415] width 57 height 19
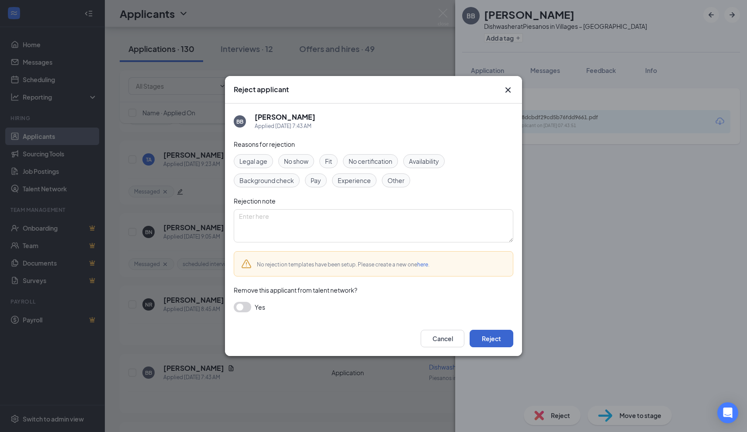
click at [492, 336] on button "Reject" at bounding box center [492, 338] width 44 height 17
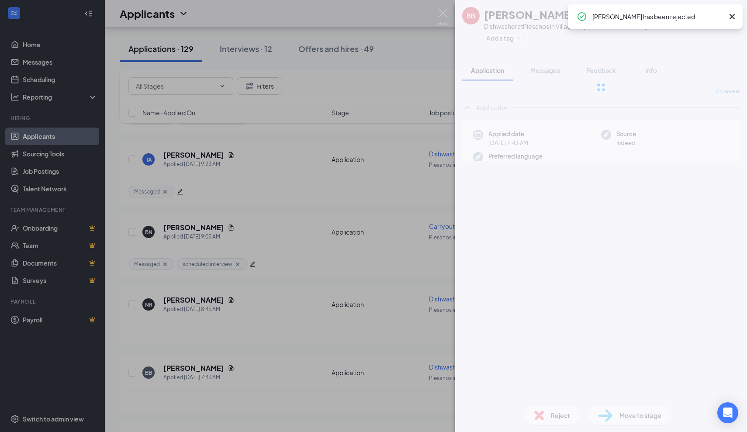
click at [426, 98] on div "BB Brian Bowers Dishwasher at Piesanos in Villages – Southern Trace Add a tag A…" at bounding box center [373, 216] width 747 height 432
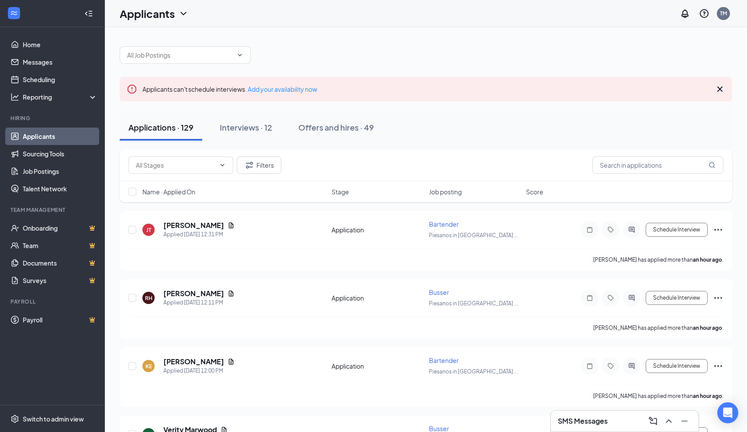
click at [163, 14] on h1 "Applicants" at bounding box center [147, 13] width 55 height 15
click at [158, 39] on link "Applicants" at bounding box center [172, 38] width 94 height 9
click at [243, 58] on icon "ChevronDown" at bounding box center [239, 55] width 7 height 7
click at [239, 52] on icon "ChevronDown" at bounding box center [239, 55] width 7 height 7
click at [231, 53] on input "text" at bounding box center [180, 55] width 106 height 10
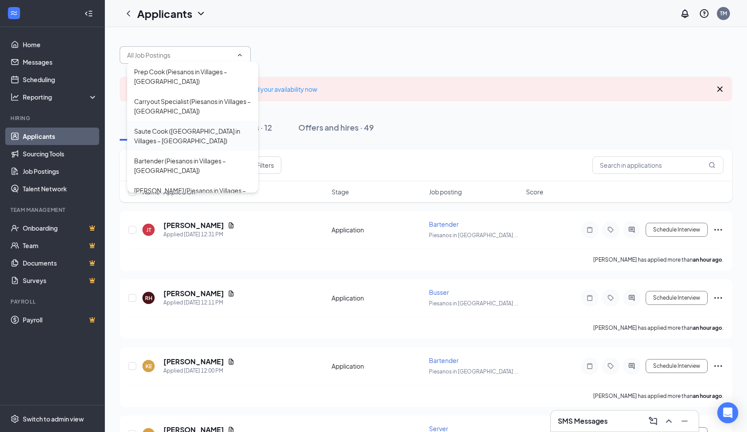
click at [215, 132] on div "Saute Cook (Piesanos in Villages – Southern Trace)" at bounding box center [192, 135] width 117 height 19
type input "Saute Cook (Piesanos in Villages – Southern Trace)"
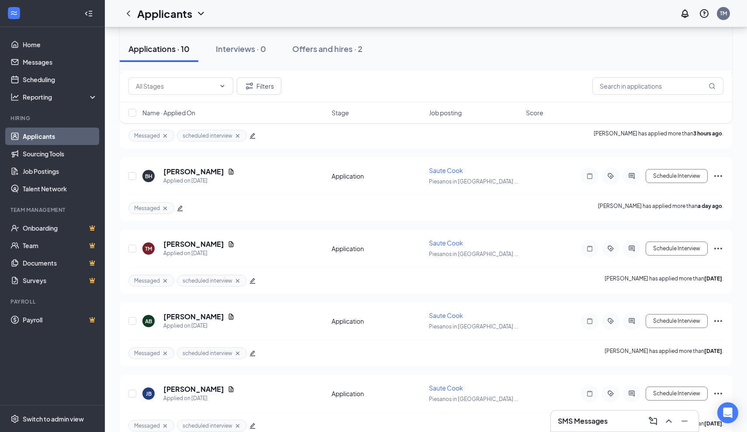
scroll to position [223, 0]
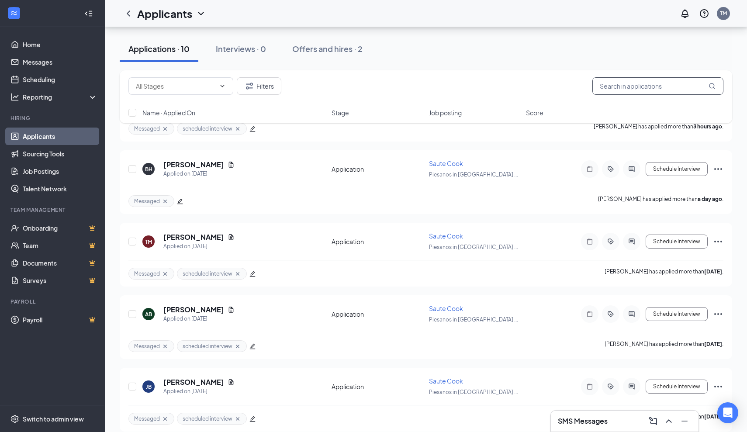
click at [628, 86] on input "text" at bounding box center [658, 85] width 131 height 17
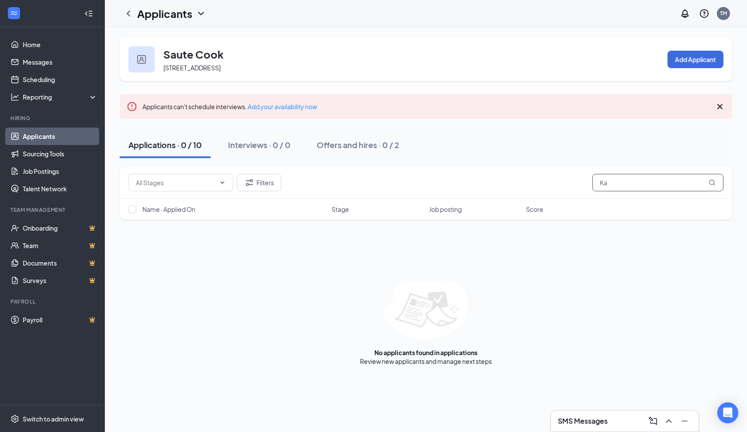
type input "K"
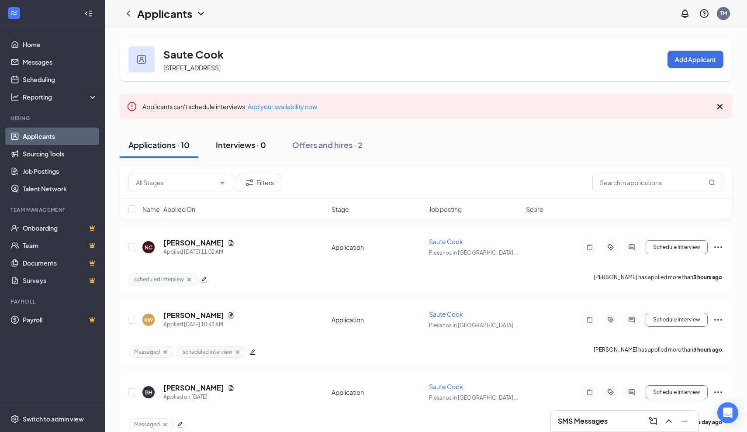
click at [246, 147] on div "Interviews · 0" at bounding box center [241, 144] width 50 height 11
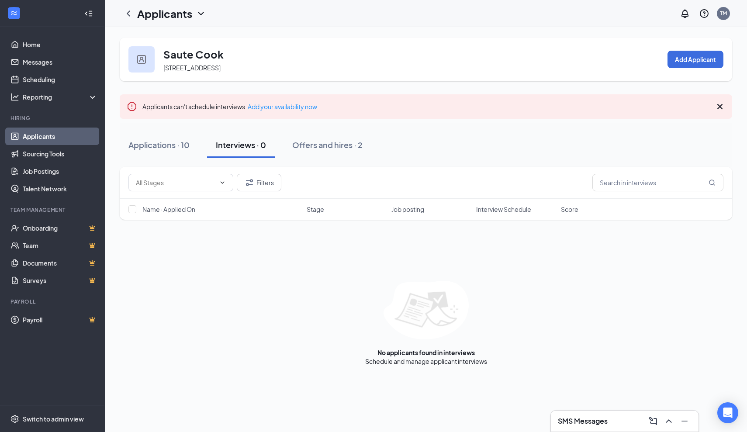
click at [177, 11] on h1 "Applicants" at bounding box center [164, 13] width 55 height 15
click at [170, 37] on link "Applicants" at bounding box center [189, 38] width 94 height 9
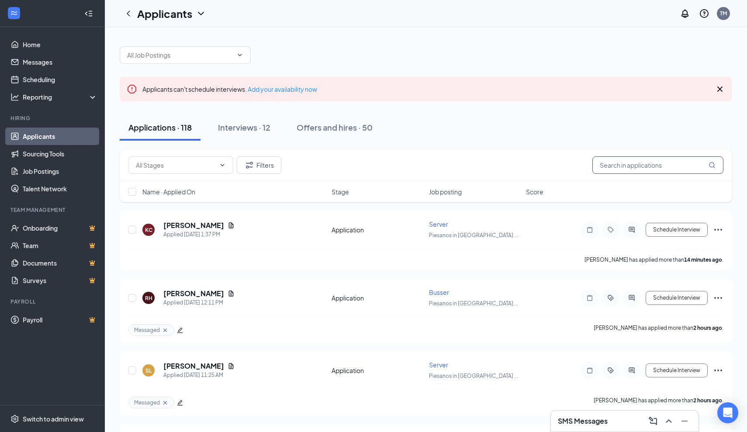
click at [670, 165] on input "text" at bounding box center [658, 164] width 131 height 17
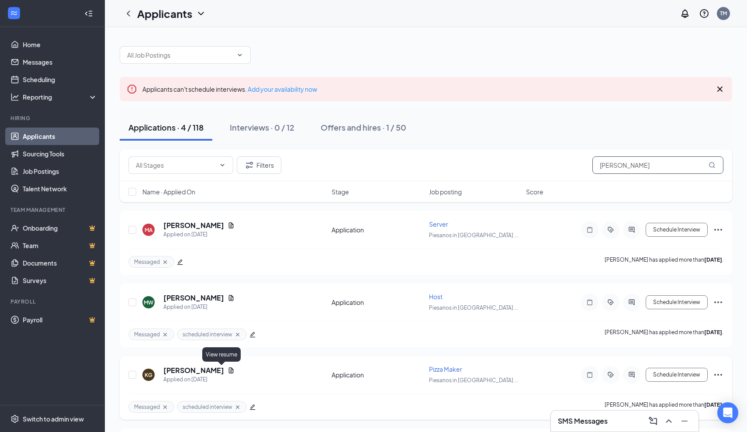
type input "kay"
click at [229, 372] on icon "Document" at bounding box center [231, 371] width 5 height 6
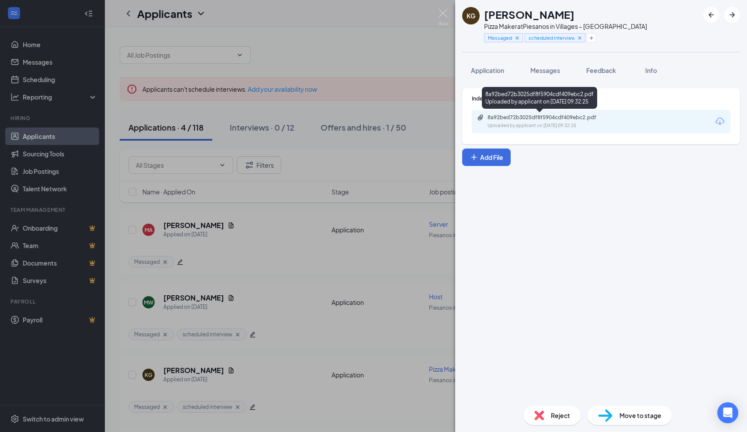
click at [534, 124] on div "Uploaded by applicant on Sep 10, 2025 at 09:32:25" at bounding box center [553, 125] width 131 height 7
click at [412, 265] on div "KG Kaylee Graham Pizza Maker at Piesanos in Villages – Southern Trace Messaged …" at bounding box center [373, 216] width 747 height 432
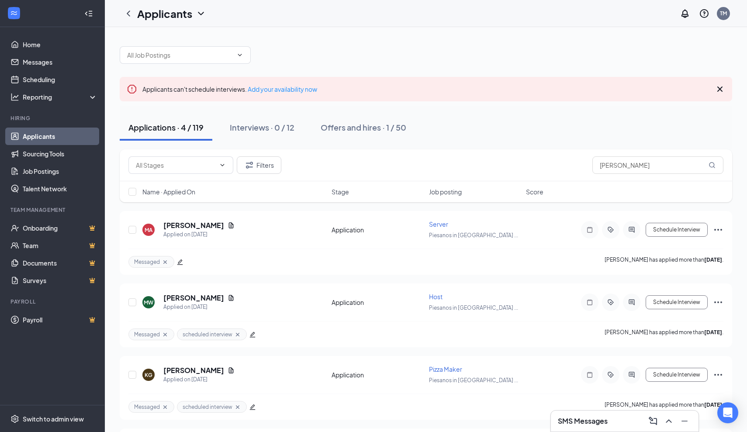
click at [610, 432] on div "SMS Messages" at bounding box center [625, 421] width 149 height 22
click at [604, 417] on h3 "SMS Messages" at bounding box center [583, 421] width 50 height 10
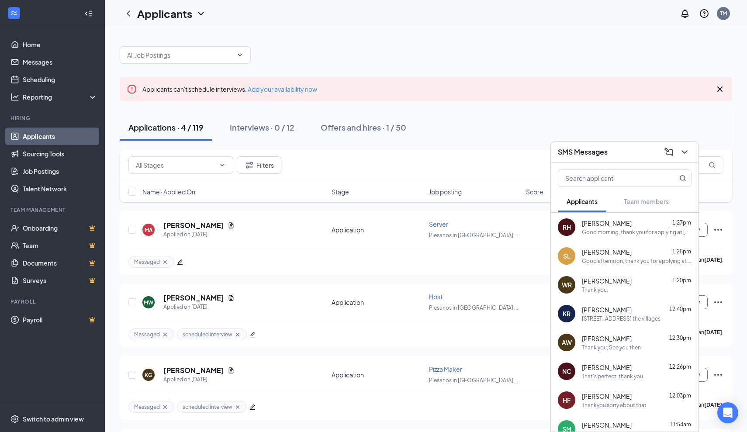
click at [635, 89] on div "Applicants can't schedule interviews. Add your availability now" at bounding box center [426, 89] width 613 height 24
click at [686, 153] on icon "ChevronDown" at bounding box center [685, 151] width 6 height 3
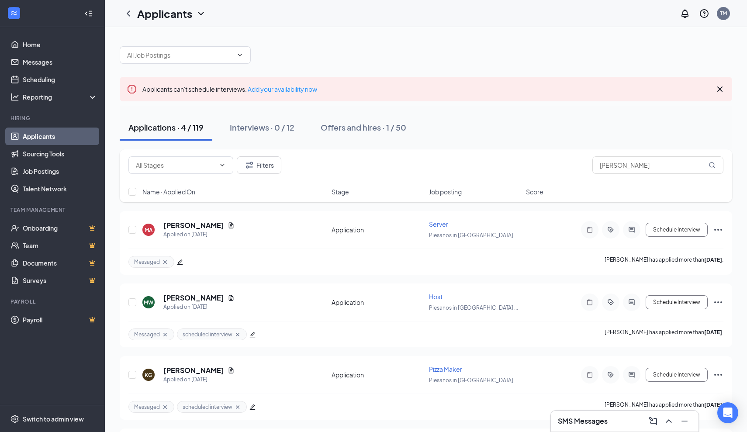
click at [719, 90] on icon "Cross" at bounding box center [720, 89] width 5 height 5
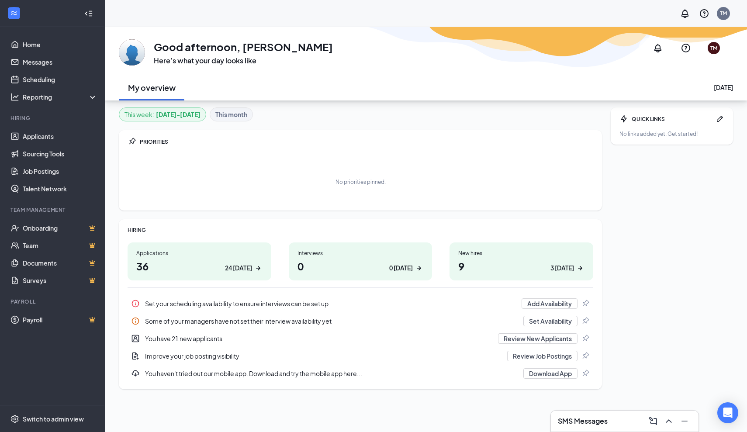
scroll to position [27, 0]
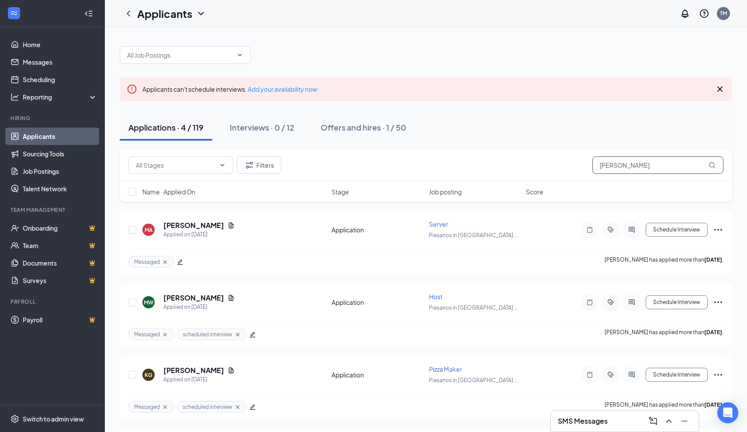
click at [636, 168] on input "[PERSON_NAME]" at bounding box center [658, 164] width 131 height 17
type input "k"
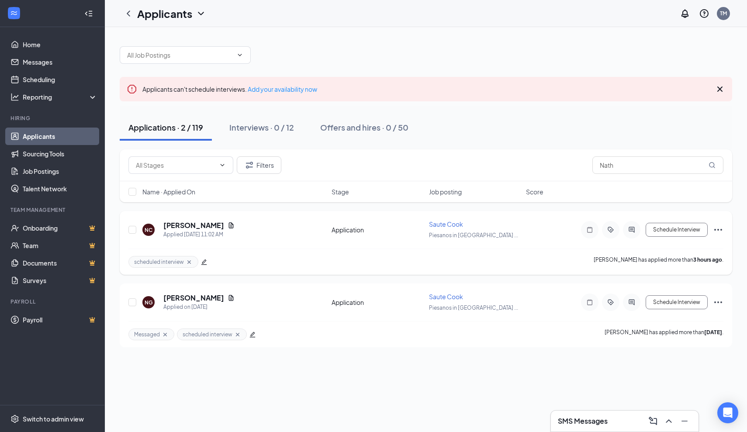
drag, startPoint x: 636, startPoint y: 168, endPoint x: 218, endPoint y: 226, distance: 421.8
click at [229, 226] on icon "Document" at bounding box center [231, 225] width 5 height 6
click at [228, 223] on icon "Document" at bounding box center [231, 225] width 7 height 7
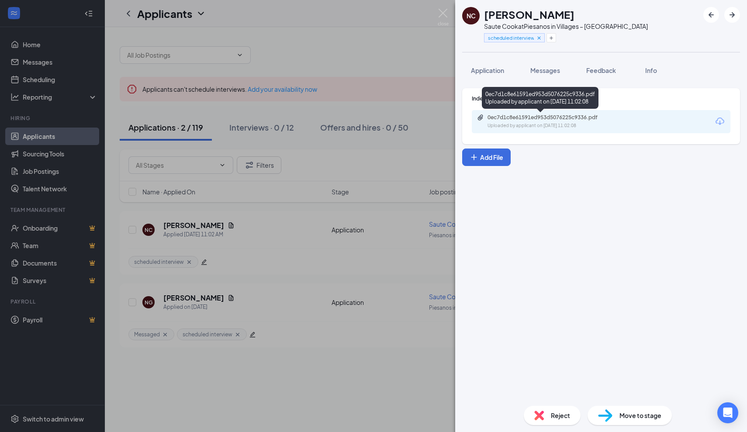
click at [578, 116] on div "0ec7d1c8e61591ed953d5076225c9336.pdf" at bounding box center [549, 117] width 122 height 7
click at [387, 64] on div "NC [PERSON_NAME] Saute Cook at [GEOGRAPHIC_DATA] in Villages – Southern Trace s…" at bounding box center [373, 216] width 747 height 432
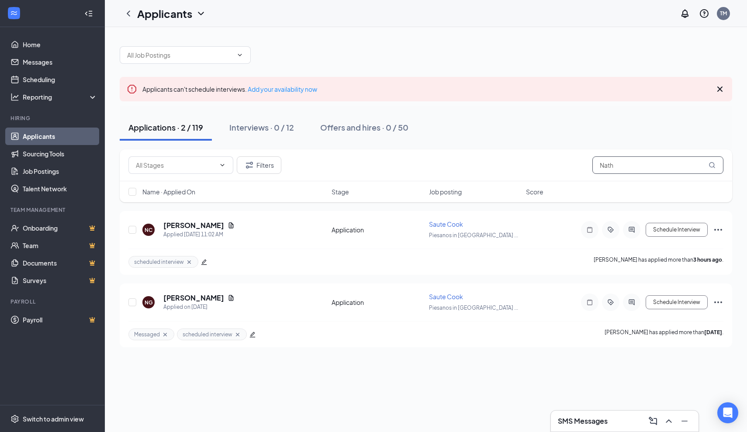
click at [629, 170] on input "Nath" at bounding box center [658, 164] width 131 height 17
type input "N"
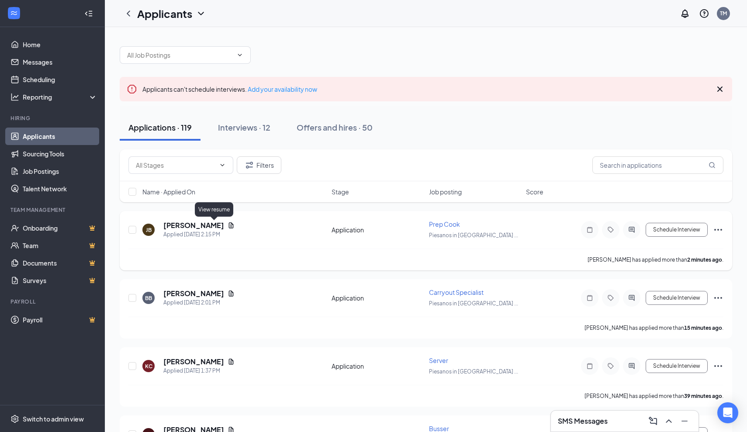
click at [228, 226] on icon "Document" at bounding box center [231, 225] width 7 height 7
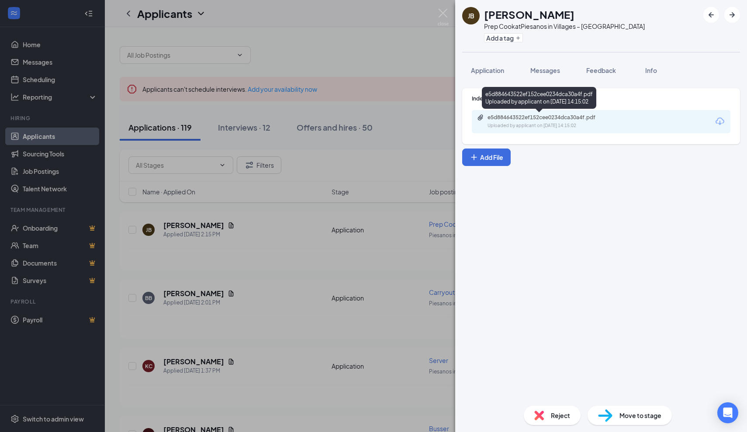
click at [528, 119] on div "e5d884643522ef152cee0234dca30a4f.pdf" at bounding box center [549, 117] width 122 height 7
click at [561, 414] on span "Reject" at bounding box center [560, 416] width 19 height 10
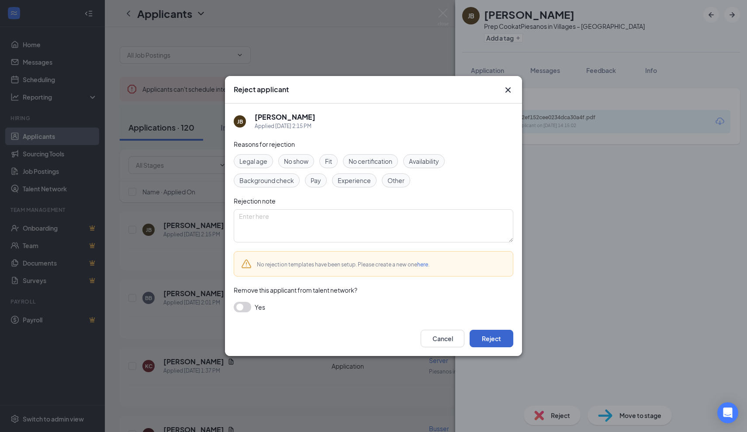
click at [496, 337] on button "Reject" at bounding box center [492, 338] width 44 height 17
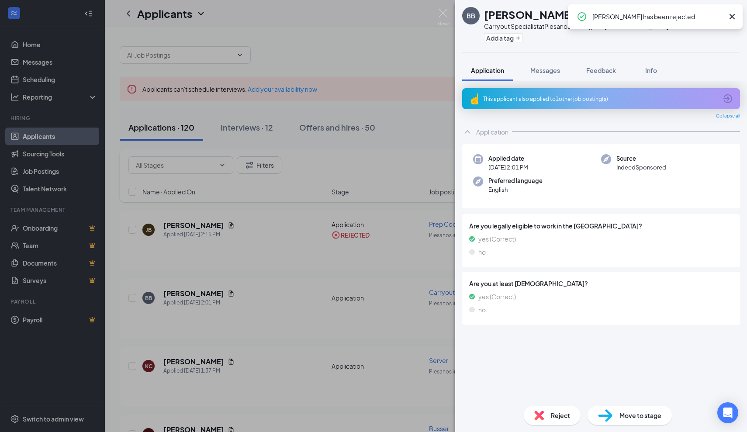
click at [299, 250] on div "BB Brennen Burden Carryout Specialist at Piesanos in Villages – Southern Trace …" at bounding box center [373, 216] width 747 height 432
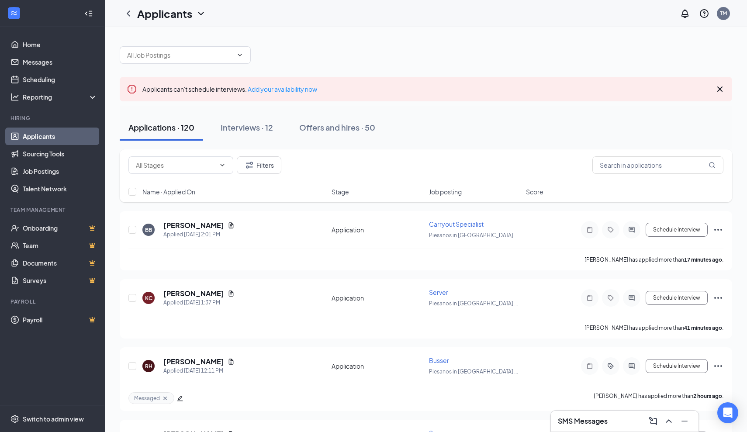
click at [626, 424] on div "SMS Messages" at bounding box center [625, 421] width 134 height 14
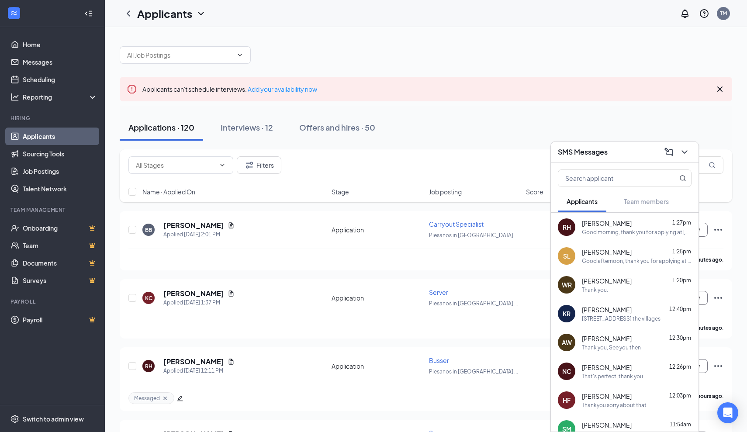
click at [610, 375] on div "That's perfect, thank you." at bounding box center [613, 376] width 62 height 7
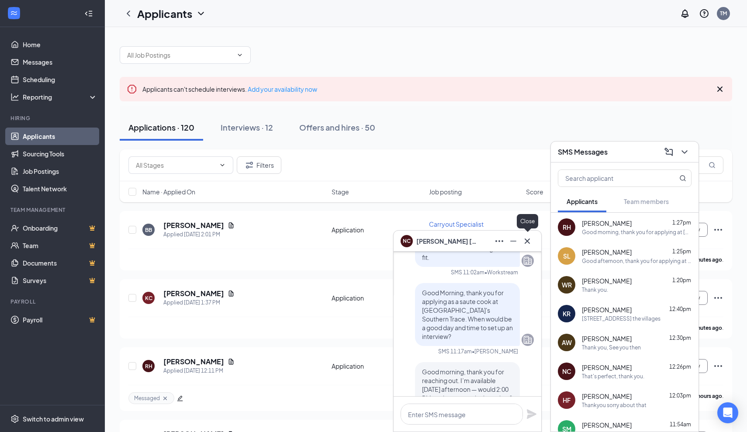
scroll to position [-128, 0]
drag, startPoint x: 529, startPoint y: 301, endPoint x: 529, endPoint y: 269, distance: 31.5
click at [528, 264] on div "Nathen Collins submitted their application Hi Nathen Collins, Thank you for app…" at bounding box center [467, 358] width 133 height 333
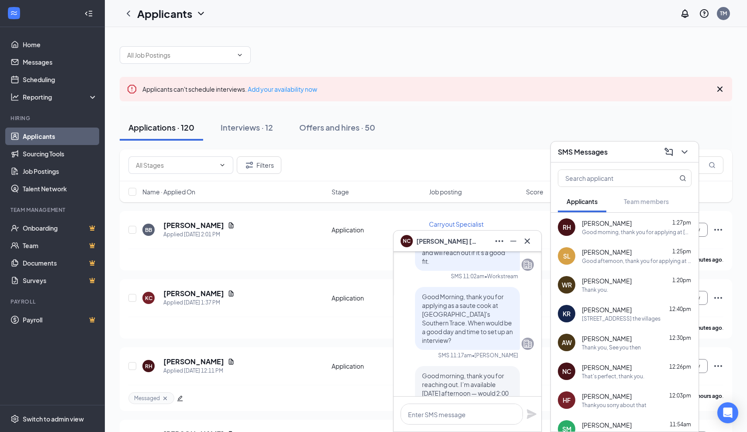
click at [528, 301] on div "Good Morning, thank you for applying as a saute cook at Piesano's Southern Trac…" at bounding box center [467, 318] width 133 height 63
click at [532, 245] on icon "Cross" at bounding box center [527, 241] width 10 height 10
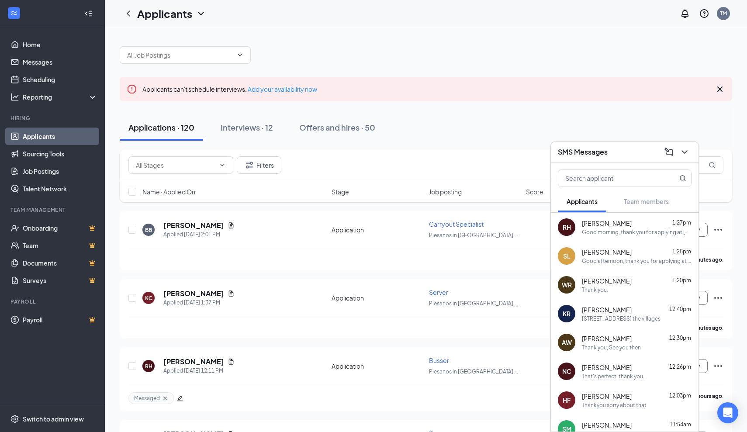
click at [638, 373] on div "That's perfect, thank you." at bounding box center [613, 376] width 62 height 7
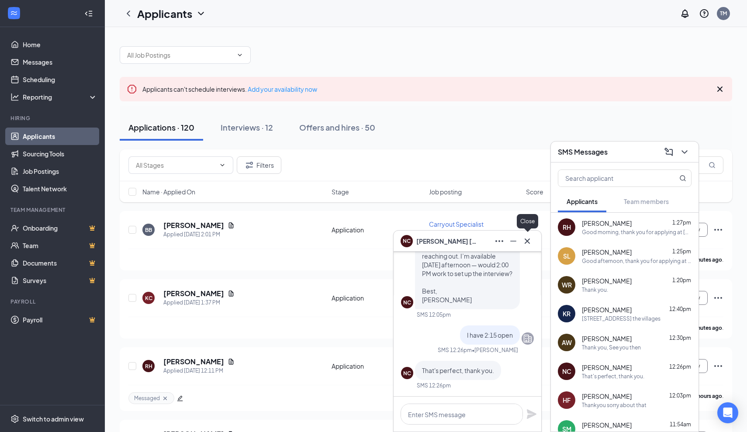
click at [527, 244] on icon "Cross" at bounding box center [527, 241] width 10 height 10
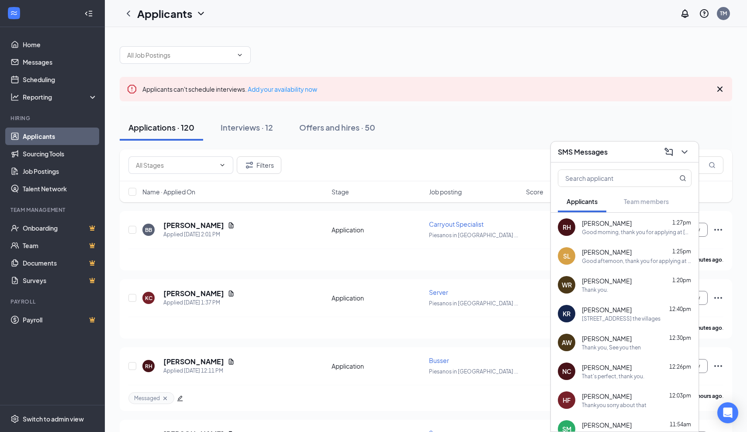
click at [639, 233] on div "Good morning, thank you for applying at Piesanos in Southern Trace. What day wo…" at bounding box center [637, 232] width 110 height 7
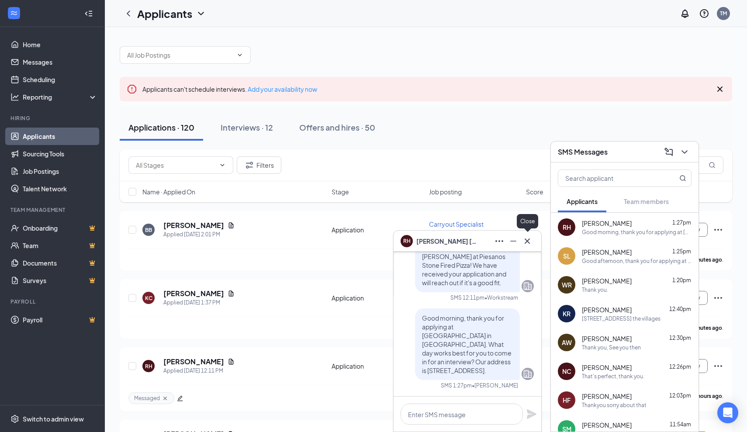
click at [528, 243] on icon "Cross" at bounding box center [527, 241] width 10 height 10
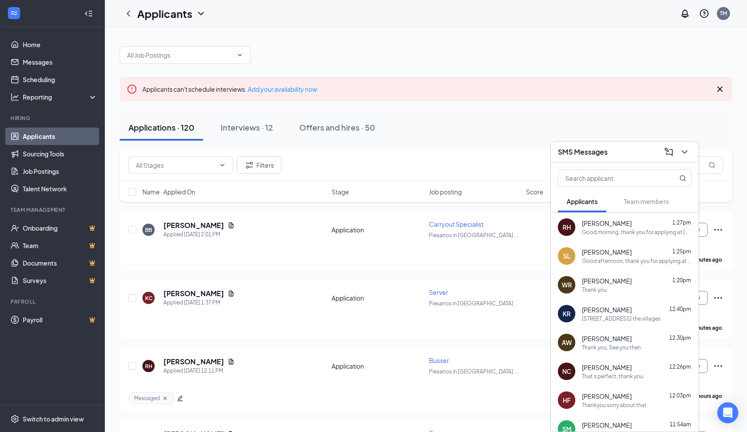
click at [602, 260] on div "Good afternoon, thank you for applying at Piesanos in Southern Trace. What day …" at bounding box center [637, 260] width 110 height 7
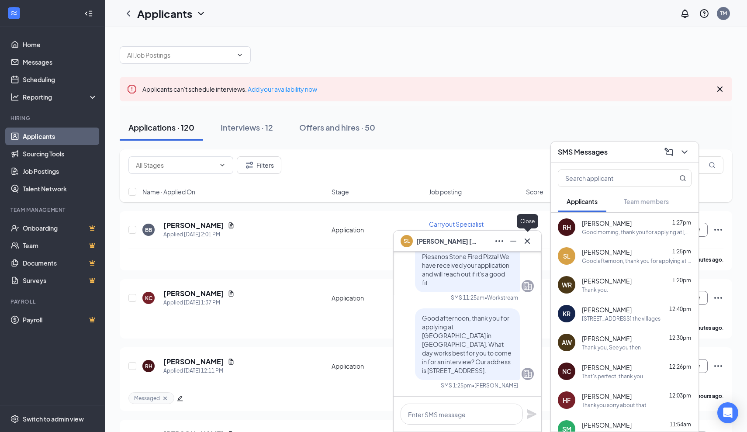
click at [528, 244] on icon "Cross" at bounding box center [527, 241] width 10 height 10
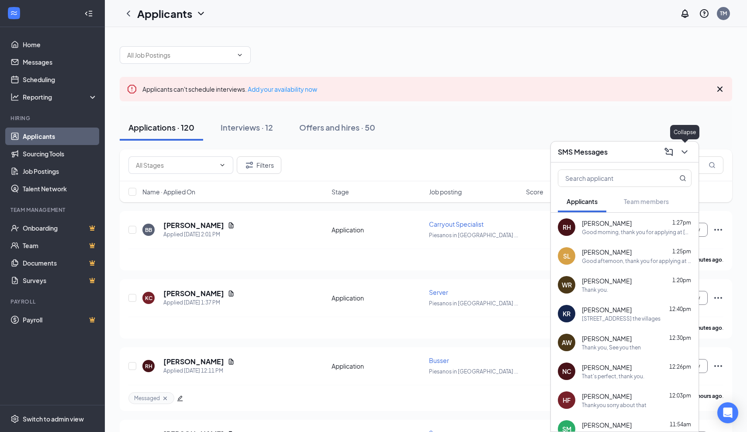
click at [683, 153] on icon "ChevronDown" at bounding box center [685, 152] width 10 height 10
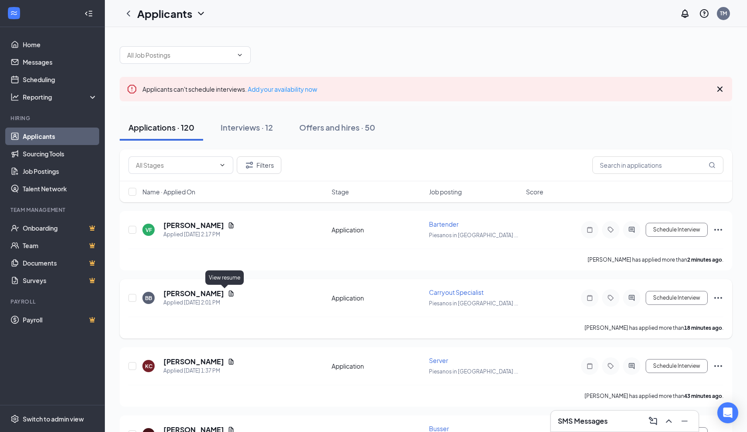
click at [229, 294] on icon "Document" at bounding box center [231, 294] width 5 height 6
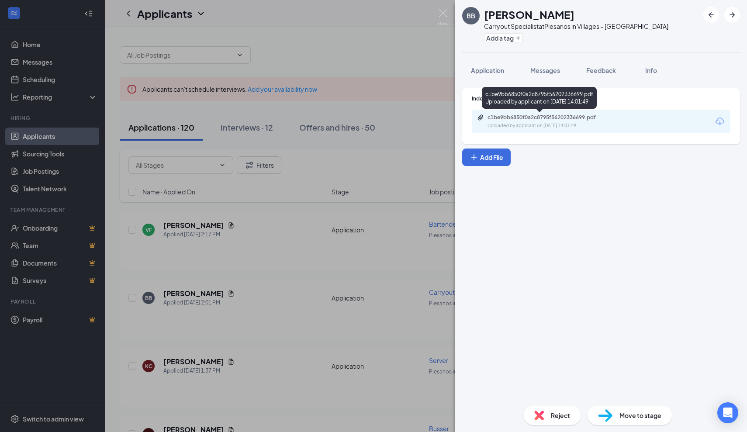
click at [546, 118] on div "c1be9bb6850f0a2c8795f56202336699.pdf" at bounding box center [549, 117] width 122 height 7
click at [559, 419] on span "Reject" at bounding box center [560, 416] width 19 height 10
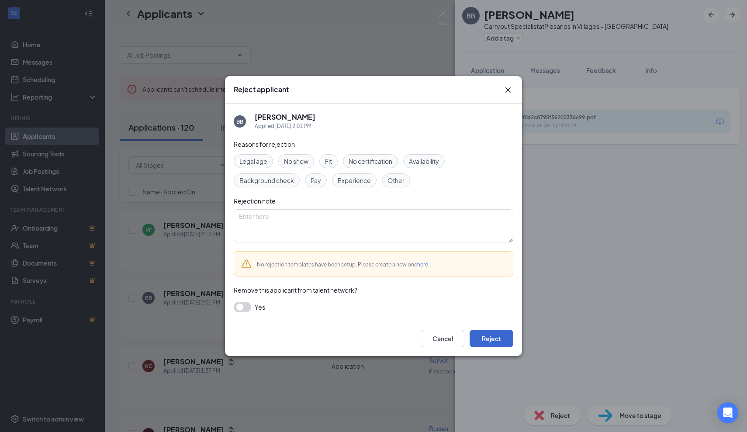
click at [490, 343] on button "Reject" at bounding box center [492, 338] width 44 height 17
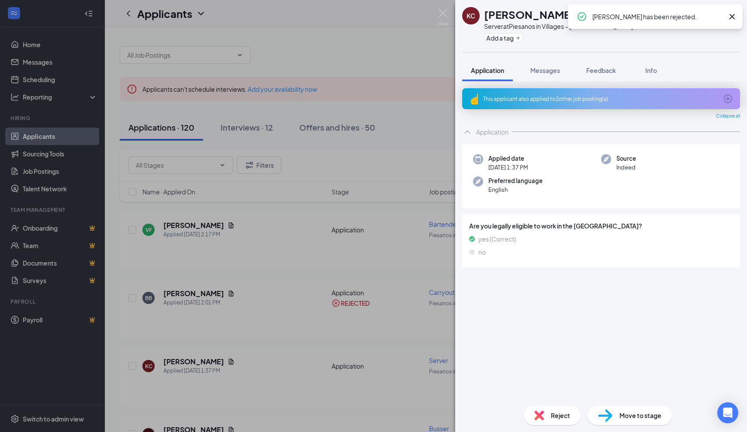
click at [401, 243] on div "KC [PERSON_NAME] Server at [GEOGRAPHIC_DATA] in Villages – Southern Trace Add a…" at bounding box center [373, 216] width 747 height 432
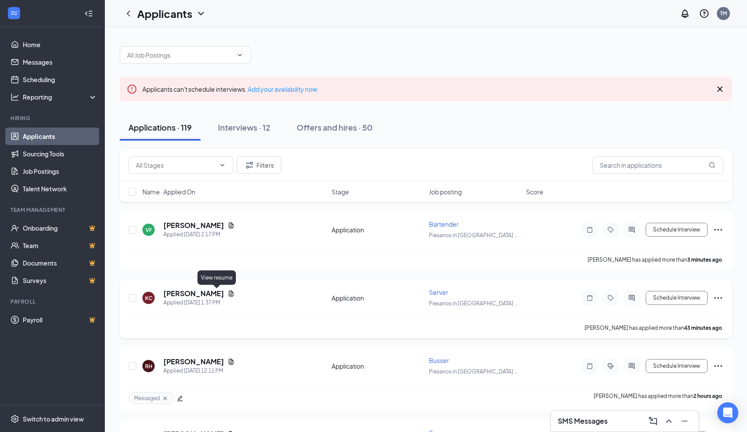
click at [228, 295] on icon "Document" at bounding box center [231, 293] width 7 height 7
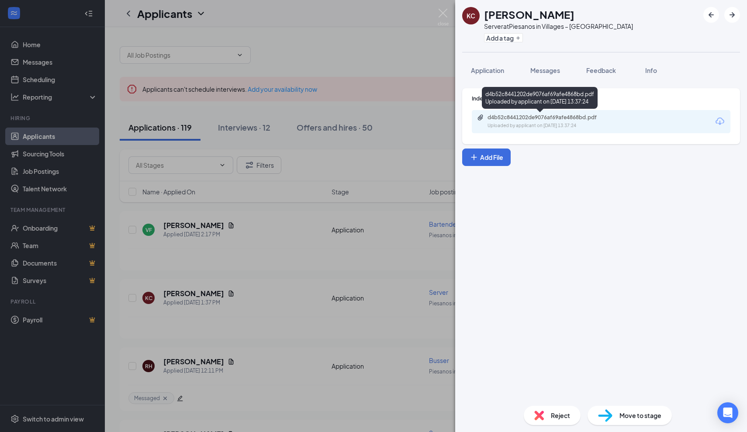
click at [544, 119] on div "d4b52c8441202de9076af69afe4868bd.pdf" at bounding box center [549, 117] width 122 height 7
click at [412, 67] on div "KC [PERSON_NAME] Server at [GEOGRAPHIC_DATA] in Villages – Southern Trace Add a…" at bounding box center [373, 216] width 747 height 432
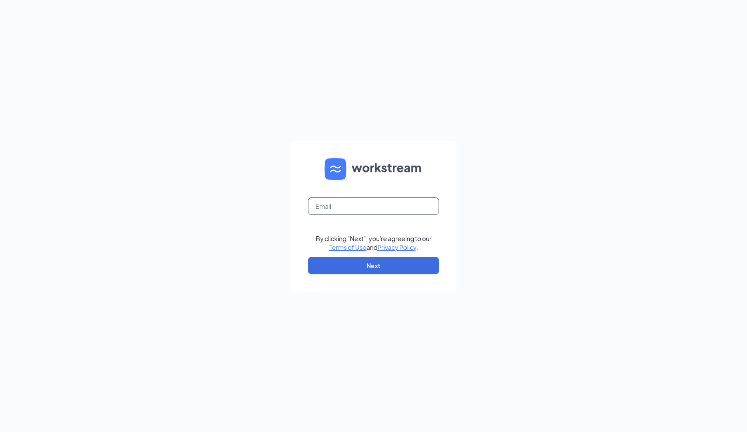
click at [405, 209] on input "text" at bounding box center [373, 206] width 131 height 17
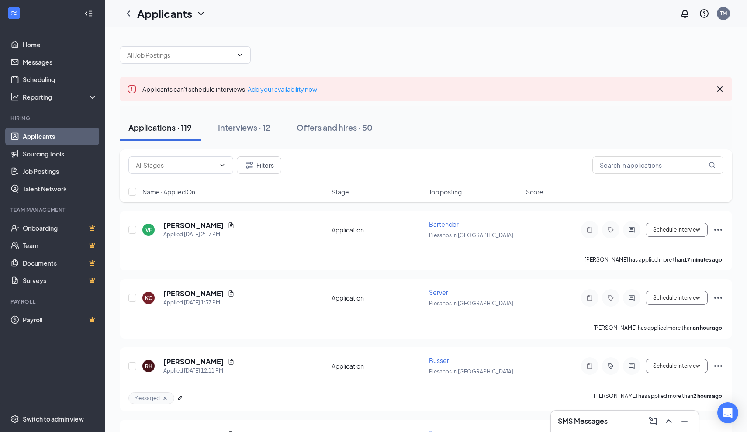
click at [721, 90] on icon "Cross" at bounding box center [720, 89] width 5 height 5
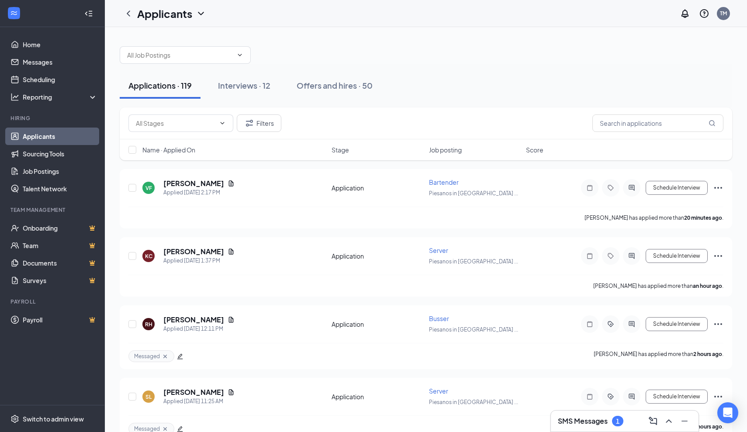
click at [590, 423] on h3 "SMS Messages" at bounding box center [583, 421] width 50 height 10
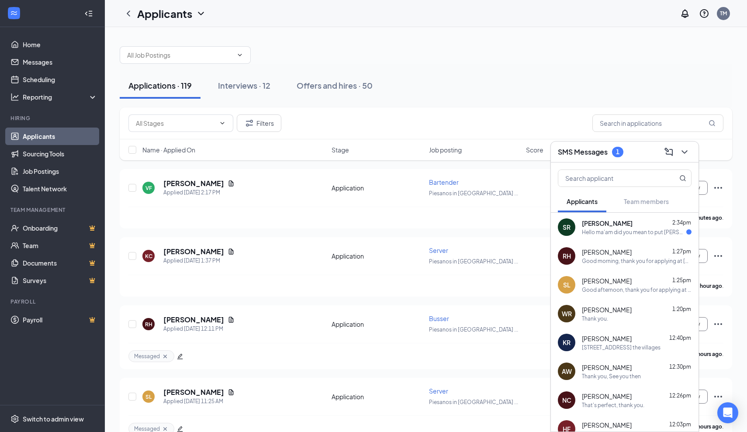
click at [616, 229] on div "Hello ma'am did you mean to put [PERSON_NAME] on the paper? Just making sure" at bounding box center [634, 232] width 104 height 7
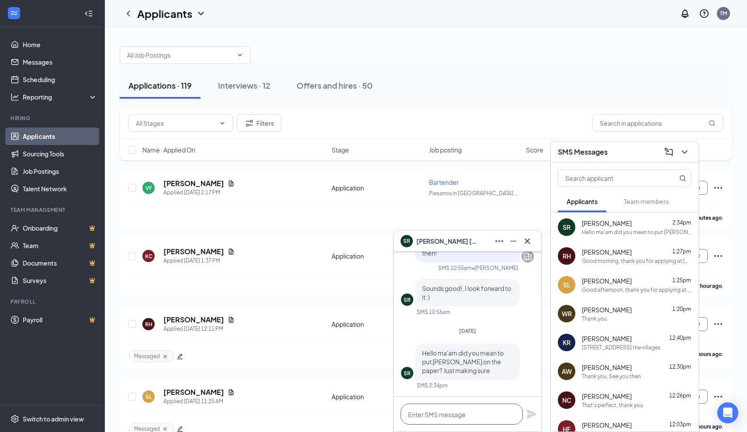
click at [471, 415] on textarea at bounding box center [462, 414] width 122 height 21
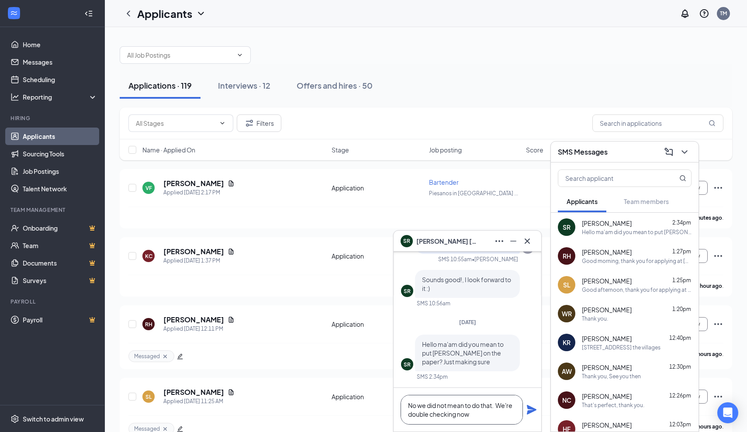
type textarea "No we did not mean to do that. We're double checking now"
click at [529, 408] on icon "Plane" at bounding box center [532, 410] width 10 height 10
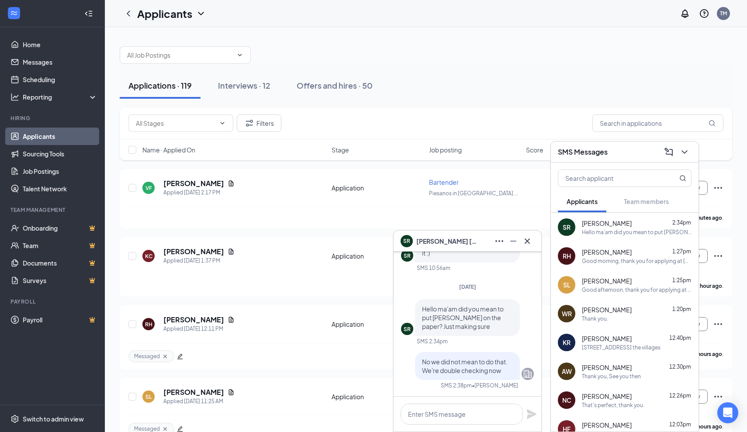
scroll to position [0, 0]
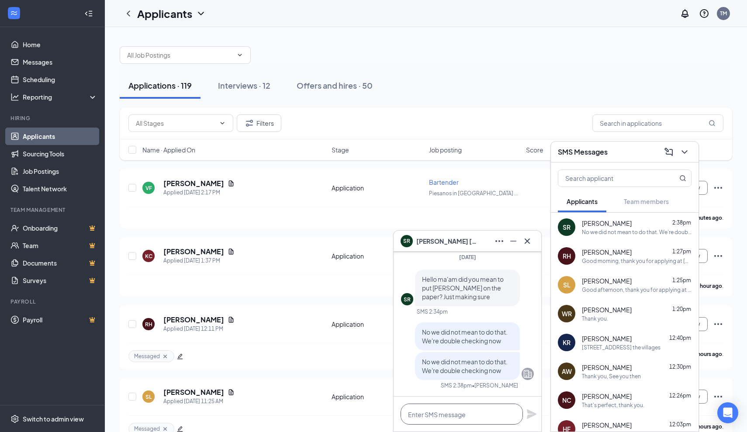
click at [478, 419] on textarea at bounding box center [462, 414] width 122 height 21
type textarea "you user name is [PERSON_NAME].[PERSON_NAME]"
click at [534, 414] on icon "Plane" at bounding box center [532, 414] width 10 height 10
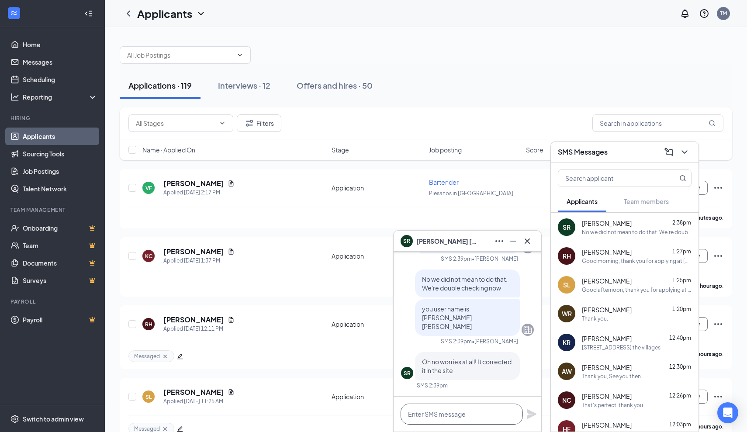
click at [492, 423] on textarea at bounding box center [462, 414] width 122 height 21
type textarea "Perfect"
click at [530, 416] on icon "Plane" at bounding box center [532, 414] width 10 height 10
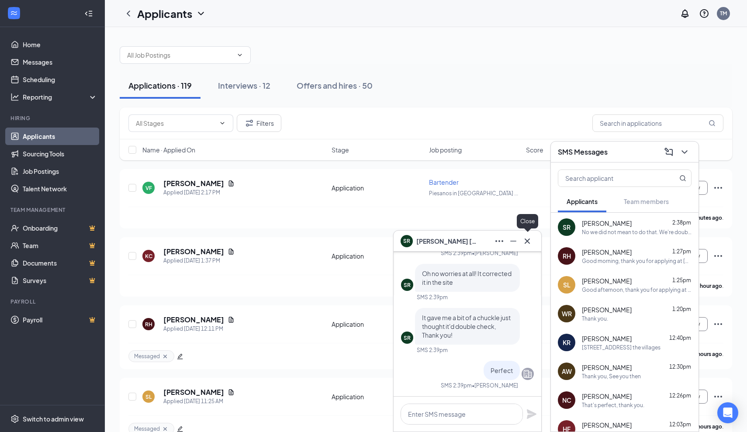
click at [530, 243] on icon "Cross" at bounding box center [527, 241] width 10 height 10
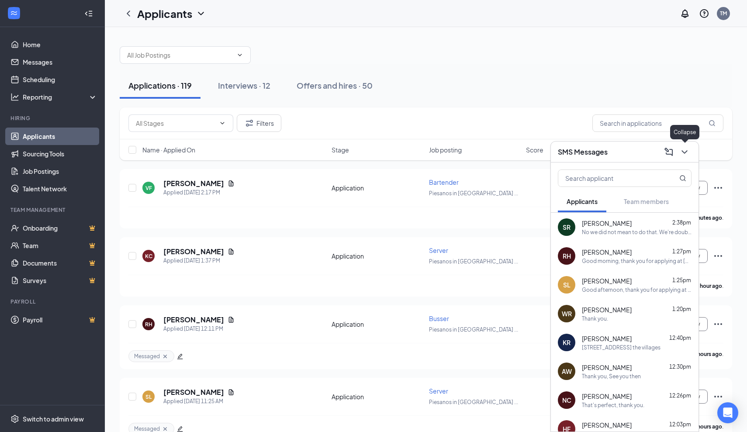
click at [686, 156] on icon "ChevronDown" at bounding box center [685, 152] width 10 height 10
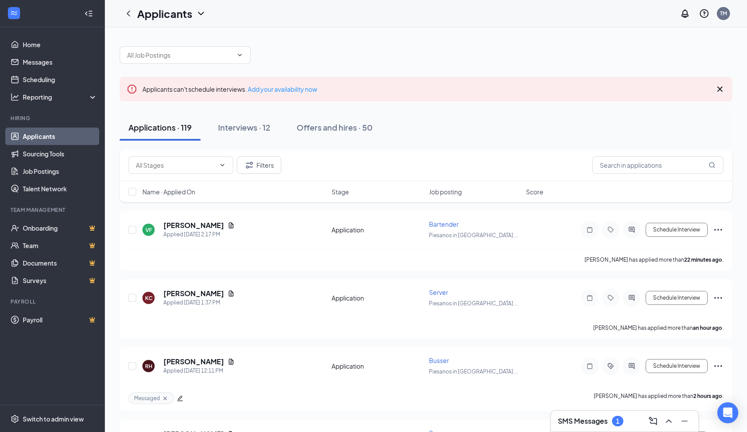
click at [585, 426] on div "SMS Messages 1" at bounding box center [591, 421] width 66 height 10
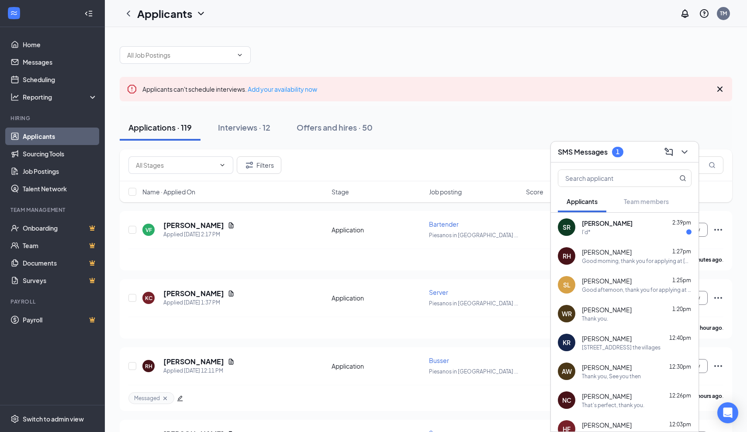
click at [596, 235] on div "I'd*" at bounding box center [637, 232] width 110 height 7
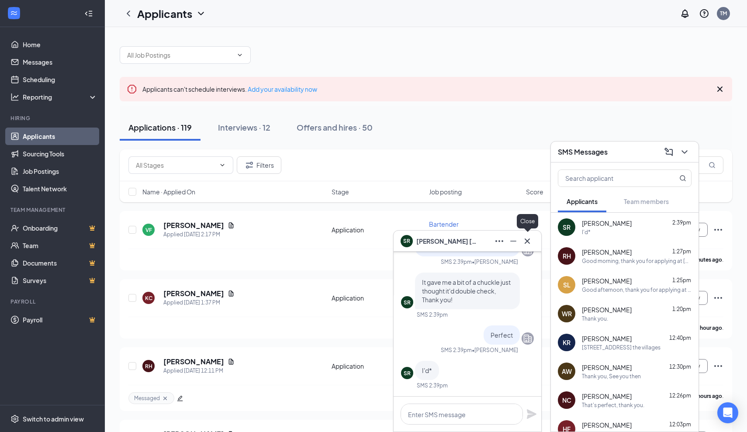
click at [527, 241] on icon "Cross" at bounding box center [527, 241] width 10 height 10
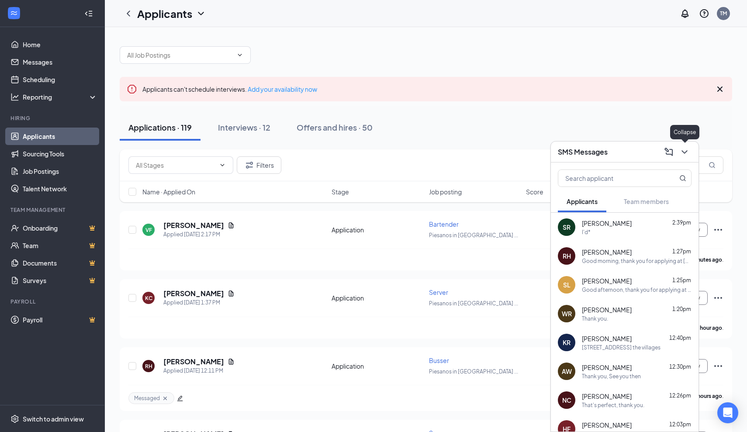
click at [686, 153] on icon "ChevronDown" at bounding box center [685, 152] width 10 height 10
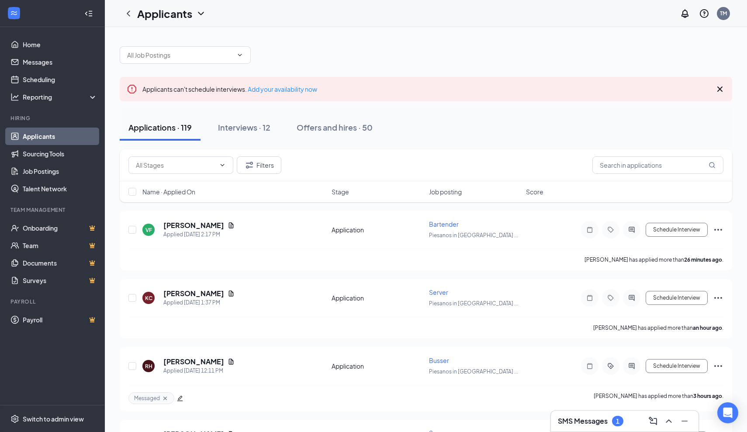
click at [585, 415] on div "SMS Messages 1" at bounding box center [625, 421] width 134 height 14
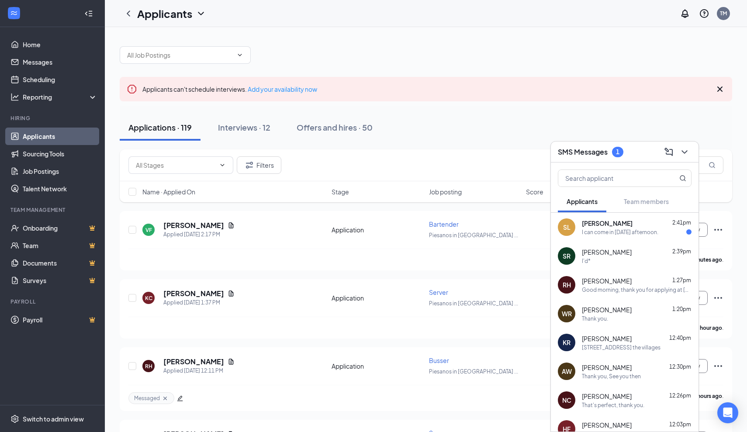
click at [615, 110] on div "Applications · 119 Interviews · 12 Offers and hires · 50" at bounding box center [426, 128] width 613 height 44
click at [682, 151] on icon "ChevronDown" at bounding box center [685, 151] width 6 height 3
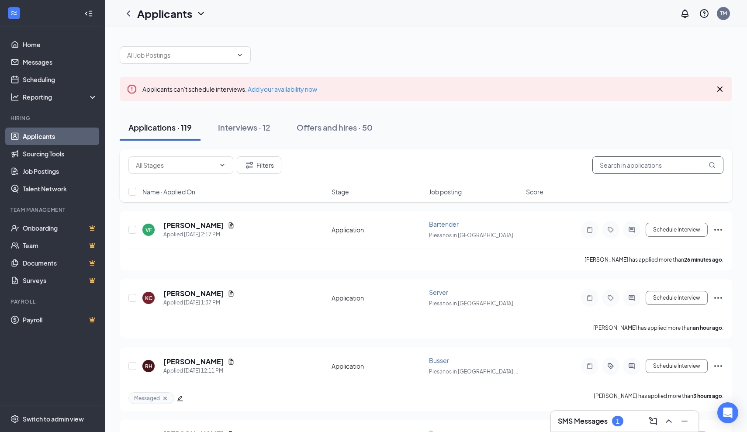
click at [667, 160] on input "text" at bounding box center [658, 164] width 131 height 17
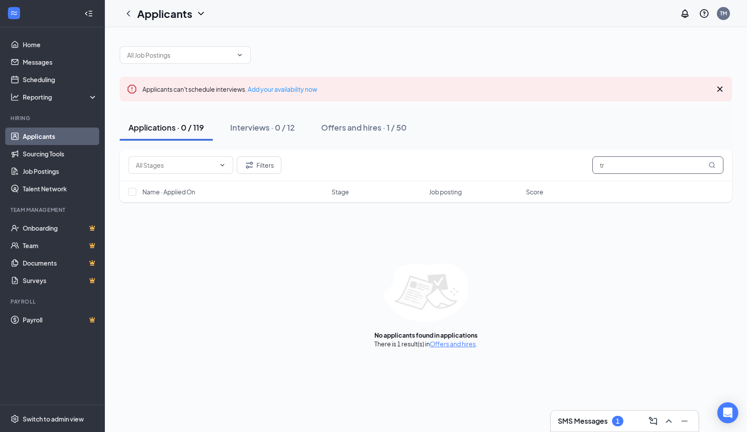
type input "t"
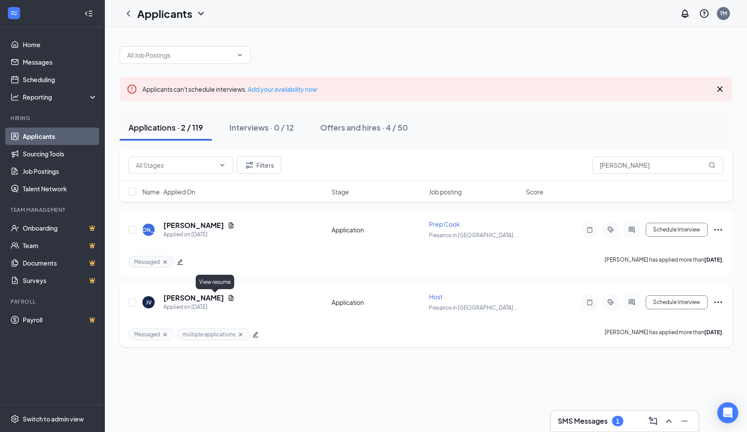
click at [228, 298] on icon "Document" at bounding box center [231, 298] width 7 height 7
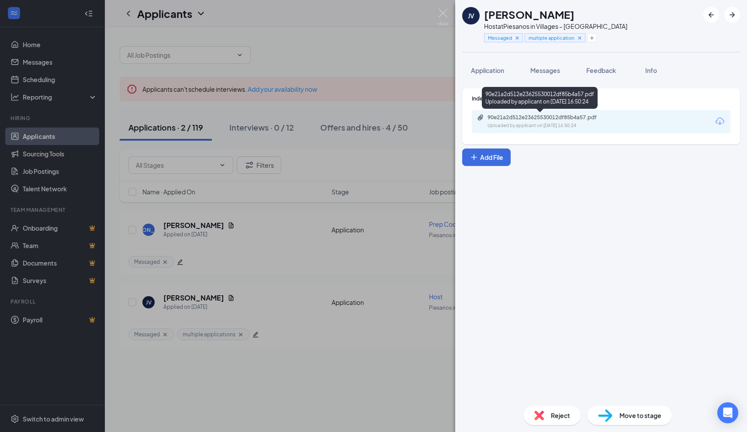
click at [537, 118] on div "90e21a2d512e23625530012df85b4a57.pdf" at bounding box center [549, 117] width 122 height 7
click at [443, 17] on img at bounding box center [443, 17] width 11 height 17
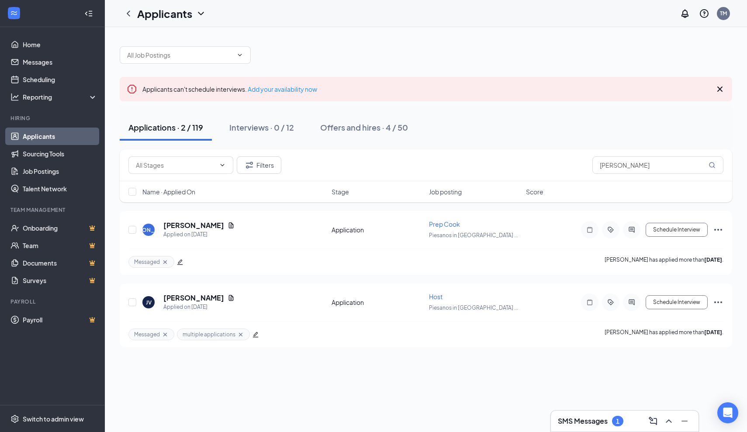
click at [387, 40] on div at bounding box center [426, 51] width 613 height 26
click at [604, 419] on h3 "SMS Messages" at bounding box center [583, 421] width 50 height 10
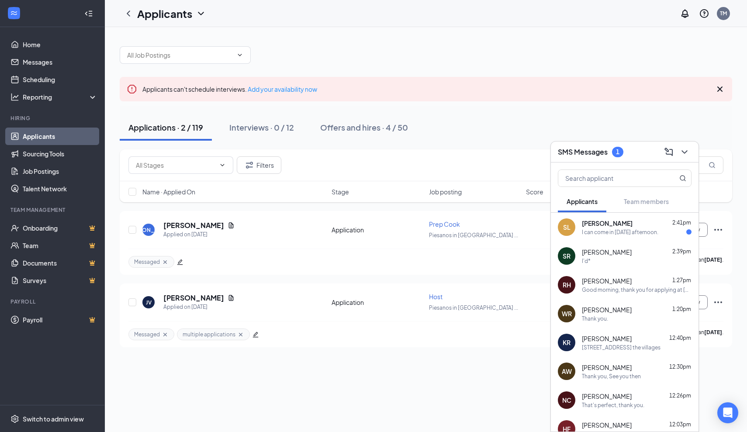
click at [533, 127] on div "Applications · 2 / 119 Interviews · 0 / 12 Offers and hires · 4 / 50" at bounding box center [426, 127] width 613 height 26
click at [169, 16] on h1 "Applicants" at bounding box center [164, 13] width 55 height 15
click at [173, 37] on link "Applicants" at bounding box center [189, 38] width 94 height 9
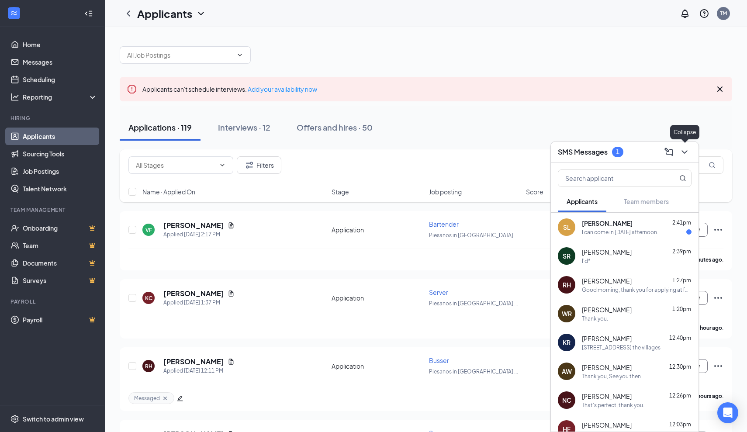
click at [684, 149] on icon "ChevronDown" at bounding box center [685, 152] width 10 height 10
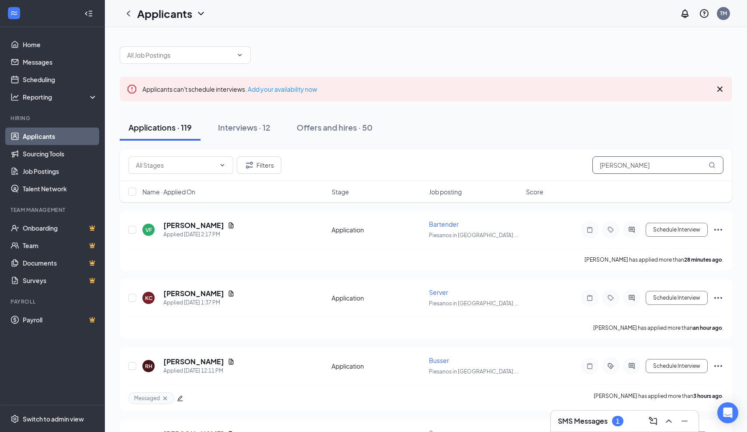
click at [629, 172] on input "[PERSON_NAME]" at bounding box center [658, 164] width 131 height 17
type input "j"
click at [588, 423] on h3 "SMS Messages" at bounding box center [583, 421] width 50 height 10
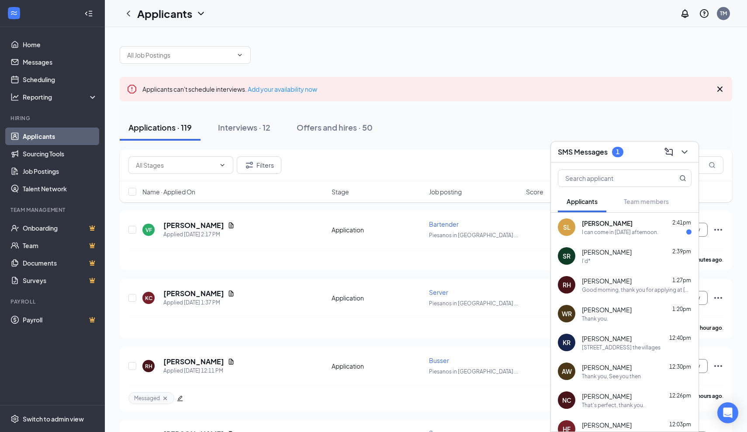
click at [501, 113] on div "Applications · 119 Interviews · 12 Offers and hires · 50" at bounding box center [426, 128] width 613 height 44
click at [685, 155] on icon "ChevronDown" at bounding box center [685, 152] width 10 height 10
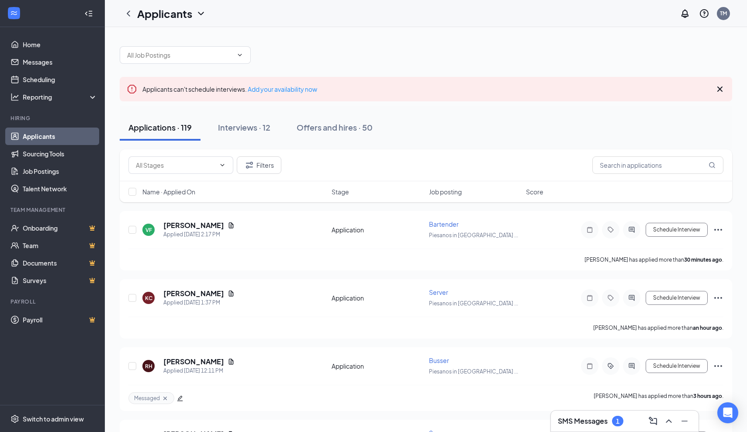
click at [591, 424] on h3 "SMS Messages" at bounding box center [583, 421] width 50 height 10
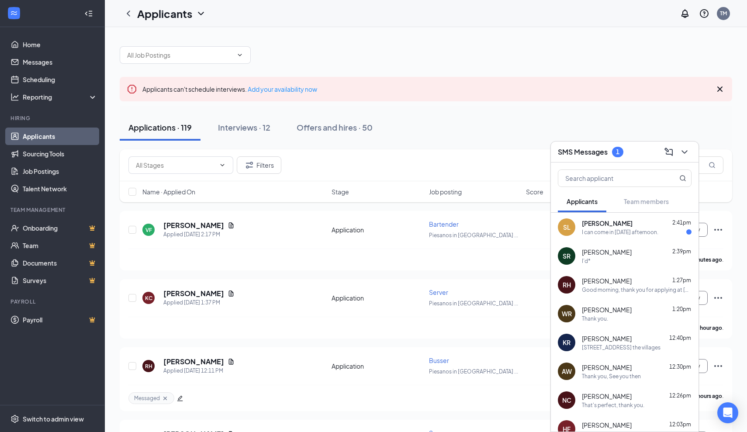
click at [600, 230] on div "I can come in [DATE] afternoon." at bounding box center [620, 232] width 76 height 7
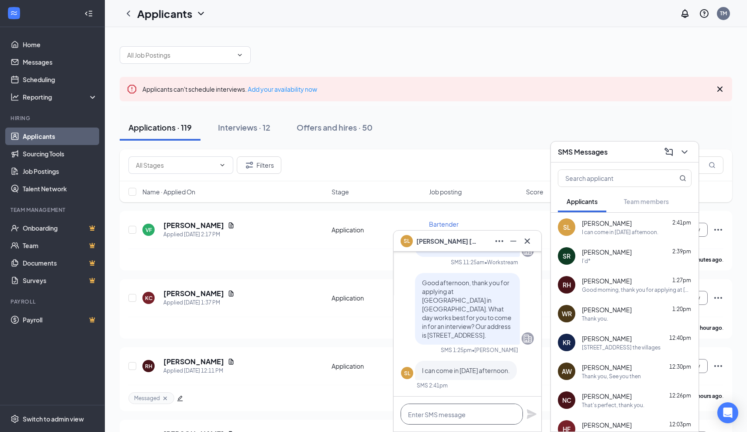
click at [455, 406] on textarea at bounding box center [462, 414] width 122 height 21
type textarea "We have a 3:15"
click at [533, 416] on icon "Plane" at bounding box center [532, 414] width 10 height 10
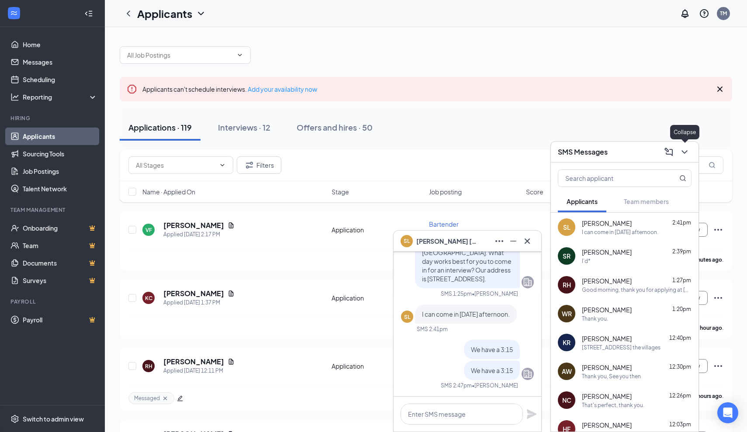
click at [682, 155] on icon "ChevronDown" at bounding box center [685, 152] width 10 height 10
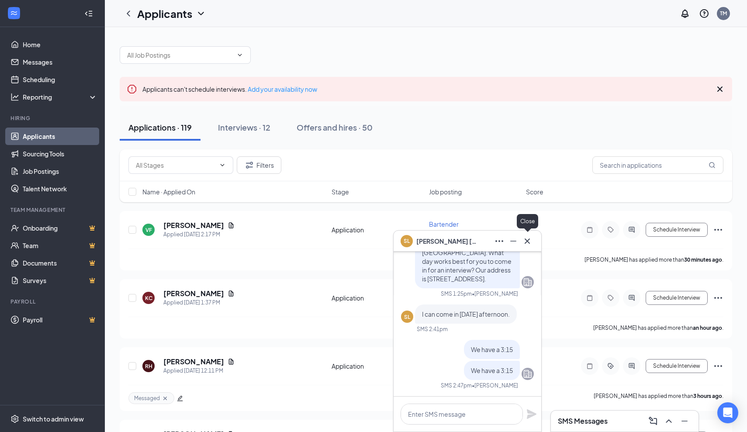
click at [524, 244] on icon "Cross" at bounding box center [527, 241] width 10 height 10
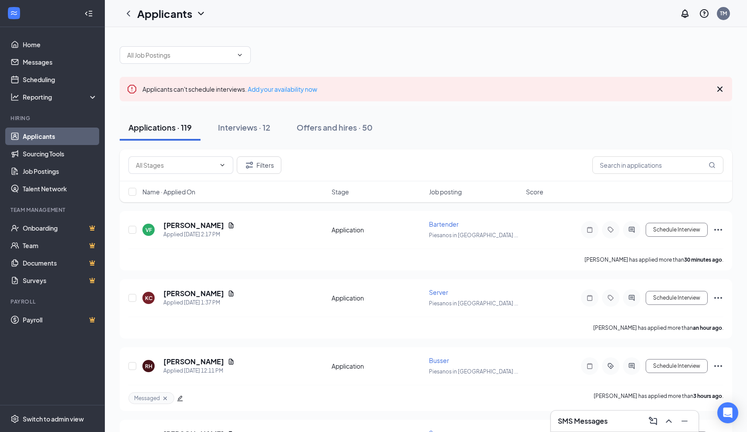
click at [587, 423] on h3 "SMS Messages" at bounding box center [583, 421] width 50 height 10
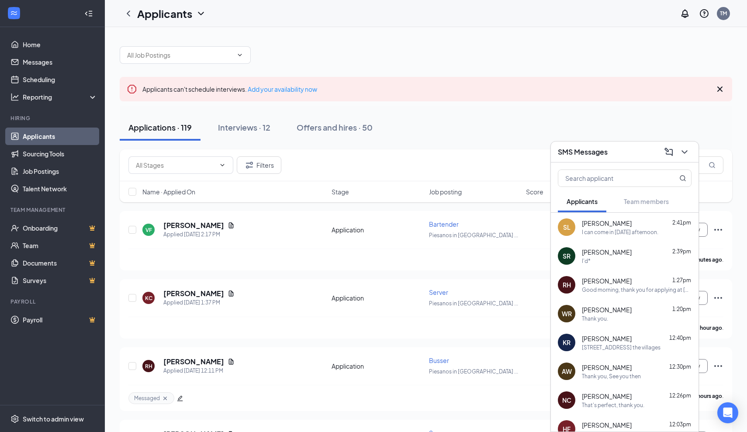
click at [603, 264] on div "I'd*" at bounding box center [637, 260] width 110 height 7
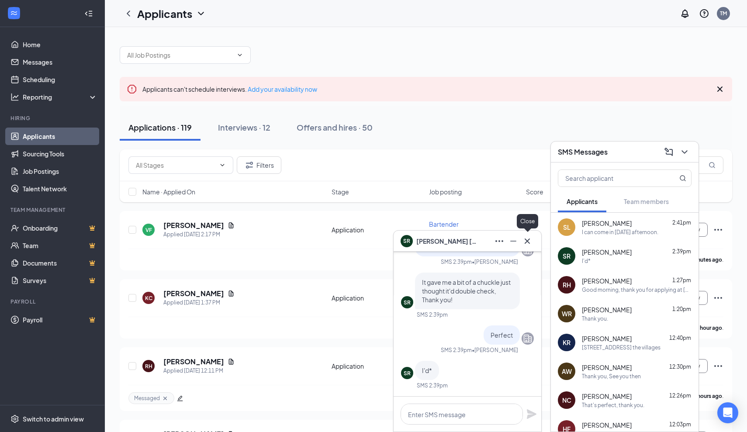
click at [529, 241] on icon "Cross" at bounding box center [527, 241] width 10 height 10
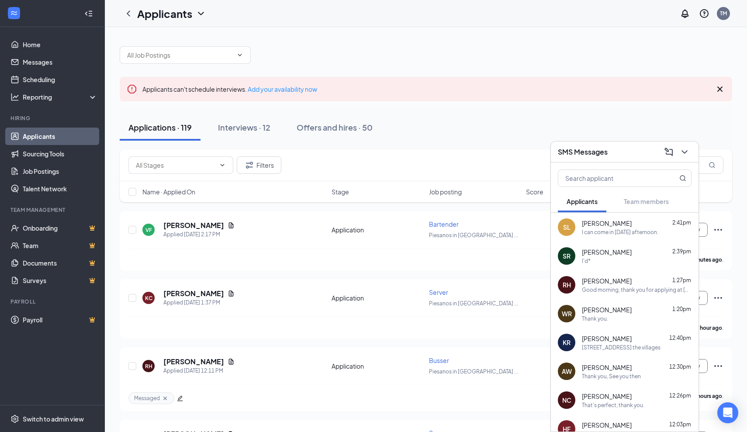
click at [638, 235] on div "I can come in [DATE] afternoon." at bounding box center [620, 232] width 76 height 7
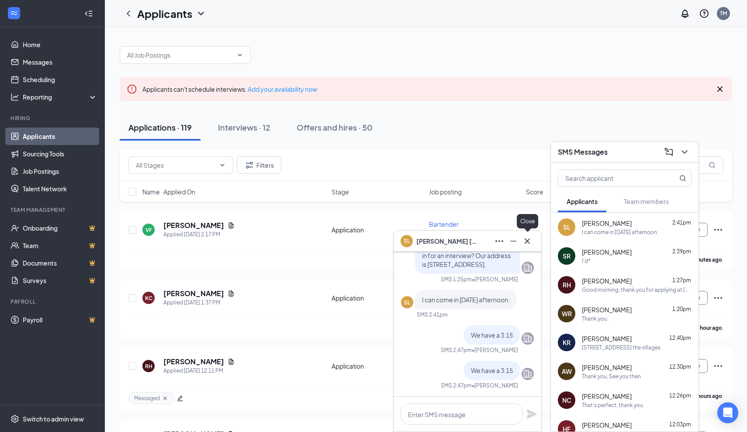
click at [531, 241] on icon "Cross" at bounding box center [527, 241] width 10 height 10
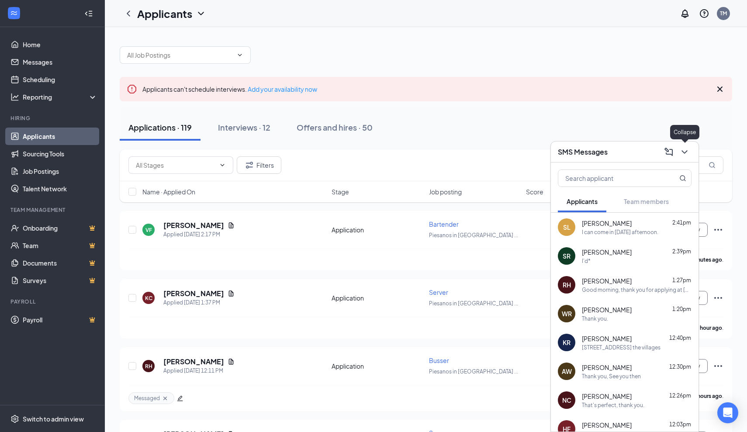
click at [685, 153] on icon "ChevronDown" at bounding box center [685, 151] width 6 height 3
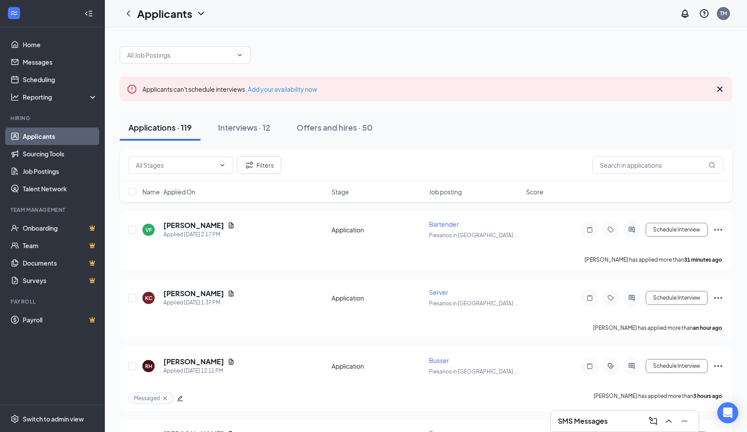
click at [605, 420] on h3 "SMS Messages" at bounding box center [583, 421] width 50 height 10
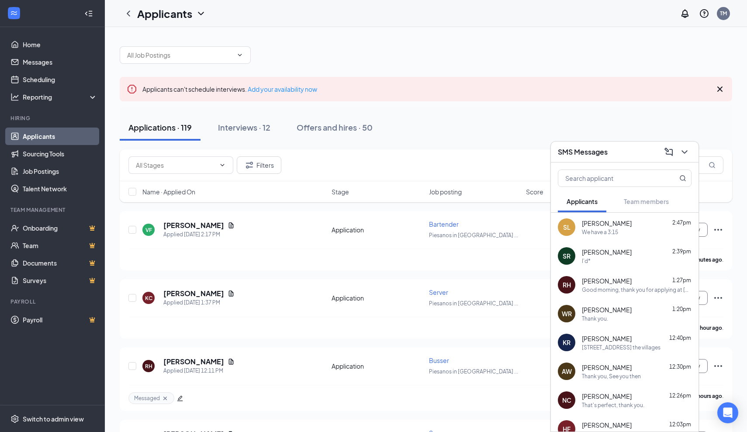
click at [495, 169] on div "Filters" at bounding box center [425, 164] width 595 height 17
click at [684, 152] on icon "ChevronDown" at bounding box center [685, 151] width 6 height 3
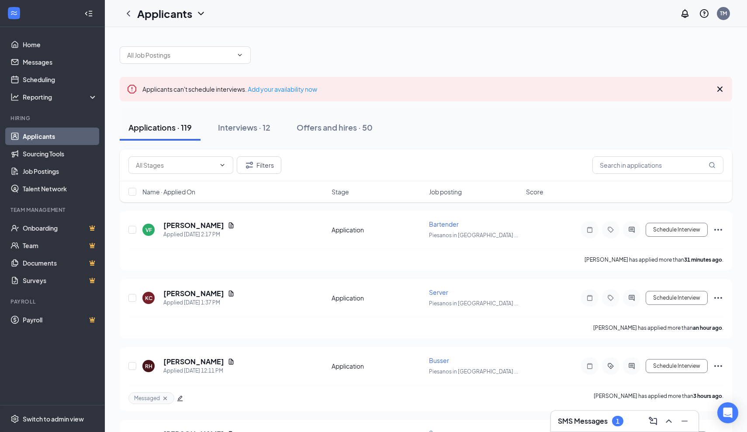
click at [583, 417] on h3 "SMS Messages" at bounding box center [583, 421] width 50 height 10
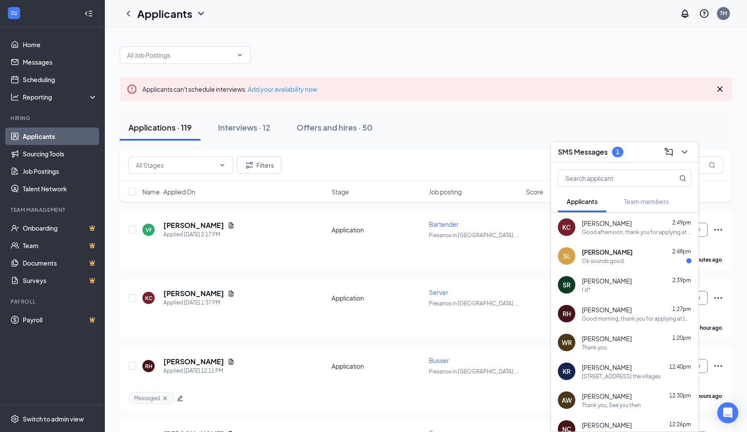
click at [606, 261] on div "Ok sounds good." at bounding box center [603, 260] width 43 height 7
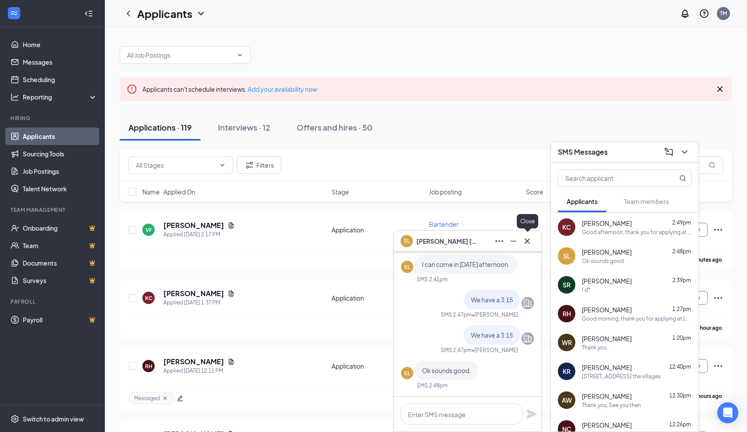
click at [530, 242] on icon "Cross" at bounding box center [527, 241] width 10 height 10
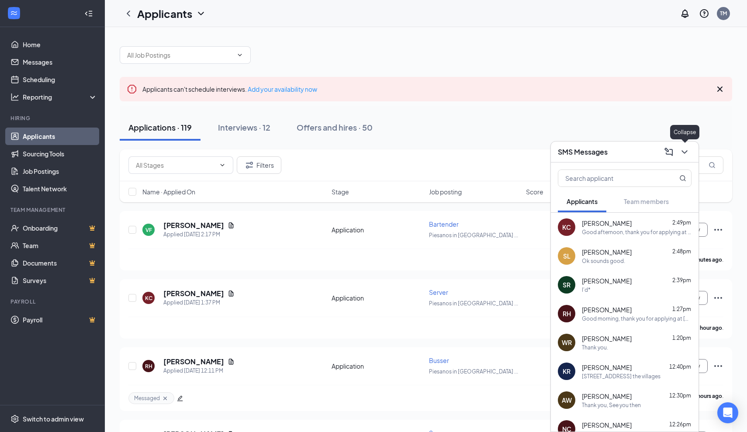
click at [685, 154] on icon "ChevronDown" at bounding box center [685, 152] width 10 height 10
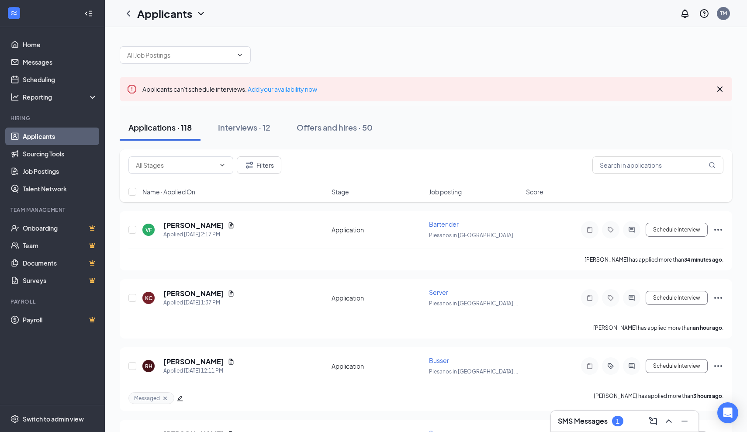
click at [592, 425] on h3 "SMS Messages" at bounding box center [583, 421] width 50 height 10
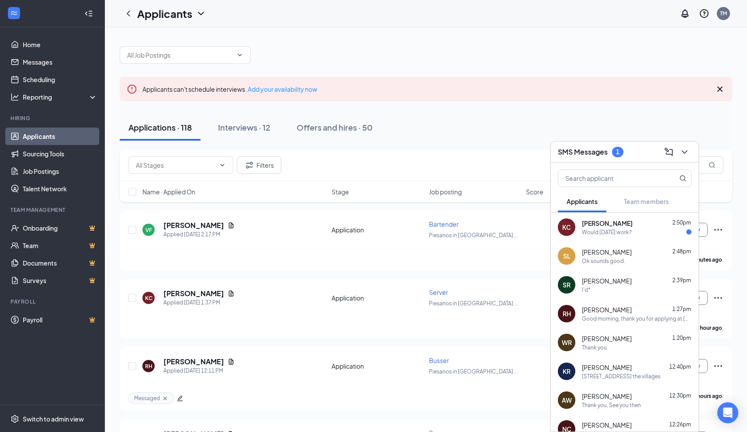
click at [600, 232] on div "Would Monday next week work?" at bounding box center [607, 232] width 50 height 7
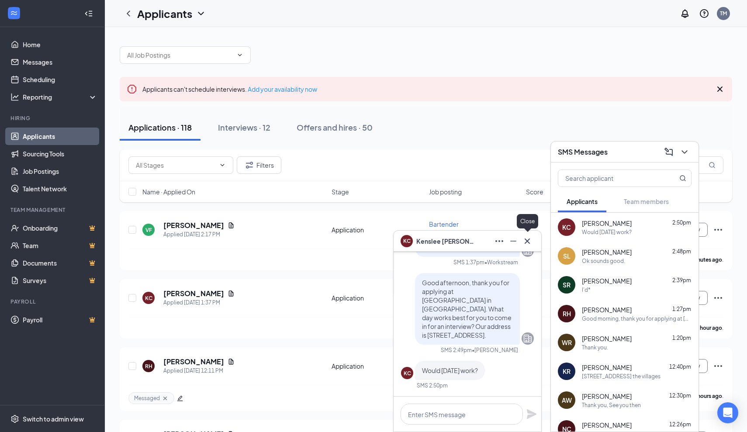
click at [529, 241] on icon "Cross" at bounding box center [527, 241] width 10 height 10
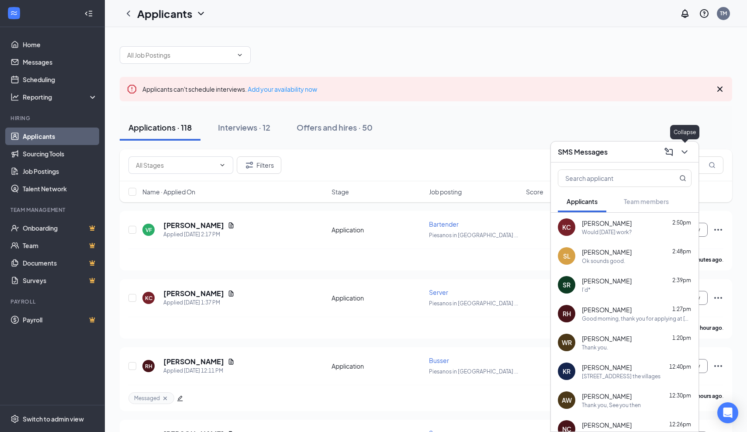
click at [686, 152] on icon "ChevronDown" at bounding box center [685, 151] width 6 height 3
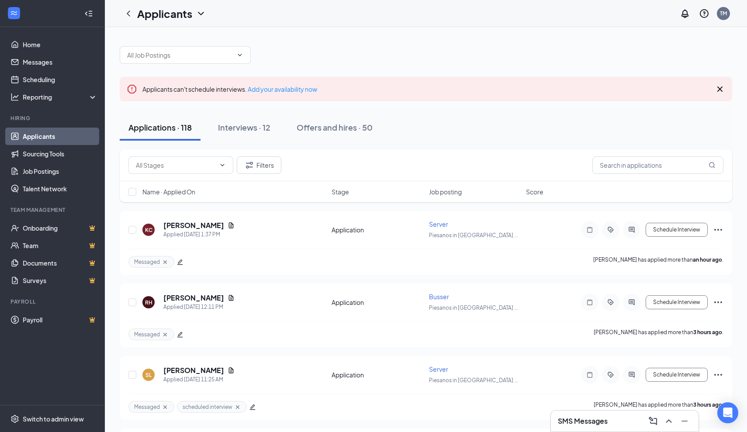
click at [721, 92] on icon "Cross" at bounding box center [720, 89] width 10 height 10
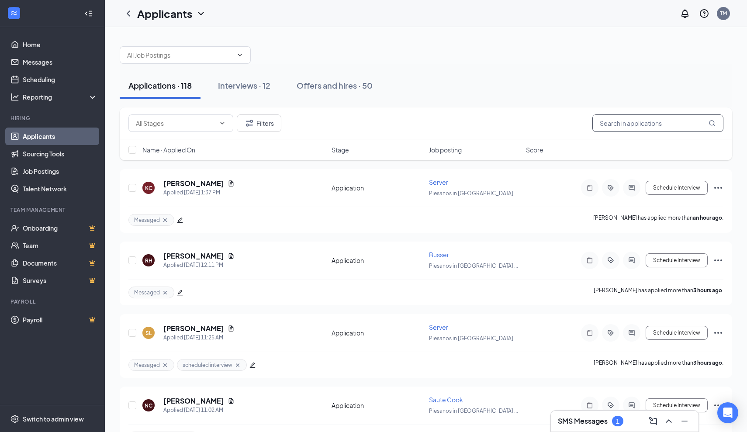
click at [621, 128] on input "text" at bounding box center [658, 122] width 131 height 17
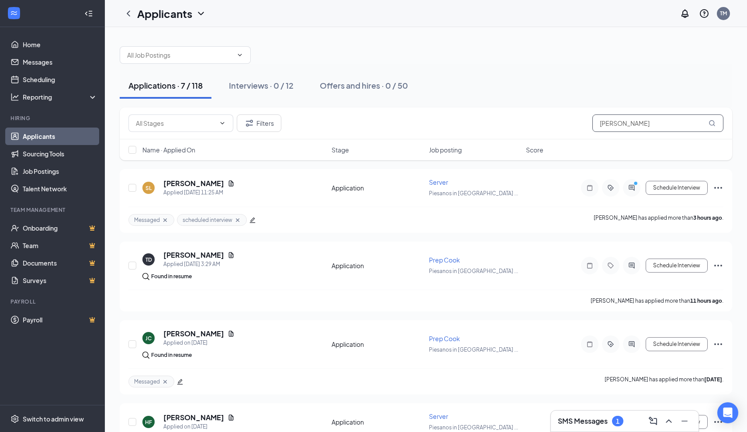
type input "[PERSON_NAME]"
click at [590, 424] on h3 "SMS Messages" at bounding box center [583, 421] width 50 height 10
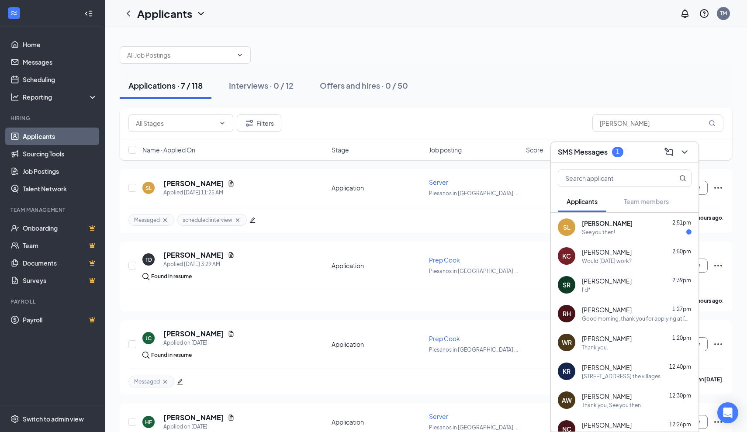
click at [601, 233] on div "See you then!" at bounding box center [598, 232] width 33 height 7
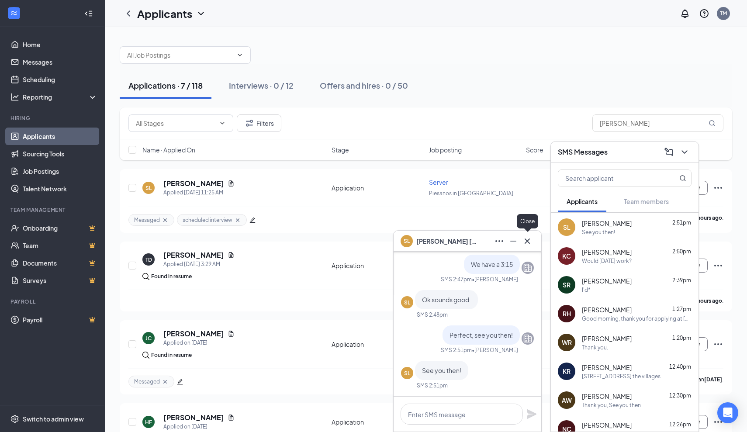
click at [529, 242] on icon "Cross" at bounding box center [527, 241] width 10 height 10
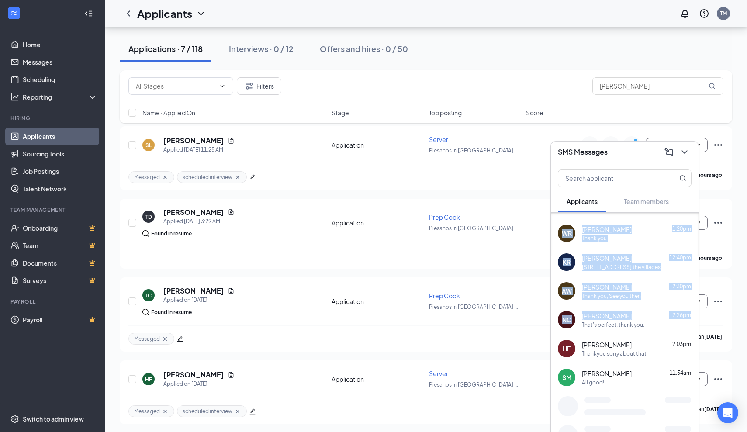
scroll to position [134, 0]
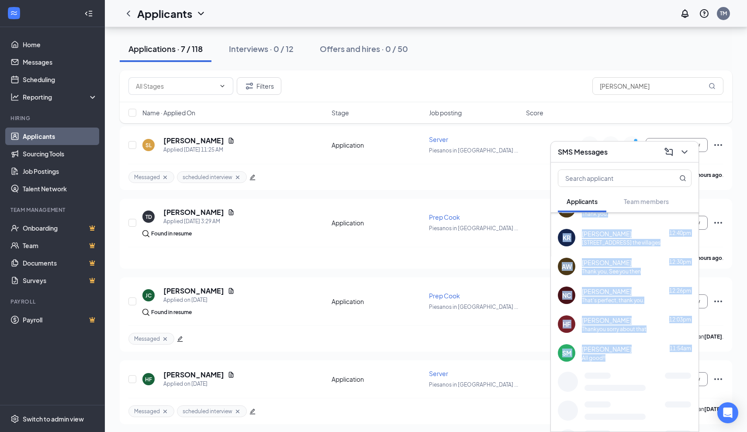
drag, startPoint x: 661, startPoint y: 284, endPoint x: 648, endPoint y: 364, distance: 81.5
click at [642, 308] on div "NC [PERSON_NAME] 12:26pm That's perfect, thank you." at bounding box center [625, 295] width 148 height 29
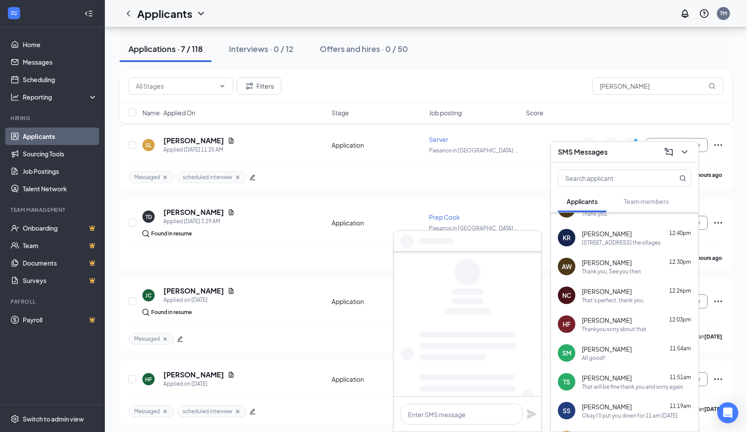
click at [619, 322] on span "[PERSON_NAME]" at bounding box center [607, 320] width 50 height 9
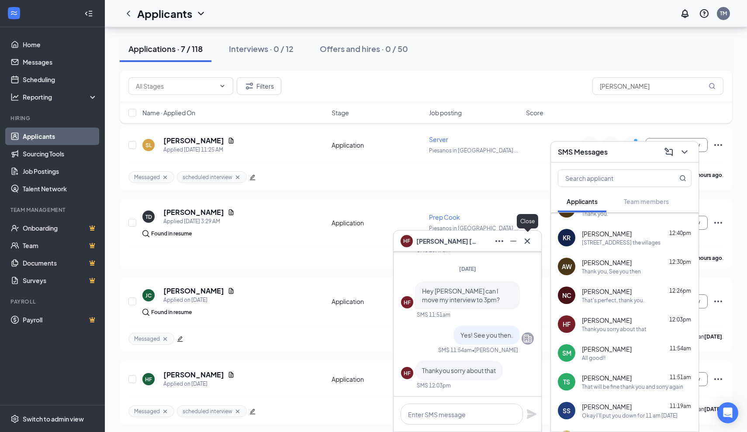
click at [530, 244] on icon "Cross" at bounding box center [527, 241] width 10 height 10
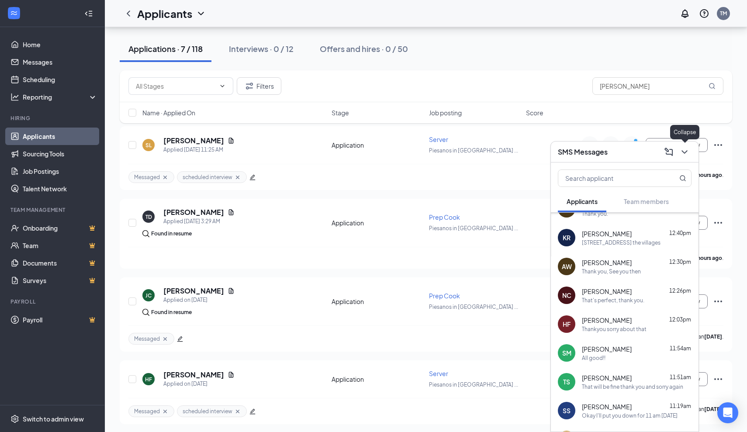
click at [683, 153] on icon "ChevronDown" at bounding box center [685, 152] width 10 height 10
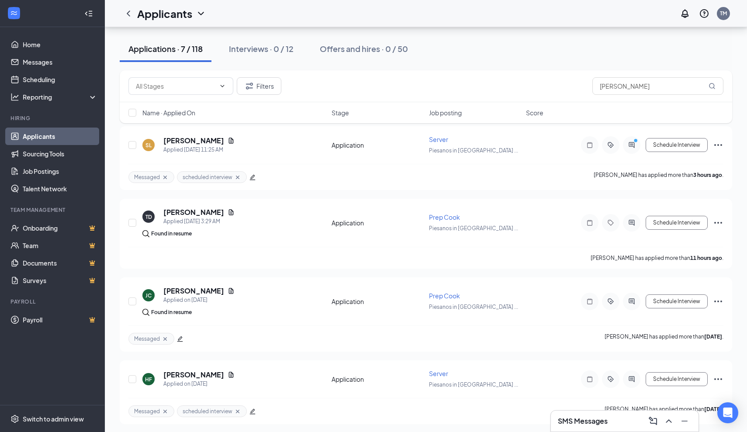
scroll to position [0, 0]
click at [632, 146] on icon "ActiveChat" at bounding box center [632, 145] width 10 height 7
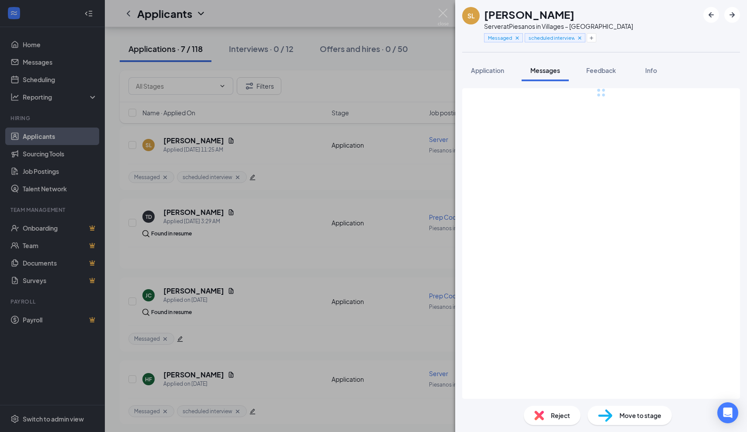
scroll to position [225, 0]
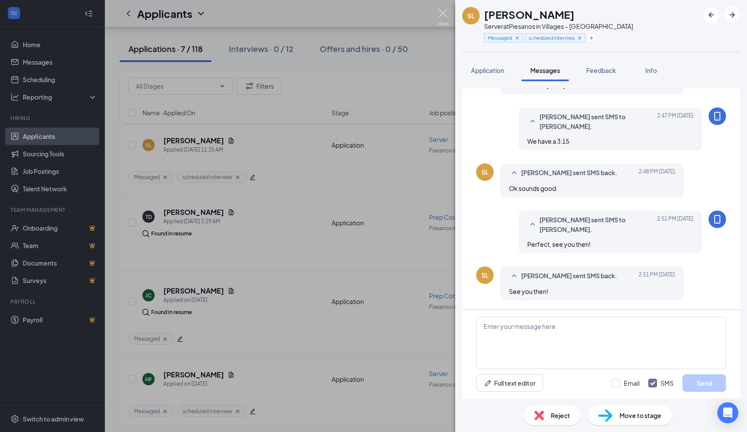
click at [442, 21] on img at bounding box center [443, 17] width 11 height 17
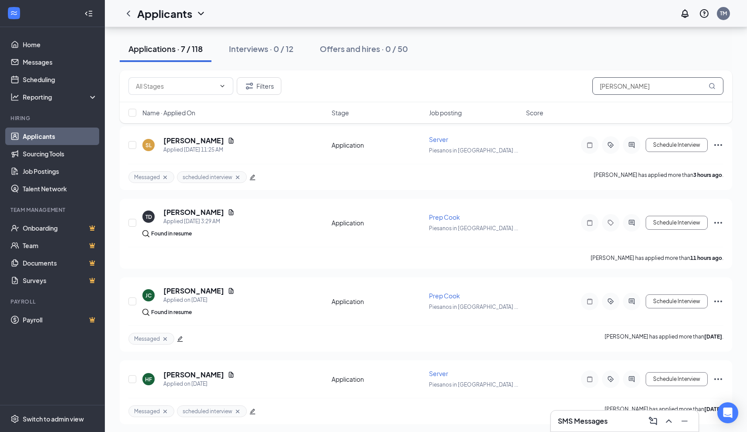
drag, startPoint x: 629, startPoint y: 86, endPoint x: 580, endPoint y: 89, distance: 49.0
click at [580, 89] on div "Filters [PERSON_NAME]" at bounding box center [425, 85] width 595 height 17
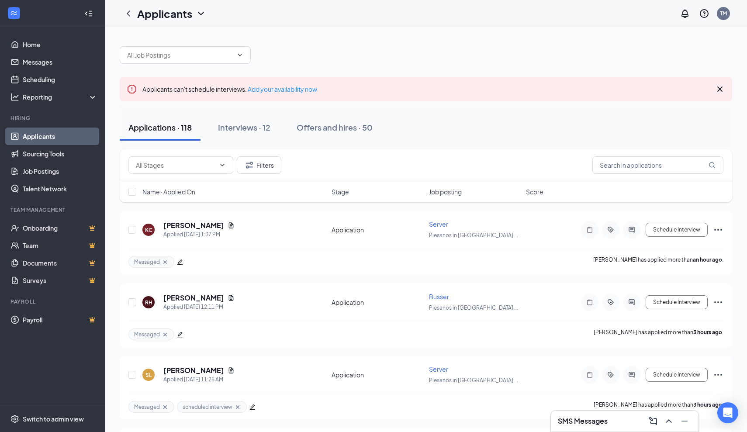
click at [722, 87] on icon "Cross" at bounding box center [720, 89] width 5 height 5
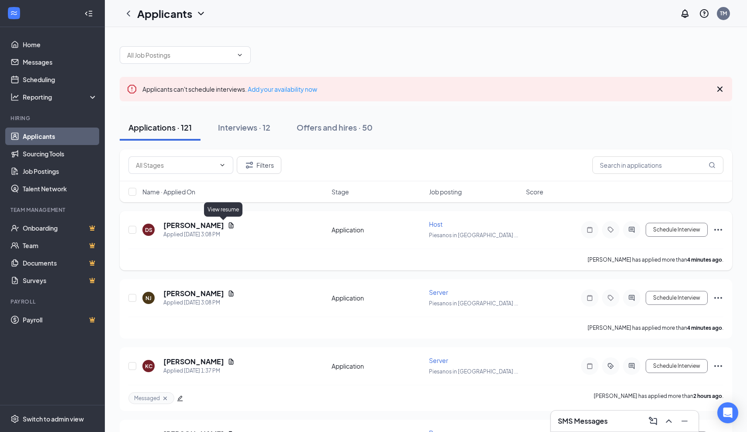
click at [229, 227] on icon "Document" at bounding box center [231, 225] width 5 height 6
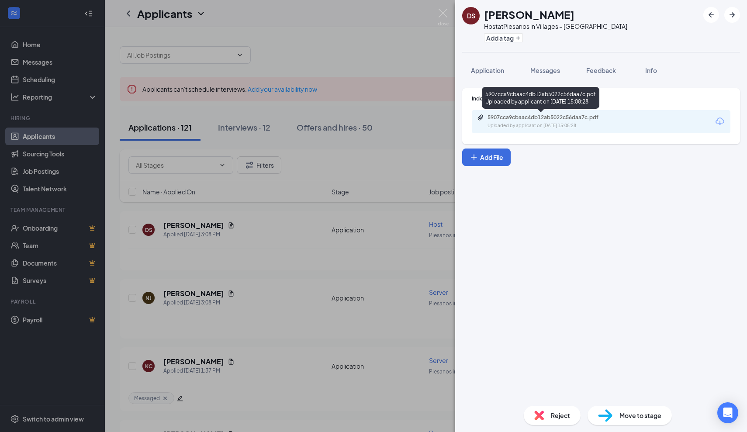
click at [514, 118] on div "5907cca9cbaac4db12ab5022c56daa7c.pdf" at bounding box center [549, 117] width 122 height 7
click at [406, 55] on div "DS Dakota Sharlaw Host at Piesanos in Villages – Southern Trace Add a tag Appli…" at bounding box center [373, 216] width 747 height 432
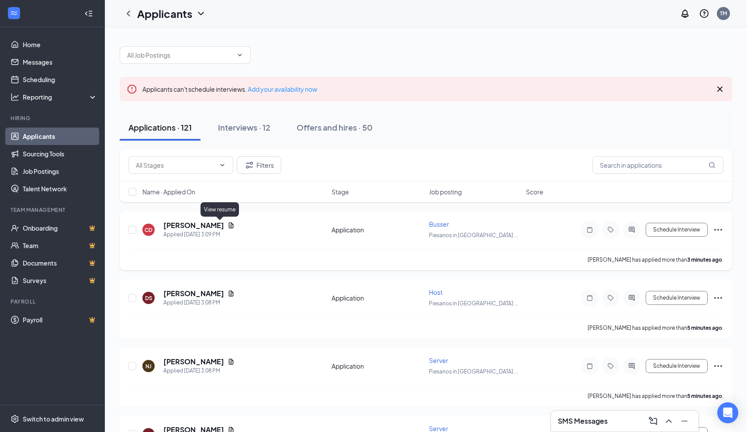
click at [229, 227] on icon "Document" at bounding box center [231, 225] width 5 height 6
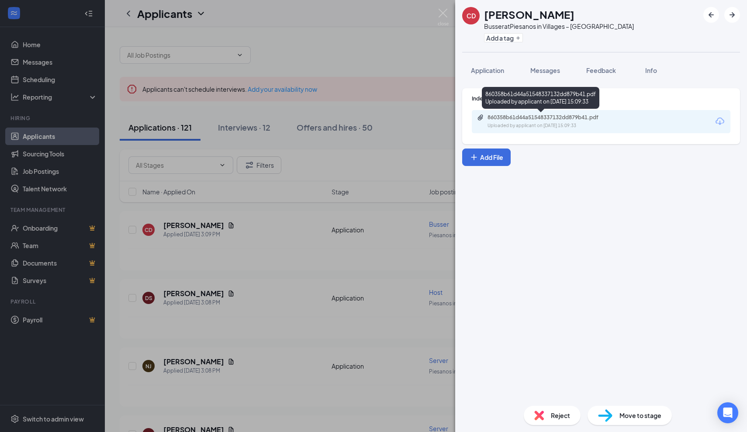
click at [524, 119] on div "860358b61d44a51548337132dd879b41.pdf" at bounding box center [549, 117] width 122 height 7
click at [445, 17] on img at bounding box center [443, 17] width 11 height 17
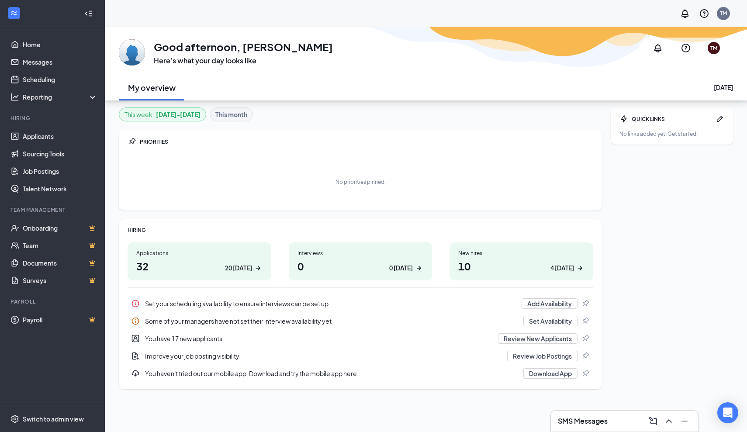
scroll to position [27, 0]
